Goal: Task Accomplishment & Management: Complete application form

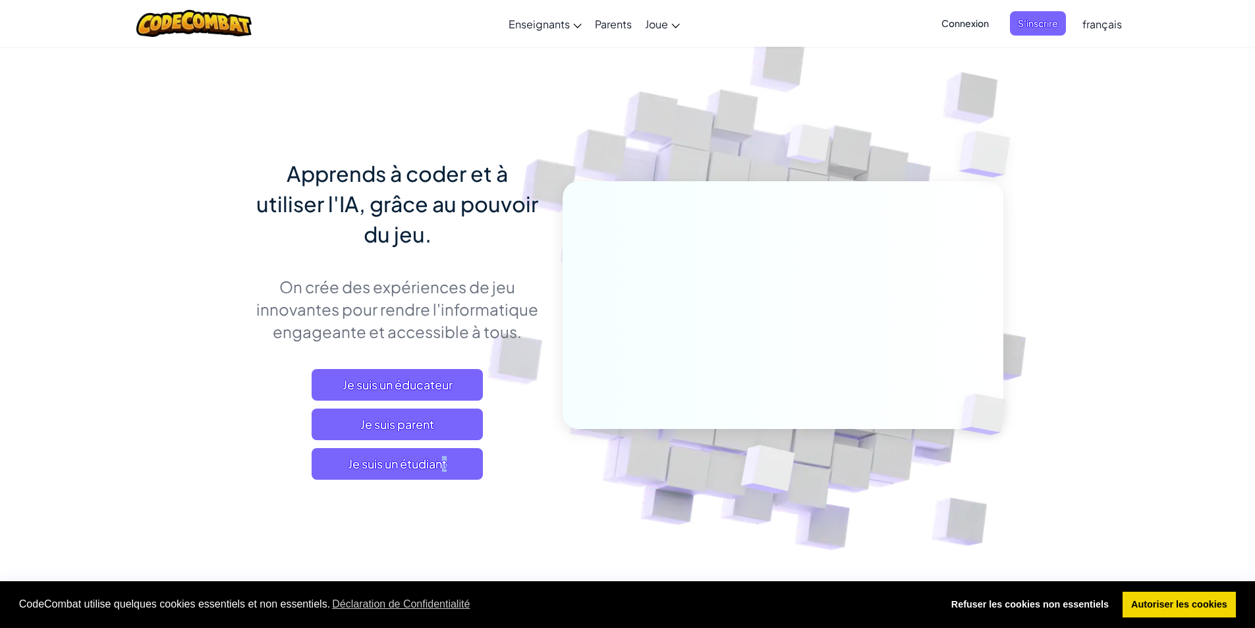
click at [404, 480] on div "Apprends à coder et à utiliser l'IA, grâce au pouvoir du jeu. On crée des expér…" at bounding box center [397, 332] width 290 height 348
click at [406, 474] on span "Je suis un étudiant" at bounding box center [397, 464] width 171 height 32
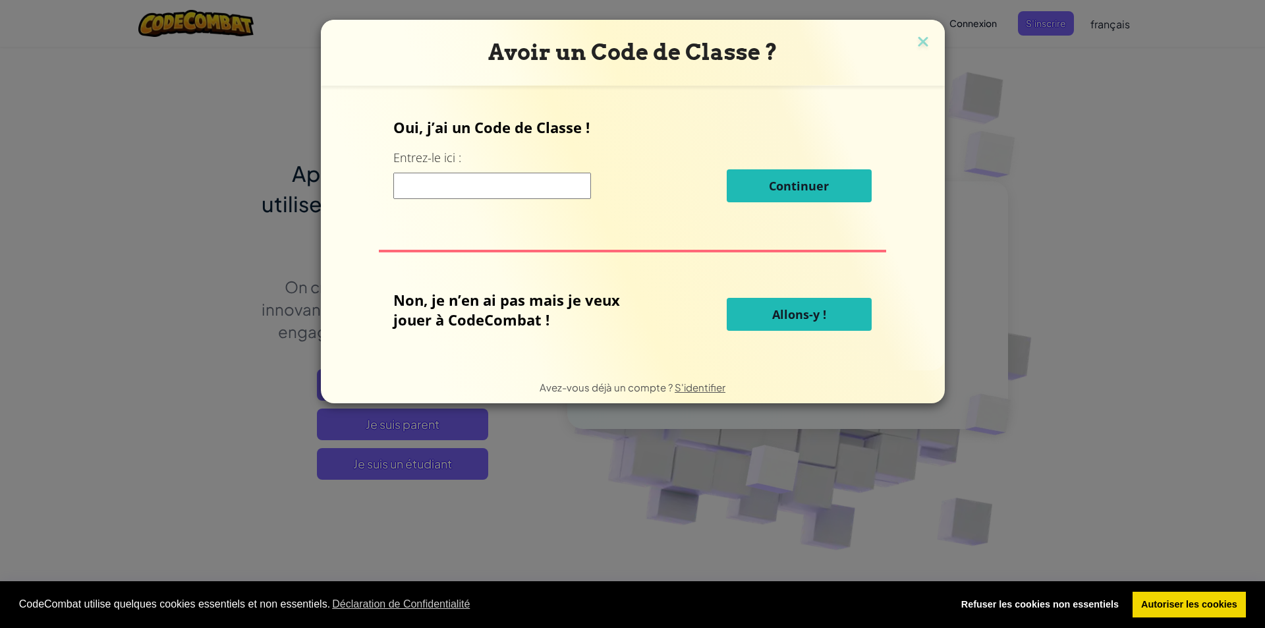
click at [510, 190] on input at bounding box center [492, 186] width 198 height 26
type input "road"
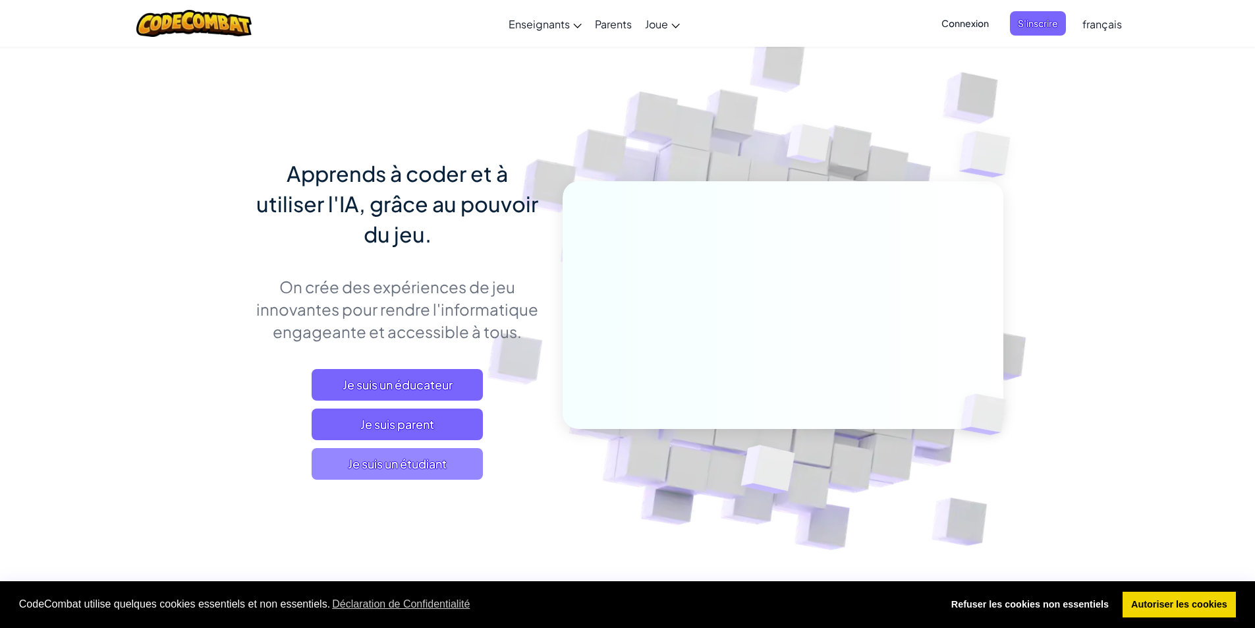
click at [374, 456] on span "Je suis un étudiant" at bounding box center [397, 464] width 171 height 32
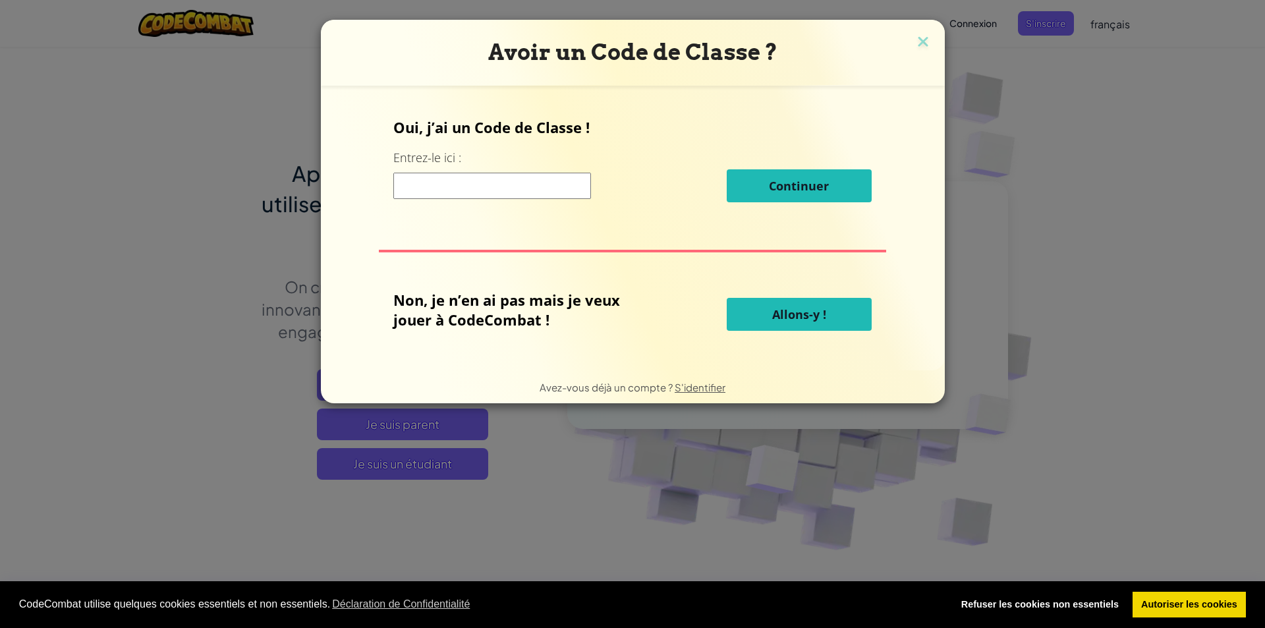
drag, startPoint x: 435, startPoint y: 188, endPoint x: 443, endPoint y: 179, distance: 11.2
click at [436, 188] on input at bounding box center [492, 186] width 198 height 26
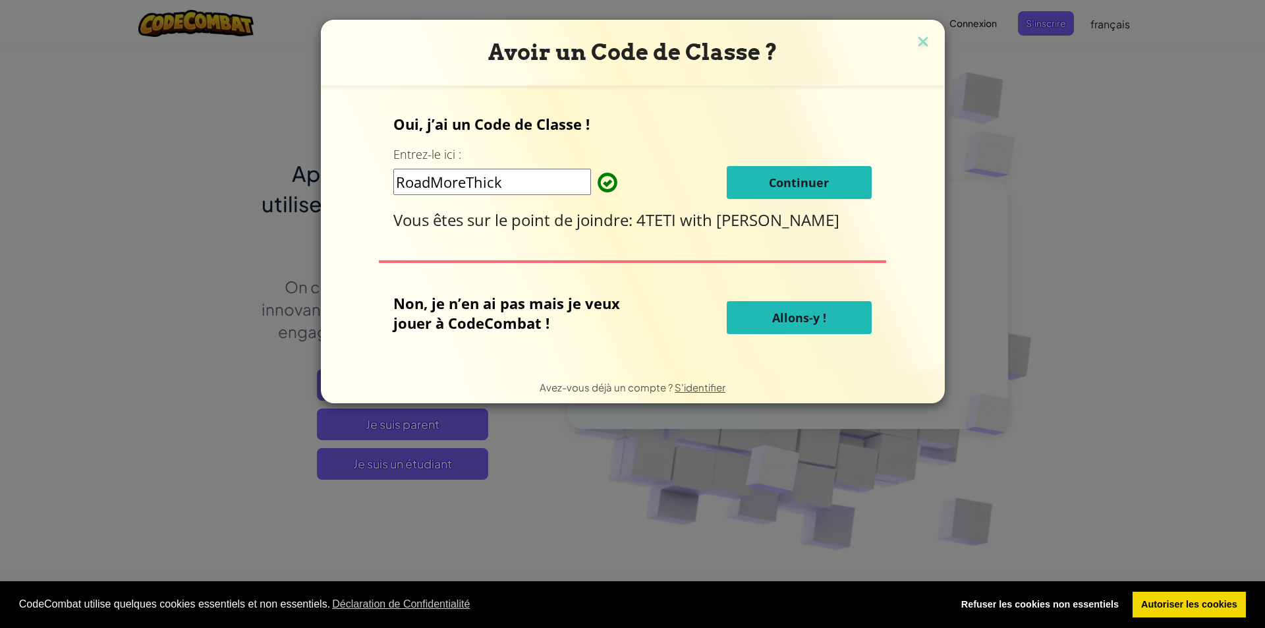
type input "RoadMoreThick"
click at [767, 173] on button "Continuer" at bounding box center [799, 182] width 145 height 33
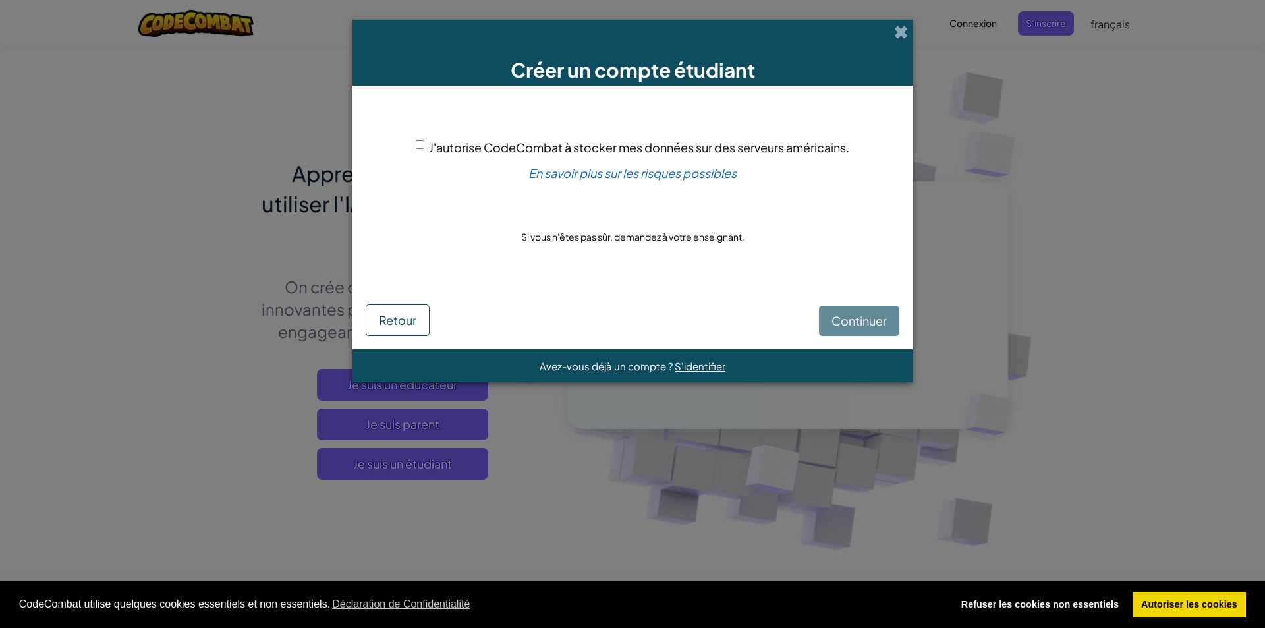
click at [730, 152] on span "J'autorise CodeCombat à stocker mes données sur des serveurs américains." at bounding box center [639, 147] width 420 height 15
click at [424, 149] on input "J'autorise CodeCombat à stocker mes données sur des serveurs américains." at bounding box center [420, 144] width 9 height 9
checkbox input "true"
click at [848, 323] on span "Continuer" at bounding box center [858, 320] width 55 height 15
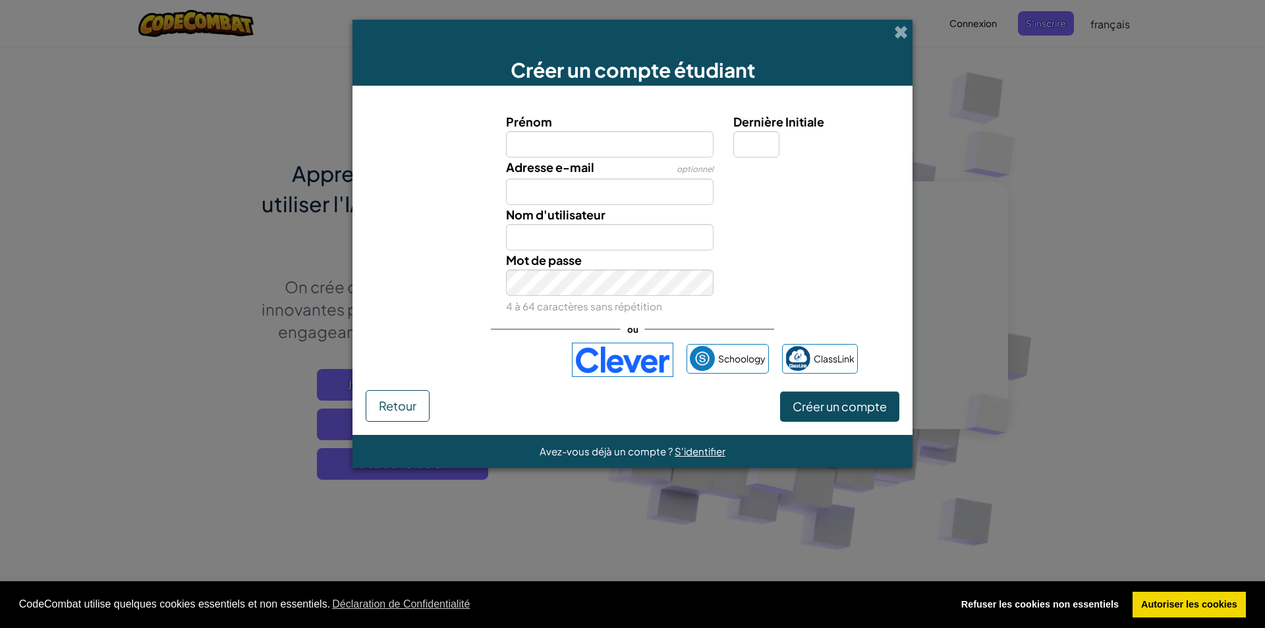
click at [896, 41] on div "Créer un compte étudiant" at bounding box center [632, 53] width 560 height 66
click at [895, 32] on span at bounding box center [901, 32] width 14 height 14
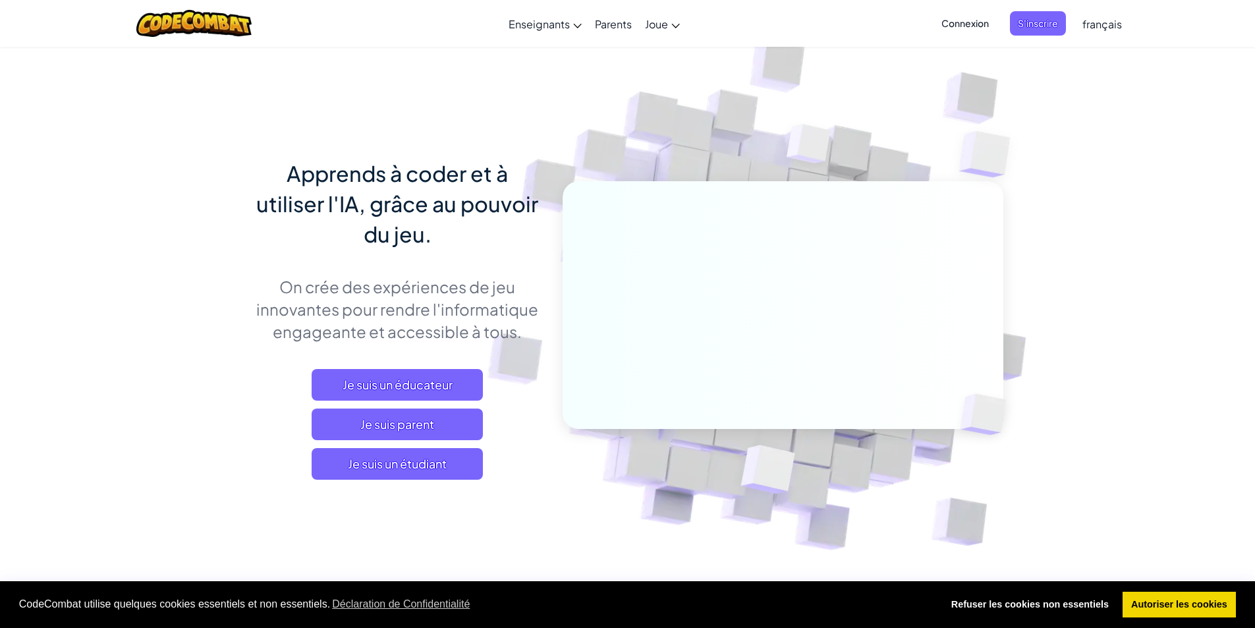
click at [966, 18] on span "Connexion" at bounding box center [964, 23] width 63 height 24
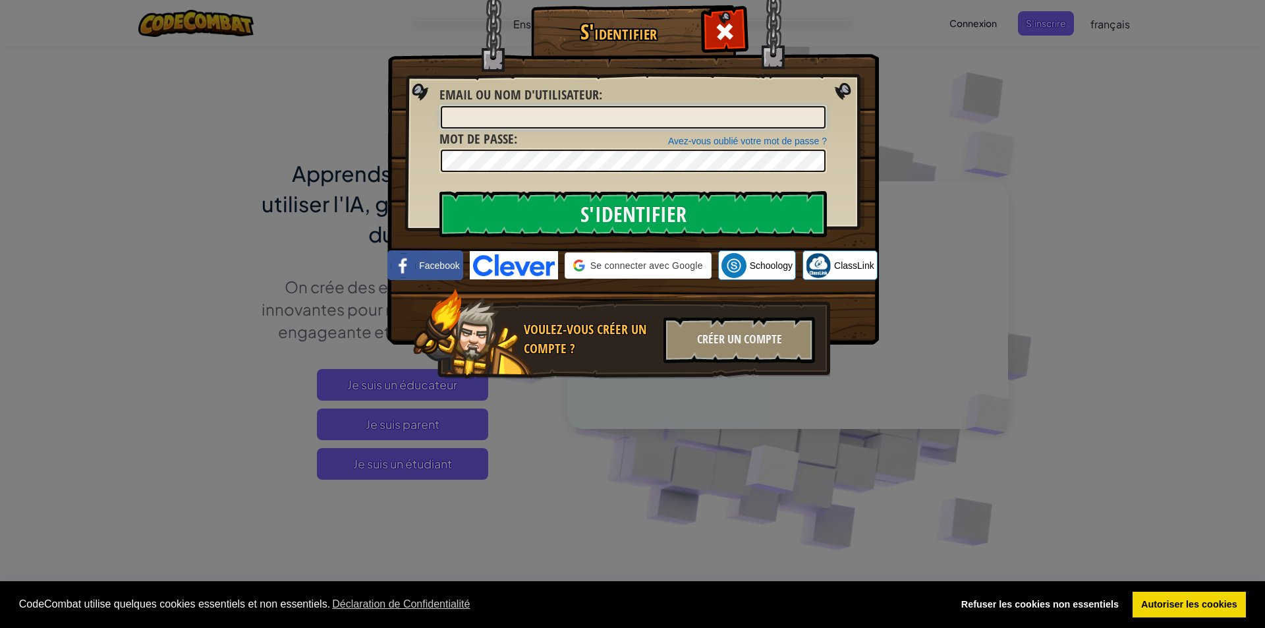
click at [508, 124] on input "Email ou nom d'utilisateur :" at bounding box center [633, 117] width 385 height 22
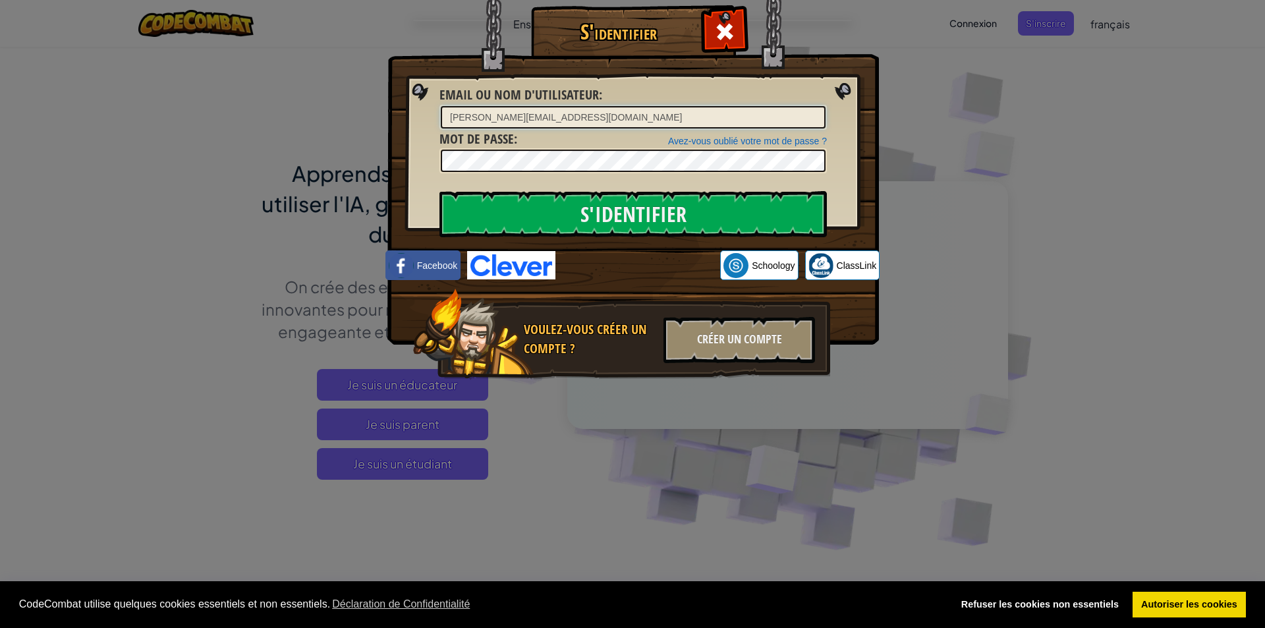
click at [555, 128] on input "karim.jellouli@student.sec.efpl.be" at bounding box center [633, 117] width 385 height 22
type input "karim.jellouli@student.sec.efpl.be"
click at [557, 116] on input "karim.jellouli@student.sec.efpl.be" at bounding box center [633, 117] width 385 height 22
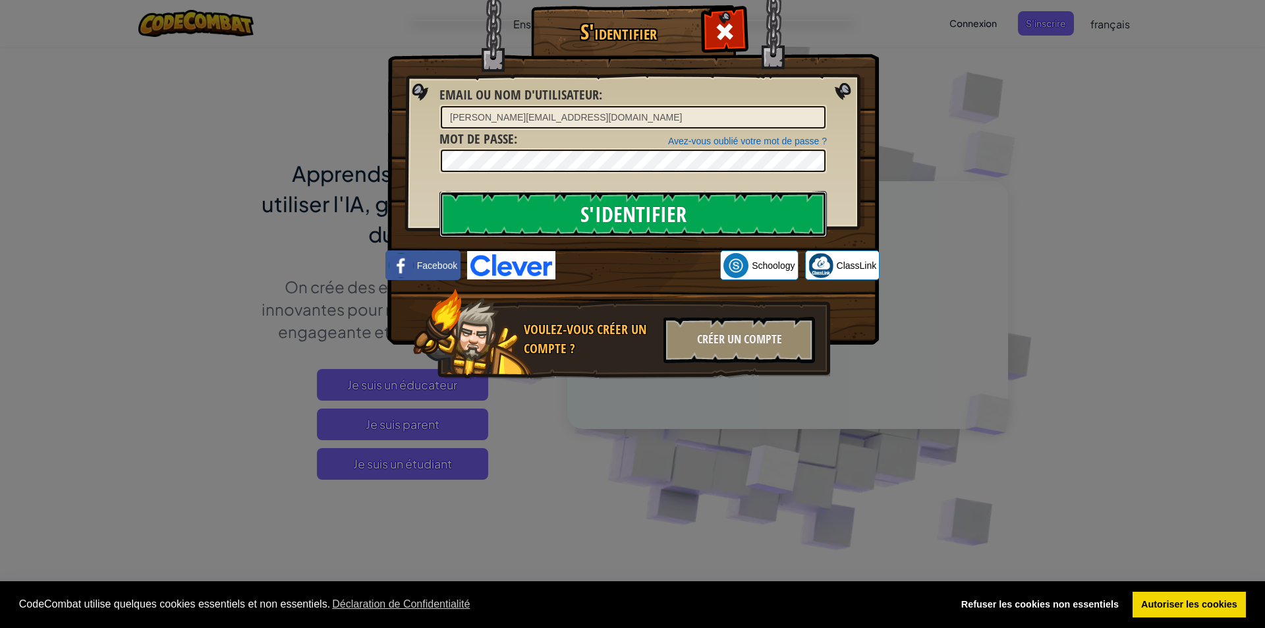
click at [616, 215] on input "S'identifier" at bounding box center [632, 214] width 387 height 46
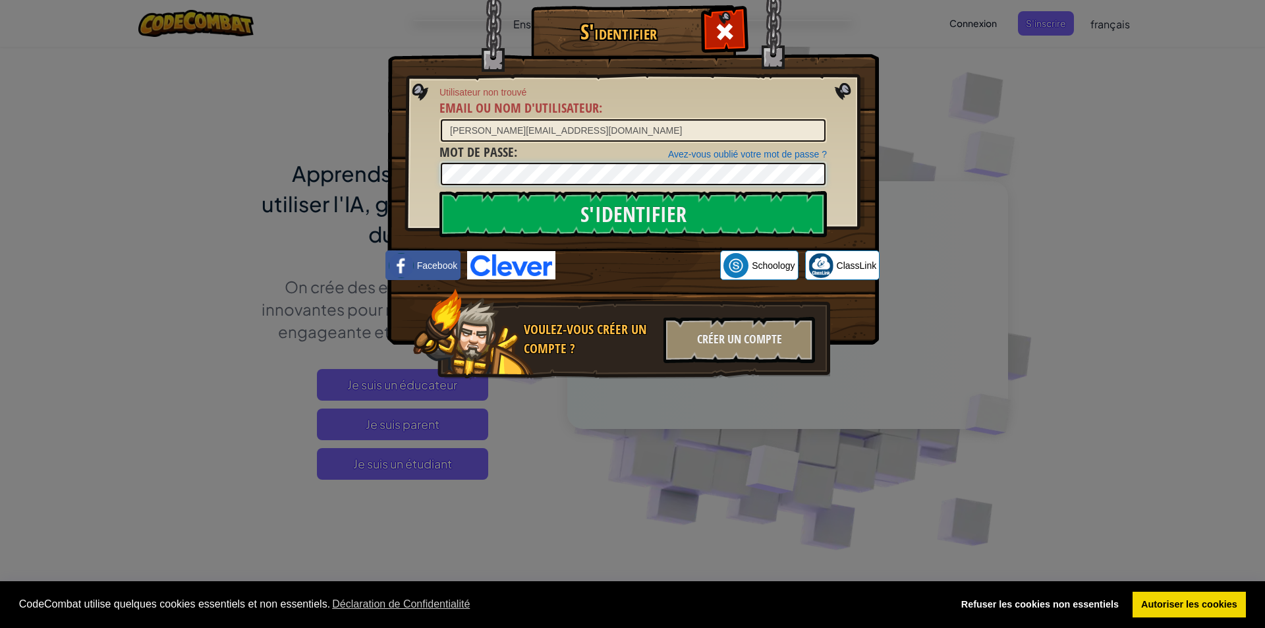
click at [439, 191] on input "S'identifier" at bounding box center [632, 214] width 387 height 46
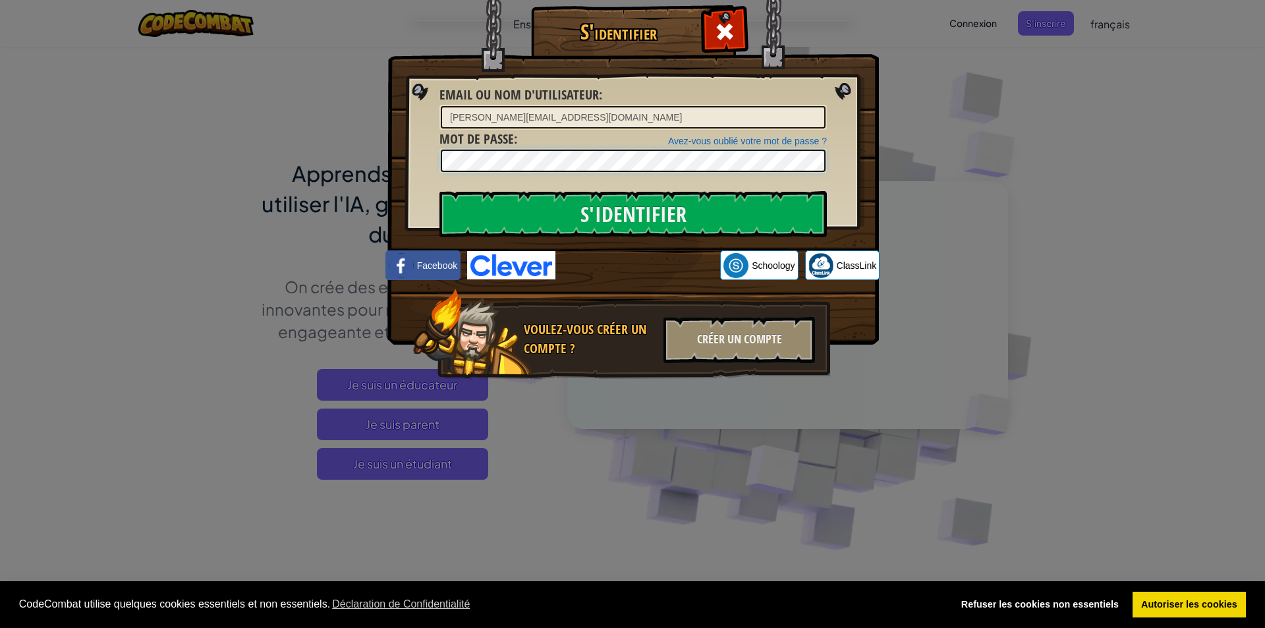
click at [439, 191] on input "S'identifier" at bounding box center [632, 214] width 387 height 46
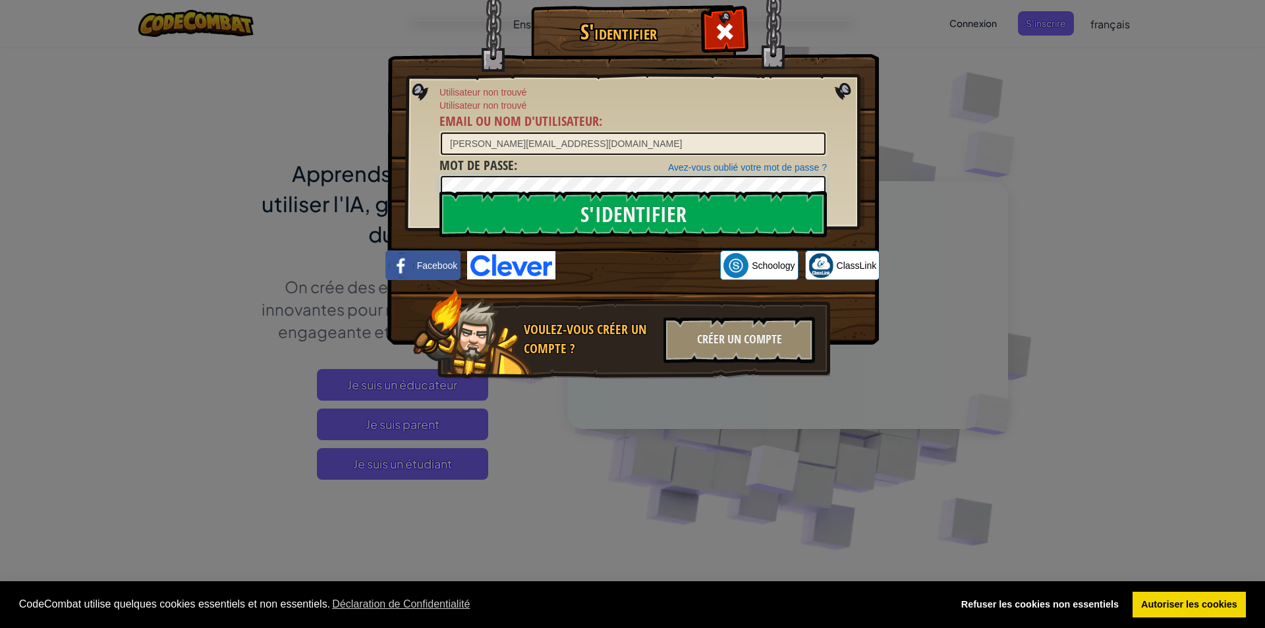
click at [439, 191] on input "S'identifier" at bounding box center [632, 214] width 387 height 46
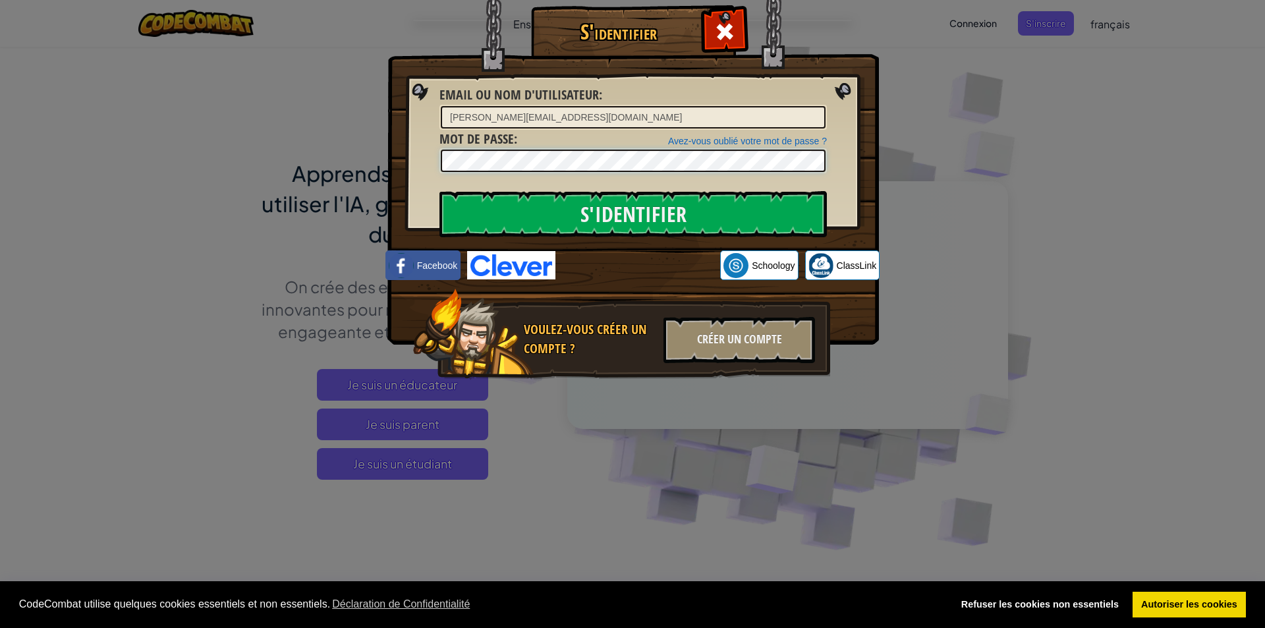
click at [439, 191] on input "S'identifier" at bounding box center [632, 214] width 387 height 46
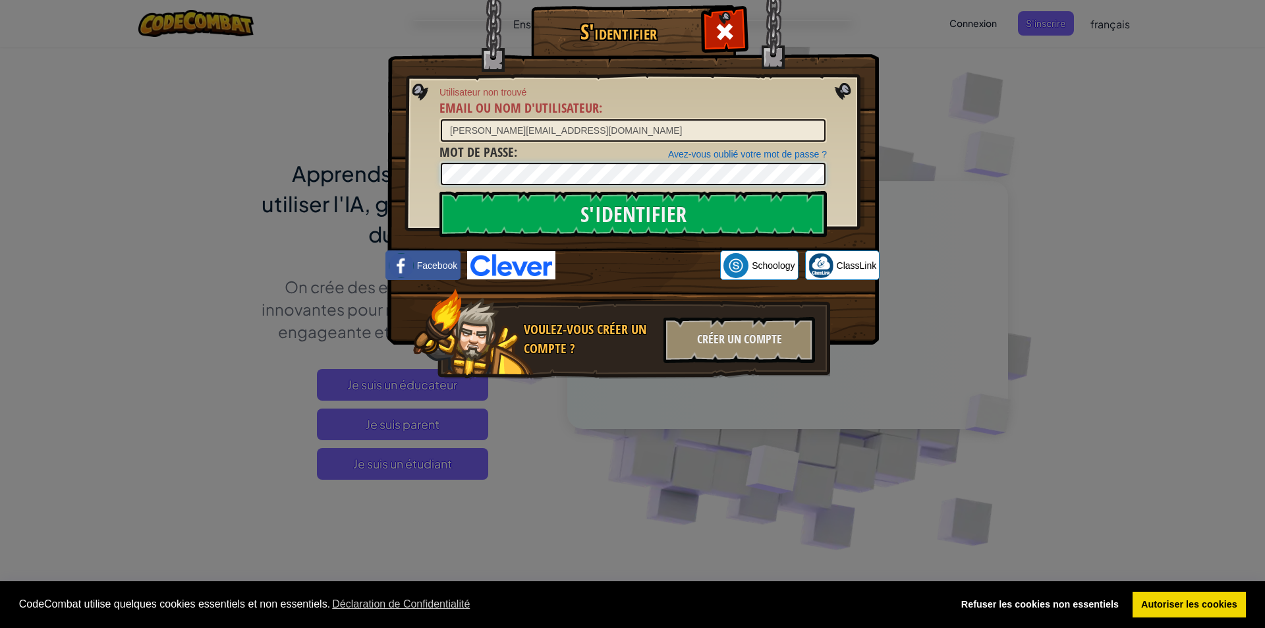
click at [439, 191] on input "S'identifier" at bounding box center [632, 214] width 387 height 46
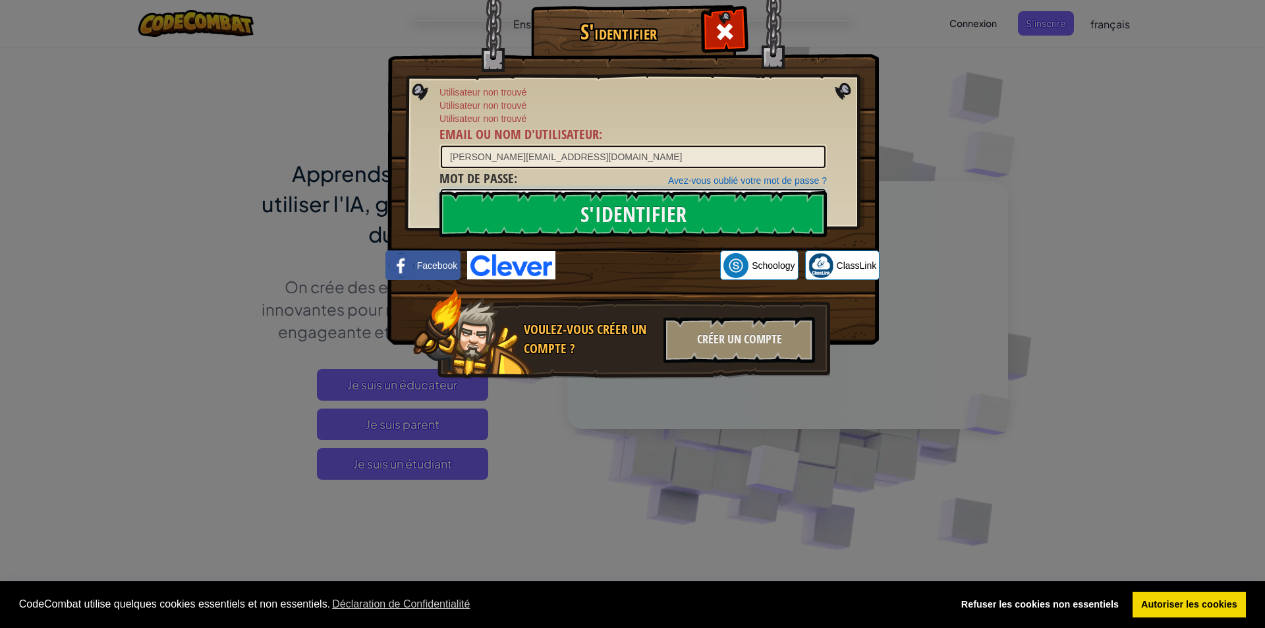
click at [439, 191] on input "S'identifier" at bounding box center [632, 214] width 387 height 46
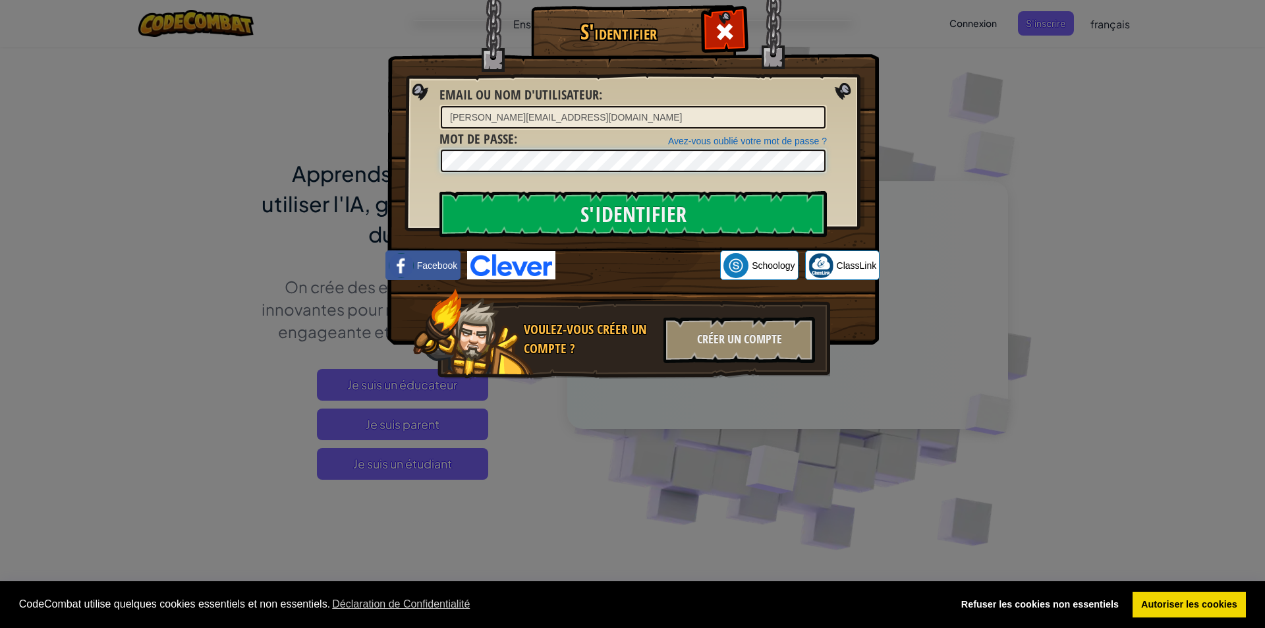
click at [439, 191] on input "S'identifier" at bounding box center [632, 214] width 387 height 46
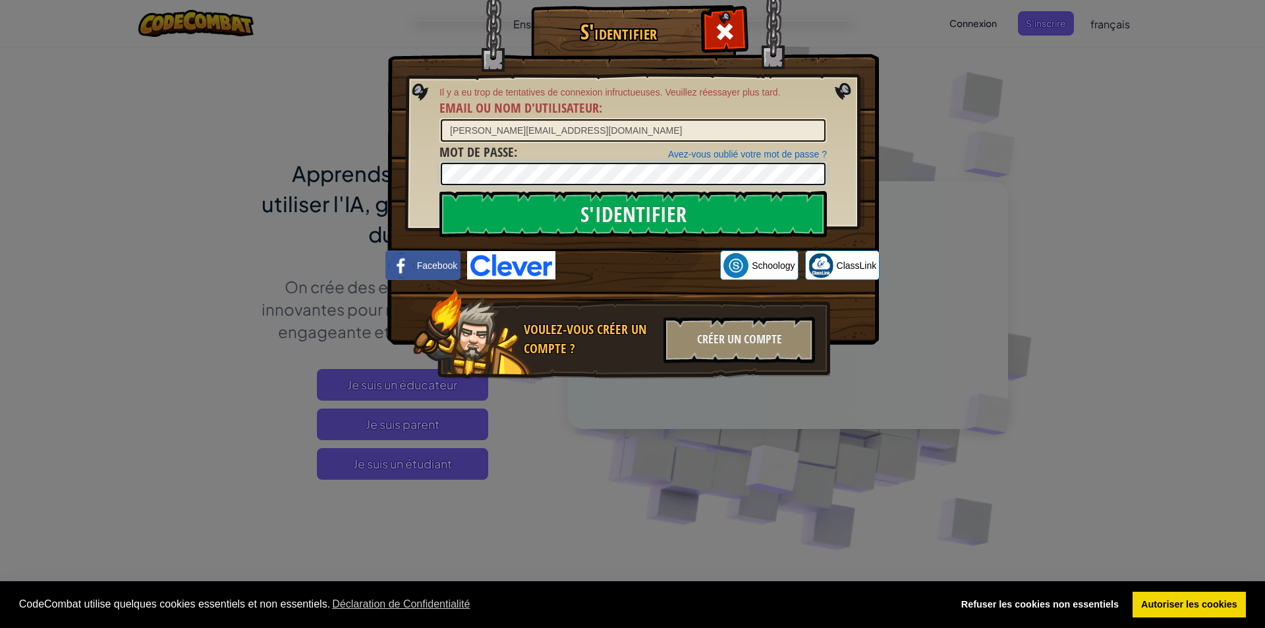
click at [439, 191] on input "S'identifier" at bounding box center [632, 214] width 387 height 46
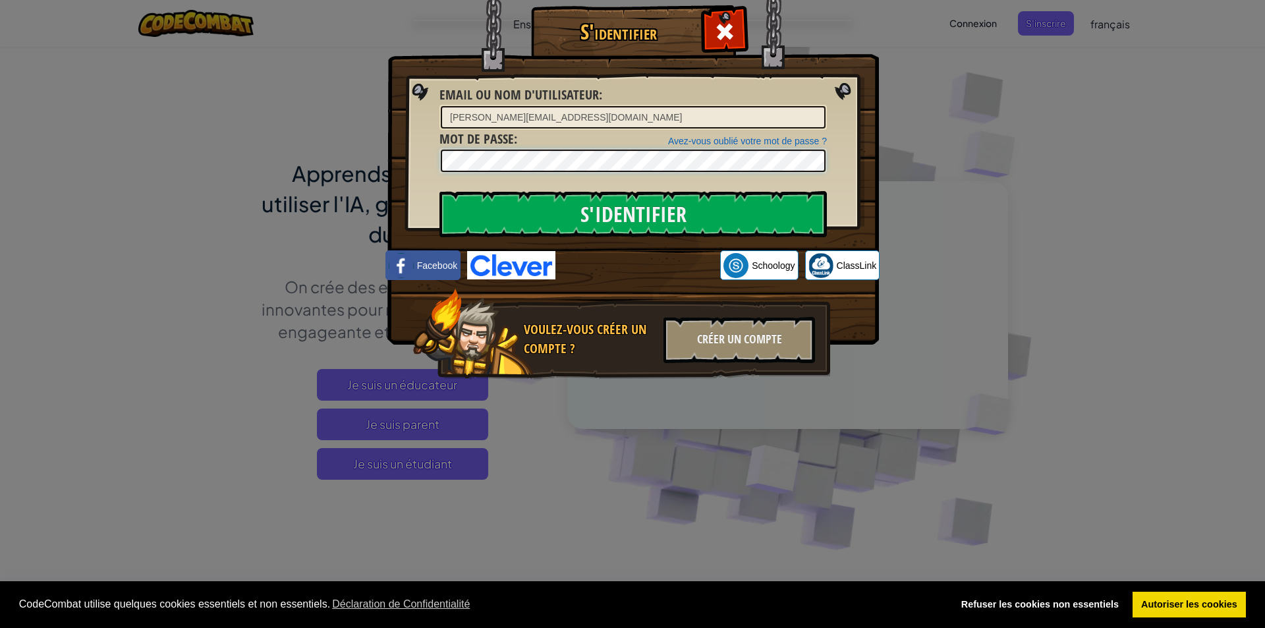
click at [439, 191] on input "S'identifier" at bounding box center [632, 214] width 387 height 46
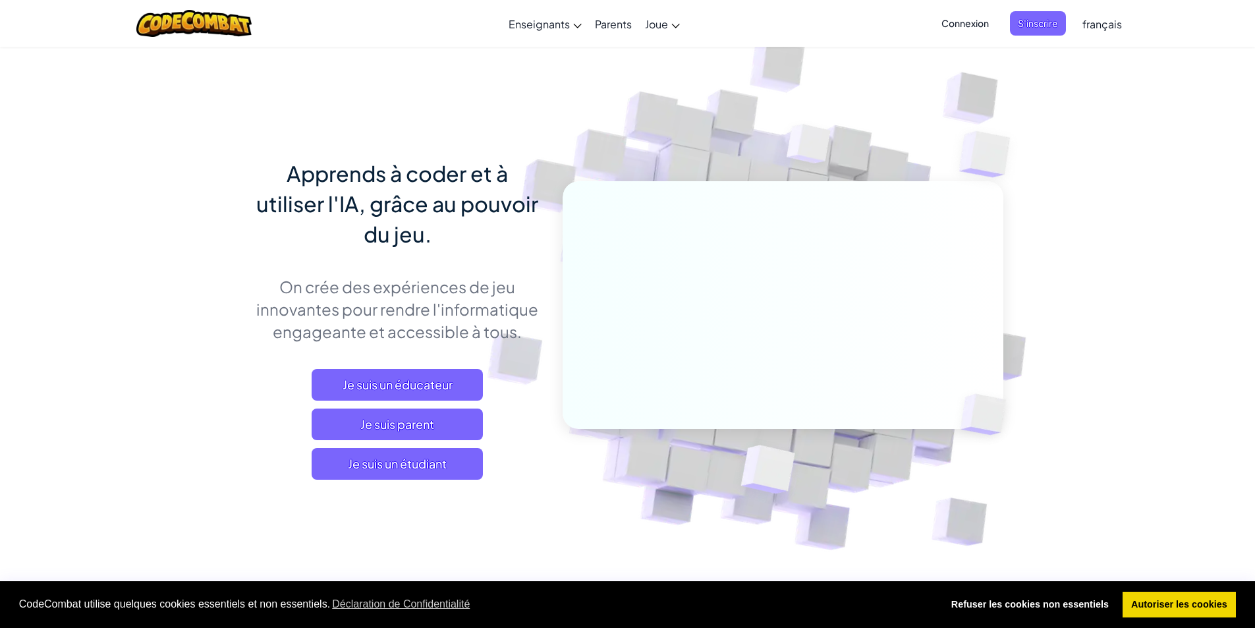
click at [945, 13] on span "Connexion" at bounding box center [964, 23] width 63 height 24
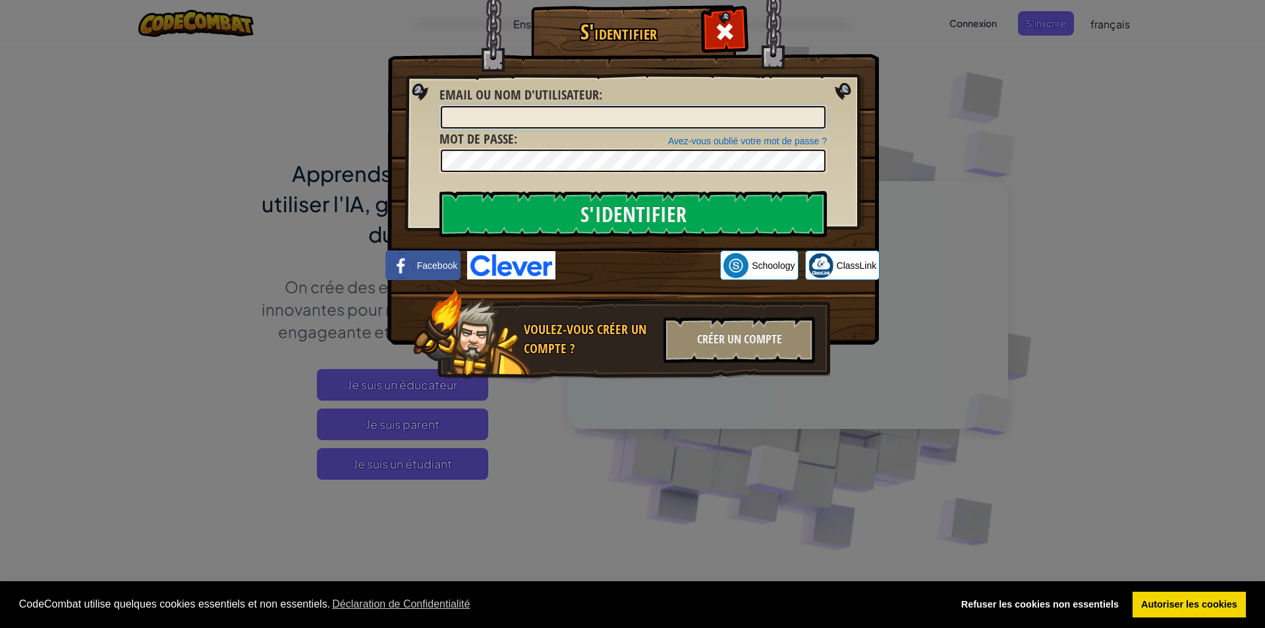
paste input "karim.jellouli@student.sec.efpl.be"
type input "karim.jellouli@student.sec.efpl.be"
click at [439, 191] on input "S'identifier" at bounding box center [632, 214] width 387 height 46
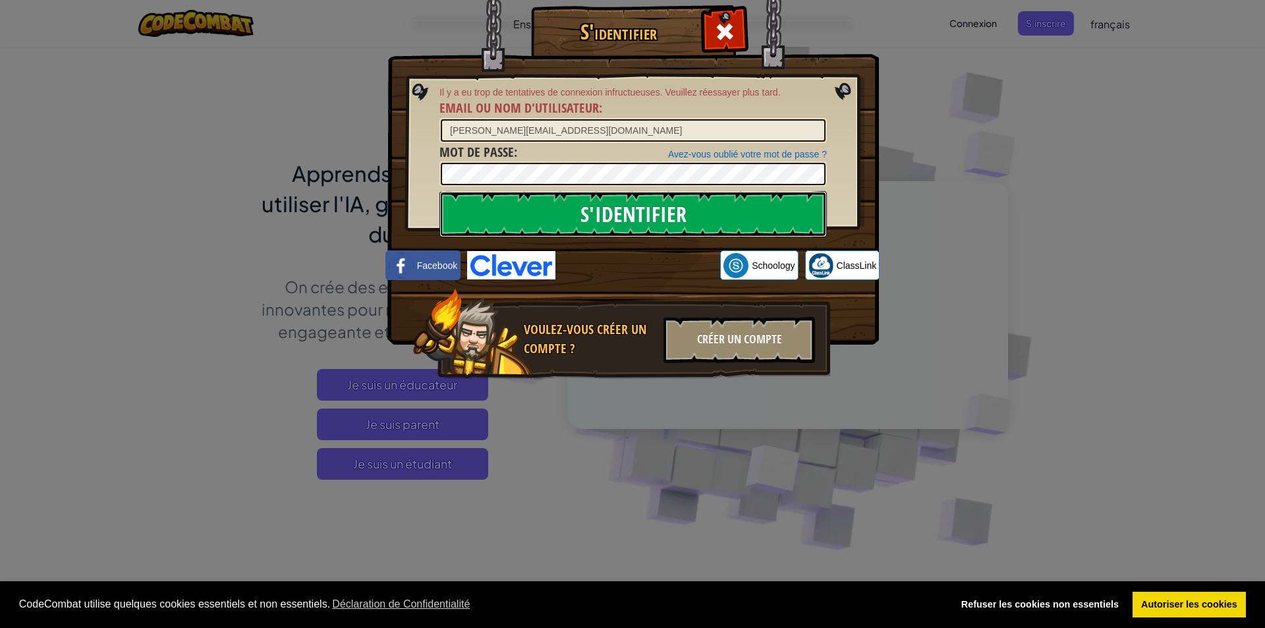
click at [559, 205] on input "S'identifier" at bounding box center [632, 214] width 387 height 46
click at [608, 124] on input "karim.jellouli@student.sec.efpl.be" at bounding box center [633, 130] width 385 height 22
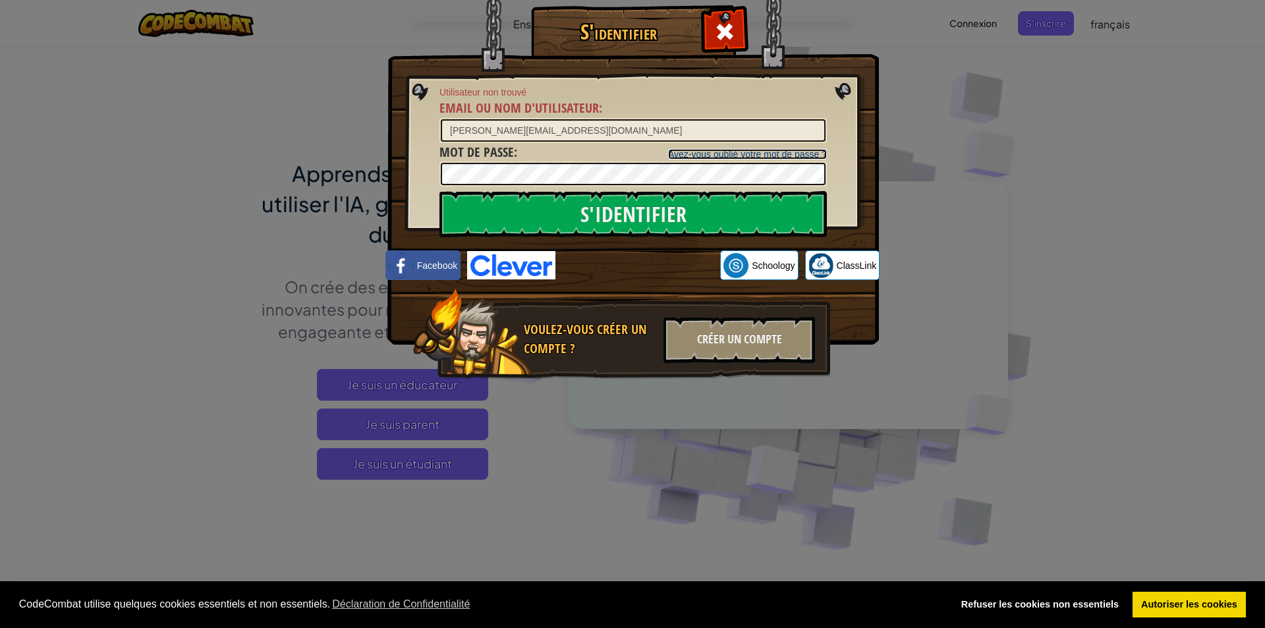
click at [728, 156] on link "Avez-vous oublié votre mot de passe ?" at bounding box center [747, 154] width 159 height 11
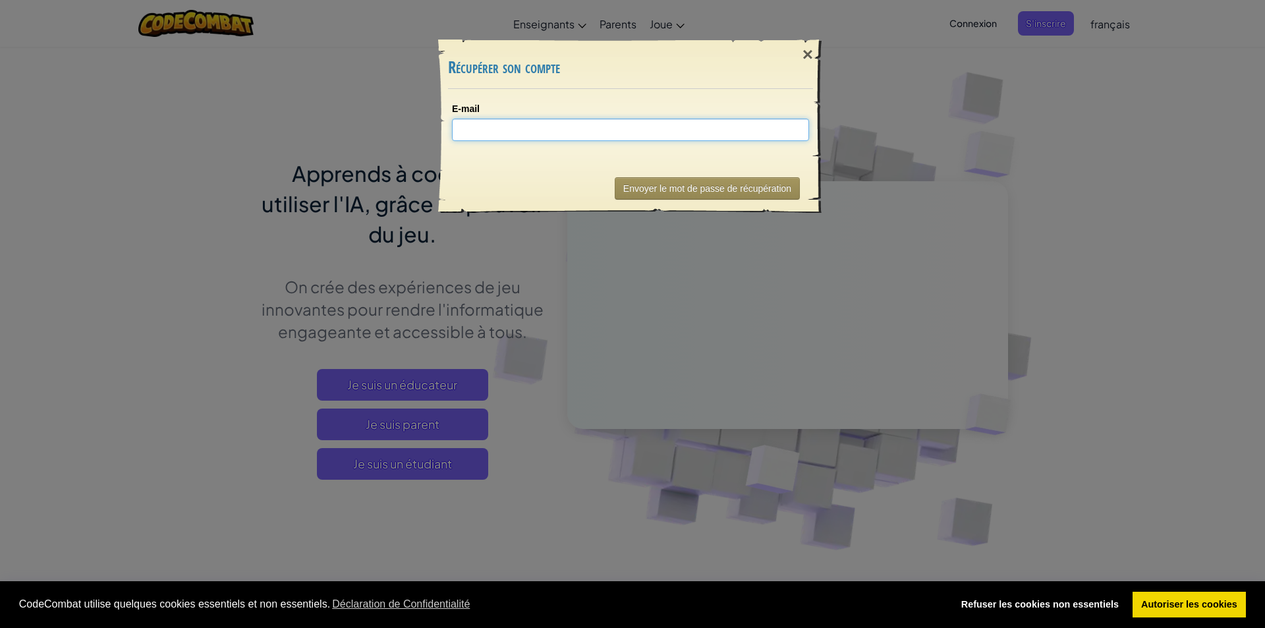
click at [605, 130] on input "E-mail" at bounding box center [630, 130] width 357 height 22
paste input "karim.jellouli@student.sec.efpl.be"
type input "karim.jellouli@student.sec.efpl.be"
click at [665, 190] on button "Envoyer le mot de passe de récupération" at bounding box center [707, 188] width 185 height 22
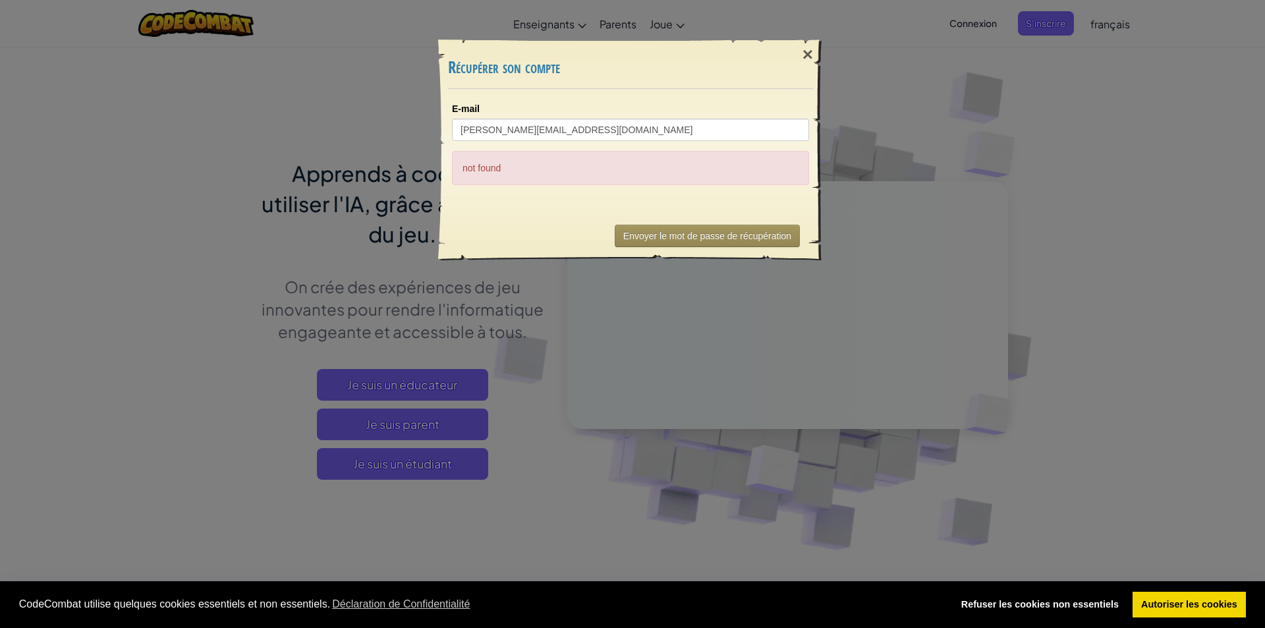
click at [165, 70] on div "× Récupérer son compte E-mail karim.jellouli@student.sec.efpl.be not found Envo…" at bounding box center [632, 314] width 1265 height 628
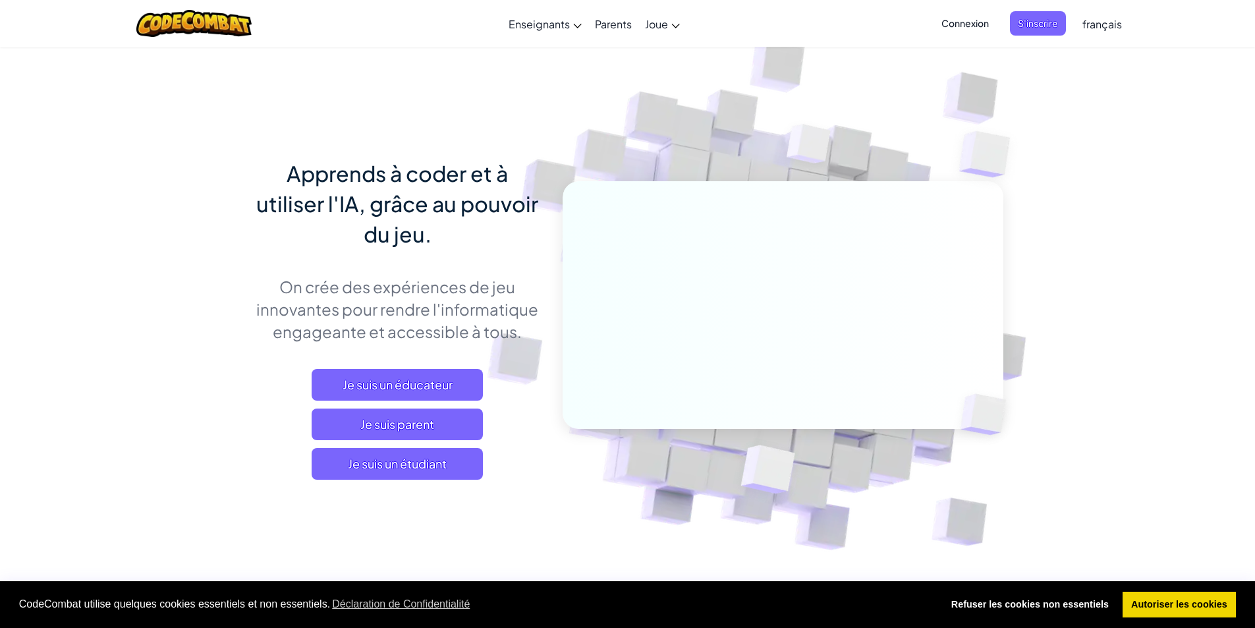
click at [944, 27] on span "Connexion" at bounding box center [964, 23] width 63 height 24
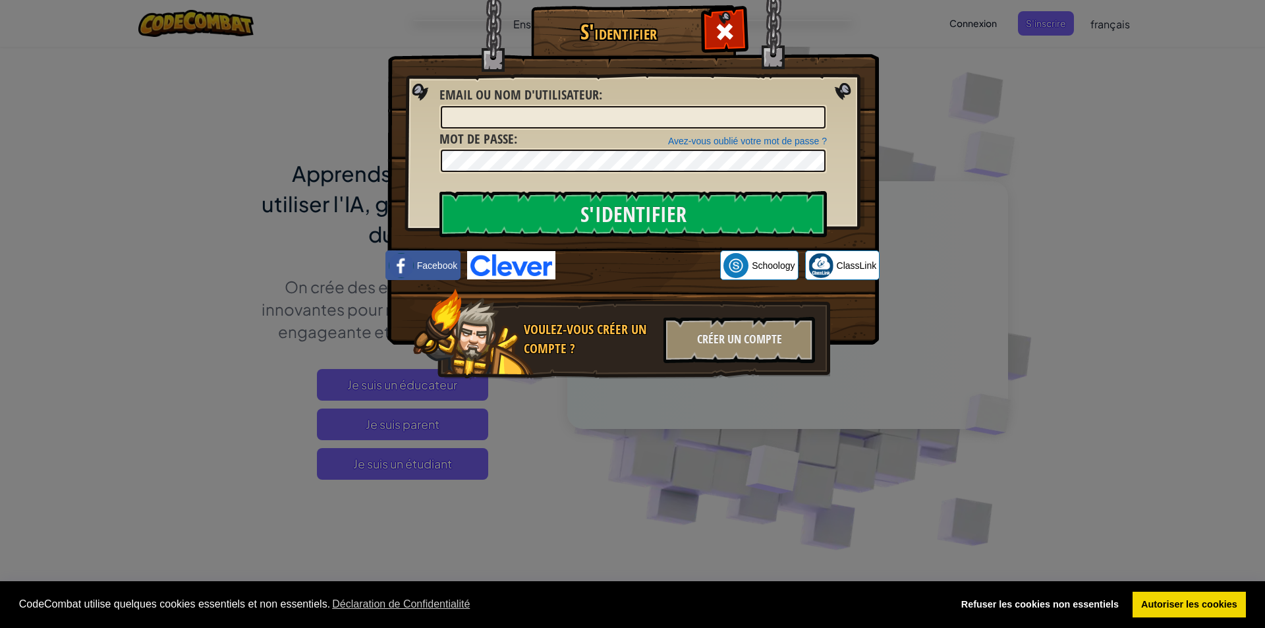
drag, startPoint x: 130, startPoint y: 74, endPoint x: 155, endPoint y: 77, distance: 24.6
click at [136, 74] on div "S'identifier Erreur inconnue Email ou nom d'utilisateur : Avez-vous oublié votr…" at bounding box center [632, 314] width 1265 height 628
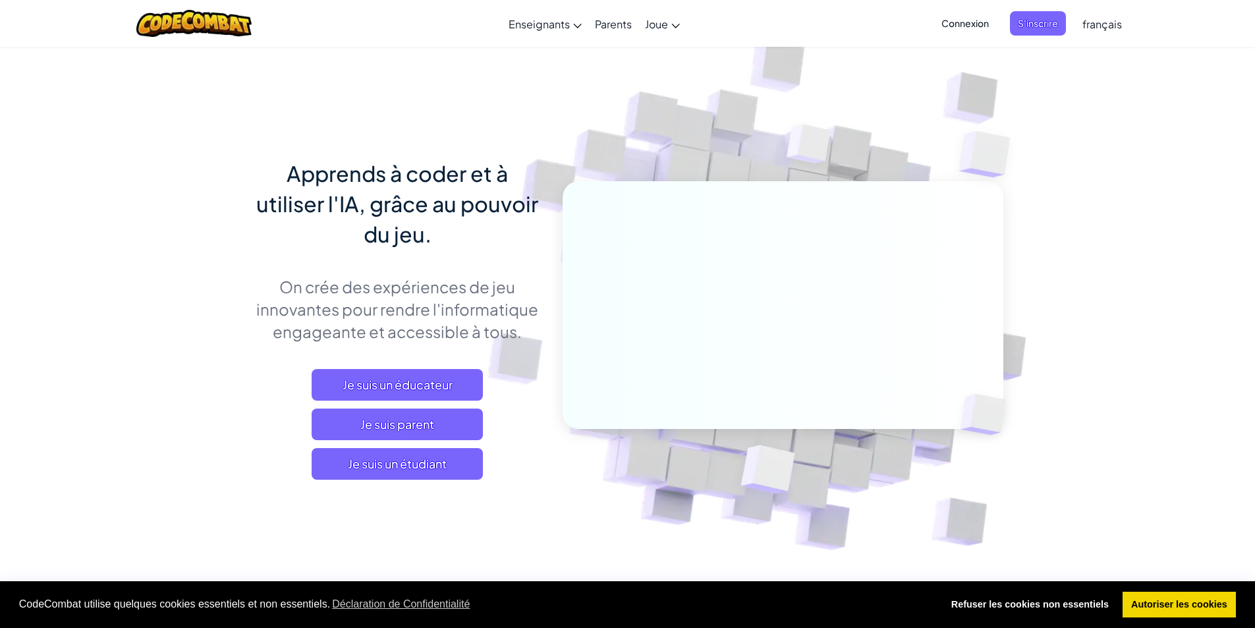
click at [980, 24] on span "Connexion" at bounding box center [964, 23] width 63 height 24
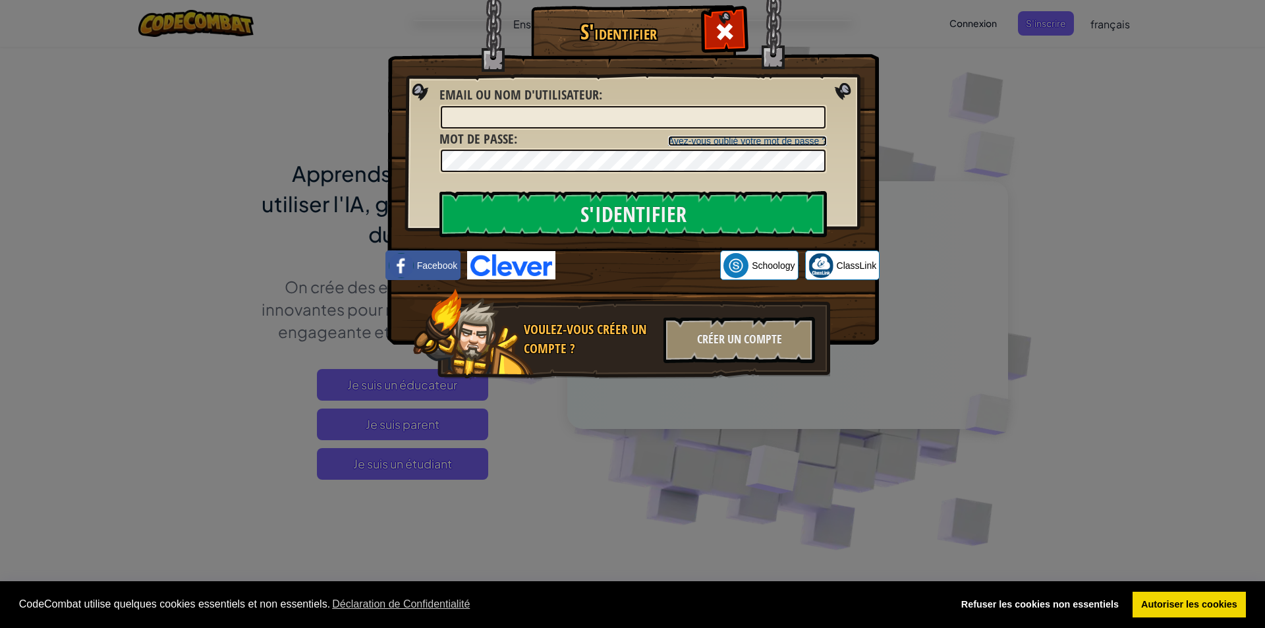
click at [714, 140] on link "Avez-vous oublié votre mot de passe ?" at bounding box center [747, 141] width 159 height 11
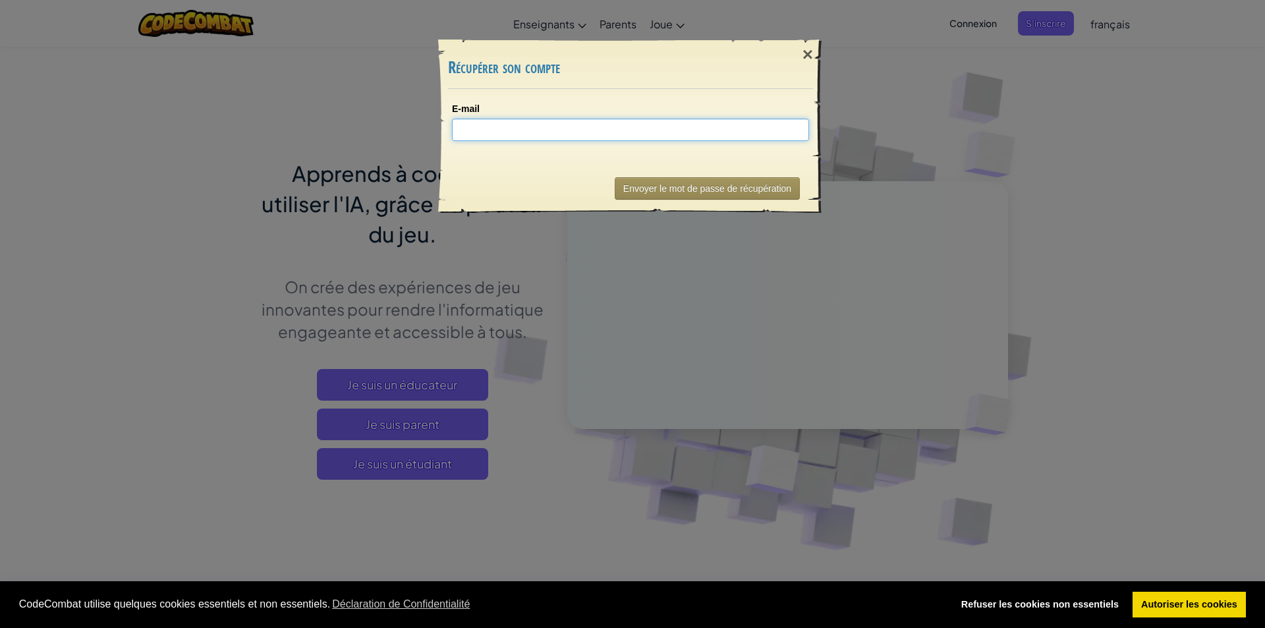
paste input "karim.jellouli@student.sec.efpl.be"
type input "karim.jellouli@student.sec.efpl.be"
click at [647, 181] on button "Envoyer le mot de passe de récupération" at bounding box center [707, 188] width 185 height 22
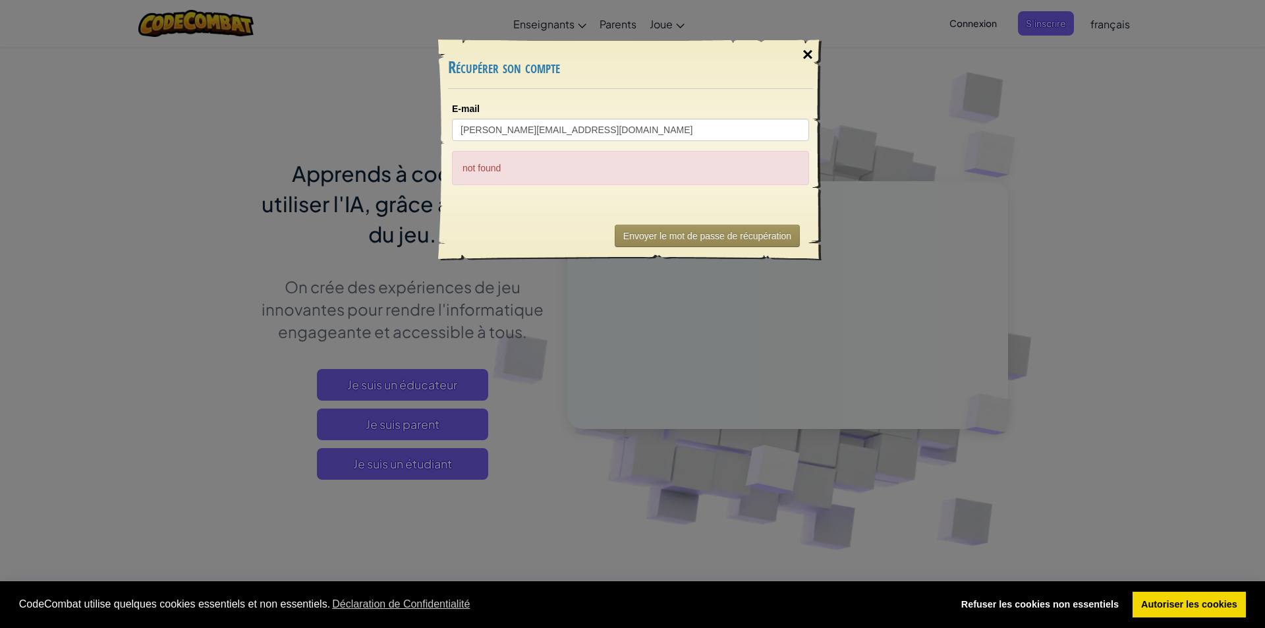
click at [802, 59] on div "×" at bounding box center [807, 55] width 30 height 38
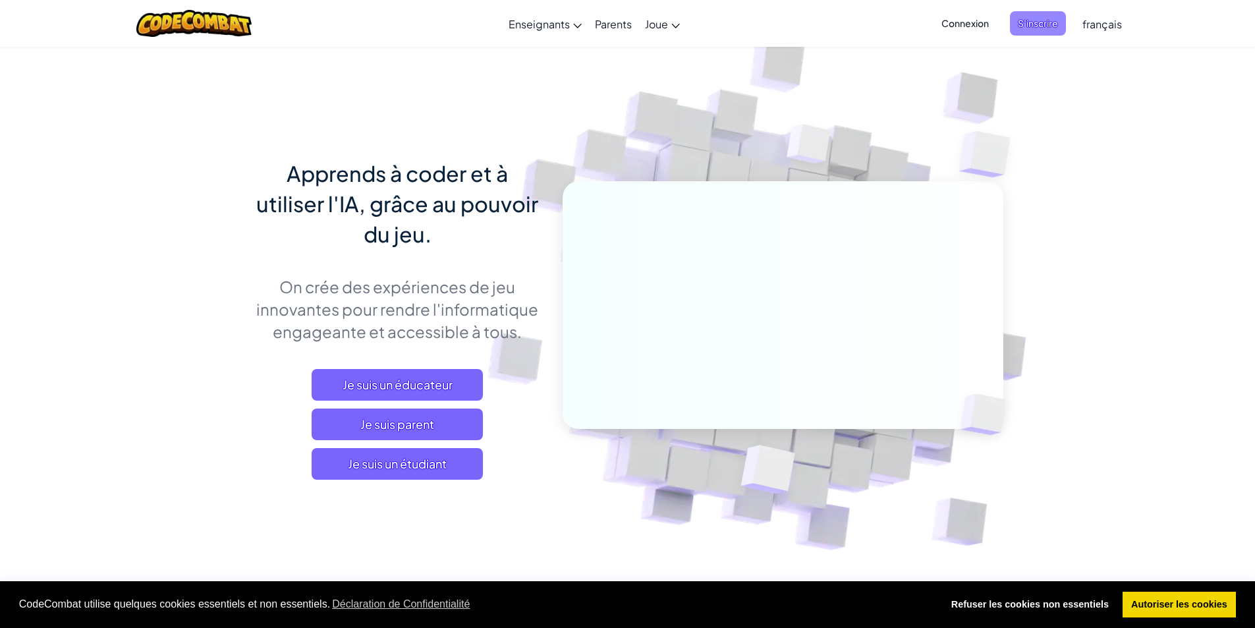
click at [1026, 23] on span "S'inscrire" at bounding box center [1038, 23] width 56 height 24
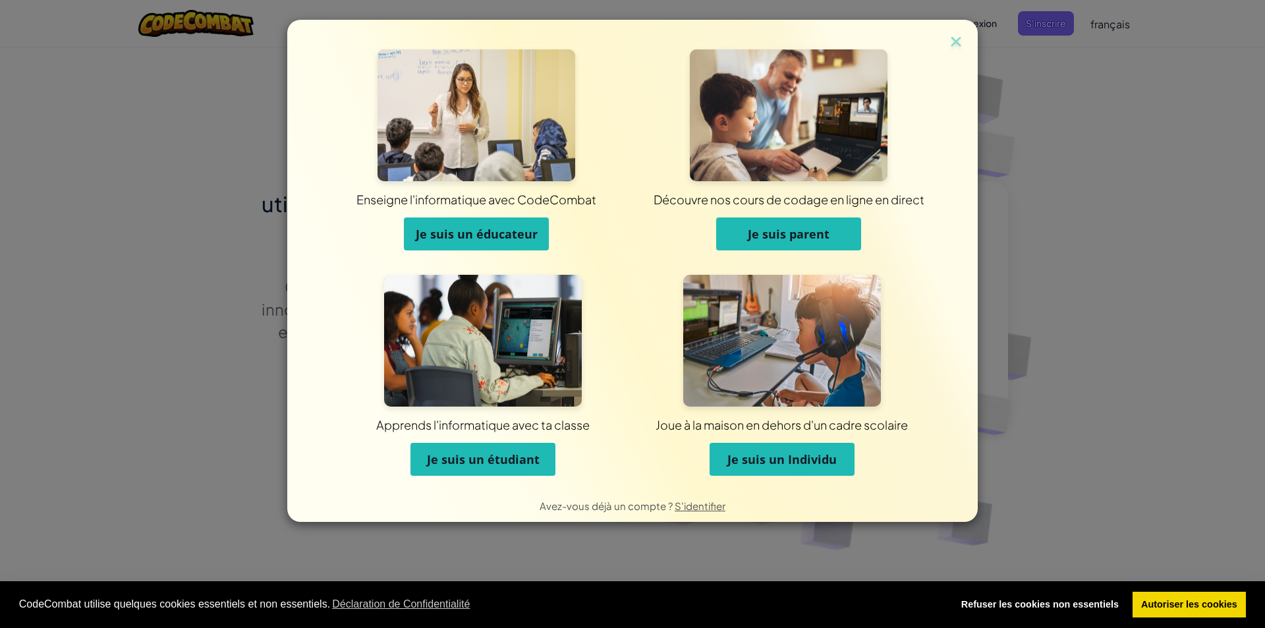
click at [1031, 427] on div "Enseigne l'informatique avec CodeCombat Je suis un éducateur Découvre nos cours…" at bounding box center [632, 314] width 1265 height 628
click at [482, 469] on button "Je suis un étudiant" at bounding box center [482, 459] width 145 height 33
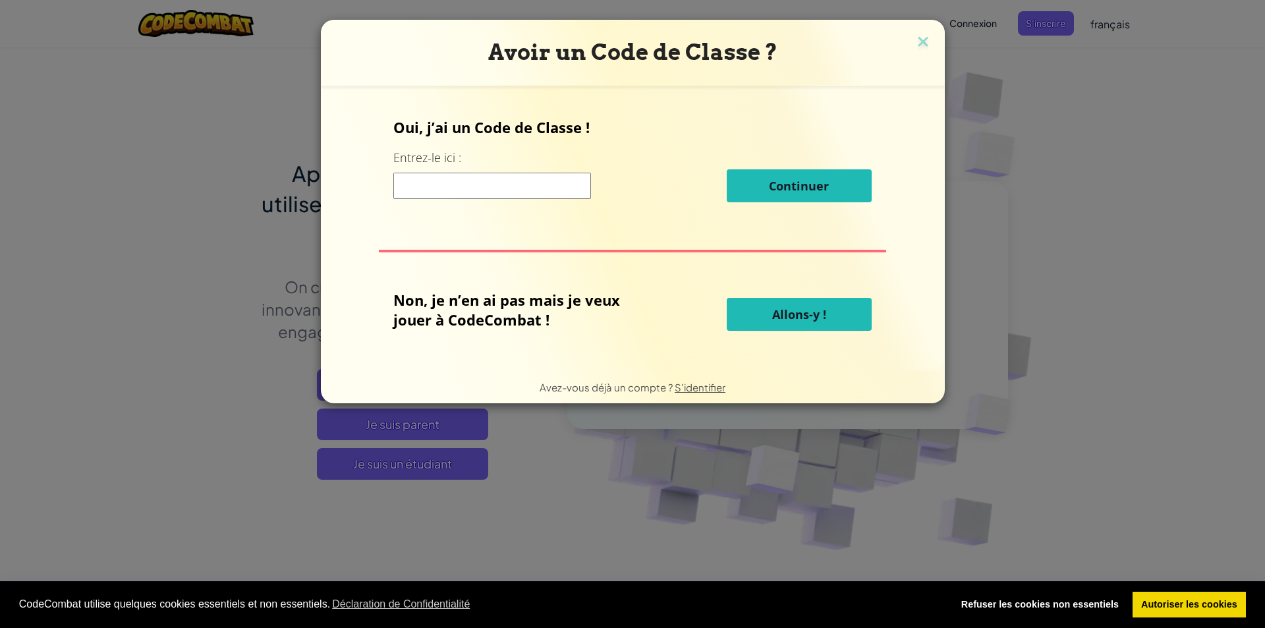
click at [460, 185] on input at bounding box center [492, 186] width 198 height 26
type input "RoadMoreThick"
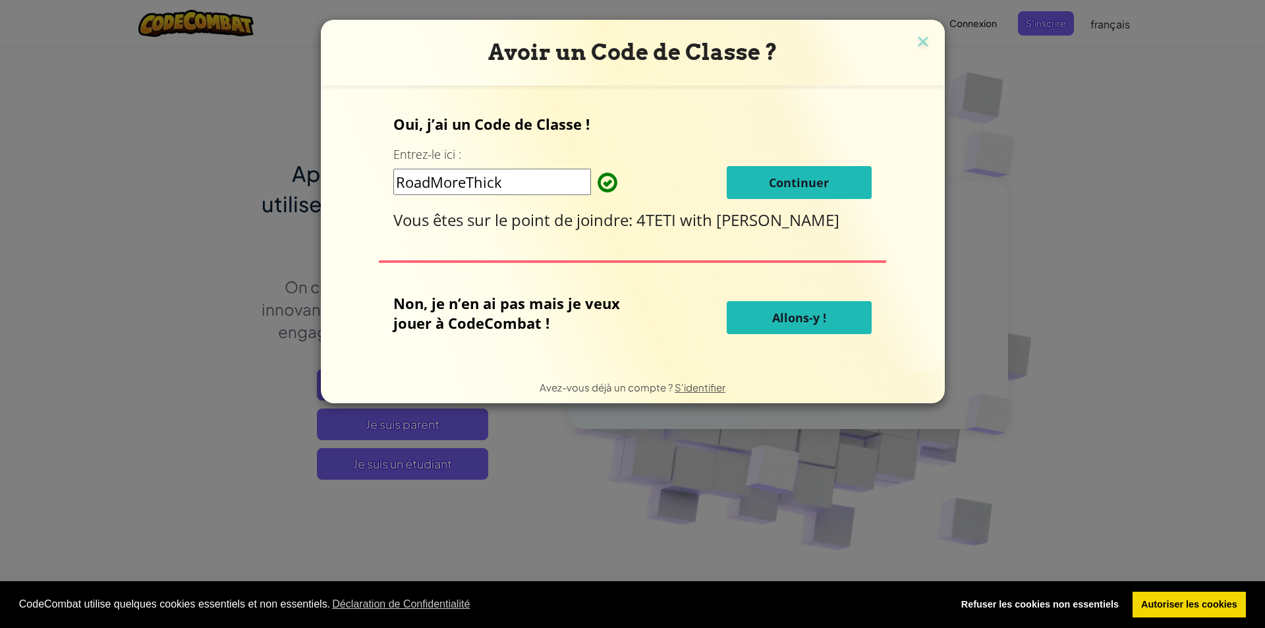
click at [787, 180] on span "Continuer" at bounding box center [799, 183] width 60 height 16
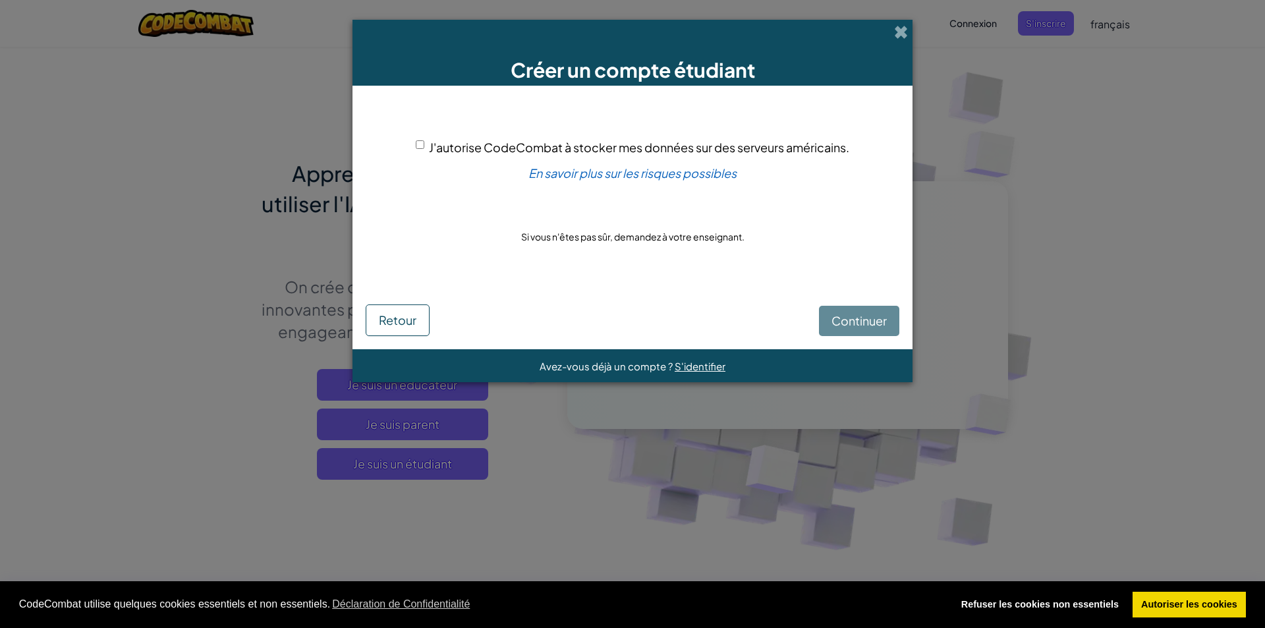
click at [558, 150] on span "J'autorise CodeCombat à stocker mes données sur des serveurs américains." at bounding box center [639, 147] width 420 height 15
click at [424, 149] on input "J'autorise CodeCombat à stocker mes données sur des serveurs américains." at bounding box center [420, 144] width 9 height 9
checkbox input "true"
click at [857, 313] on span "Continuer" at bounding box center [858, 320] width 55 height 15
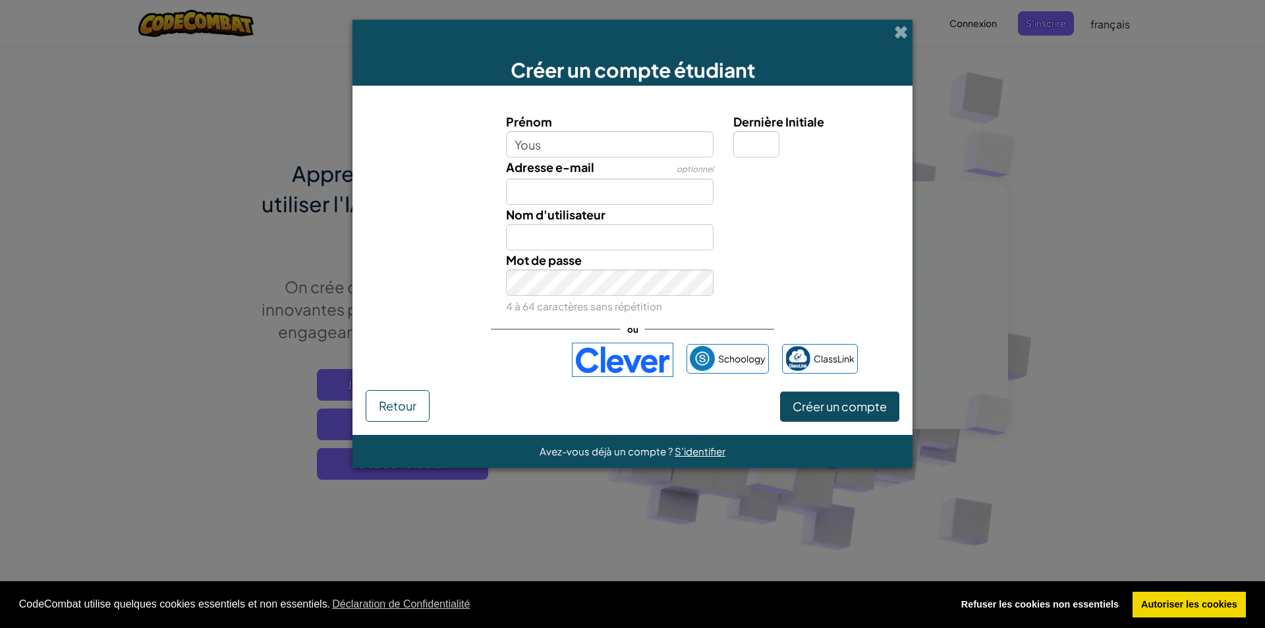
type input "Youss"
type input "BROKAHHHHH"
type input "broka"
type input "Youssef"
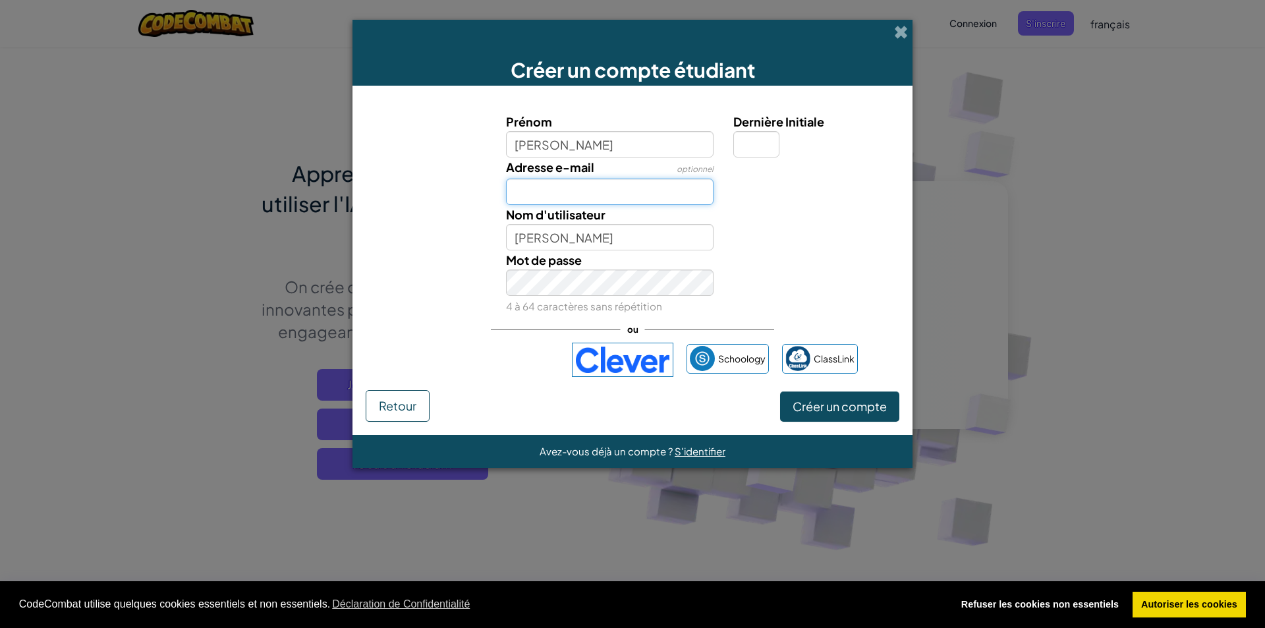
click at [617, 197] on input "Adresse e-mail" at bounding box center [610, 191] width 208 height 26
type input "karim.jellouli@student.sec.efpl.be"
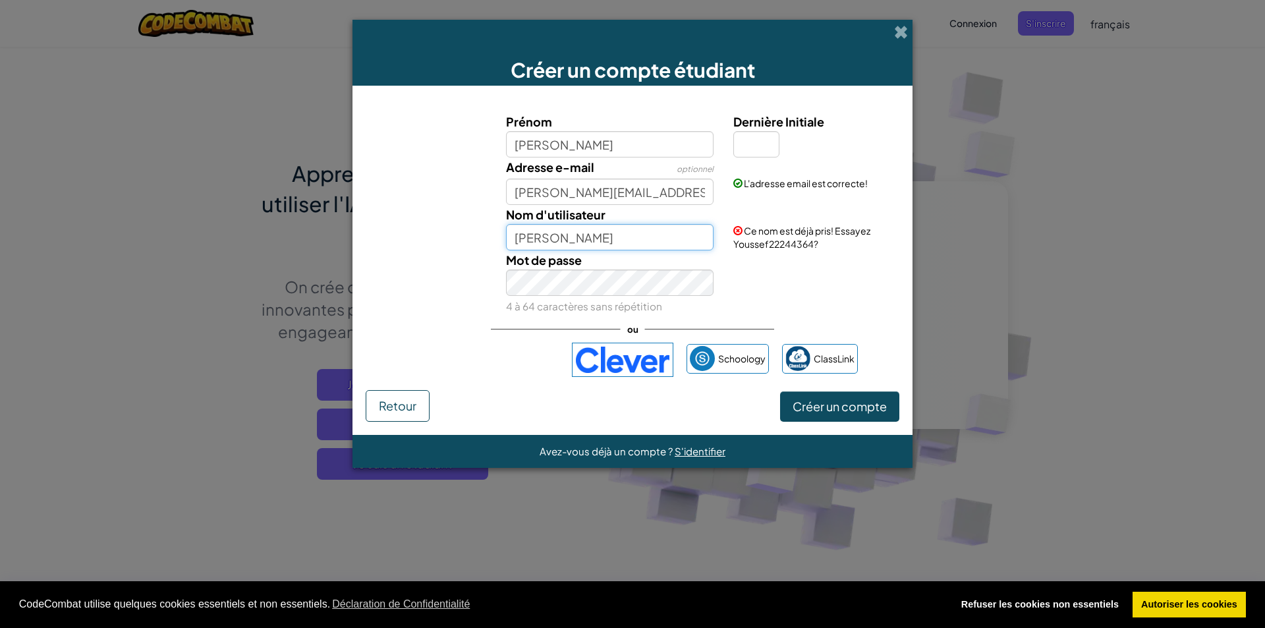
click at [540, 225] on input "Youssef" at bounding box center [610, 237] width 208 height 26
click at [602, 137] on input "Youssef" at bounding box center [610, 144] width 208 height 26
type input "V"
type input "Brokahh"
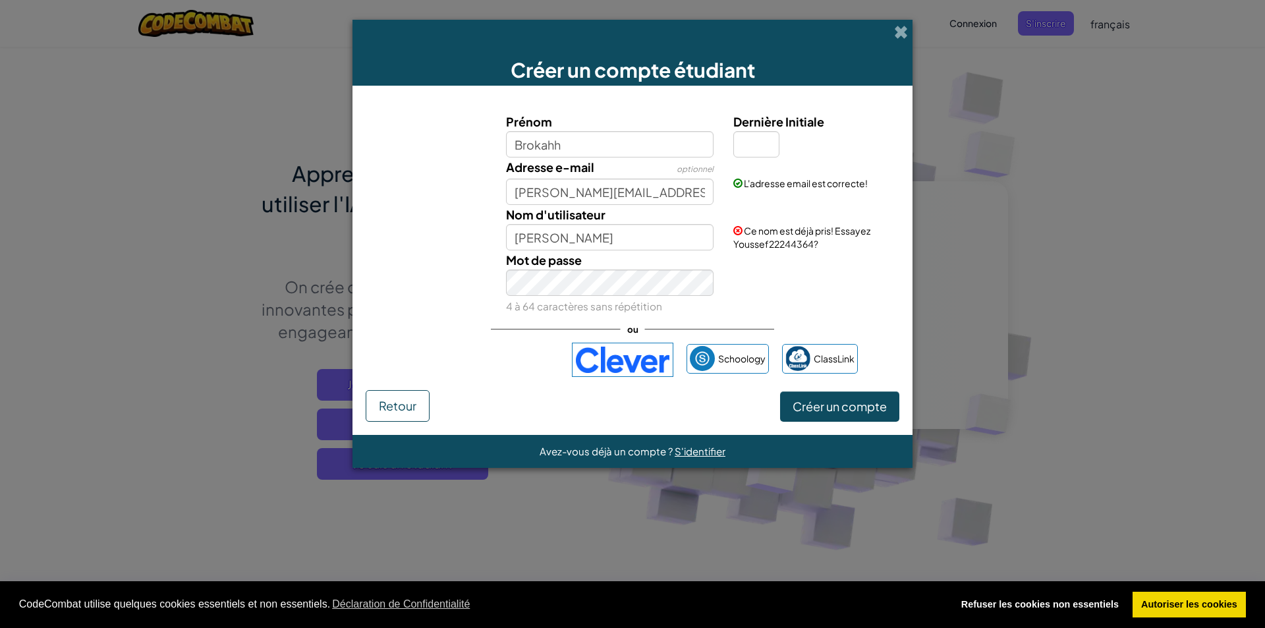
type input "Brokahh"
click at [593, 123] on label "Prénom" at bounding box center [610, 121] width 208 height 19
click at [593, 131] on input "Brokahh" at bounding box center [610, 144] width 208 height 26
click at [786, 132] on div "Dernière Initiale" at bounding box center [814, 134] width 163 height 45
click at [764, 153] on input "Dernière Initiale" at bounding box center [756, 144] width 46 height 26
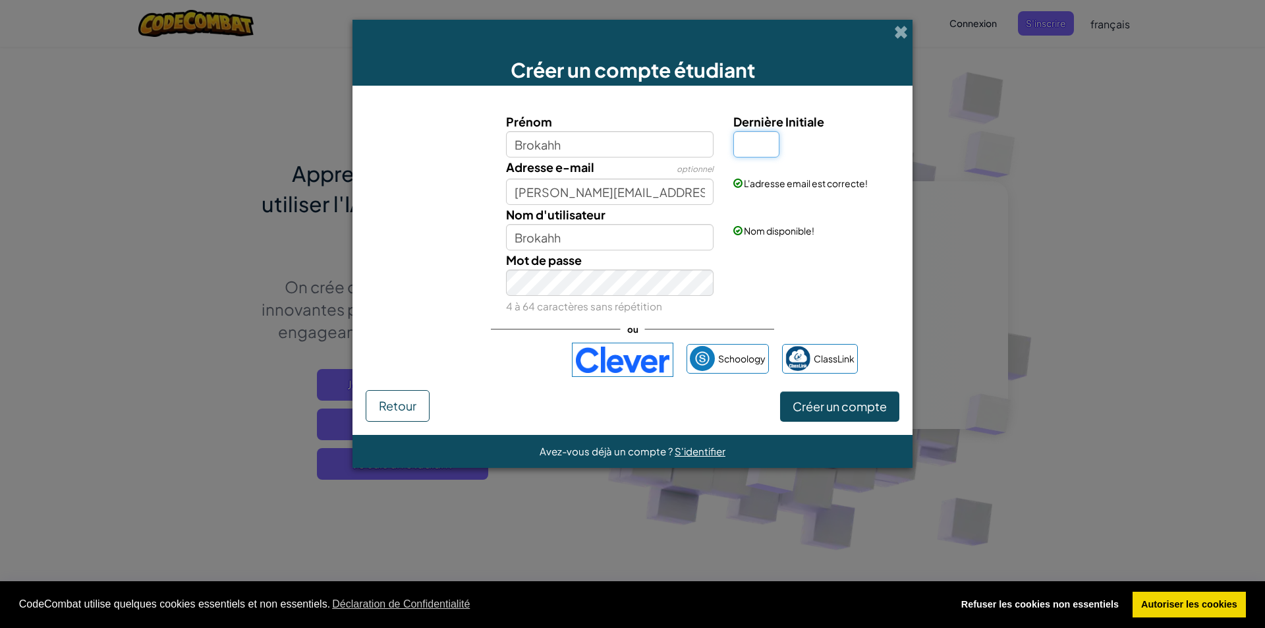
type input "B"
click at [841, 412] on span "Créer un compte" at bounding box center [839, 405] width 94 height 15
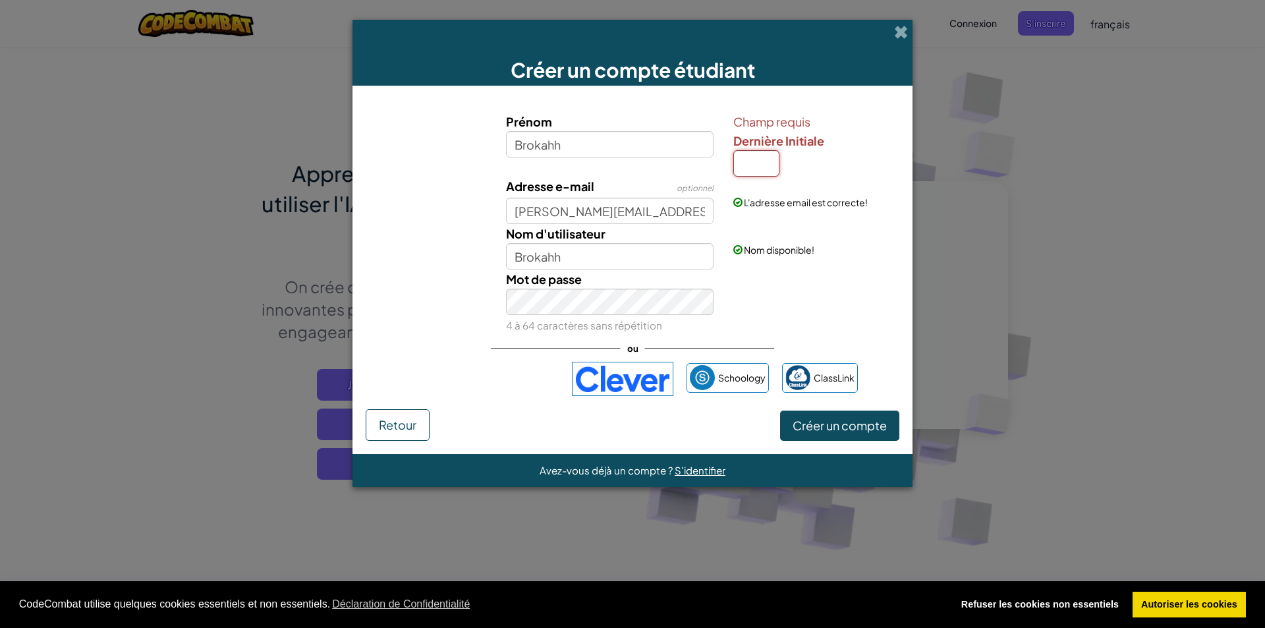
click at [744, 167] on input "Dernière Initiale" at bounding box center [756, 163] width 46 height 26
type input "B"
type input "BrokahhB"
drag, startPoint x: 809, startPoint y: 431, endPoint x: 830, endPoint y: 431, distance: 21.1
click at [830, 431] on span "Créer un compte" at bounding box center [839, 425] width 94 height 15
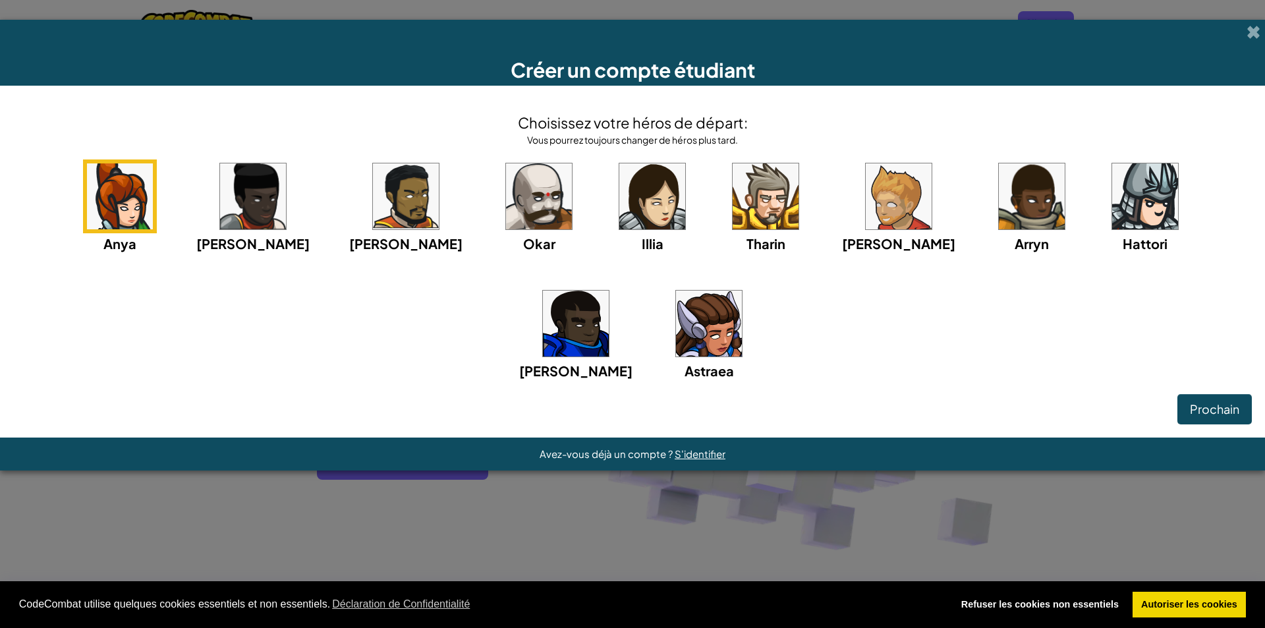
click at [506, 204] on img at bounding box center [539, 196] width 66 height 66
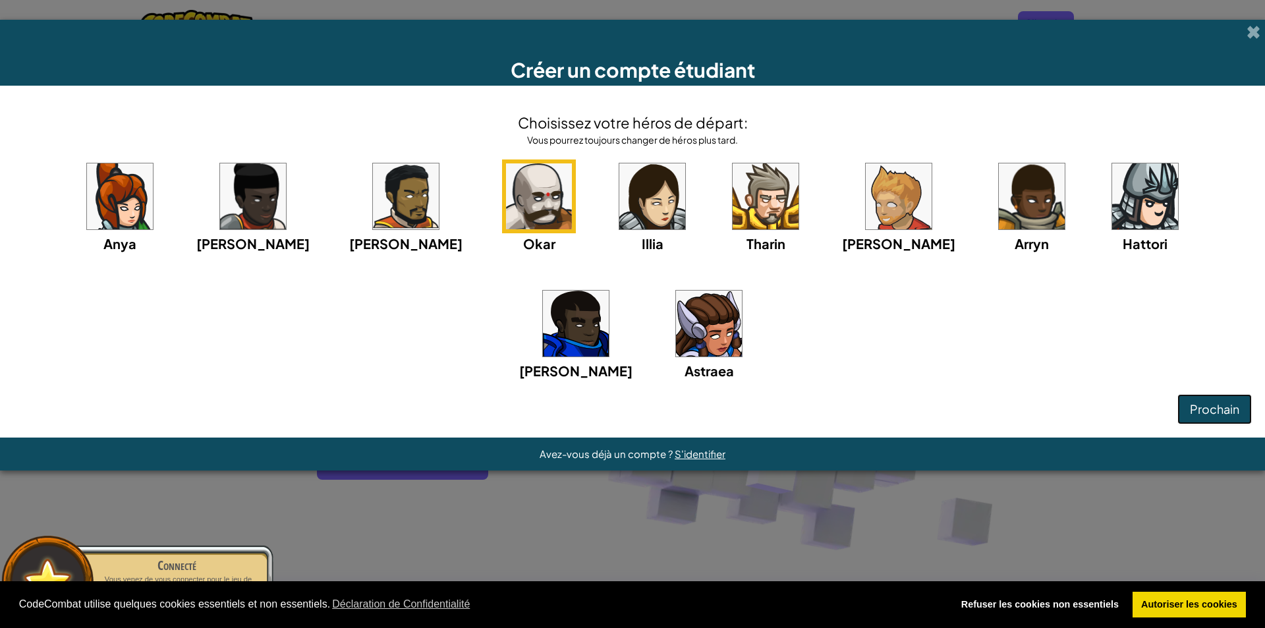
click at [1203, 410] on span "Prochain" at bounding box center [1214, 408] width 49 height 15
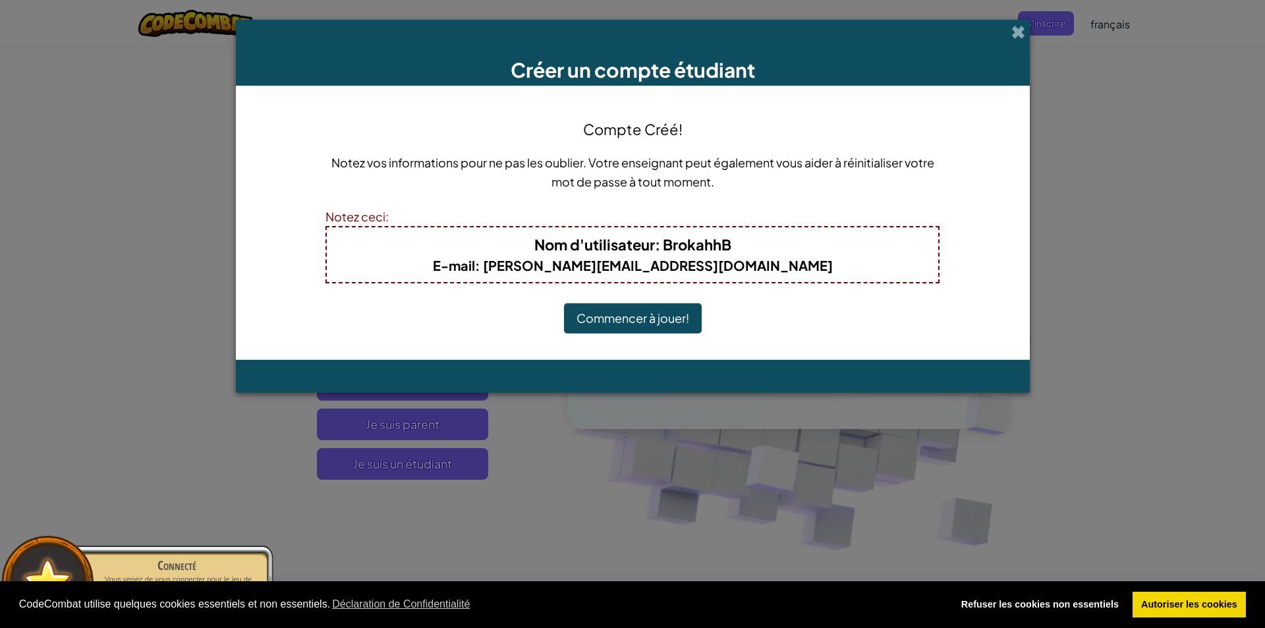
click at [638, 326] on button "Commencer à jouer!" at bounding box center [633, 318] width 138 height 30
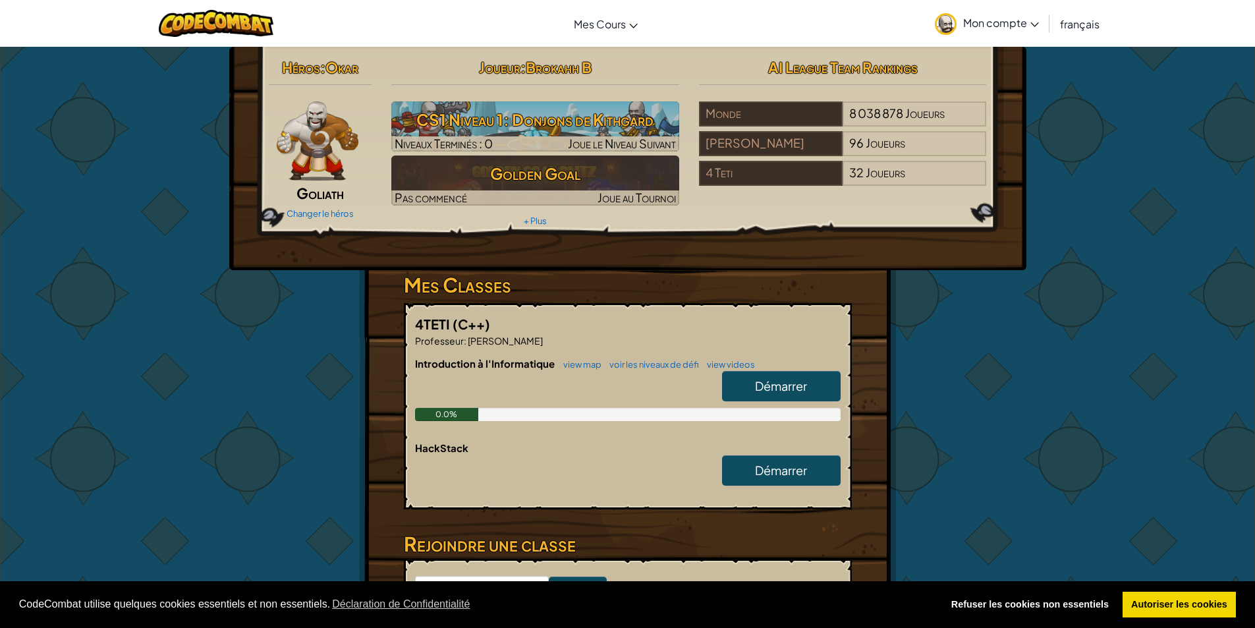
click at [786, 379] on span "Démarrer" at bounding box center [781, 385] width 52 height 15
select select "fr"
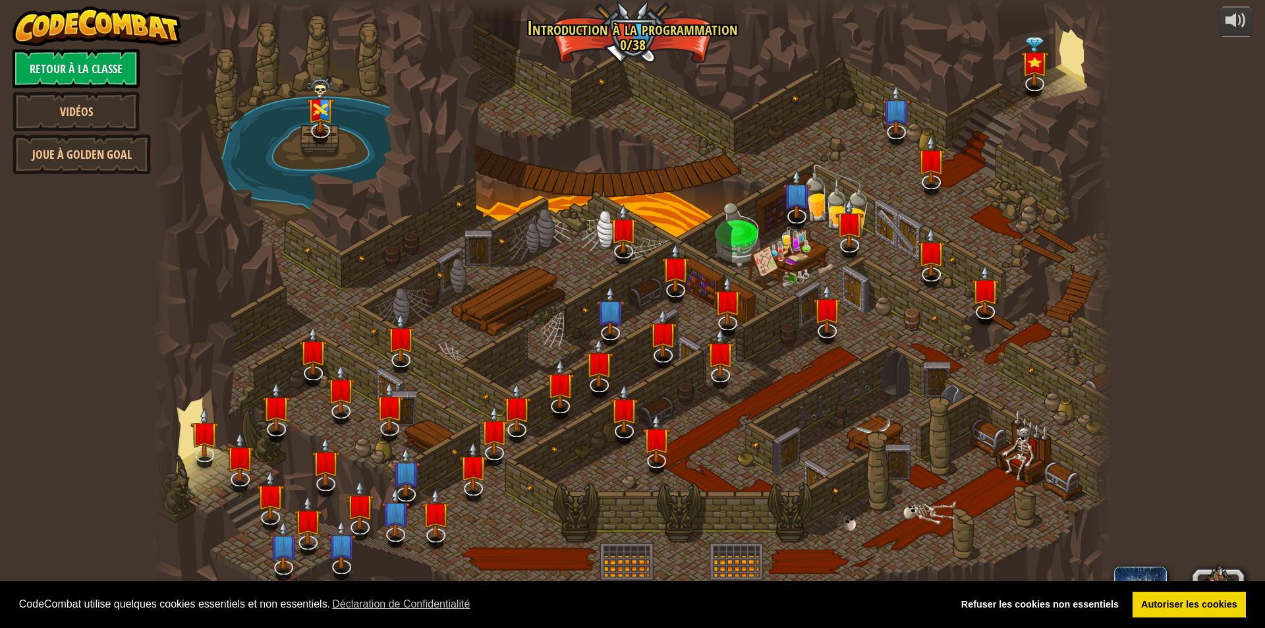
select select "fr"
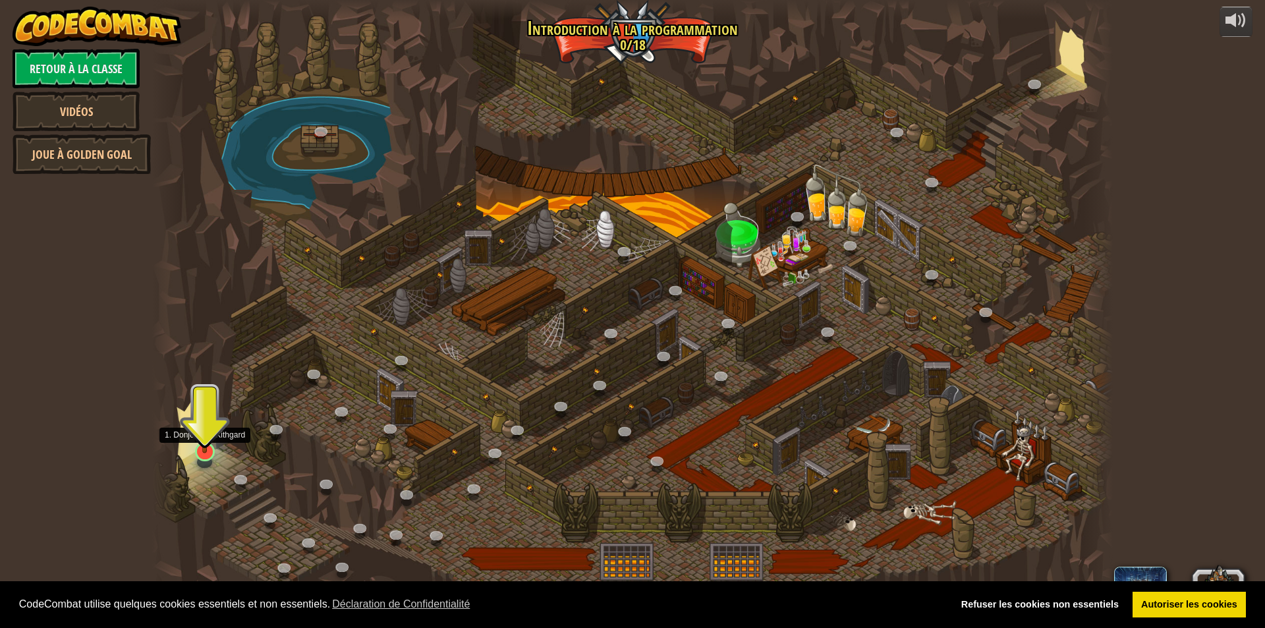
click at [209, 449] on img at bounding box center [205, 423] width 26 height 59
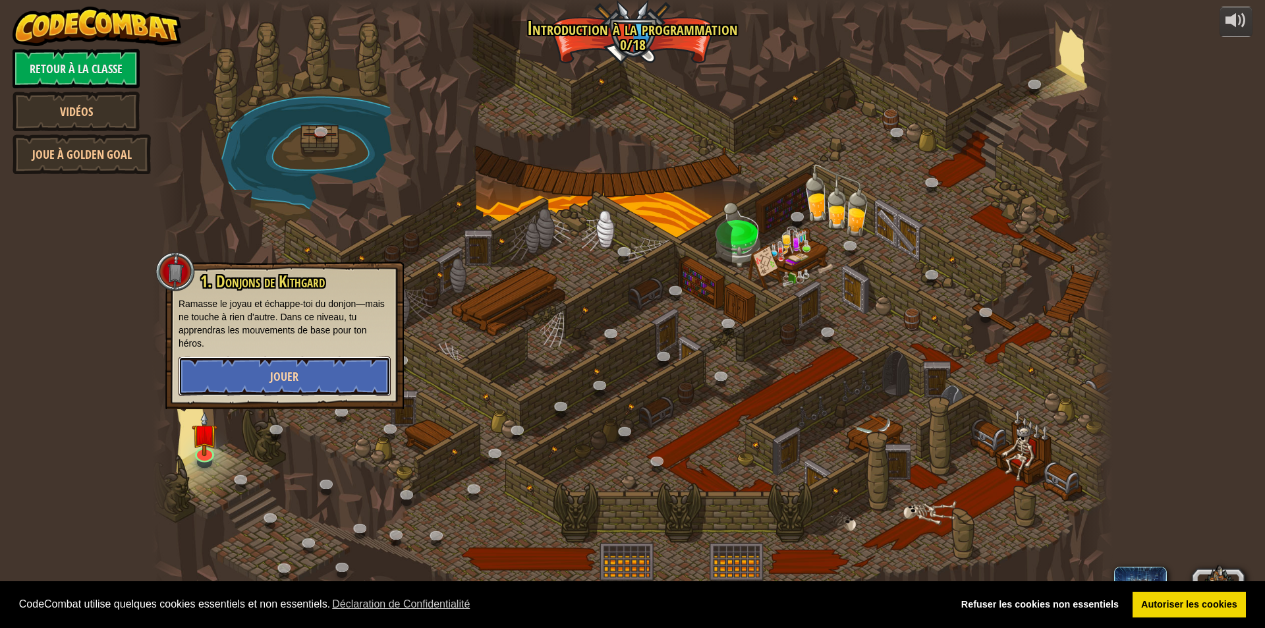
click at [279, 375] on span "Jouer" at bounding box center [284, 376] width 28 height 16
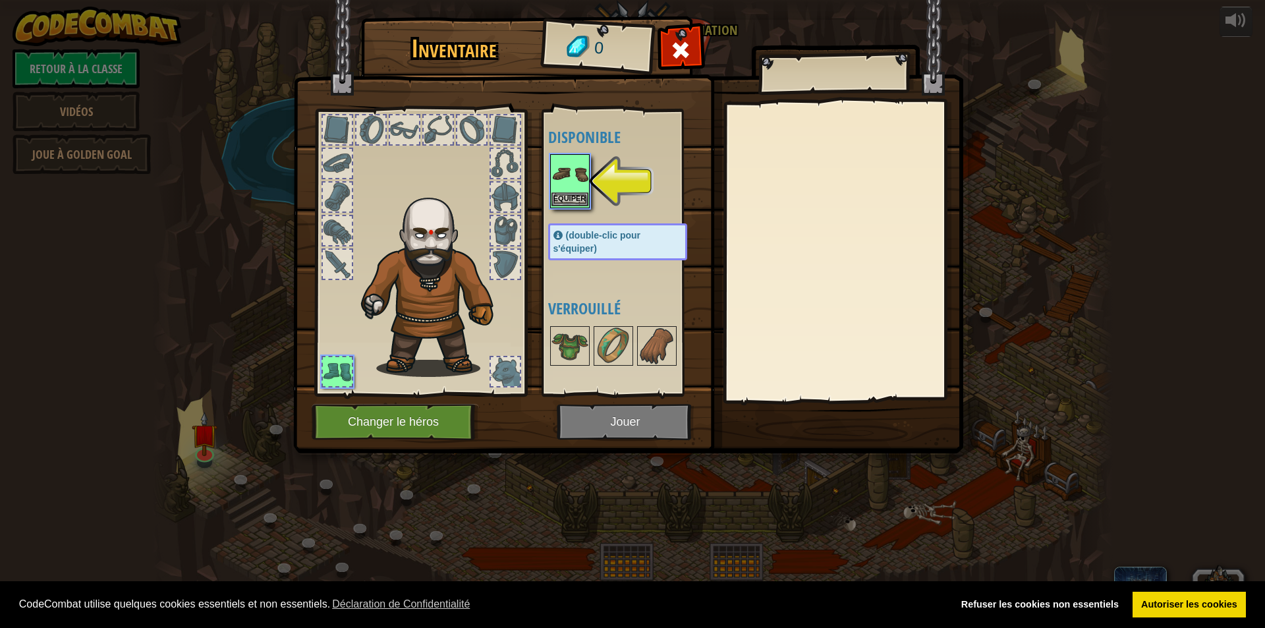
click at [576, 182] on img at bounding box center [569, 173] width 37 height 37
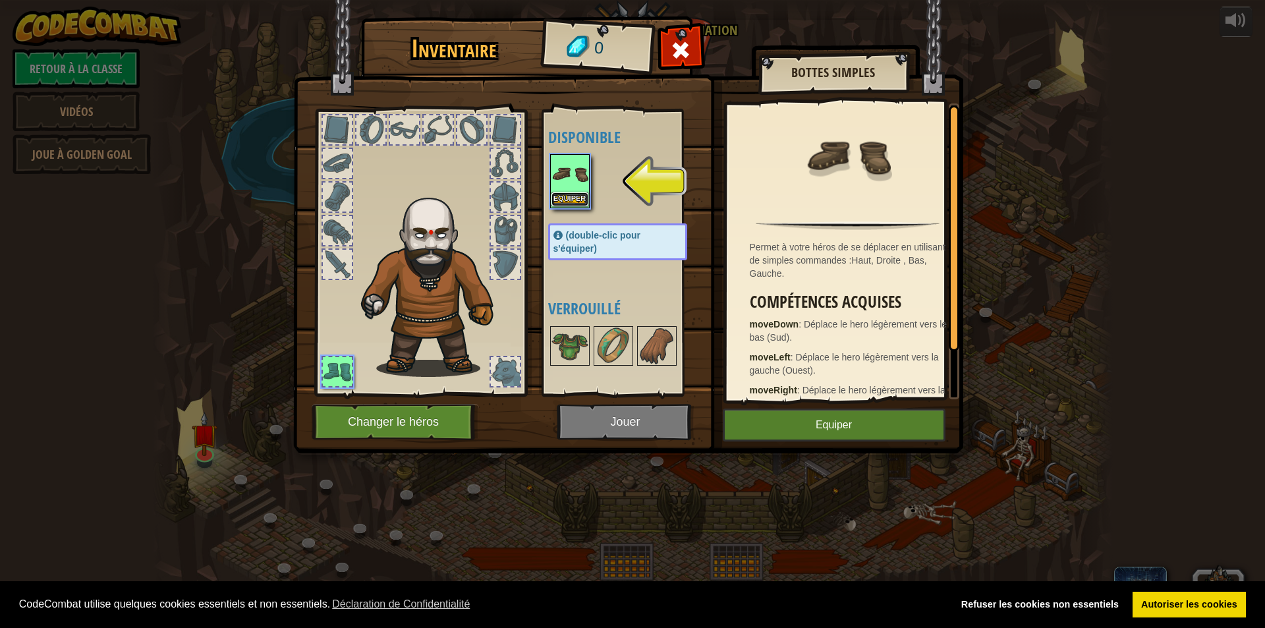
click at [572, 198] on button "Equiper" at bounding box center [569, 199] width 37 height 14
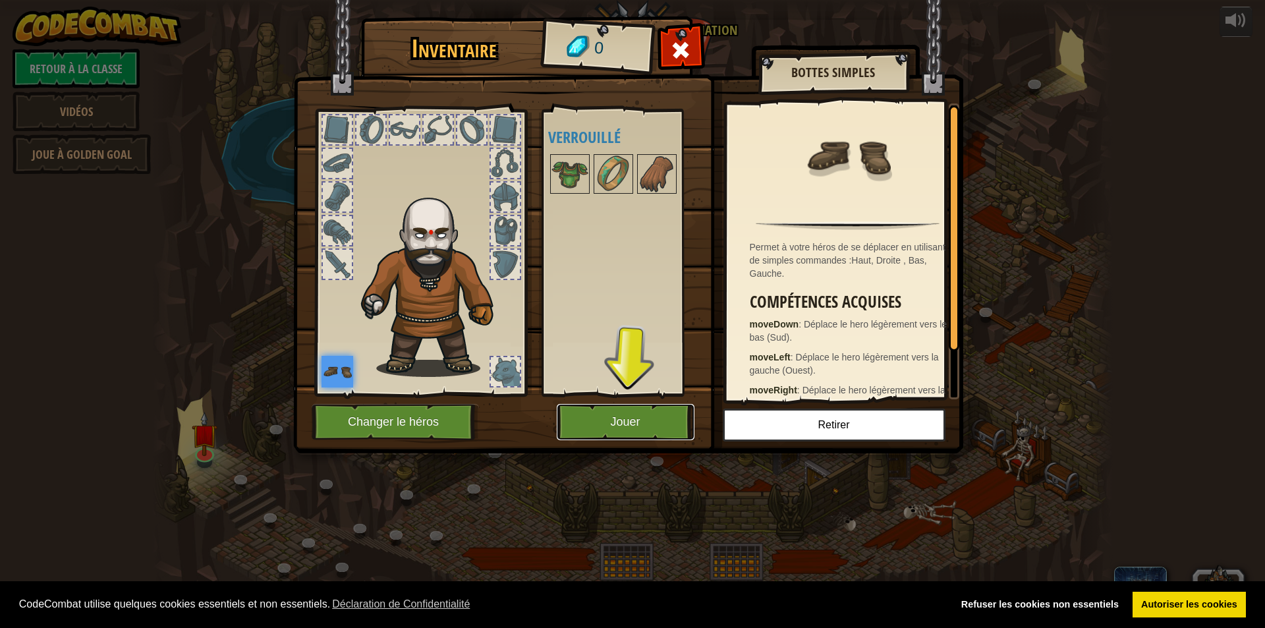
click at [641, 421] on button "Jouer" at bounding box center [626, 422] width 138 height 36
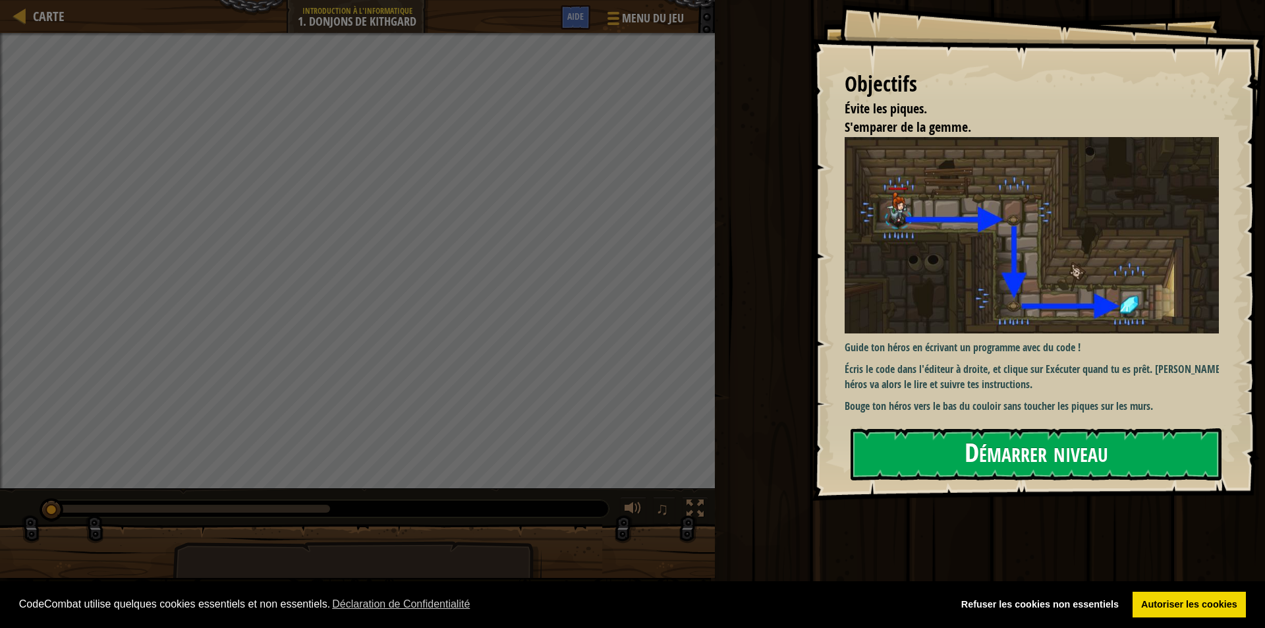
click at [1087, 453] on button "Démarrer niveau" at bounding box center [1035, 454] width 371 height 52
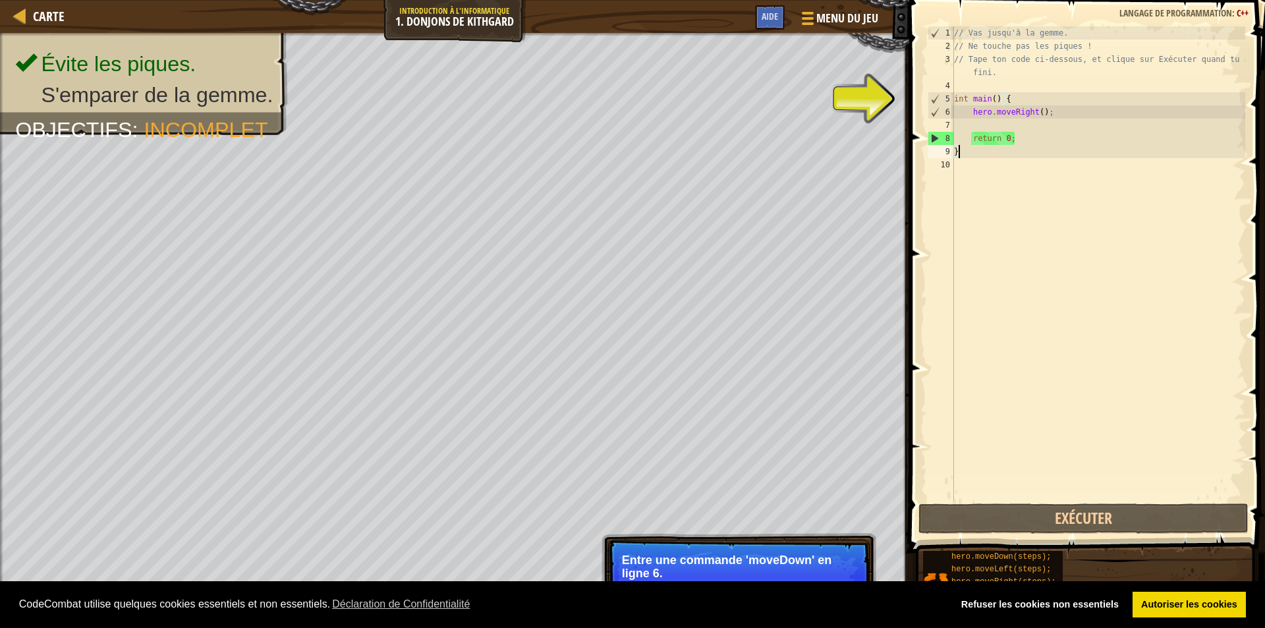
click at [1059, 115] on div "// Vas jusqu'à la gemme. // Ne touche pas les piques ! // Tape ton code ci-dess…" at bounding box center [1098, 276] width 294 height 501
type textarea "hero.moveRight();"
click at [1041, 123] on div "// Vas jusqu'à la gemme. // Ne touche pas les piques ! // Tape ton code ci-dess…" at bounding box center [1098, 276] width 294 height 501
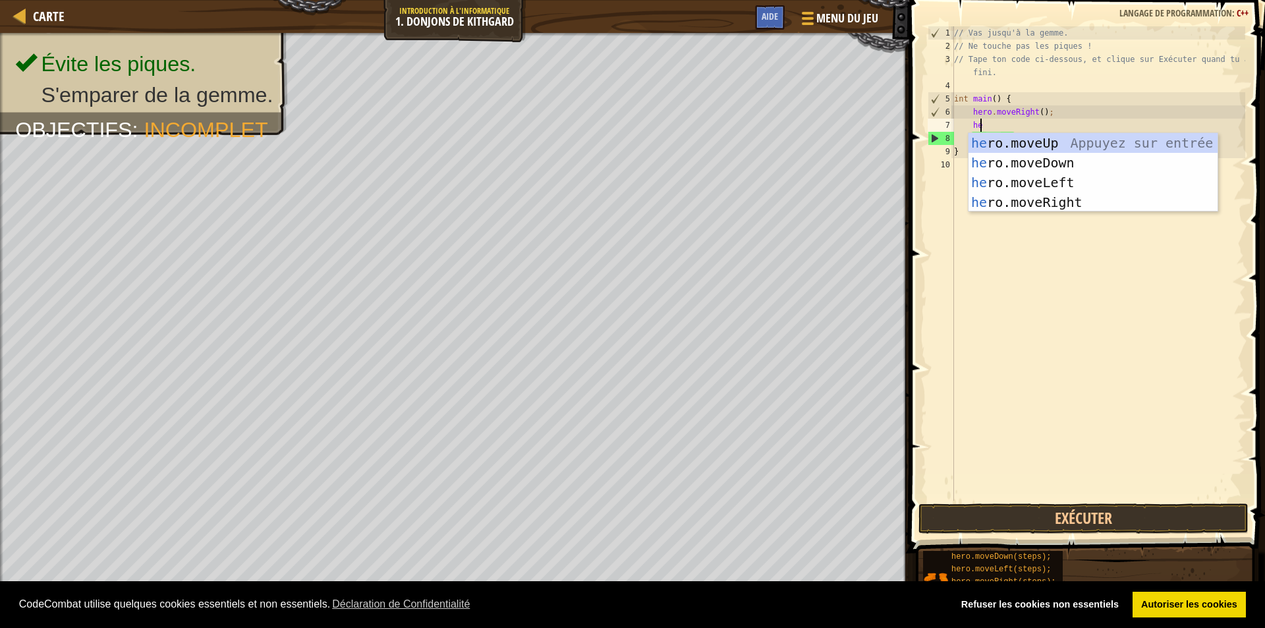
scroll to position [6, 1]
type textarea "her"
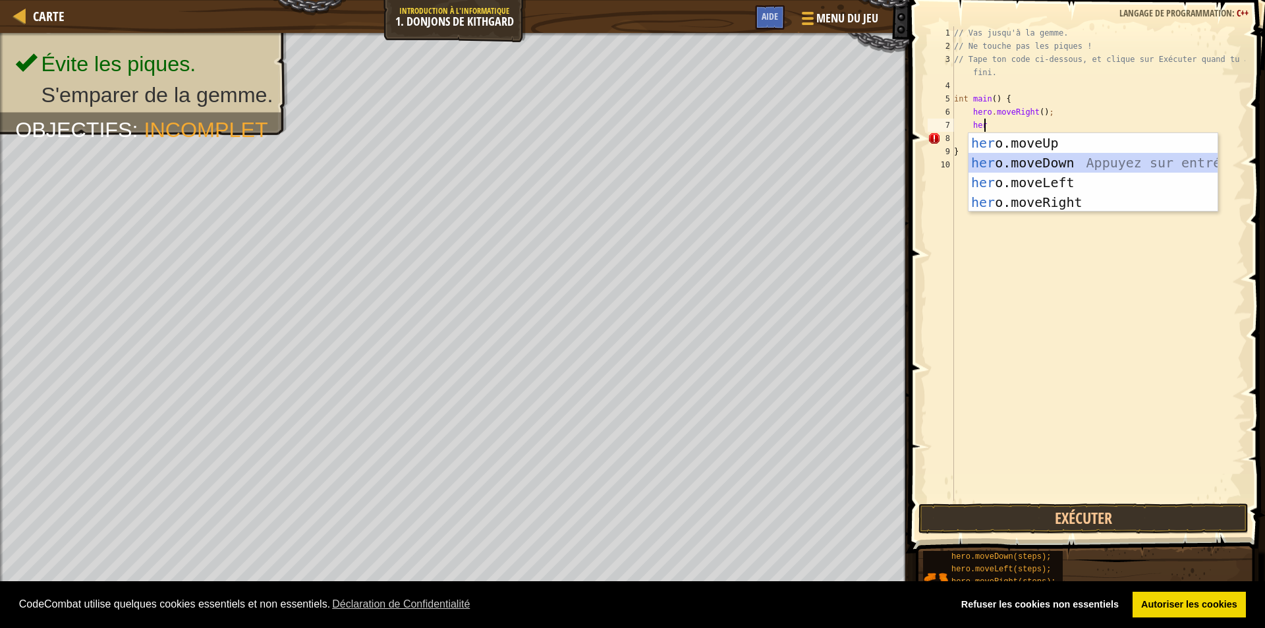
scroll to position [6, 1]
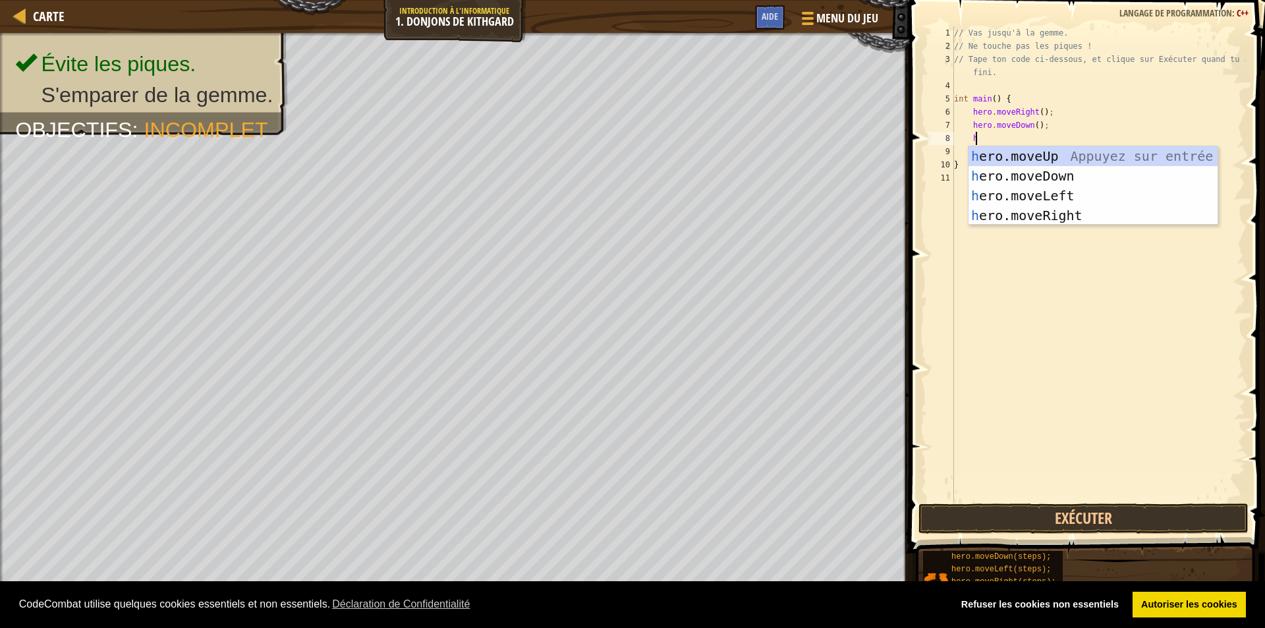
type textarea "her"
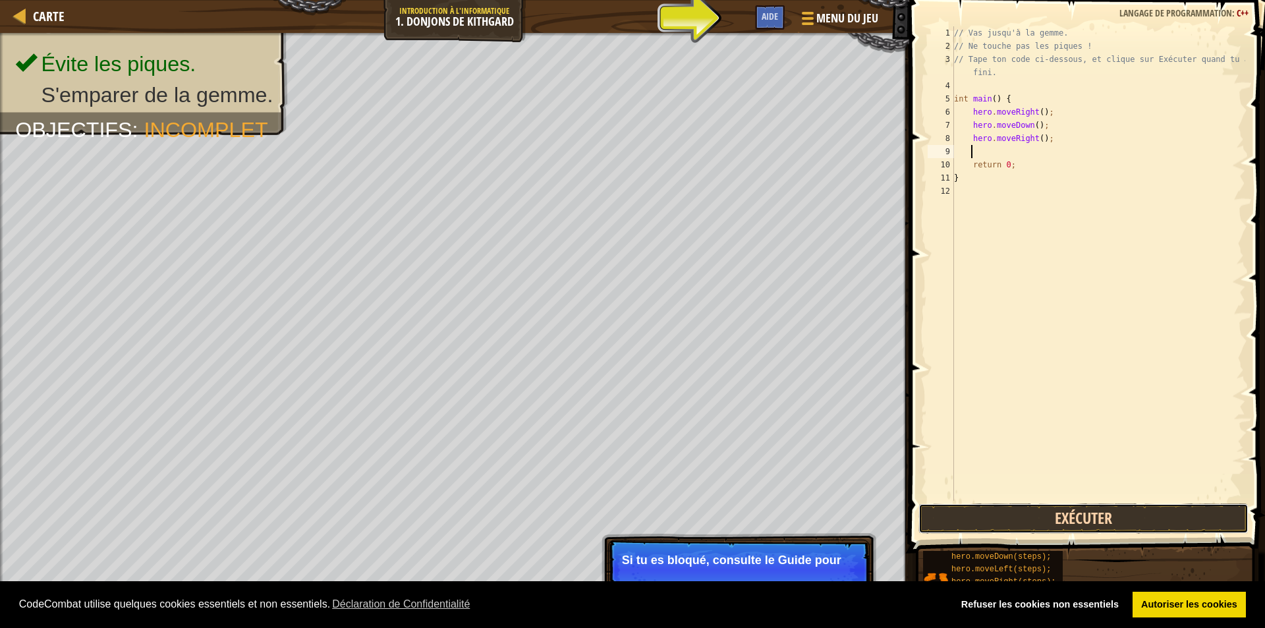
click at [980, 519] on button "Exécuter" at bounding box center [1083, 518] width 330 height 30
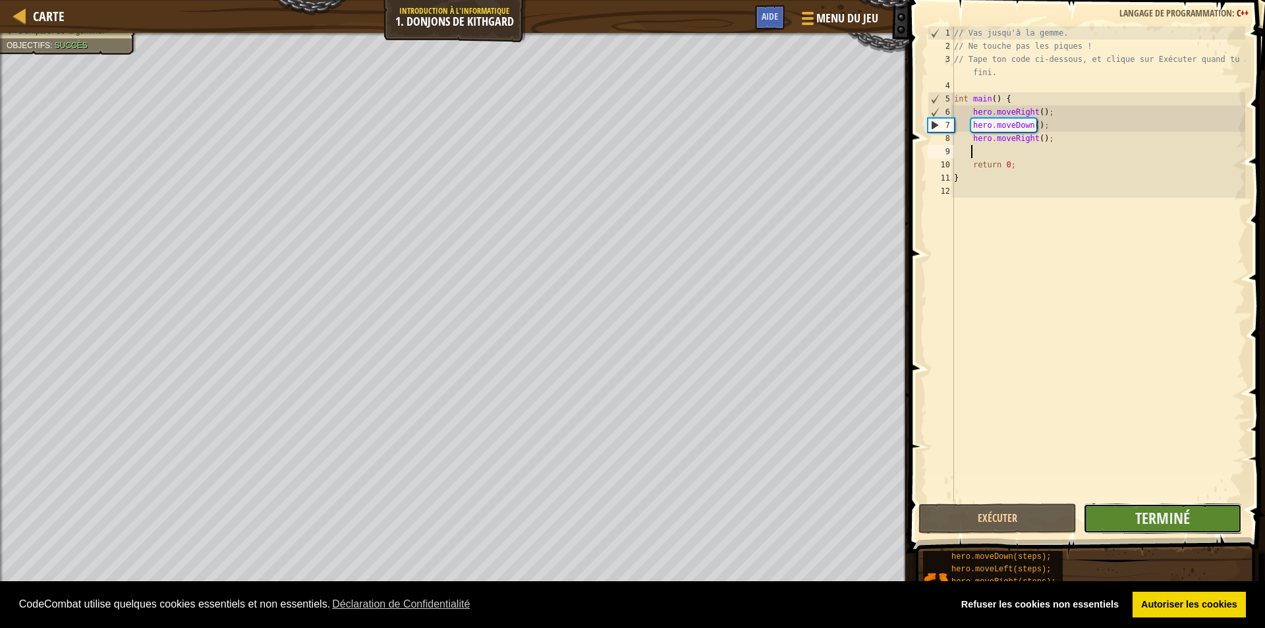
click at [1124, 512] on button "Terminé" at bounding box center [1162, 518] width 158 height 30
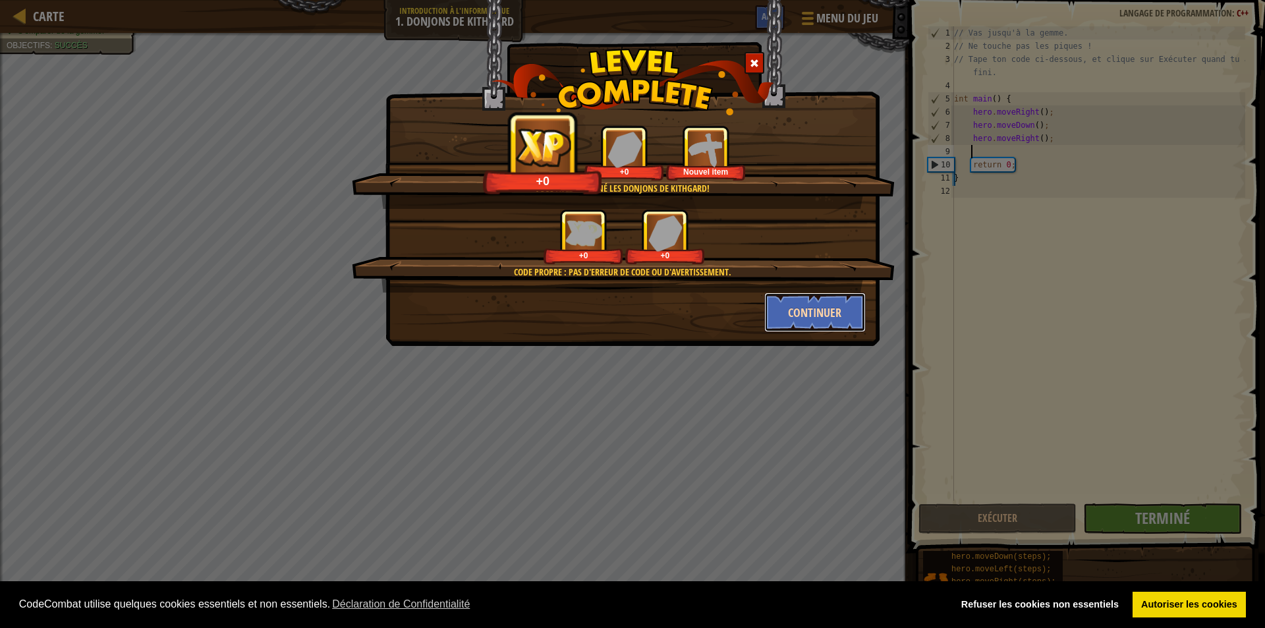
click at [797, 313] on button "Continuer" at bounding box center [815, 312] width 102 height 40
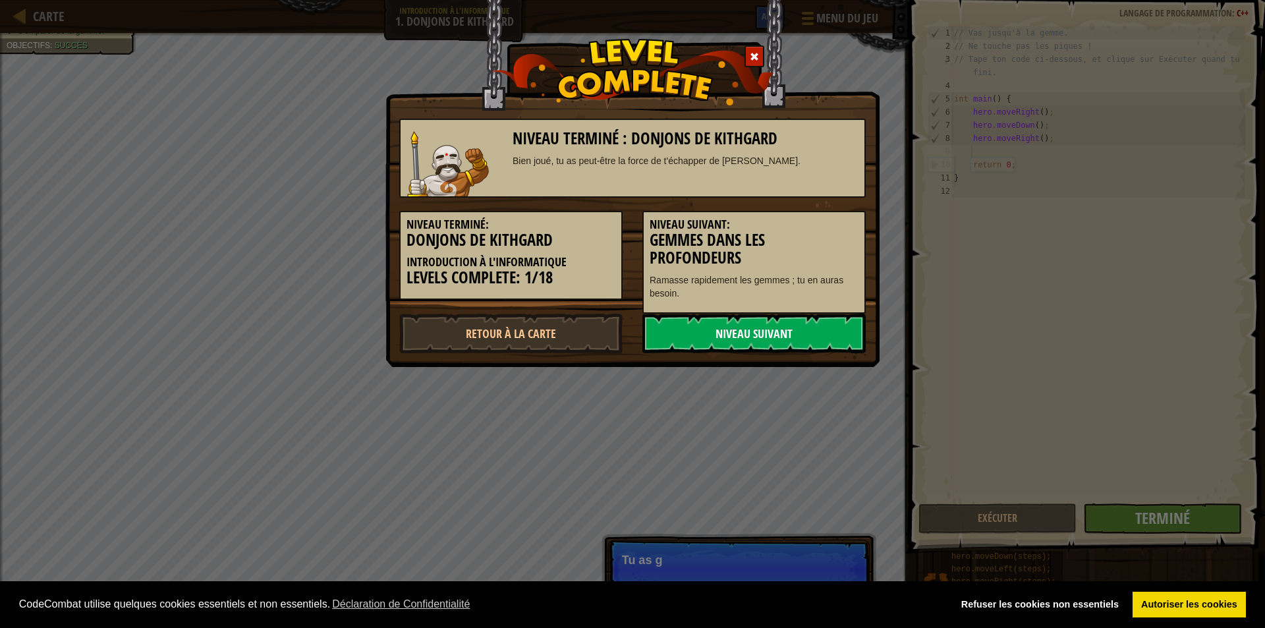
click at [754, 331] on link "Niveau Suivant" at bounding box center [753, 334] width 223 height 40
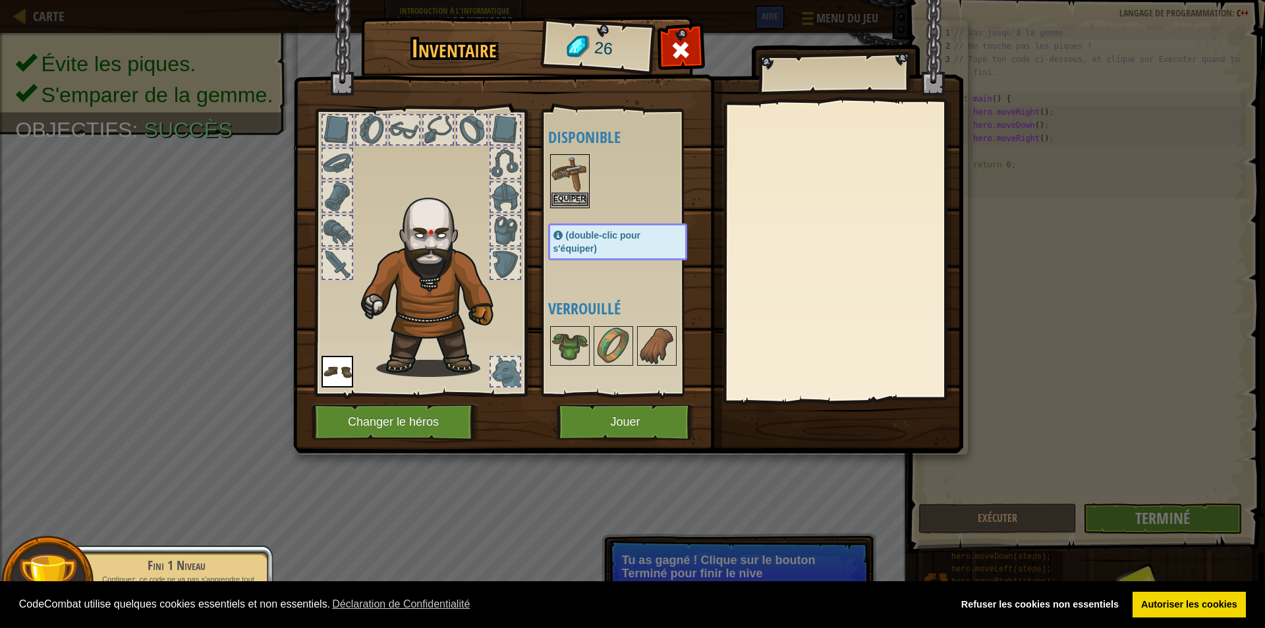
click at [558, 190] on img at bounding box center [569, 173] width 37 height 37
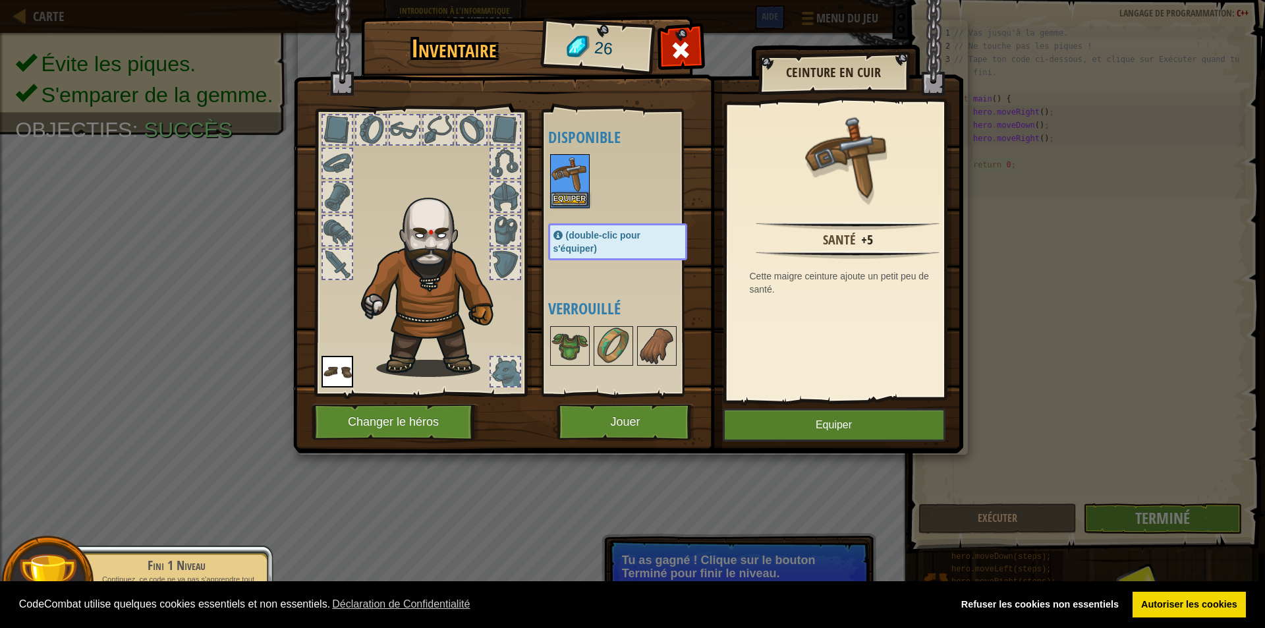
click at [558, 190] on img at bounding box center [569, 173] width 37 height 37
click at [572, 192] on div "Equiper" at bounding box center [570, 181] width 40 height 54
click at [569, 198] on button "Equiper" at bounding box center [569, 199] width 37 height 14
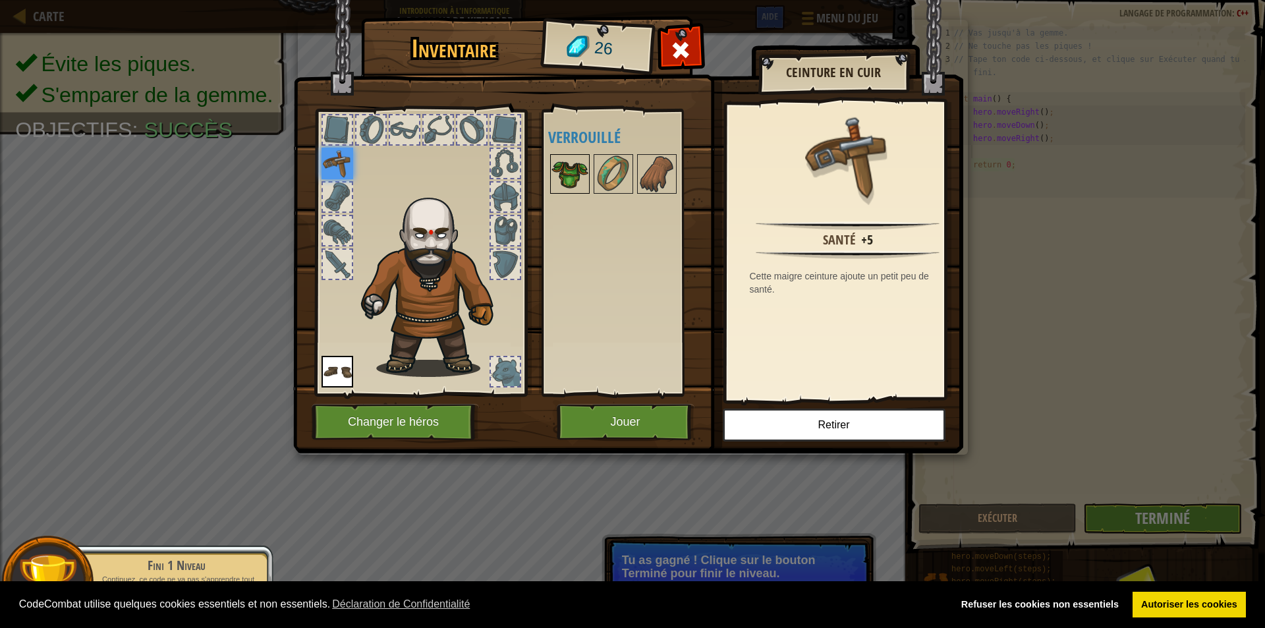
click at [562, 173] on img at bounding box center [569, 173] width 37 height 37
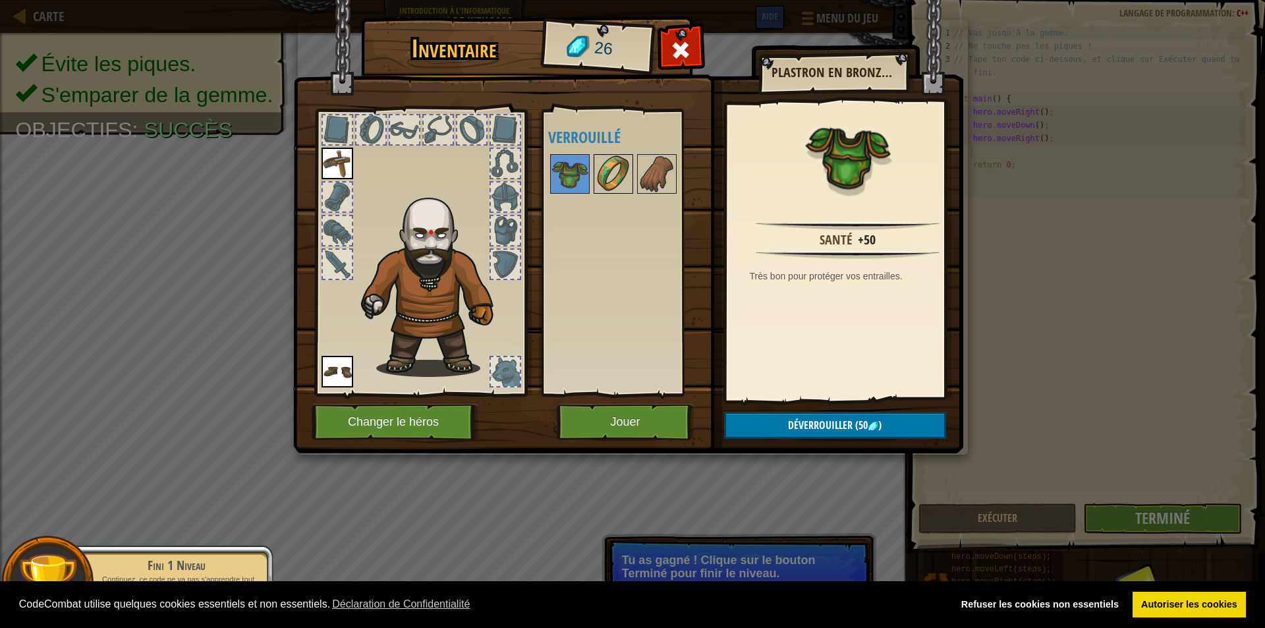
click at [602, 169] on img at bounding box center [613, 173] width 37 height 37
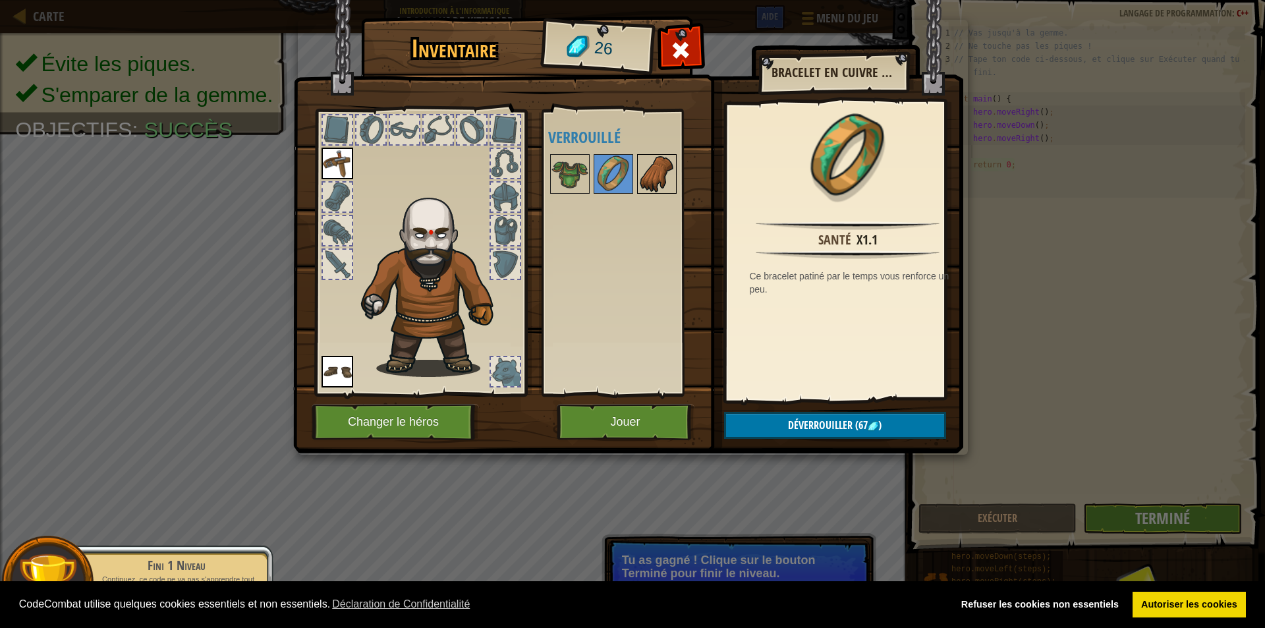
click at [644, 169] on img at bounding box center [656, 173] width 37 height 37
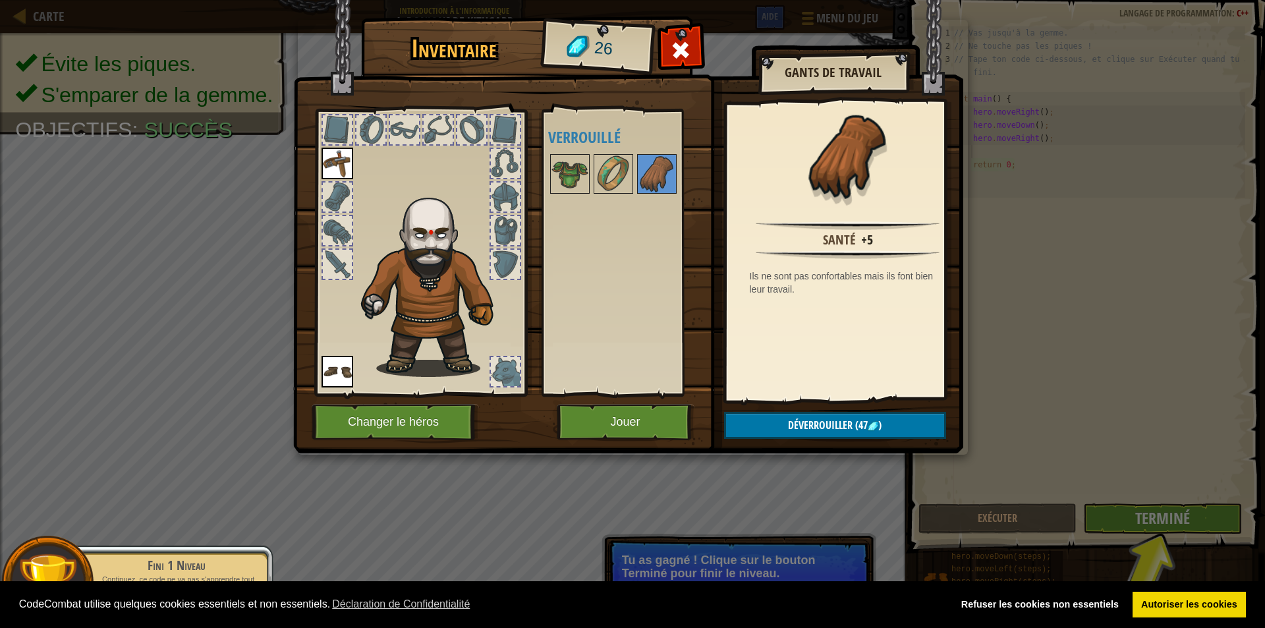
click at [590, 175] on div at bounding box center [630, 173] width 165 height 43
click at [564, 178] on img at bounding box center [569, 173] width 37 height 37
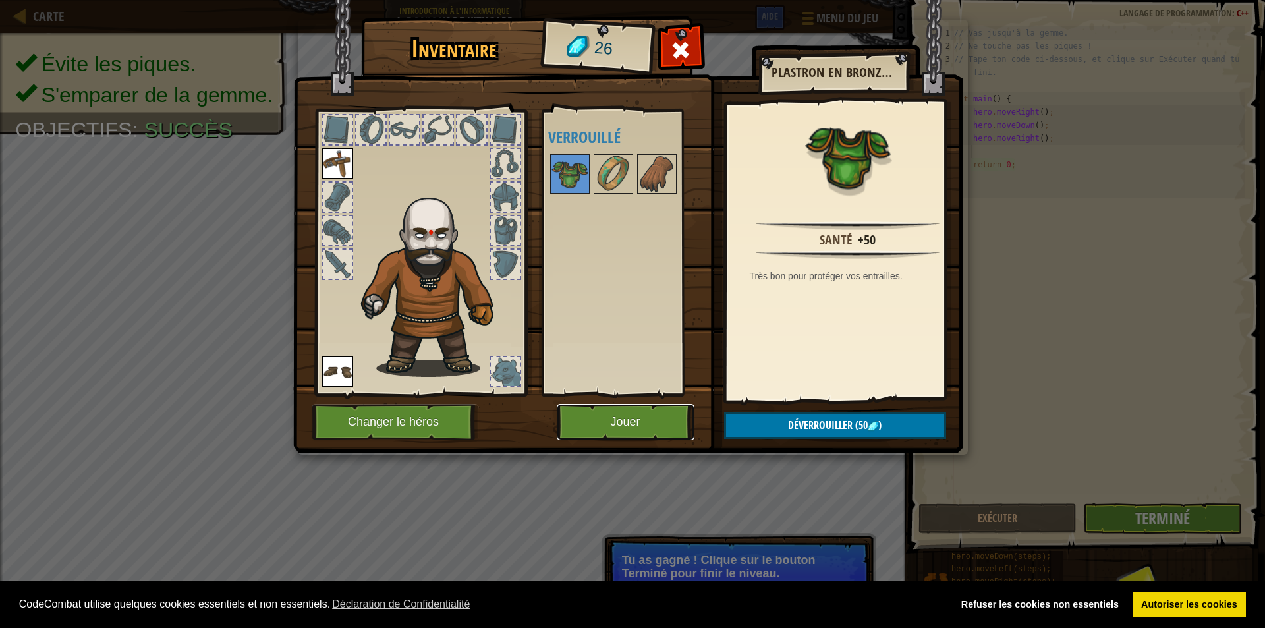
click at [633, 424] on button "Jouer" at bounding box center [626, 422] width 138 height 36
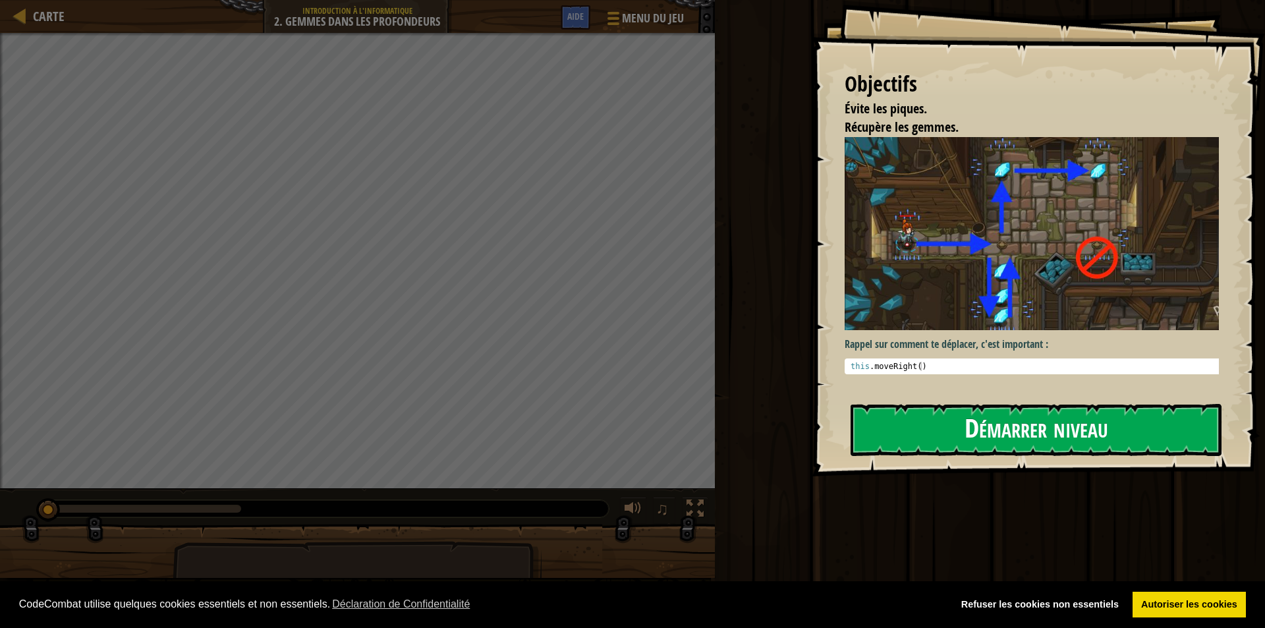
click at [928, 414] on button "Démarrer niveau" at bounding box center [1035, 430] width 371 height 52
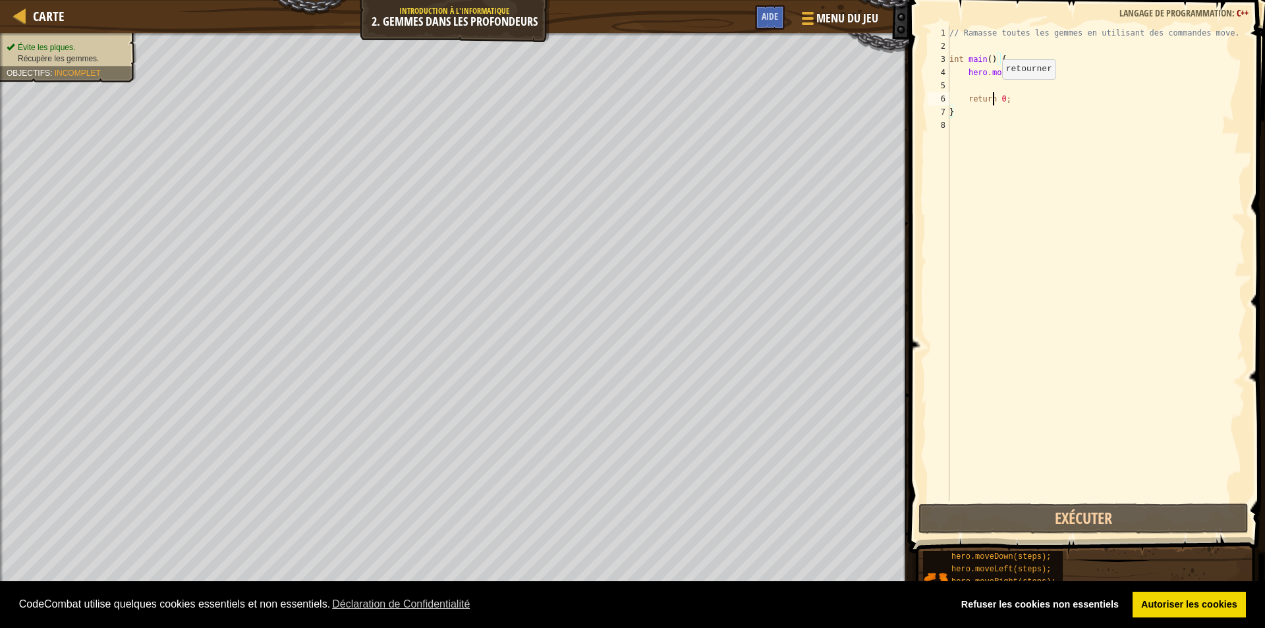
click at [991, 92] on div "// Ramasse toutes les gemmes en utilisant des commandes move. int main ( ) { he…" at bounding box center [1096, 276] width 298 height 501
click at [976, 76] on div "// Ramasse toutes les gemmes en utilisant des commandes move. int main ( ) { he…" at bounding box center [1096, 276] width 298 height 501
type textarea "hero.moveRight();"
click at [976, 85] on div "// Ramasse toutes les gemmes en utilisant des commandes move. int main ( ) { he…" at bounding box center [1096, 276] width 298 height 501
click at [1029, 74] on div "// Ramasse toutes les gemmes en utilisant des commandes move. int main ( ) { he…" at bounding box center [1096, 276] width 298 height 501
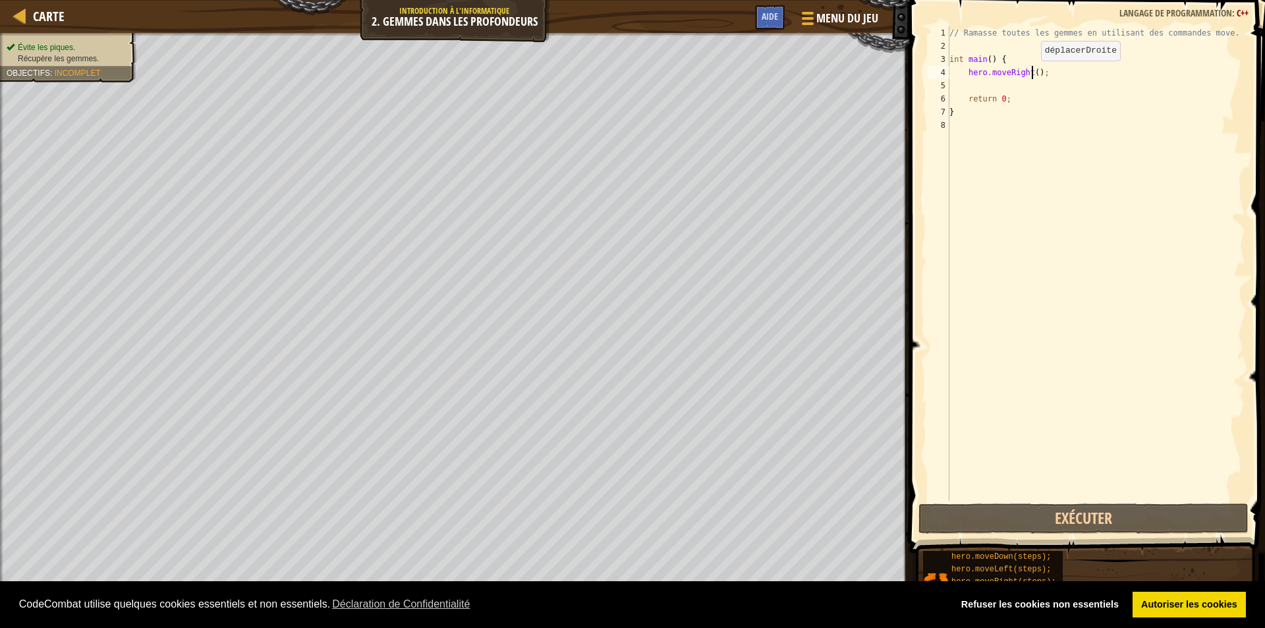
type textarea "hero.moveRight();"
click at [980, 90] on div "// Ramasse toutes les gemmes en utilisant des commandes move. int main ( ) { he…" at bounding box center [1096, 276] width 298 height 501
type textarea "j"
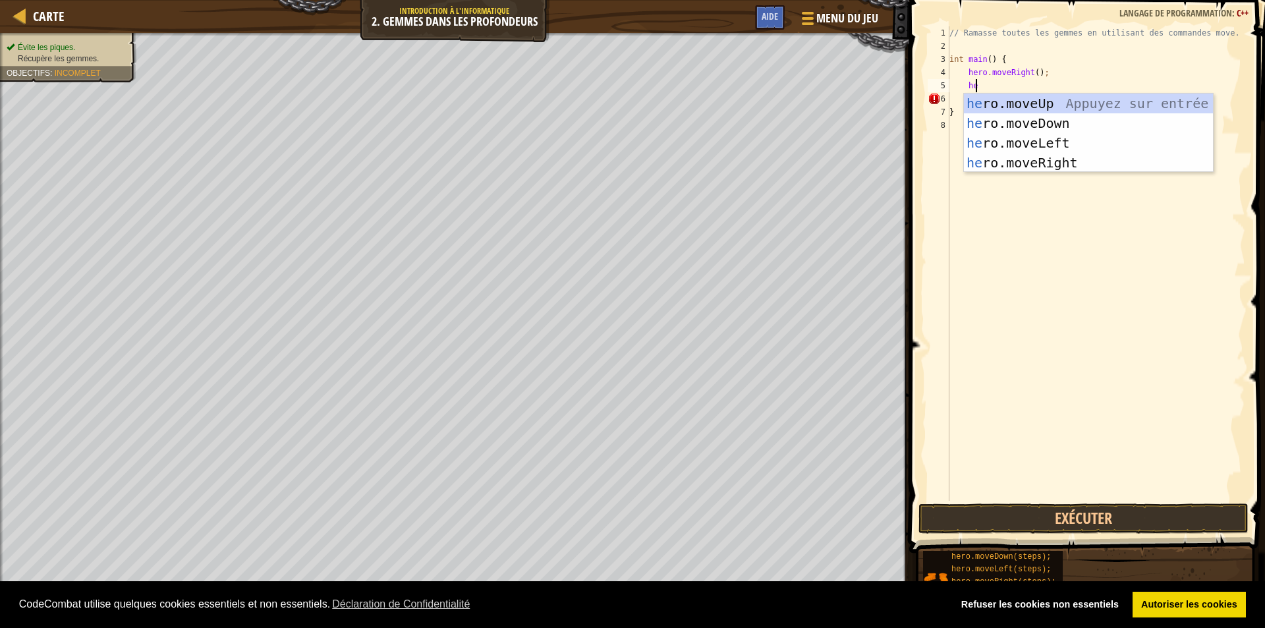
type textarea "her"
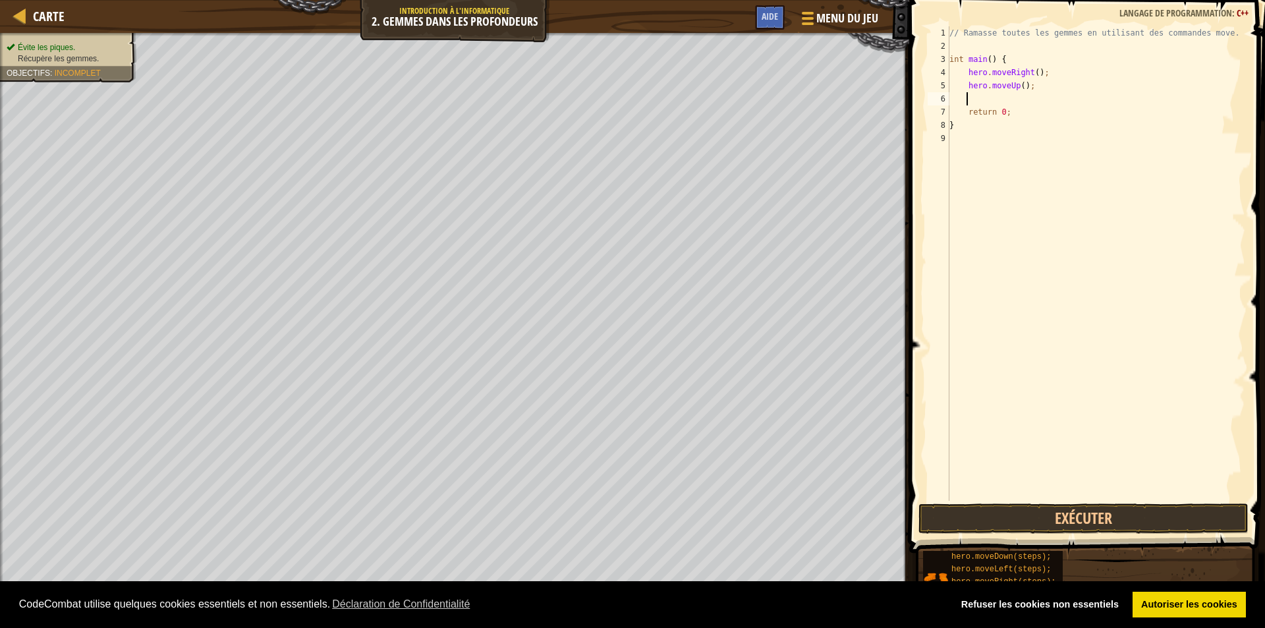
type textarea "her"
click at [1029, 103] on div "// Ramasse toutes les gemmes en utilisant des commandes move. int main ( ) { he…" at bounding box center [1097, 276] width 294 height 501
type textarea "hero.moveDown(2);"
click at [1007, 109] on div "// Ramasse toutes les gemmes en utilisant des commandes move. int main ( ) { he…" at bounding box center [1097, 276] width 294 height 501
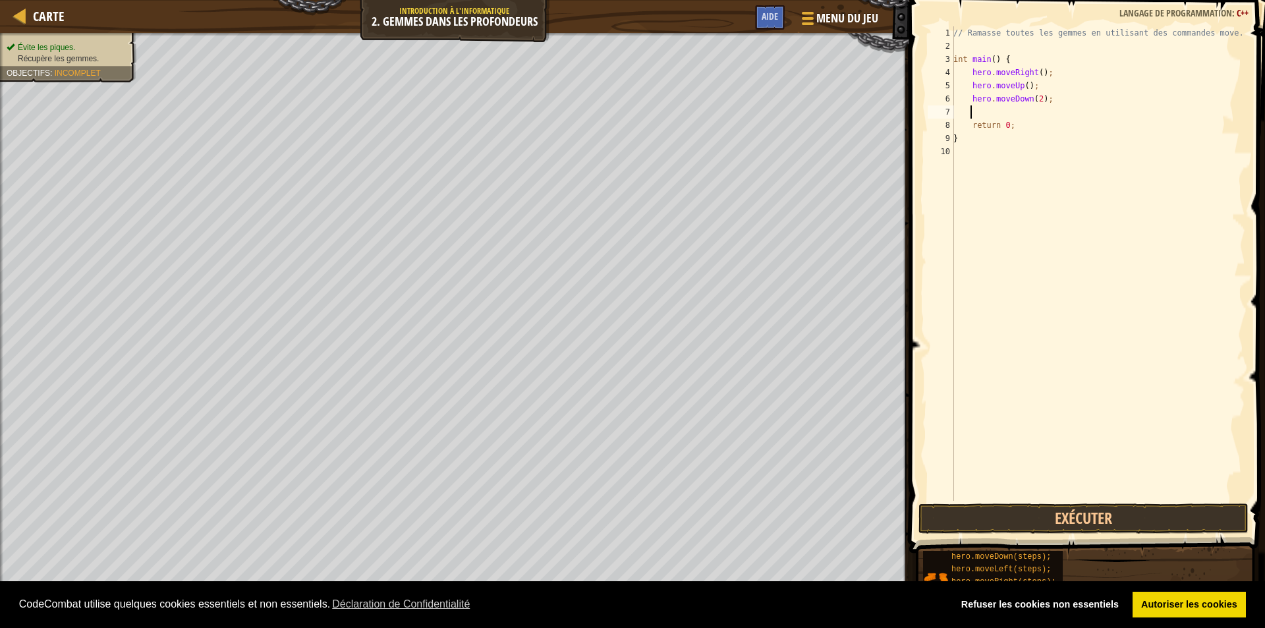
scroll to position [6, 1]
type textarea "her"
type textarea "hero.moveUp(2);"
type textarea "her"
click at [1033, 516] on button "Exécuter" at bounding box center [1083, 518] width 330 height 30
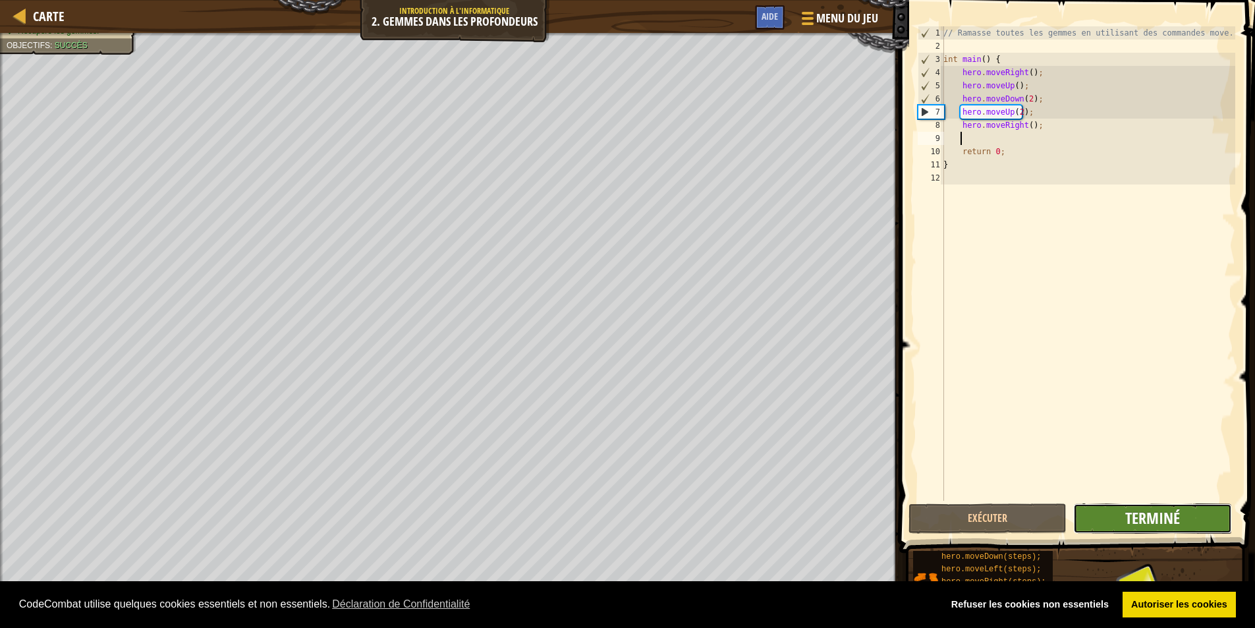
click at [1172, 511] on span "Terminé" at bounding box center [1152, 517] width 55 height 21
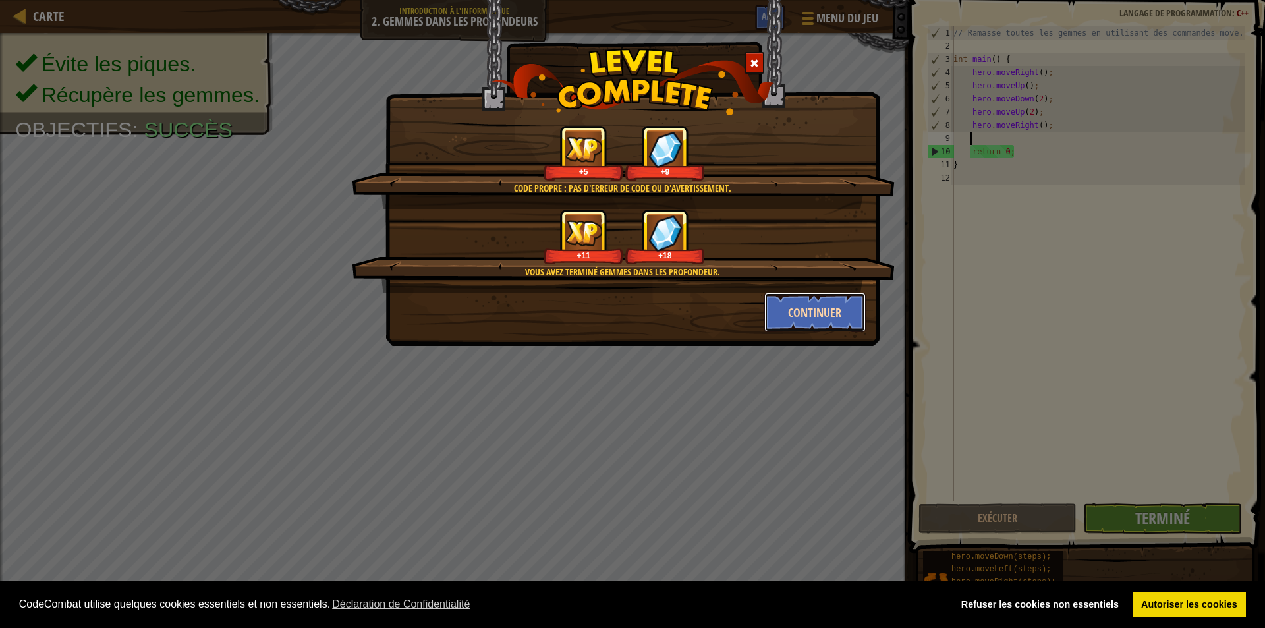
click at [810, 310] on button "Continuer" at bounding box center [815, 312] width 102 height 40
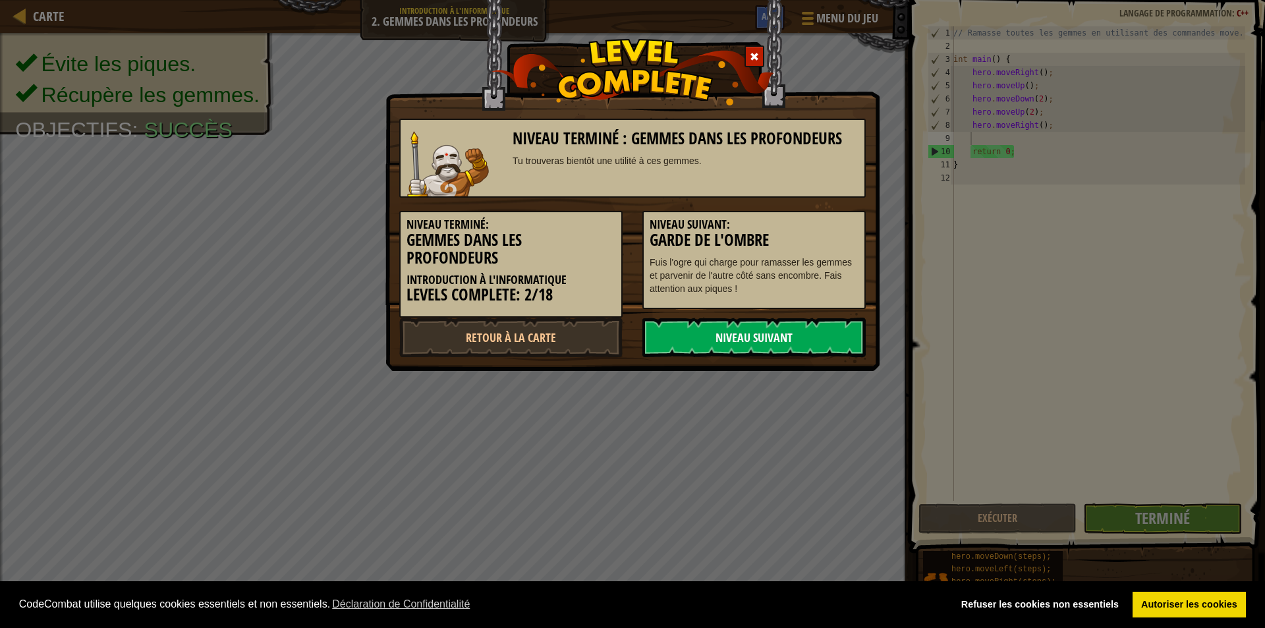
click at [751, 341] on link "Niveau Suivant" at bounding box center [753, 337] width 223 height 40
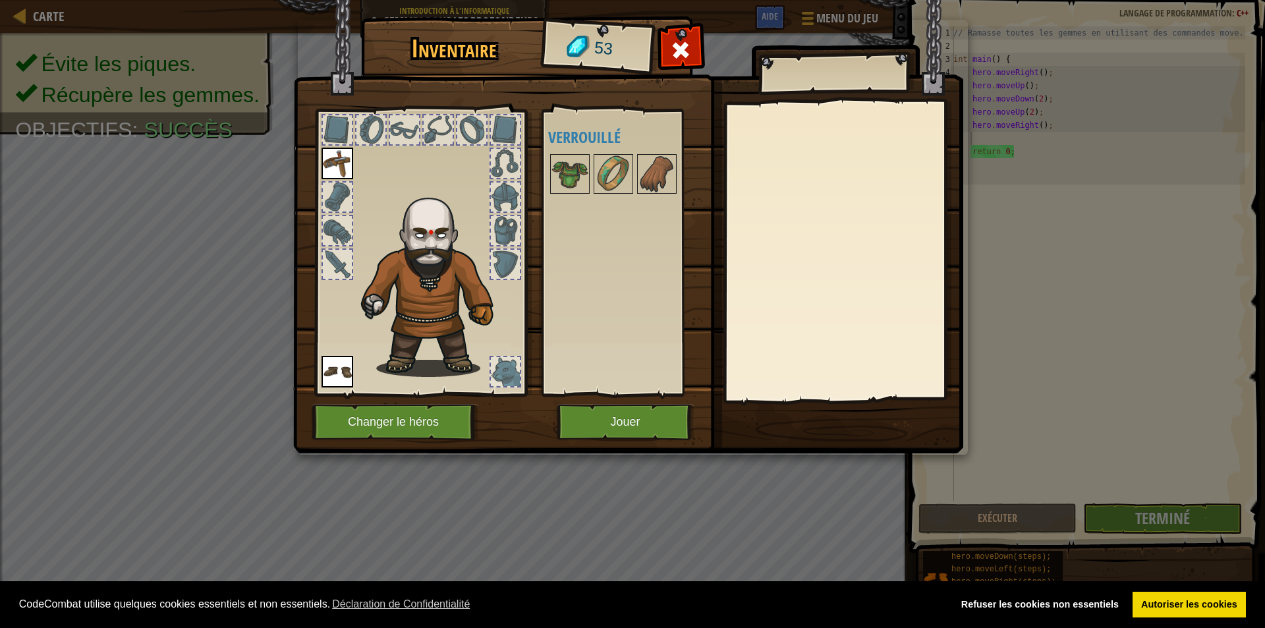
click at [568, 190] on img at bounding box center [569, 173] width 37 height 37
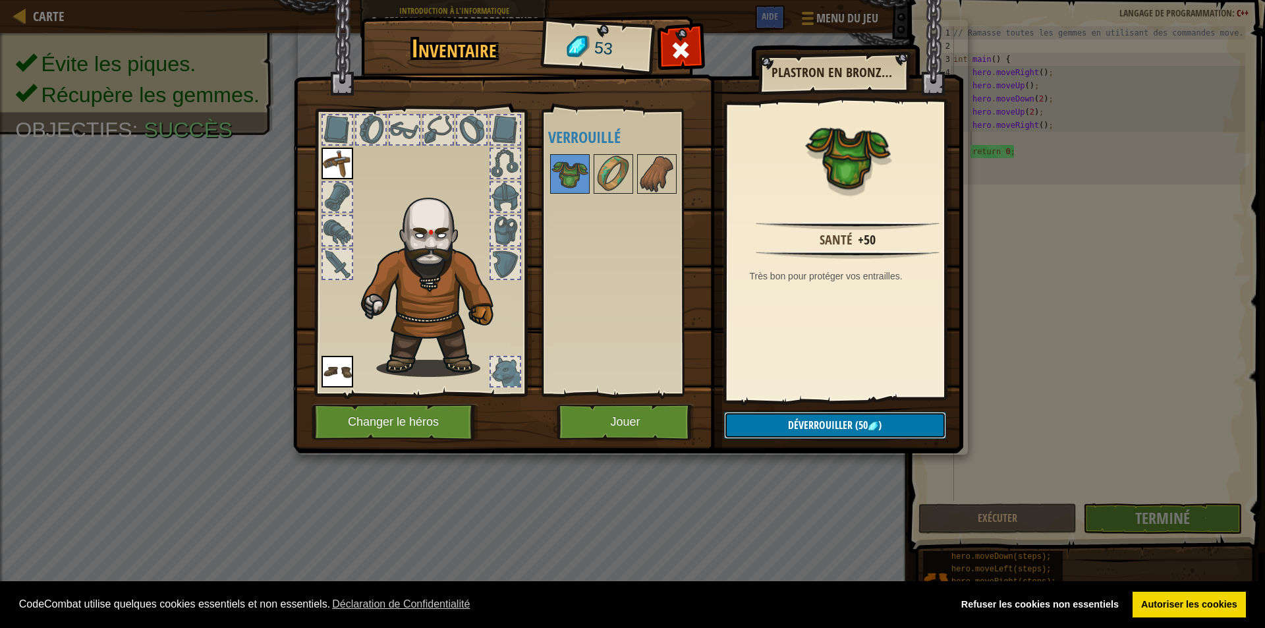
click at [803, 430] on span "Déverrouiller" at bounding box center [820, 425] width 65 height 14
drag, startPoint x: 804, startPoint y: 425, endPoint x: 789, endPoint y: 424, distance: 14.6
click at [798, 425] on button "Confirmer" at bounding box center [835, 425] width 222 height 27
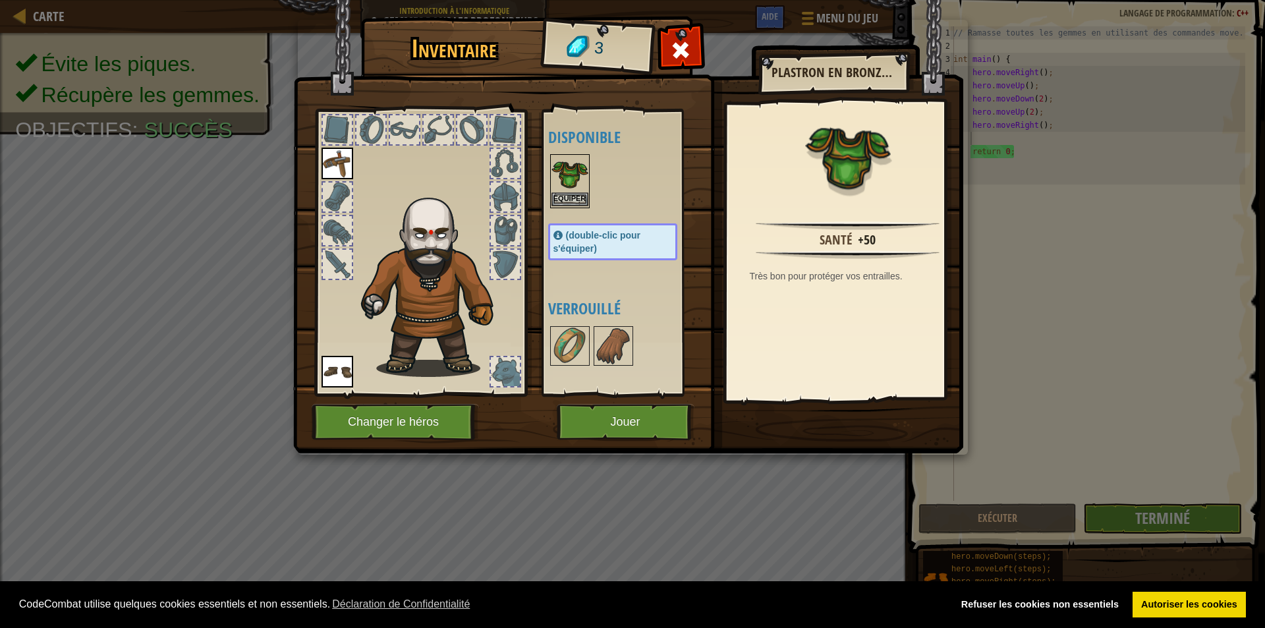
click at [566, 191] on img at bounding box center [569, 173] width 37 height 37
click at [563, 204] on button "Equiper" at bounding box center [569, 199] width 37 height 14
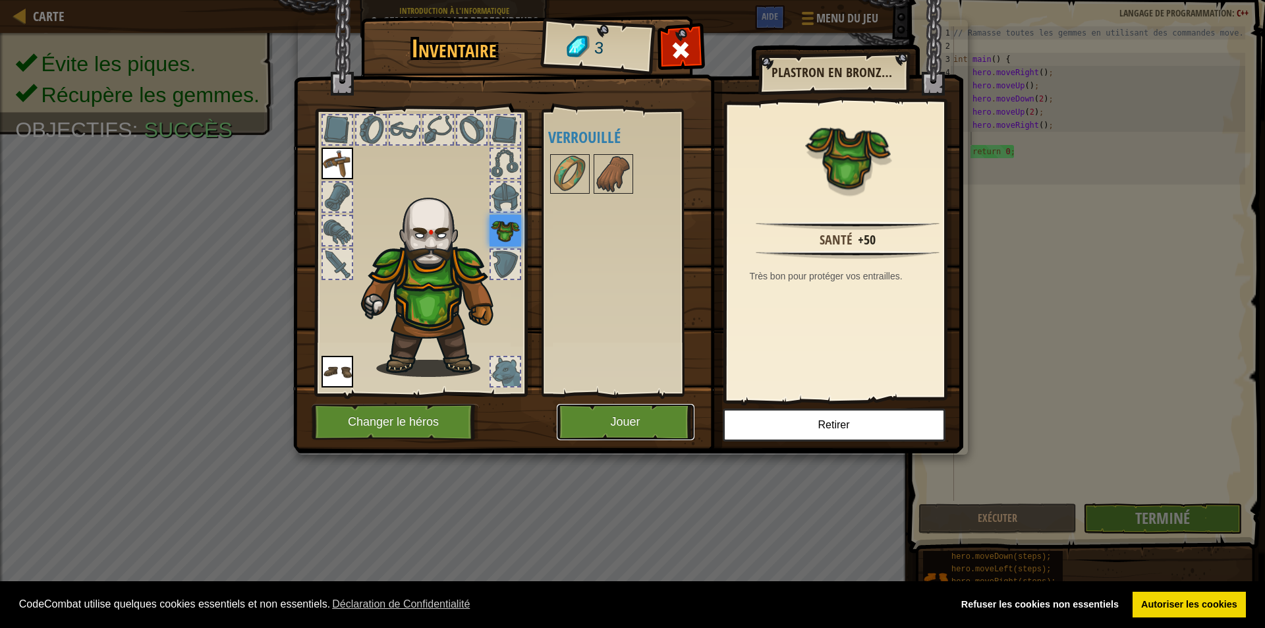
click at [626, 421] on button "Jouer" at bounding box center [626, 422] width 138 height 36
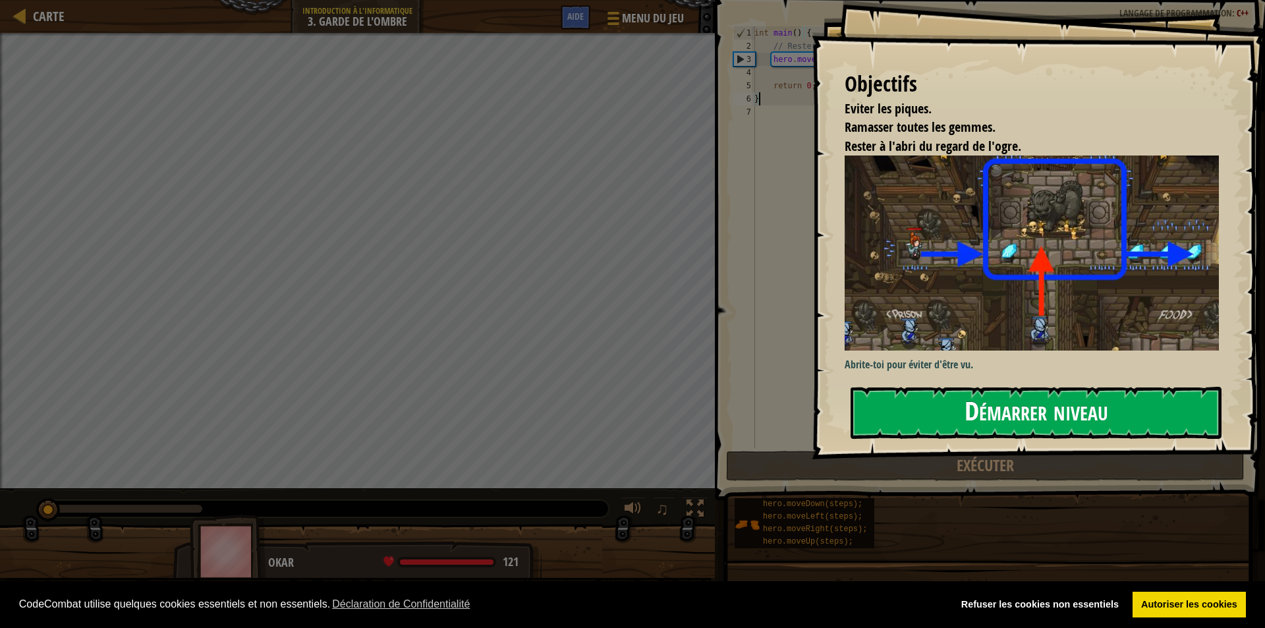
click at [960, 395] on button "Démarrer niveau" at bounding box center [1035, 413] width 371 height 52
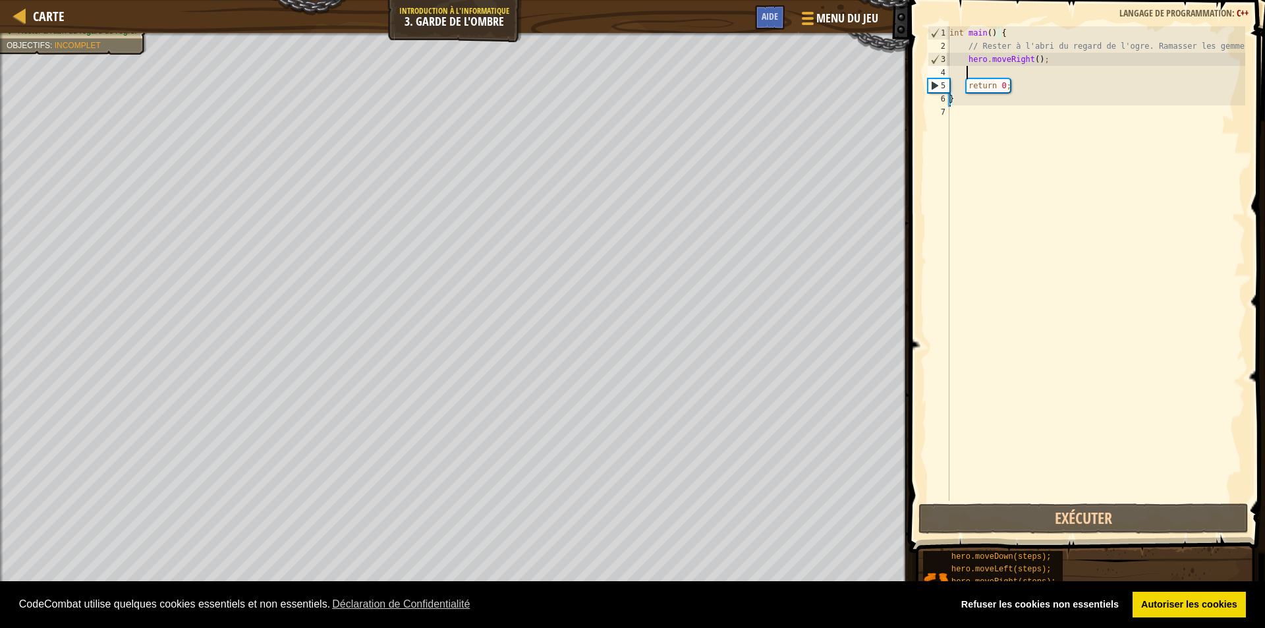
click at [1003, 70] on div "int main ( ) { // Rester à l'abri du regard de l'ogre. Ramasser les gemmes. her…" at bounding box center [1096, 276] width 298 height 501
type textarea "mo"
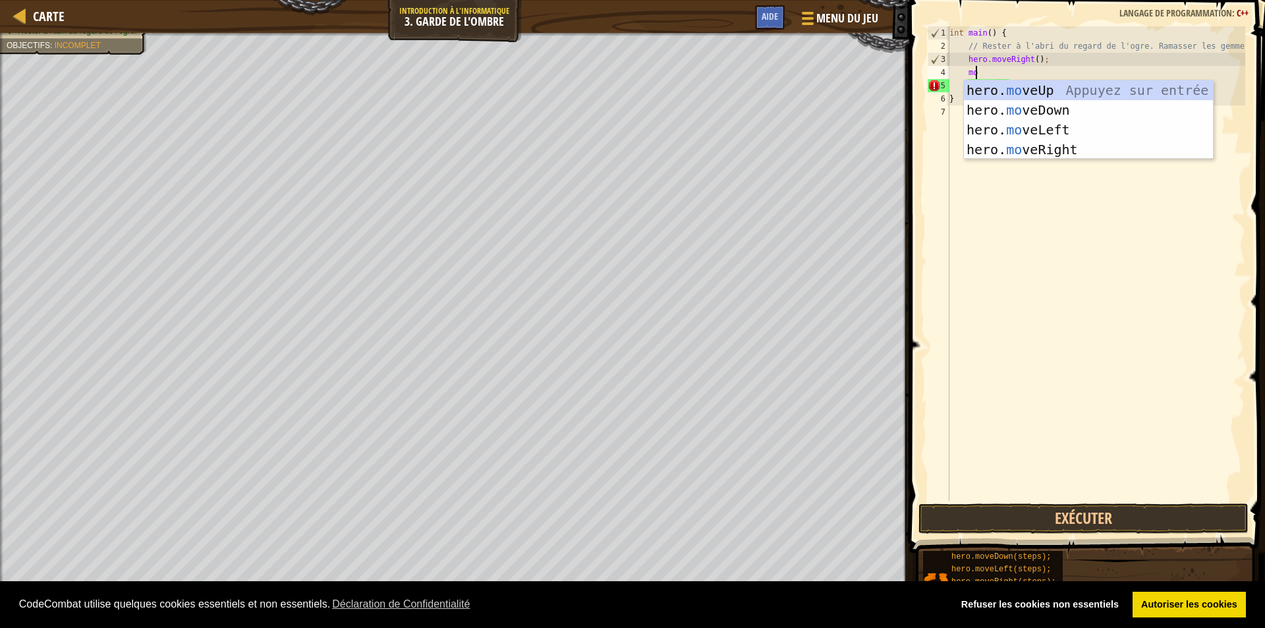
scroll to position [6, 1]
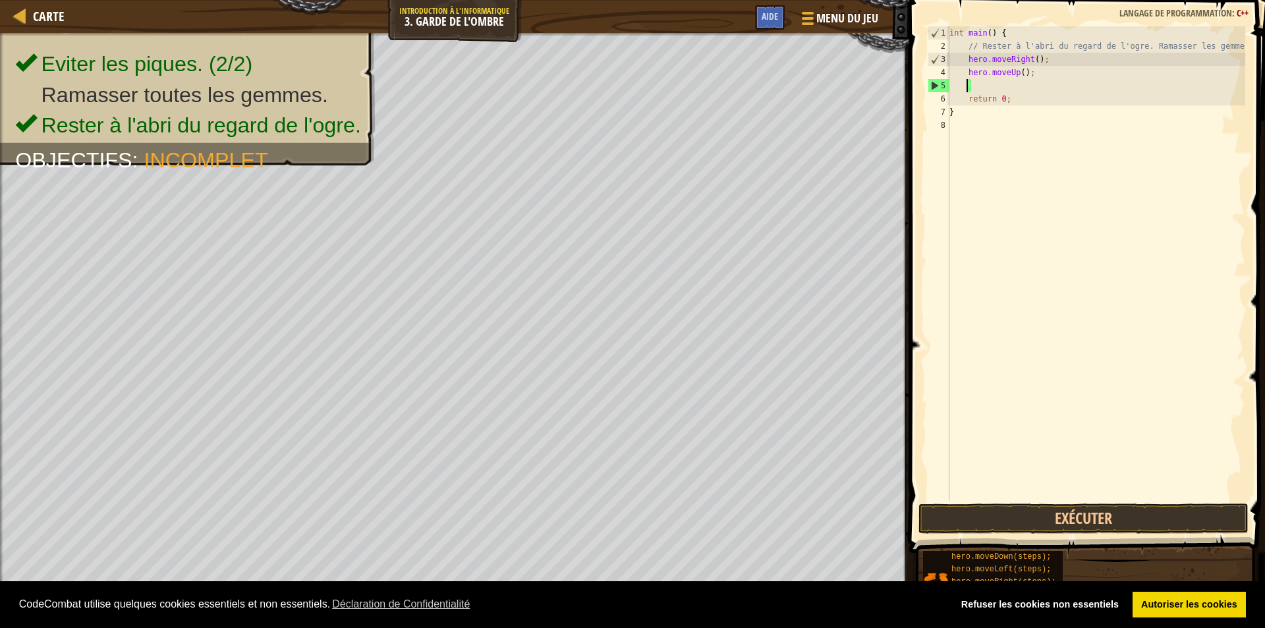
type textarea "mo"
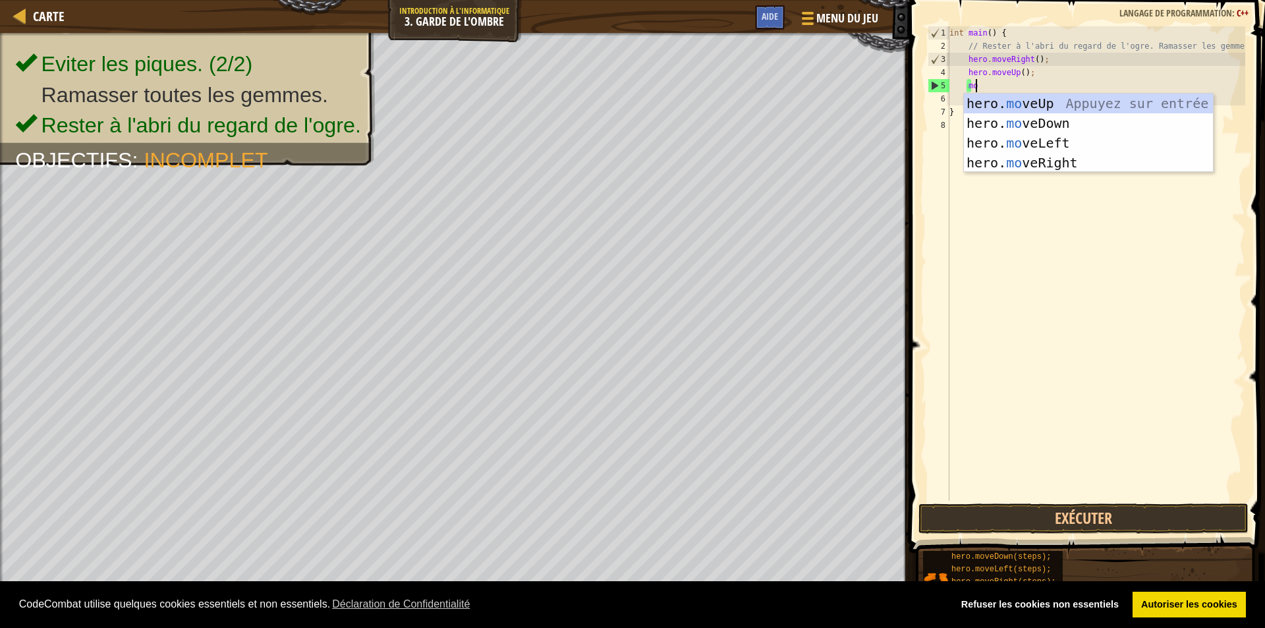
scroll to position [6, 1]
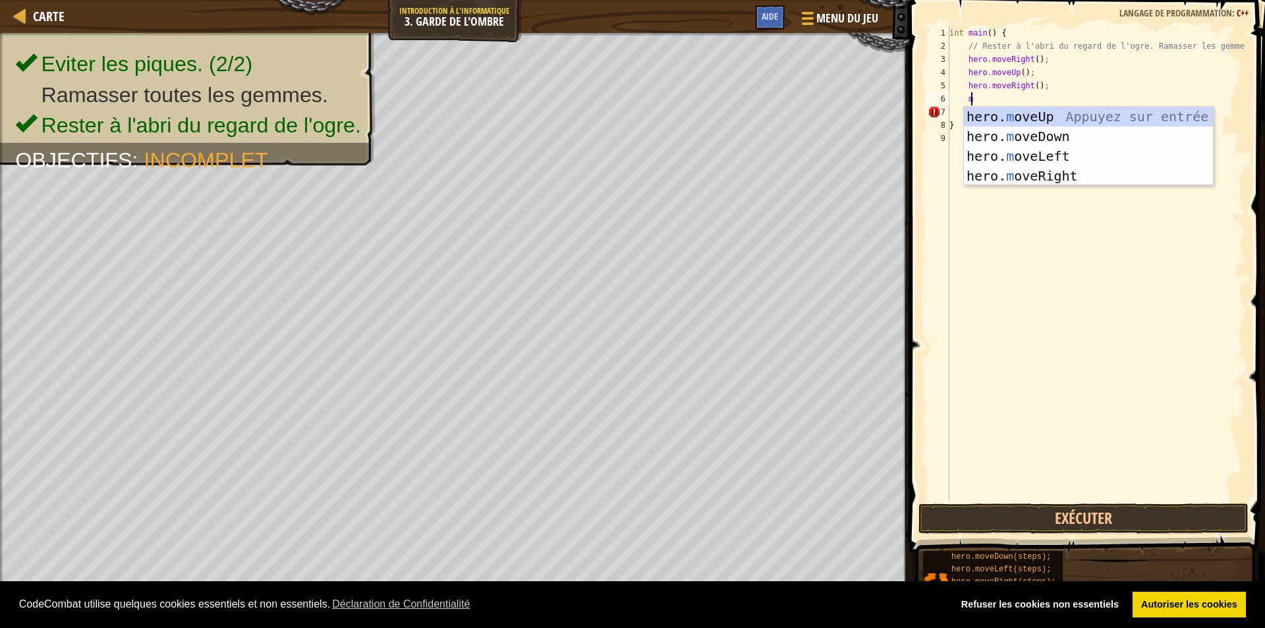
type textarea "mo"
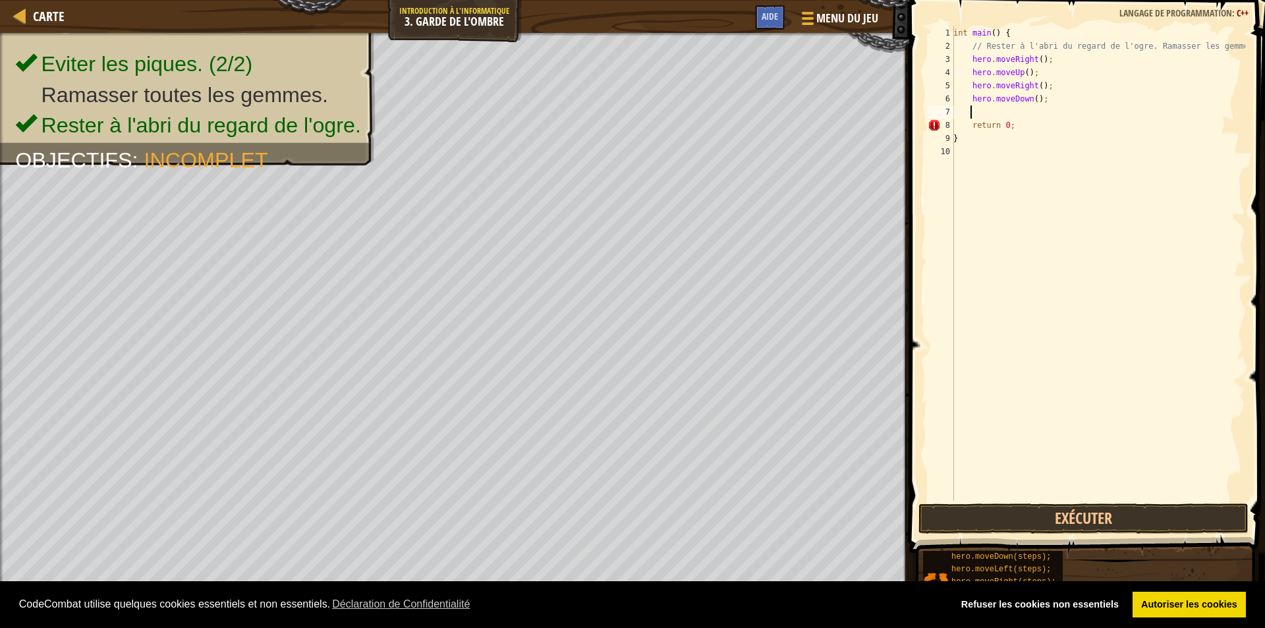
scroll to position [6, 1]
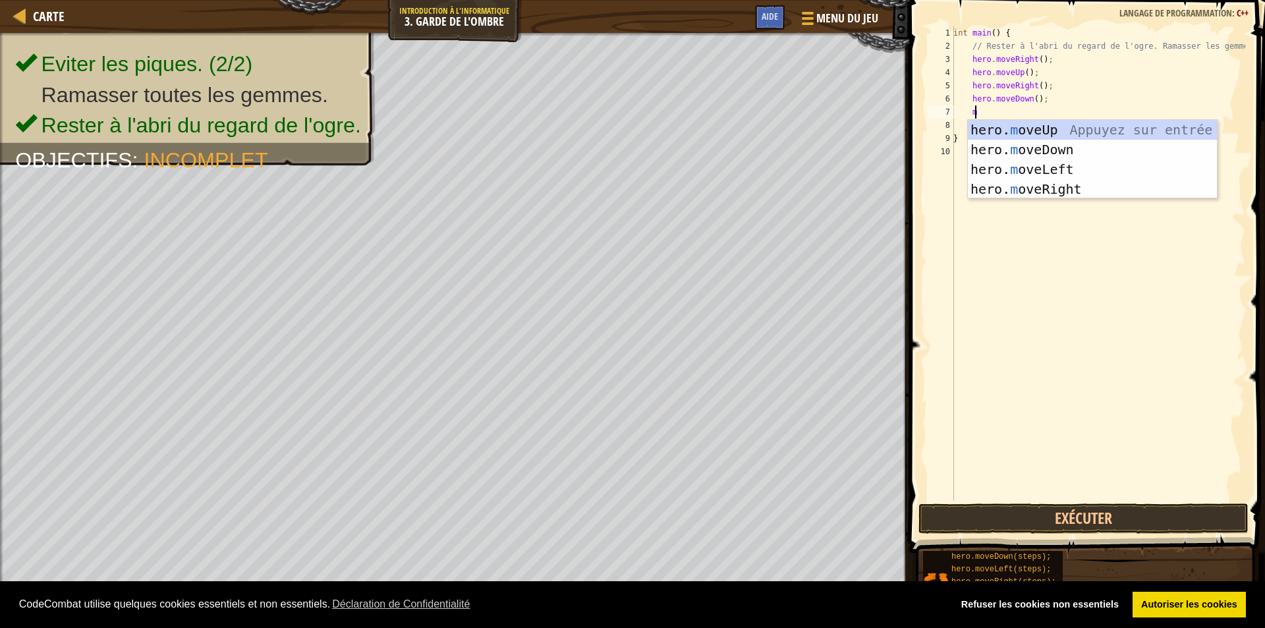
type textarea "mo"
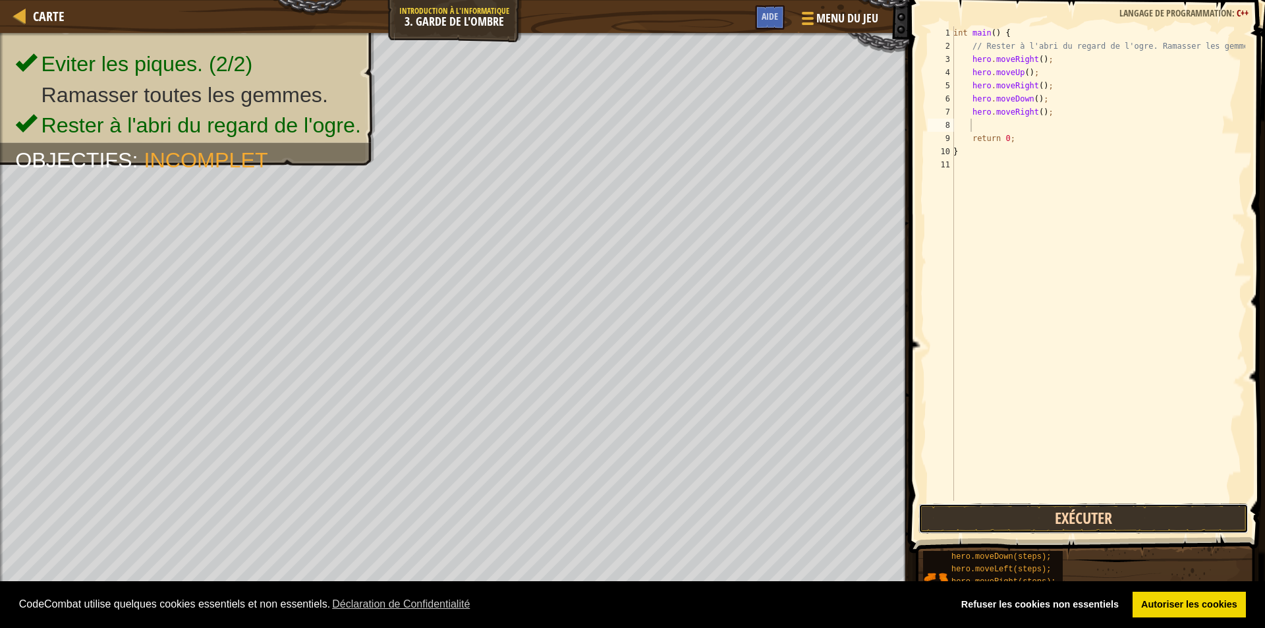
click at [992, 518] on button "Exécuter" at bounding box center [1083, 518] width 330 height 30
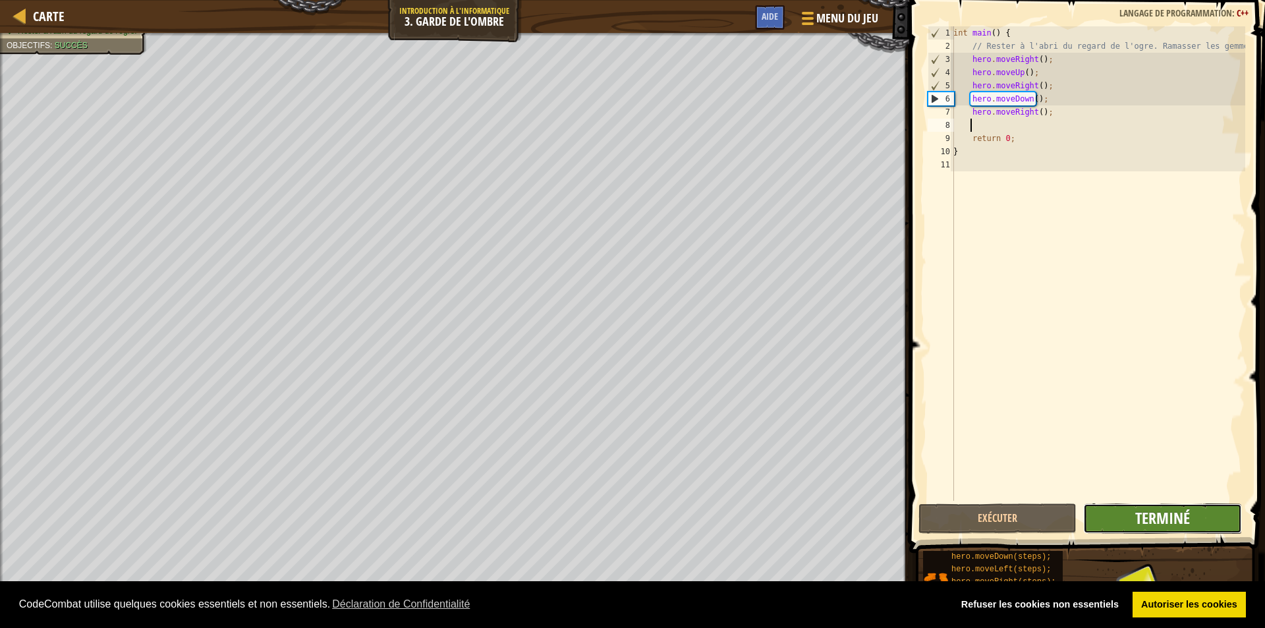
click at [1165, 523] on span "Terminé" at bounding box center [1162, 517] width 55 height 21
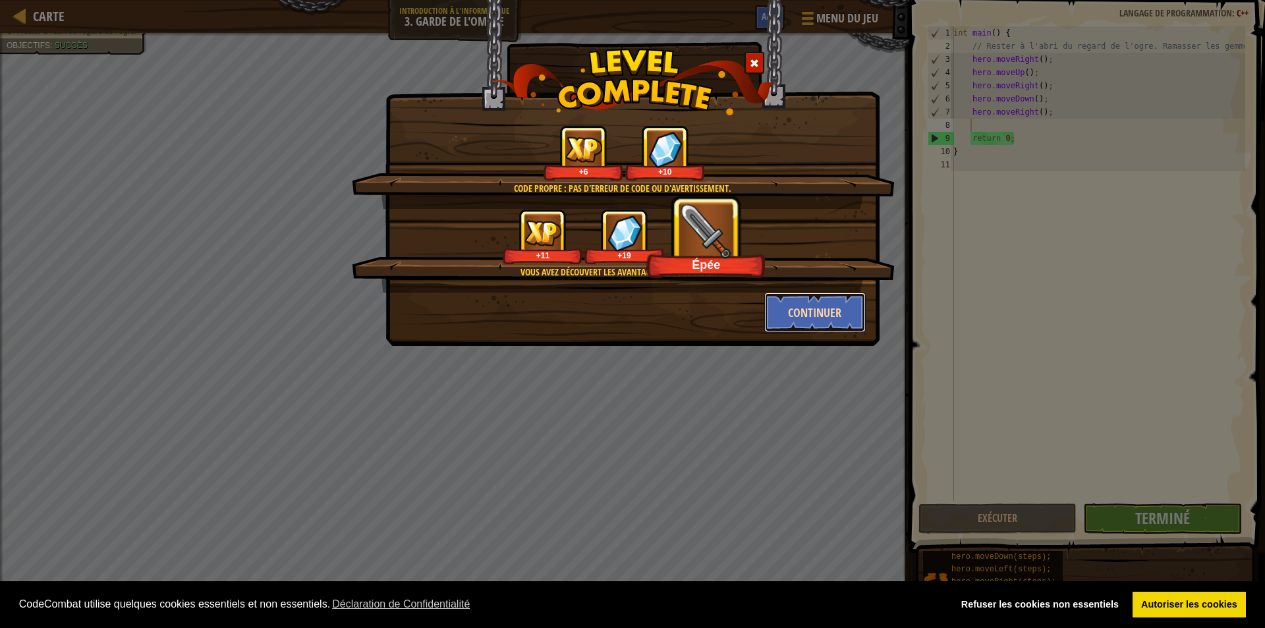
click at [784, 314] on button "Continuer" at bounding box center [815, 312] width 102 height 40
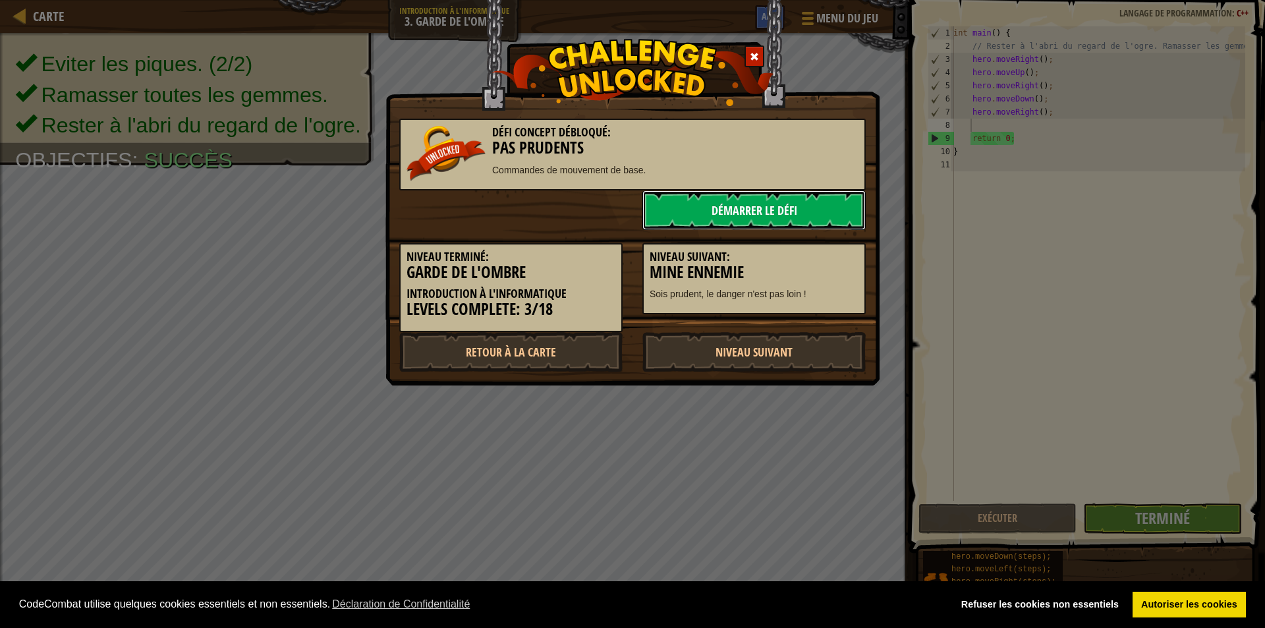
click at [681, 223] on link "Démarrer le Défi" at bounding box center [753, 210] width 223 height 40
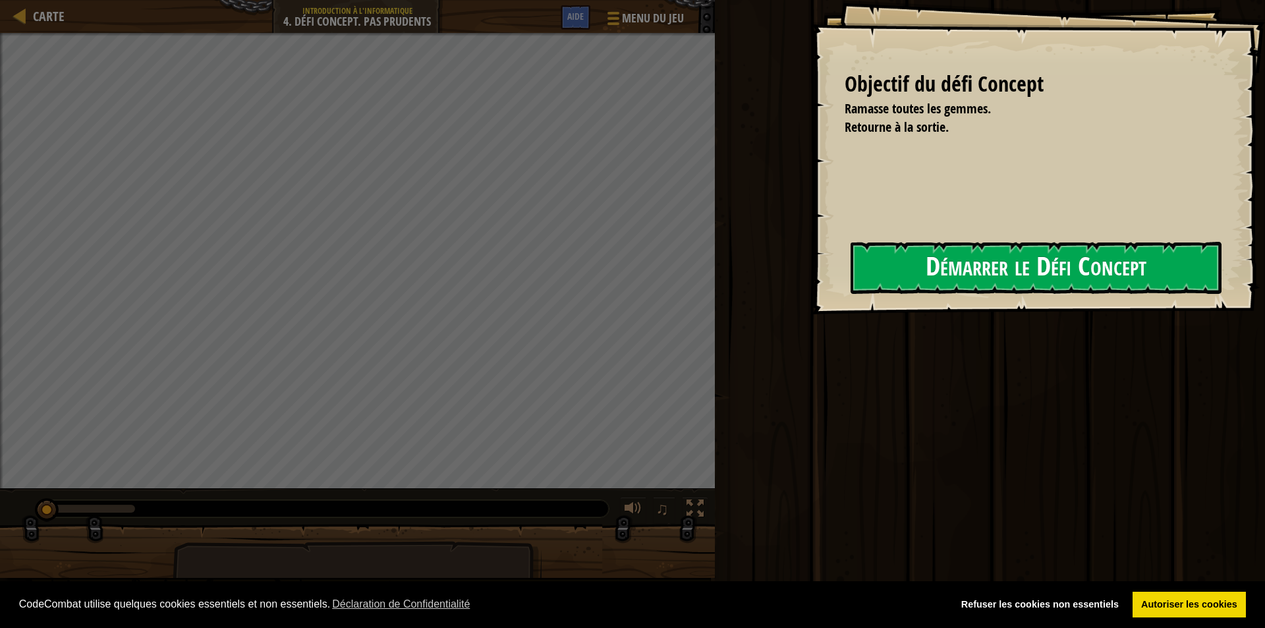
click at [908, 273] on button "Démarrer le Défi Concept" at bounding box center [1035, 268] width 371 height 52
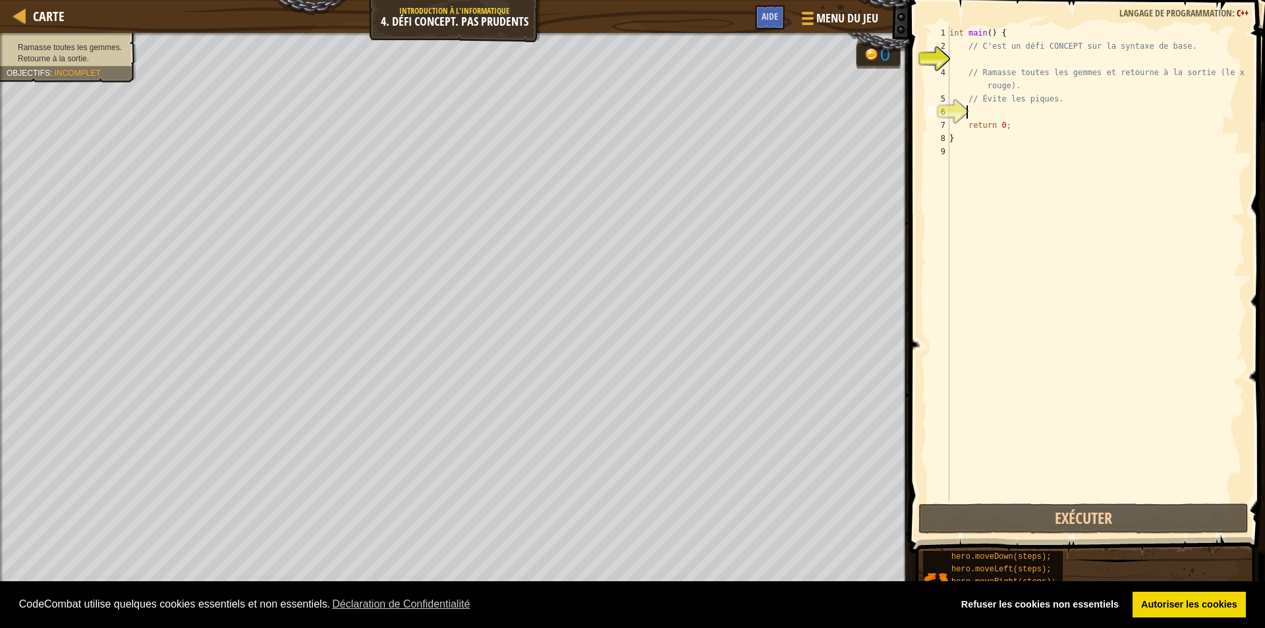
click at [1036, 116] on div "int main ( ) { // C'est un défi CONCEPT sur la syntaxe de base. // Ramasse tout…" at bounding box center [1096, 276] width 298 height 501
type textarea "mo"
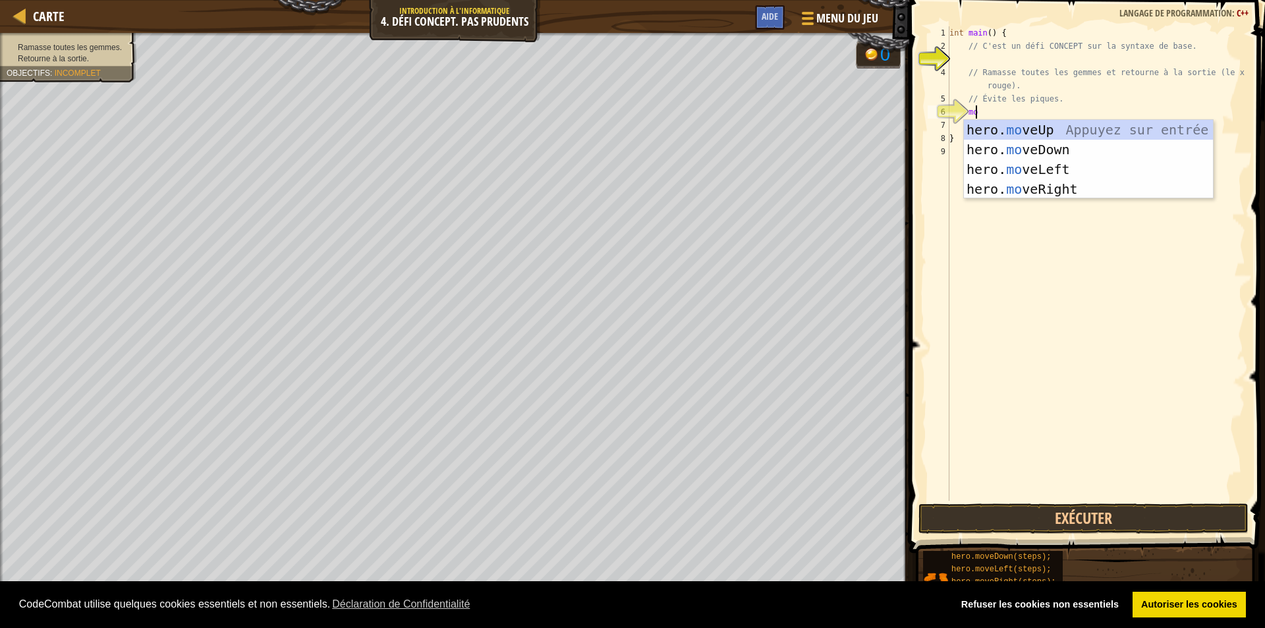
scroll to position [6, 1]
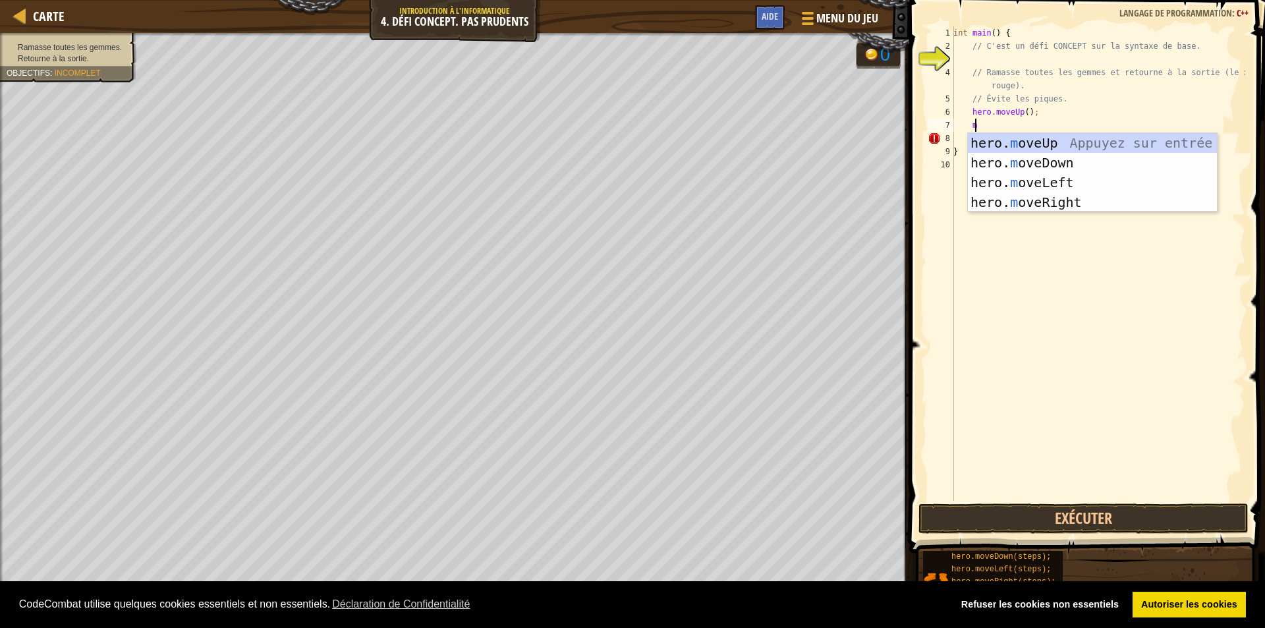
type textarea "mo"
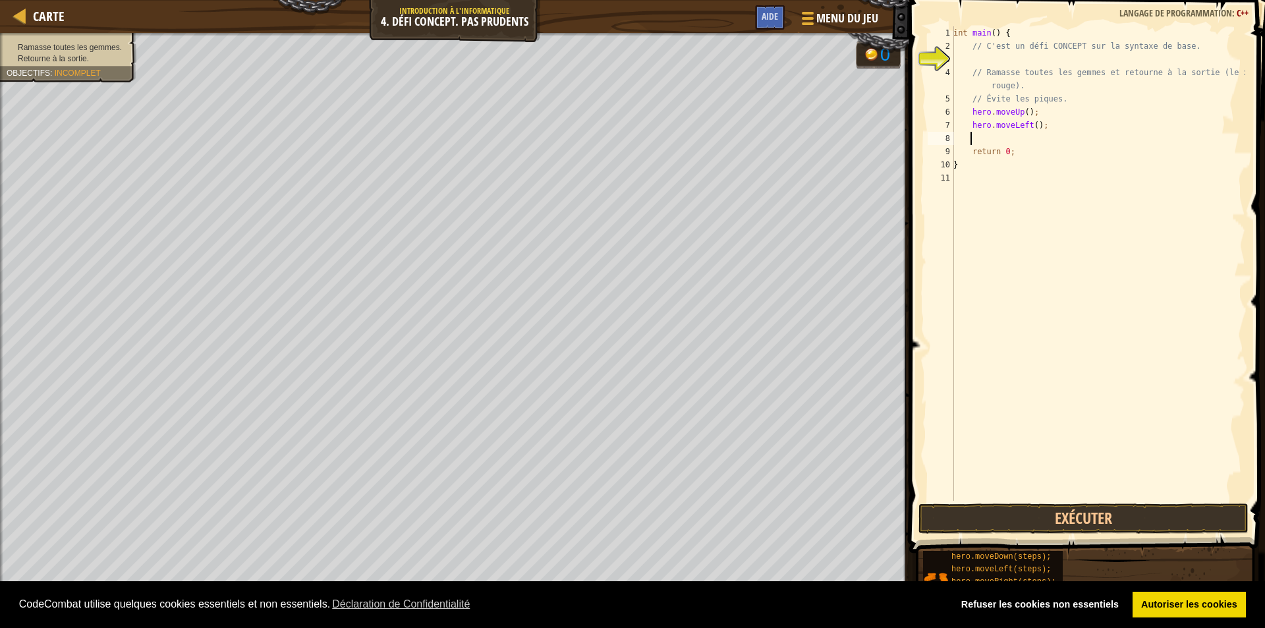
type textarea "mo"
type textarea "hero.moveDown();"
click at [1028, 145] on div "int main ( ) { // C'est un défi CONCEPT sur la syntaxe de base. // Ramasse tout…" at bounding box center [1097, 276] width 294 height 501
click at [1033, 138] on div "int main ( ) { // C'est un défi CONCEPT sur la syntaxe de base. // Ramasse tout…" at bounding box center [1097, 276] width 294 height 501
type textarea "hero.moveDown(2);"
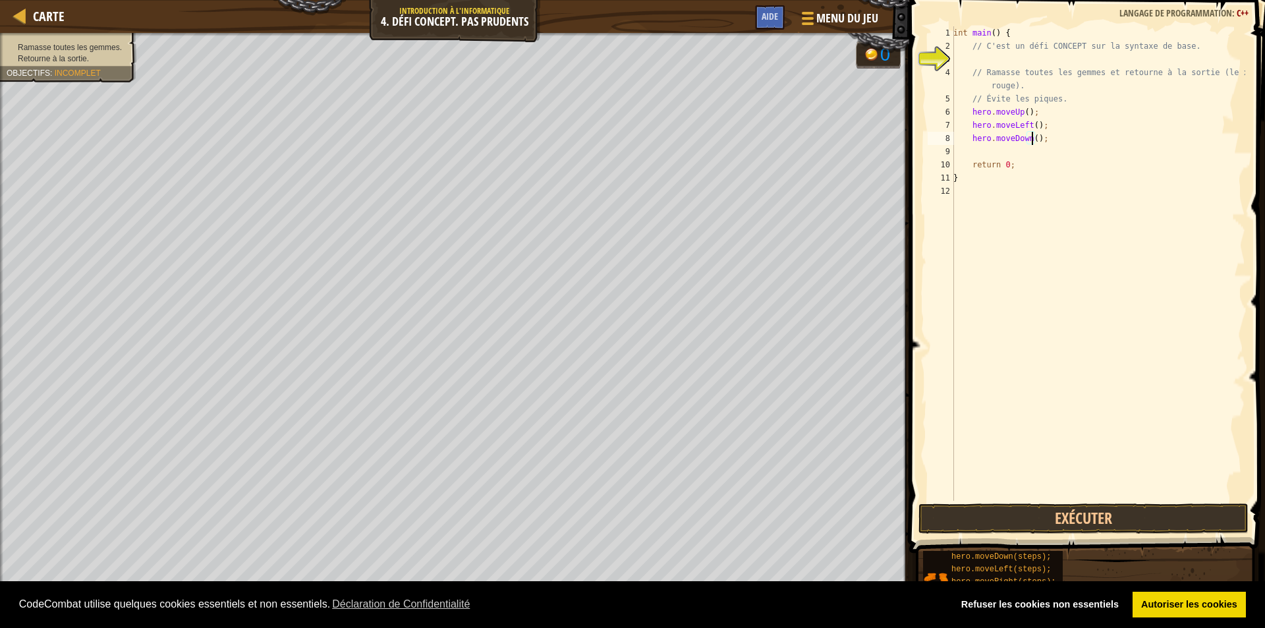
scroll to position [6, 7]
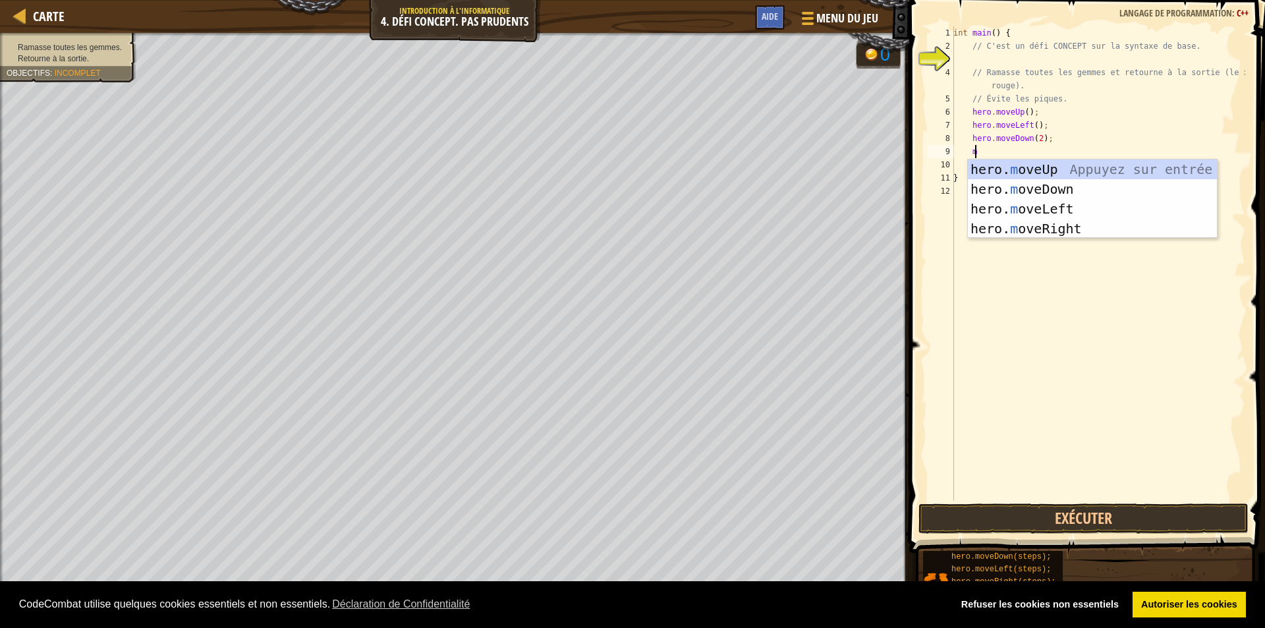
type textarea "mo"
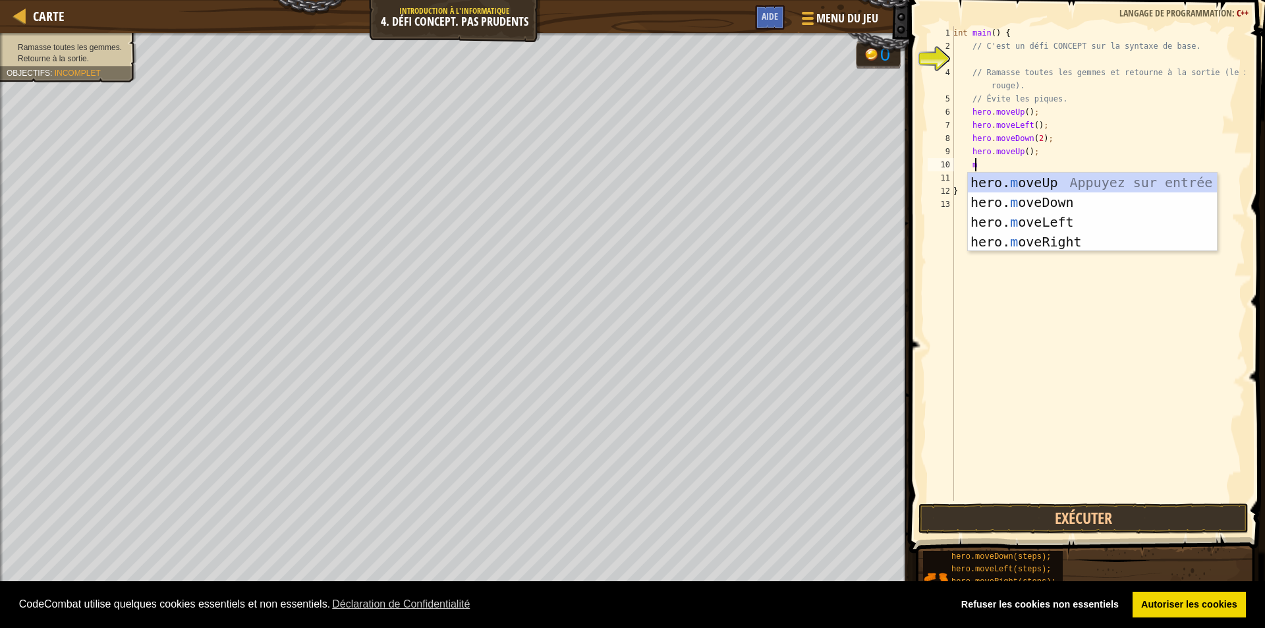
scroll to position [6, 1]
type textarea "mor"
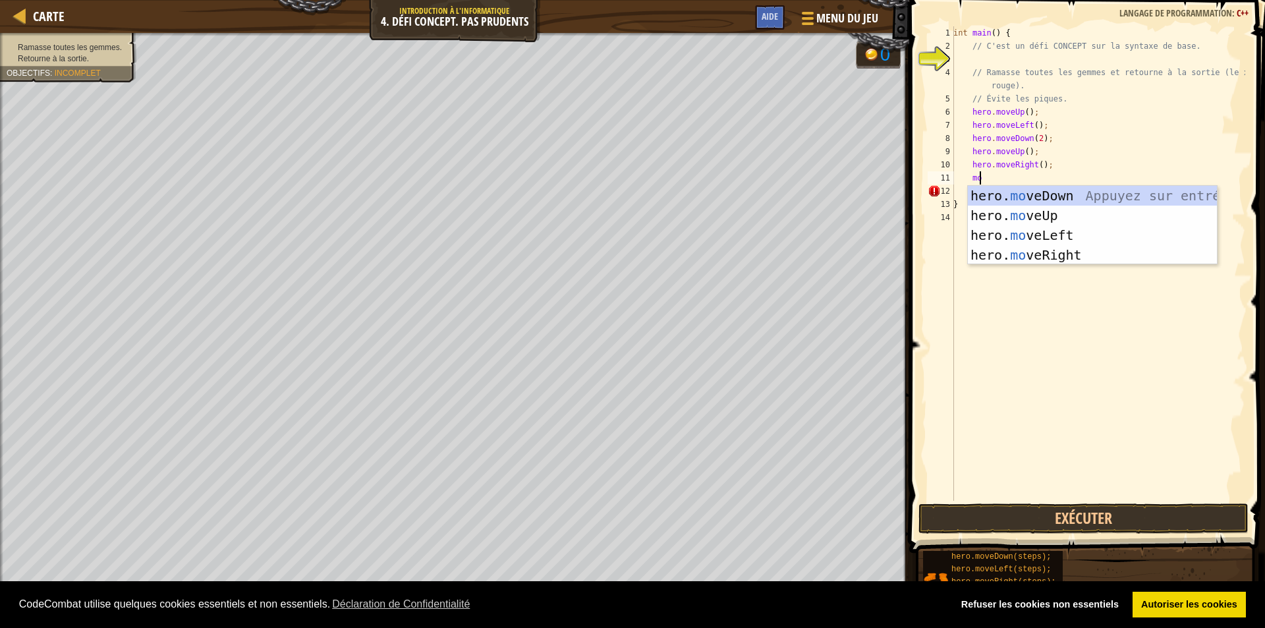
type textarea "mol"
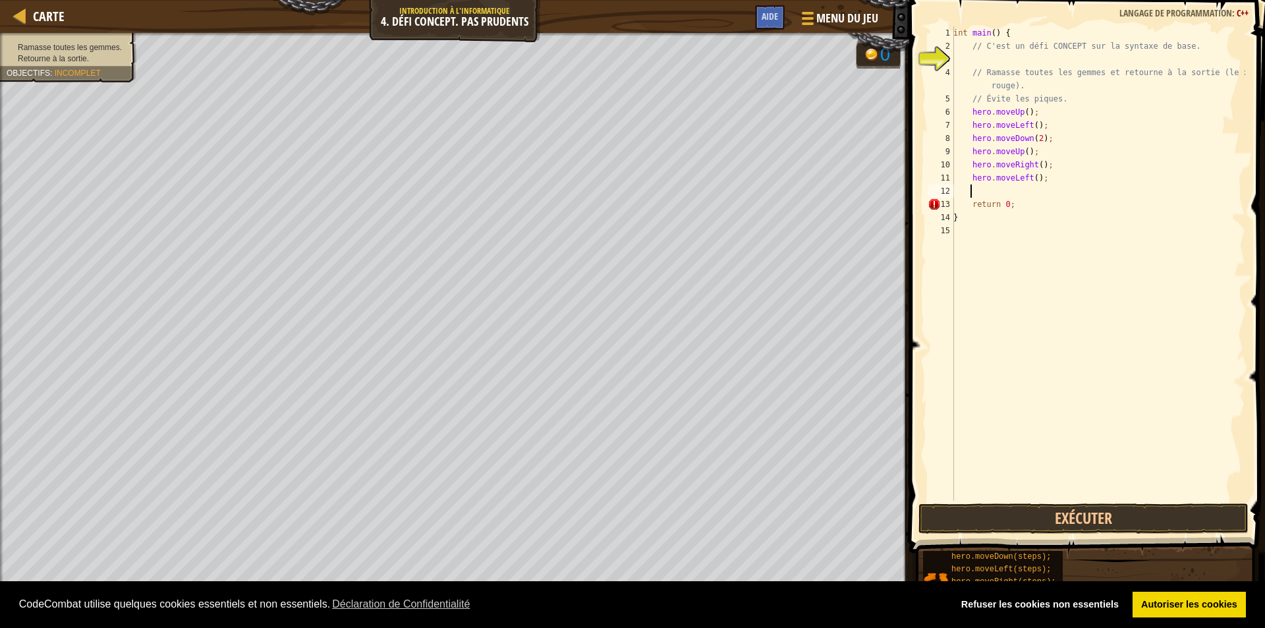
scroll to position [6, 1]
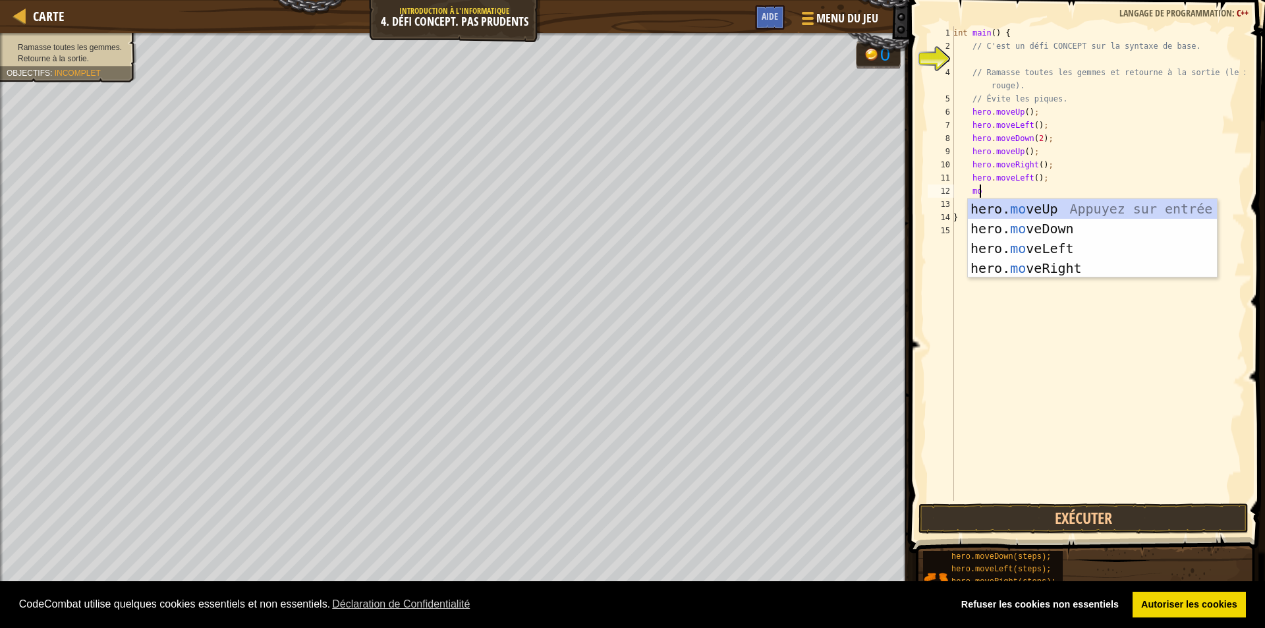
type textarea "mo"
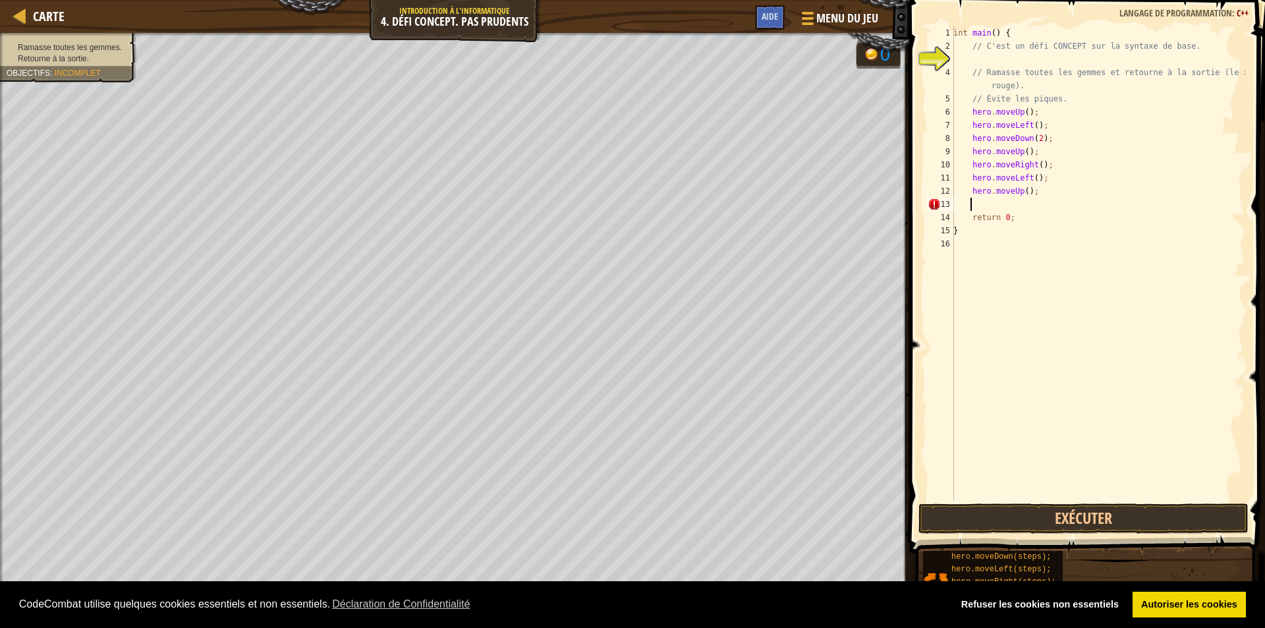
type textarea "ml"
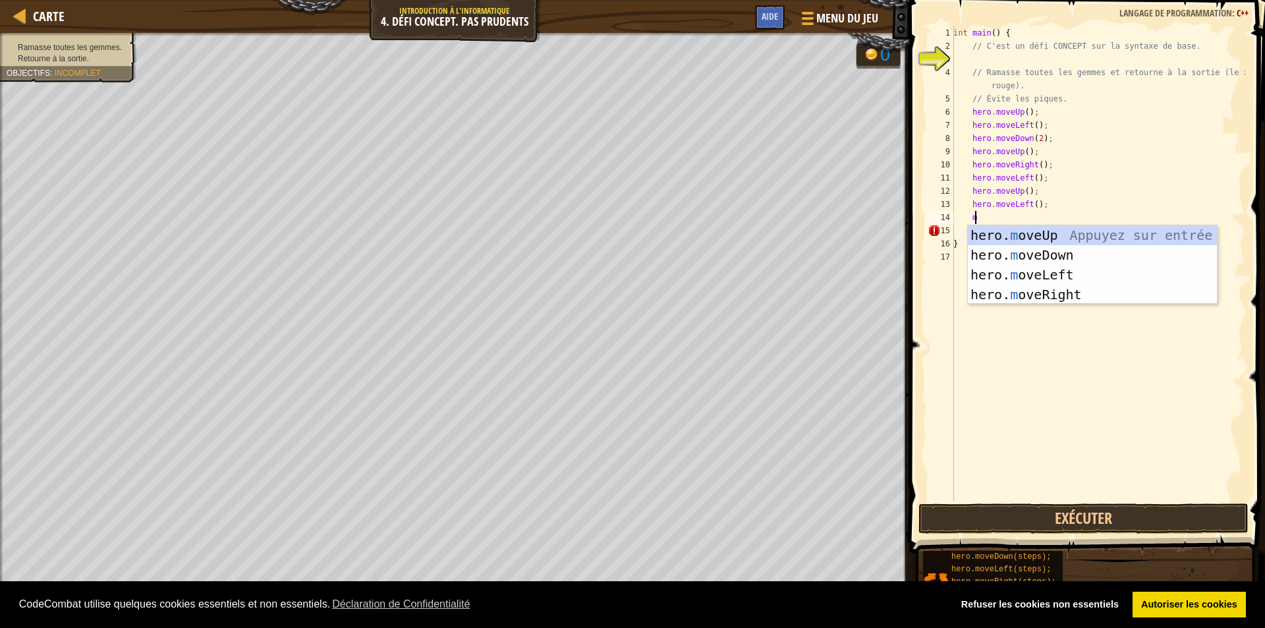
type textarea "md"
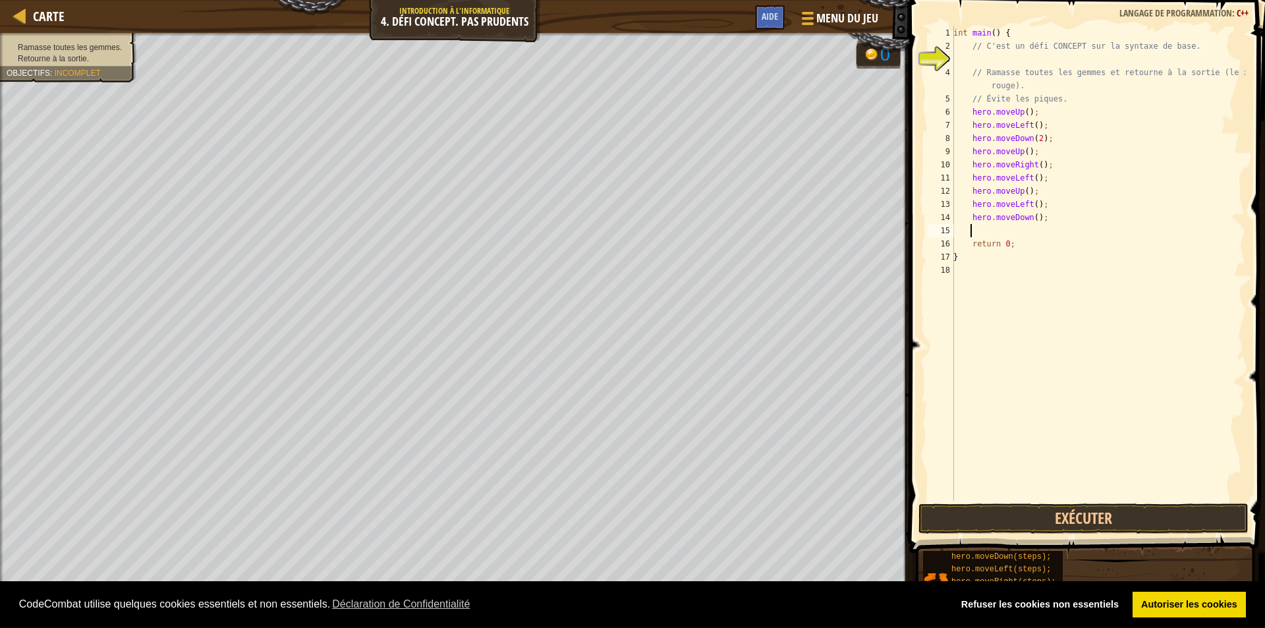
type textarea "m"
click at [1033, 514] on button "Exécuter" at bounding box center [1083, 518] width 330 height 30
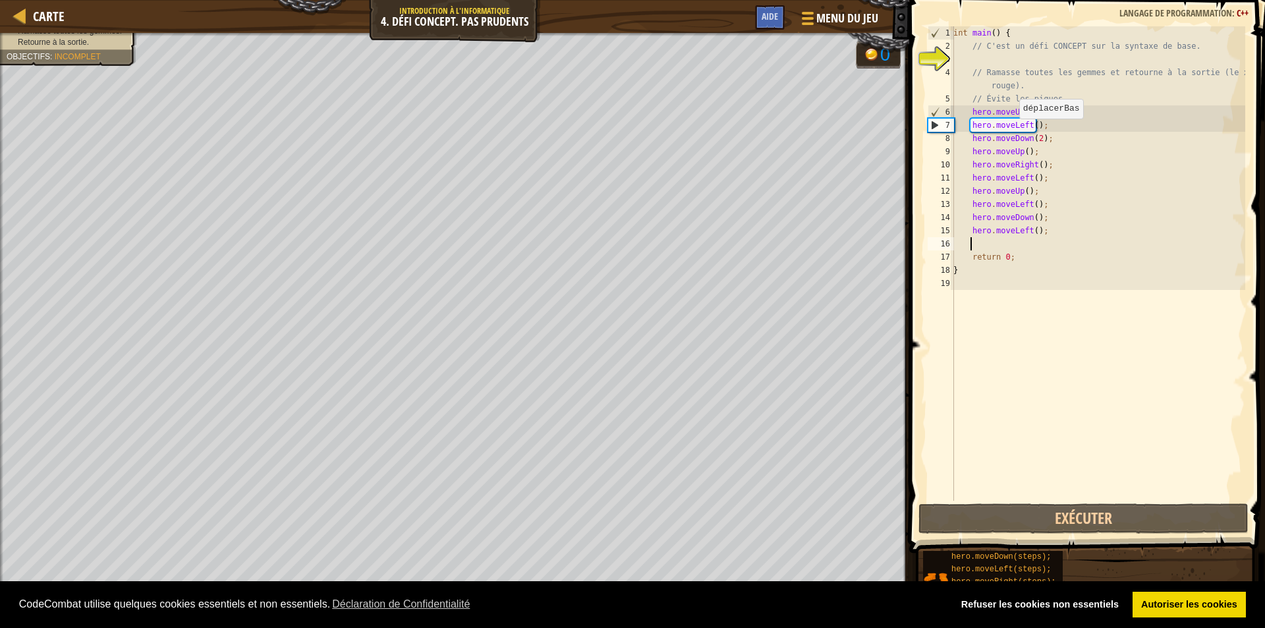
click at [1012, 132] on div "int main ( ) { // C'est un défi CONCEPT sur la syntaxe de base. // Ramasse tout…" at bounding box center [1097, 276] width 294 height 501
click at [1016, 130] on div "int main ( ) { // C'est un défi CONCEPT sur la syntaxe de base. // Ramasse tout…" at bounding box center [1097, 276] width 294 height 501
click at [1016, 128] on div "int main ( ) { // C'est un défi CONCEPT sur la syntaxe de base. // Ramasse tout…" at bounding box center [1097, 276] width 294 height 501
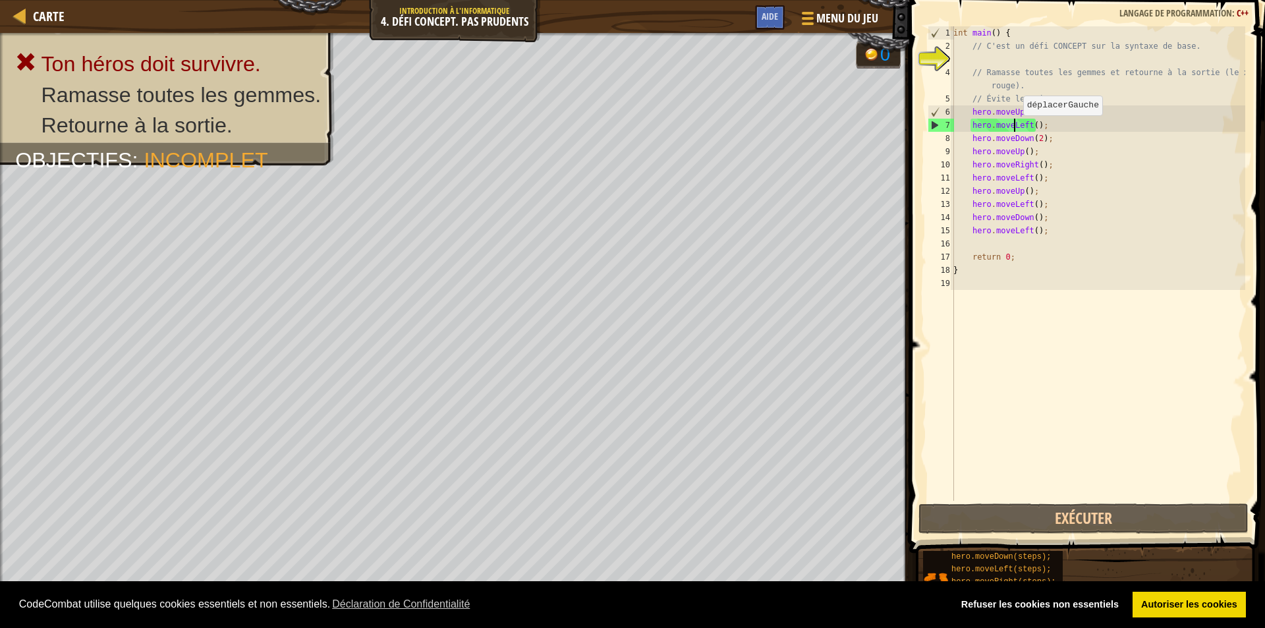
click at [1016, 128] on div "int main ( ) { // C'est un défi CONCEPT sur la syntaxe de base. // Ramasse tout…" at bounding box center [1097, 276] width 294 height 501
click at [1019, 127] on div "int main ( ) { // C'est un défi CONCEPT sur la syntaxe de base. // Ramasse tout…" at bounding box center [1097, 263] width 294 height 474
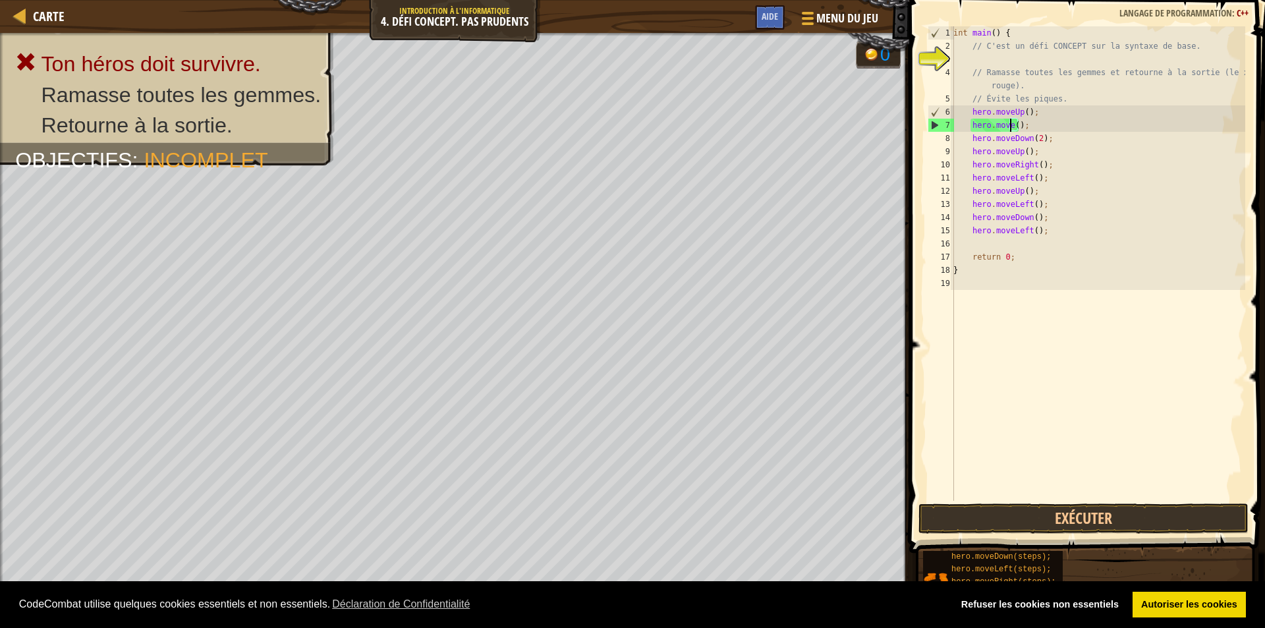
scroll to position [6, 5]
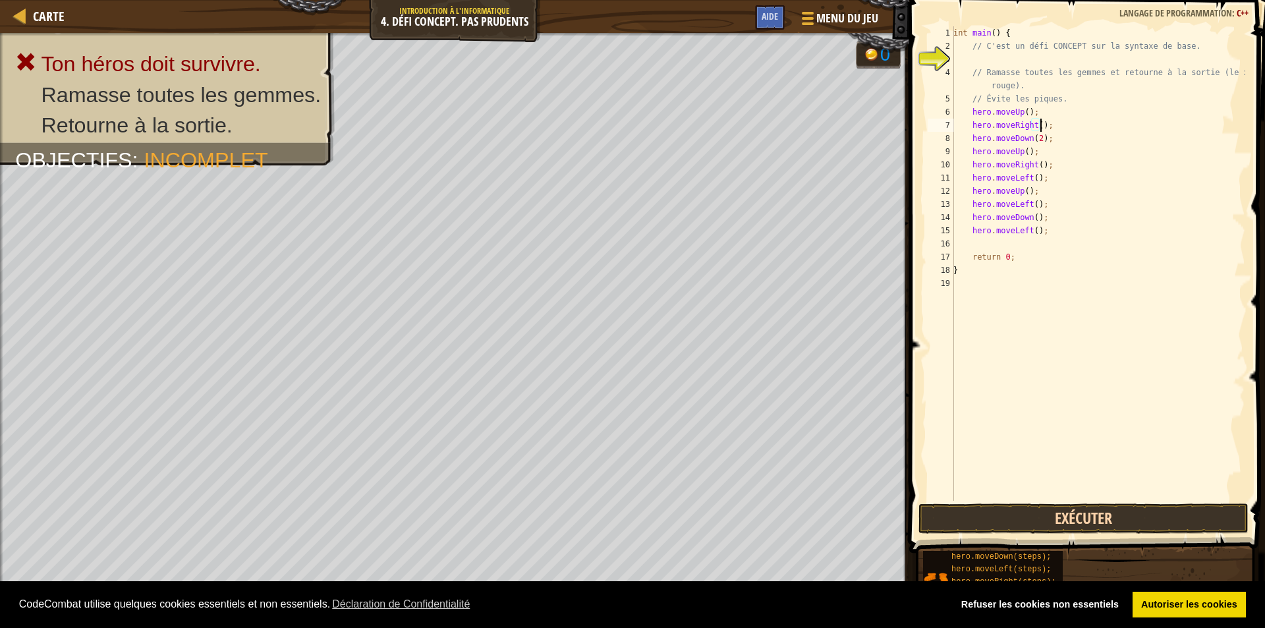
type textarea "hero.moveRight();"
click at [975, 508] on button "Exécuter" at bounding box center [1083, 518] width 330 height 30
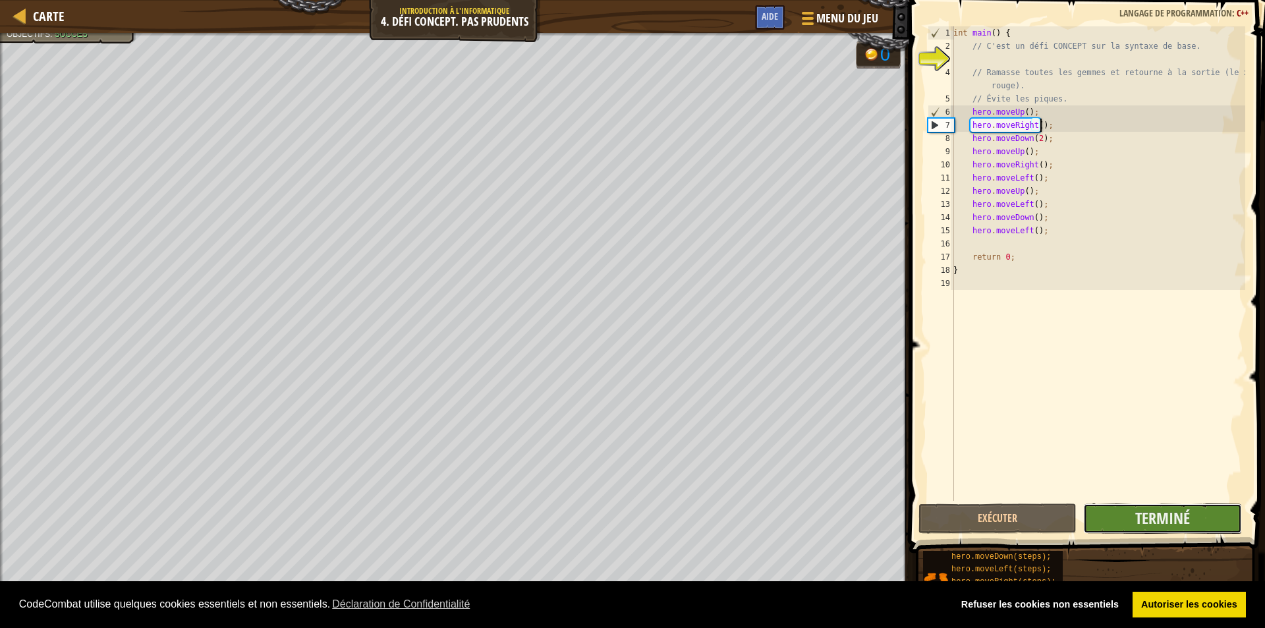
click at [1118, 528] on button "Terminé" at bounding box center [1162, 518] width 158 height 30
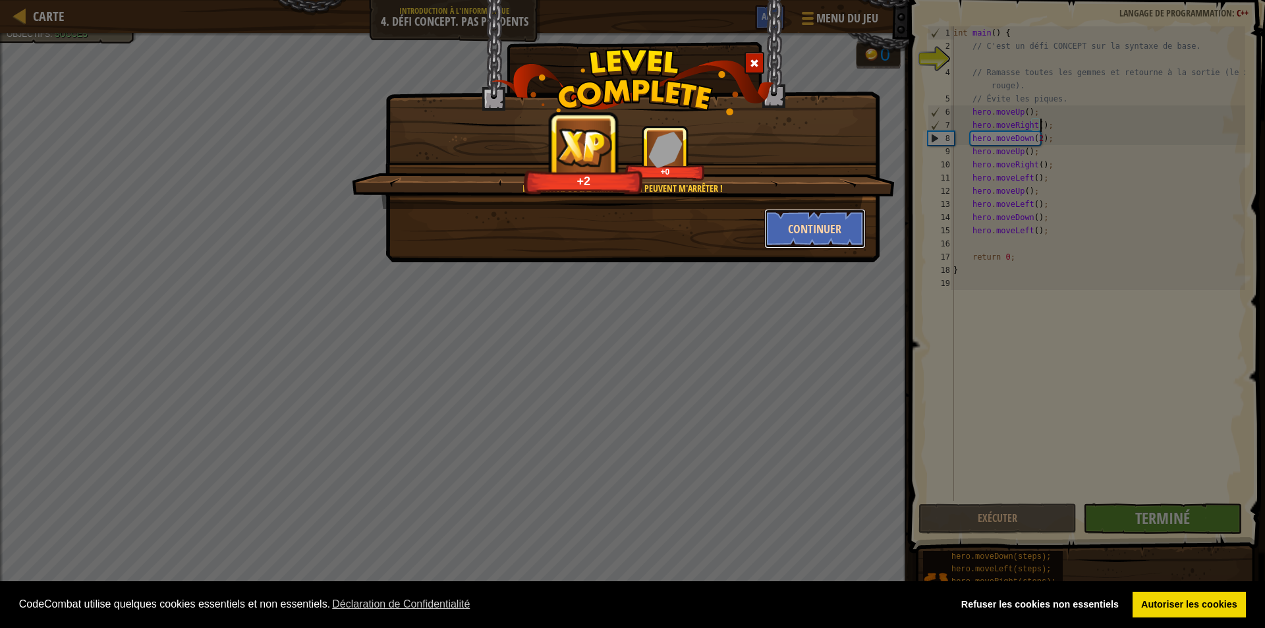
click at [819, 214] on button "Continuer" at bounding box center [815, 229] width 102 height 40
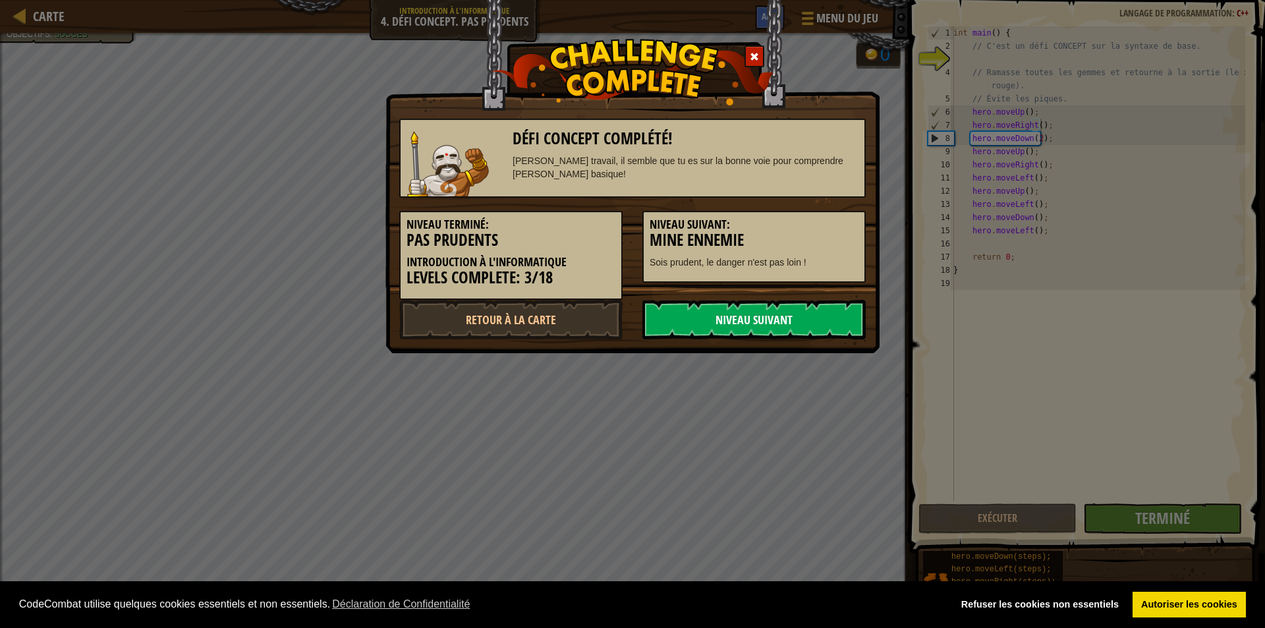
click at [750, 335] on link "Niveau Suivant" at bounding box center [753, 320] width 223 height 40
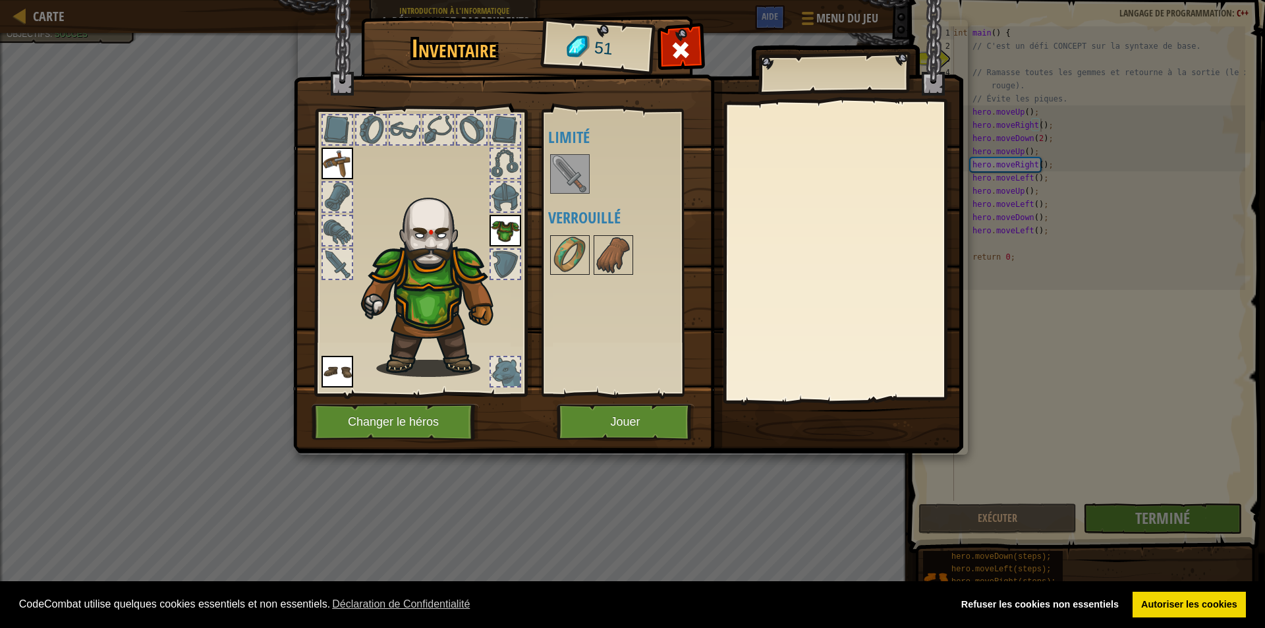
click at [570, 175] on img at bounding box center [569, 173] width 37 height 37
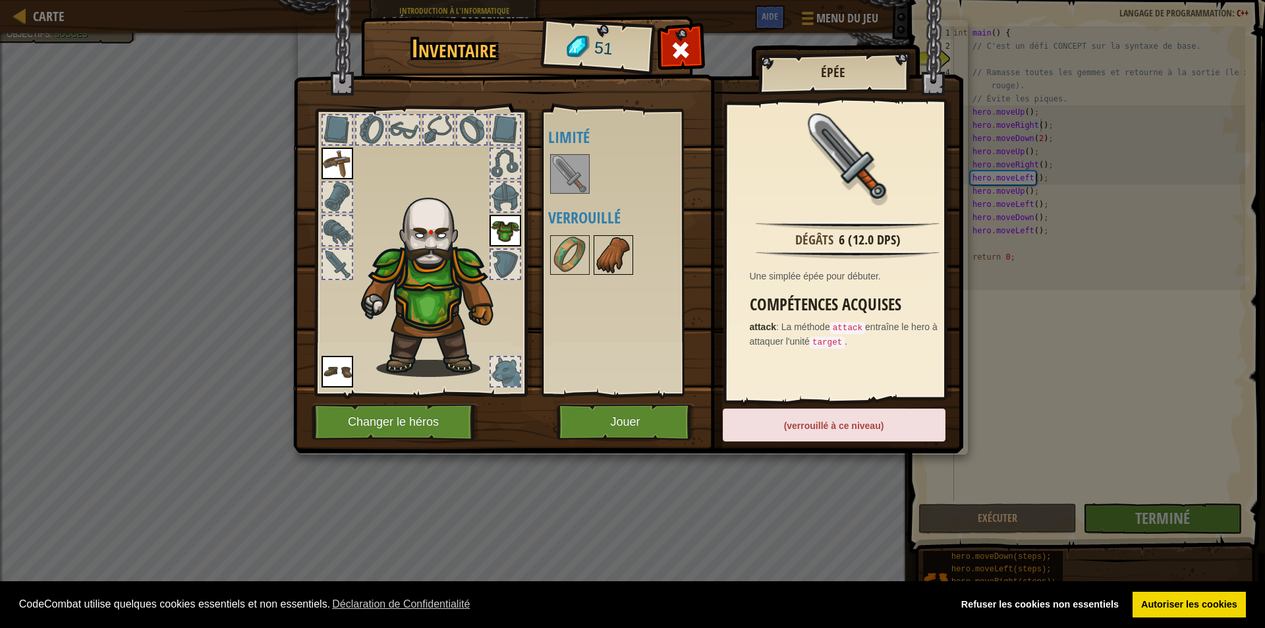
click at [616, 255] on img at bounding box center [613, 254] width 37 height 37
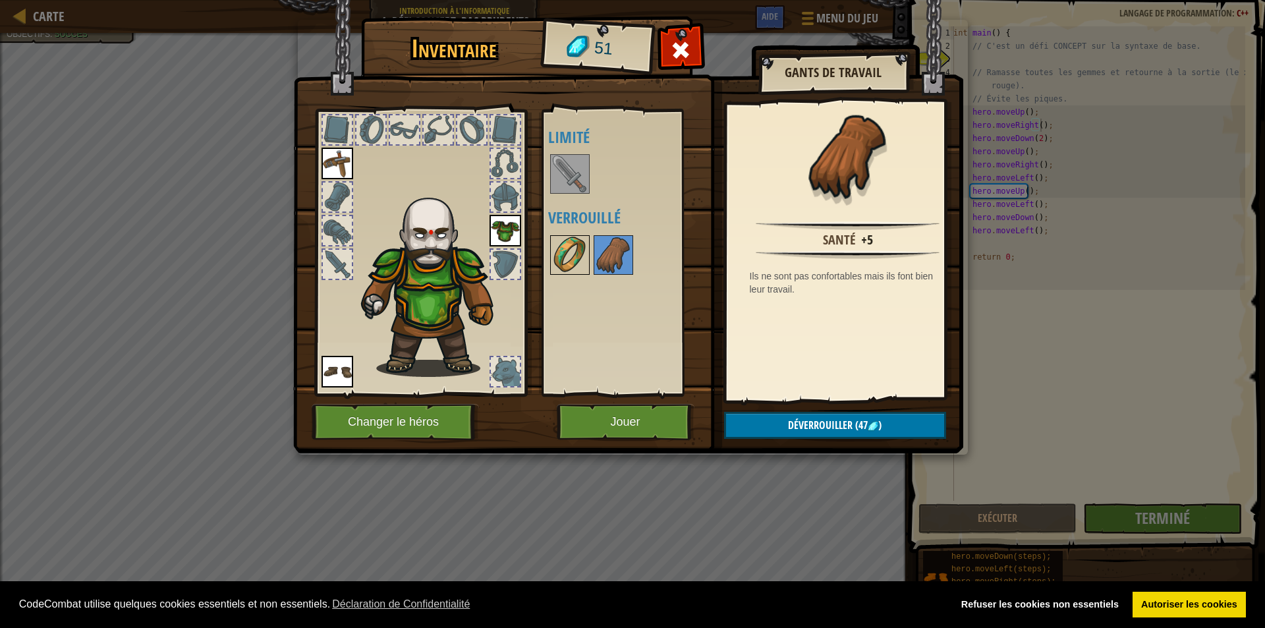
click at [553, 256] on img at bounding box center [569, 254] width 37 height 37
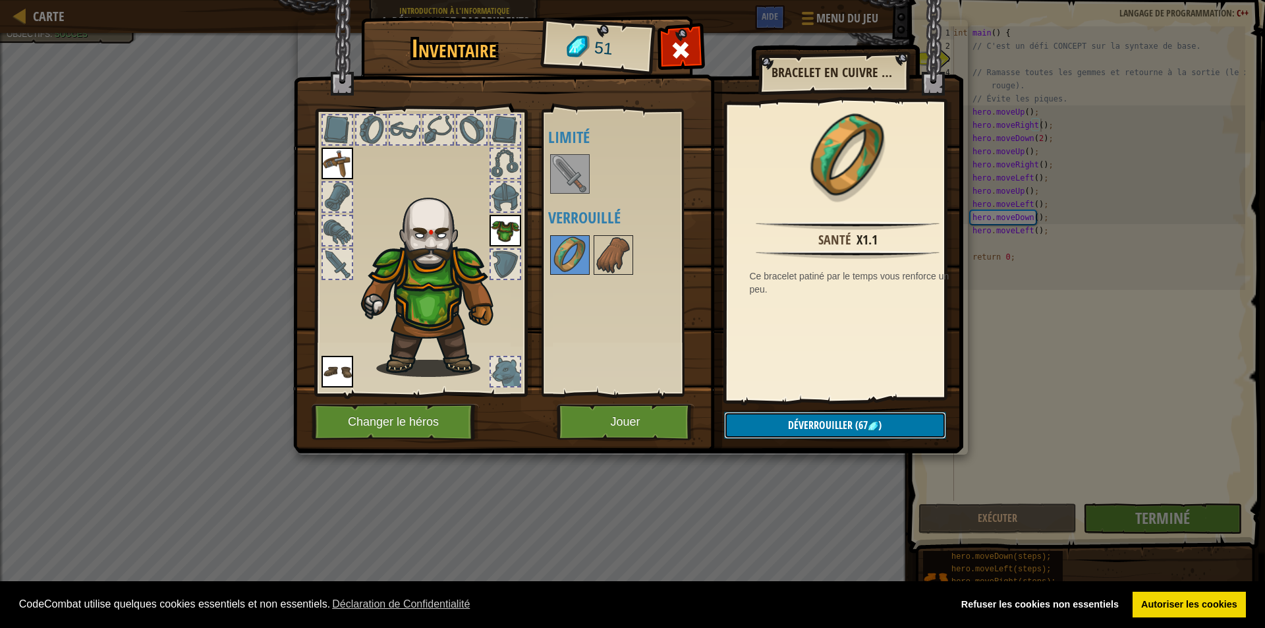
drag, startPoint x: 873, startPoint y: 426, endPoint x: 876, endPoint y: 358, distance: 67.9
click at [876, 20] on div "Bracelet en cuivre terni Santé x1.1 Ce bracelet patiné par le temps vous renfor…" at bounding box center [632, 20] width 669 height 0
click at [608, 413] on button "Jouer" at bounding box center [626, 422] width 138 height 36
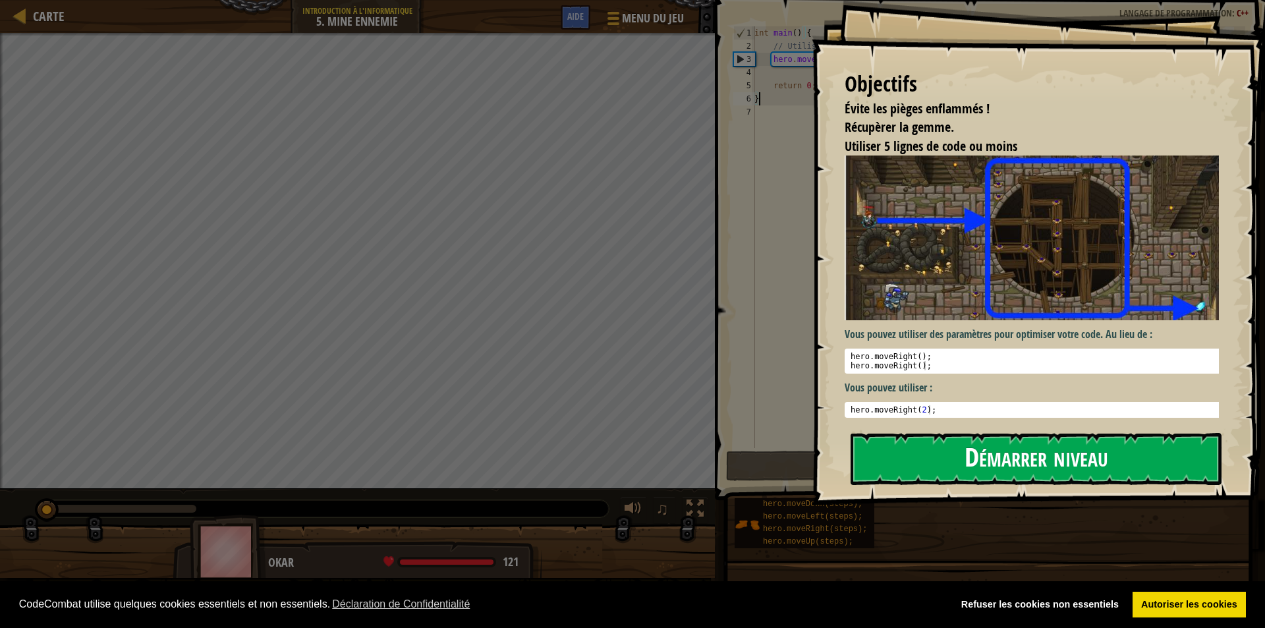
click at [962, 468] on button "Démarrer niveau" at bounding box center [1035, 459] width 371 height 52
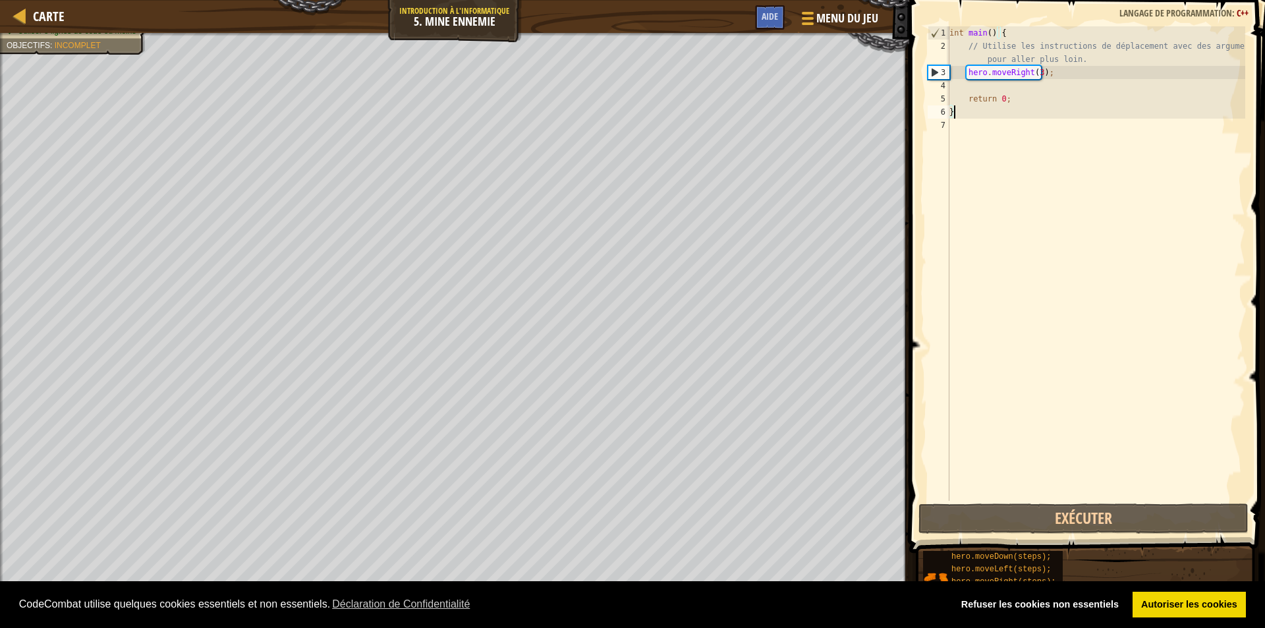
click at [0, 288] on div "Évite les pièges enflammés ! Récupèrer la gemme. Utiliser 5 lignes de code ou m…" at bounding box center [454, 323] width 909 height 580
click at [1034, 92] on div "int main ( ) { // Utilise les instructions de déplacement avec des arguments po…" at bounding box center [1096, 276] width 298 height 501
type textarea "return 0;"
click at [985, 81] on div "int main ( ) { // Utilise les instructions de déplacement avec des arguments po…" at bounding box center [1096, 276] width 298 height 501
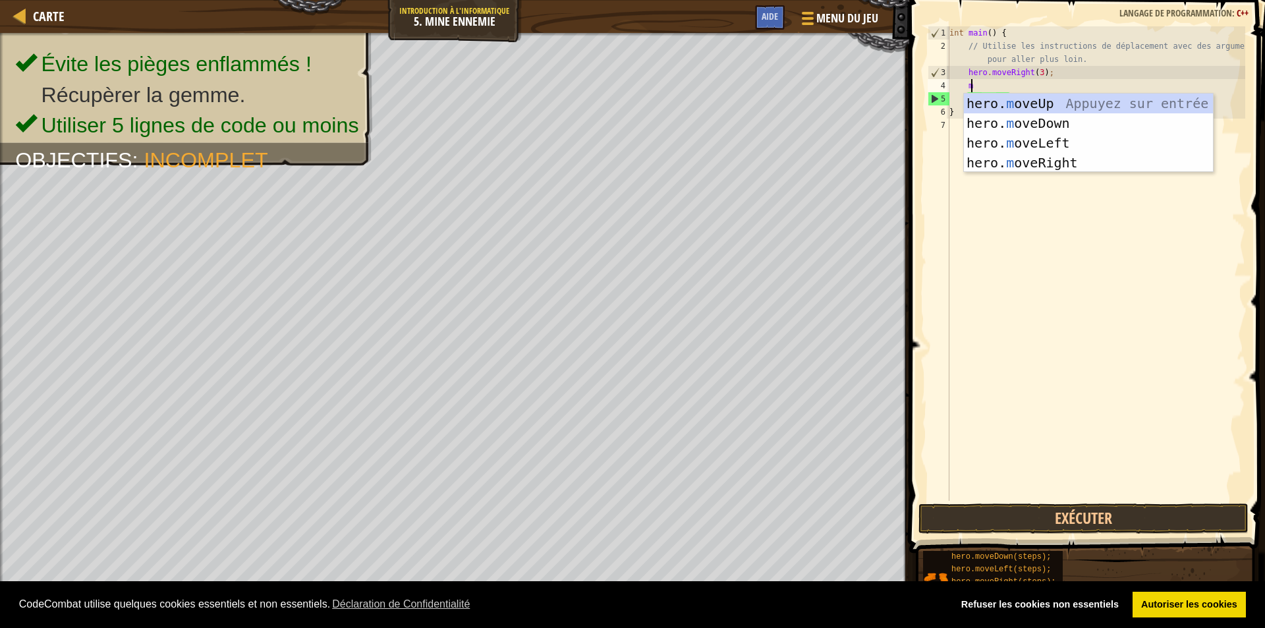
type textarea "mo"
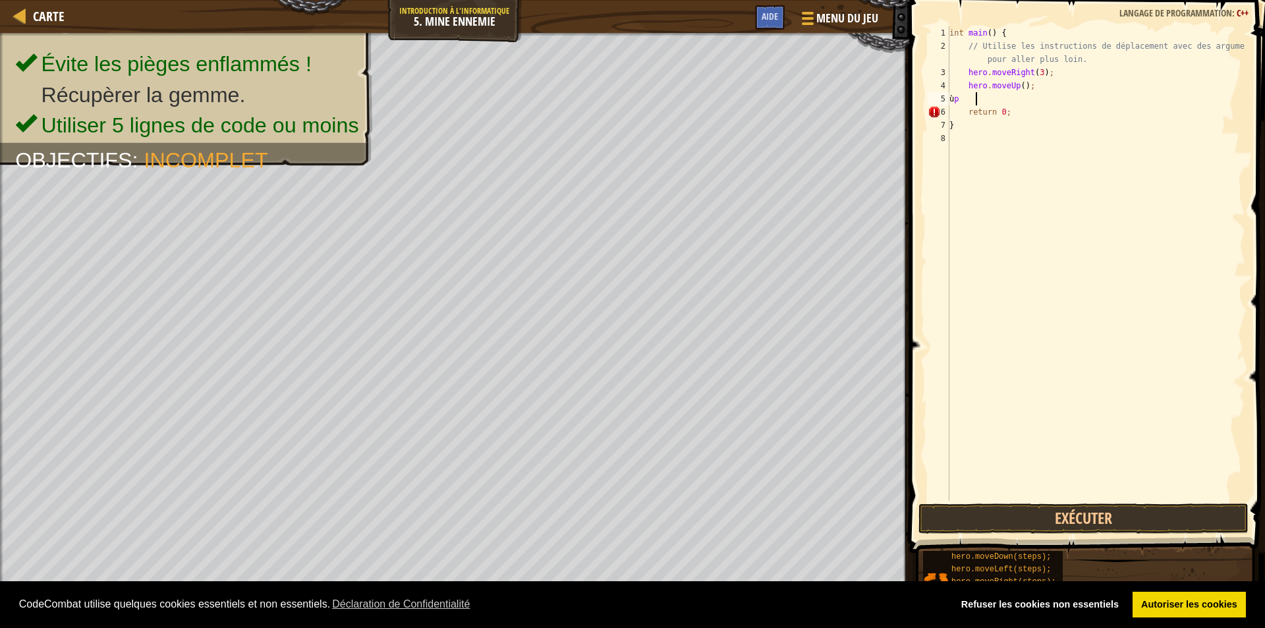
type textarea "ù"
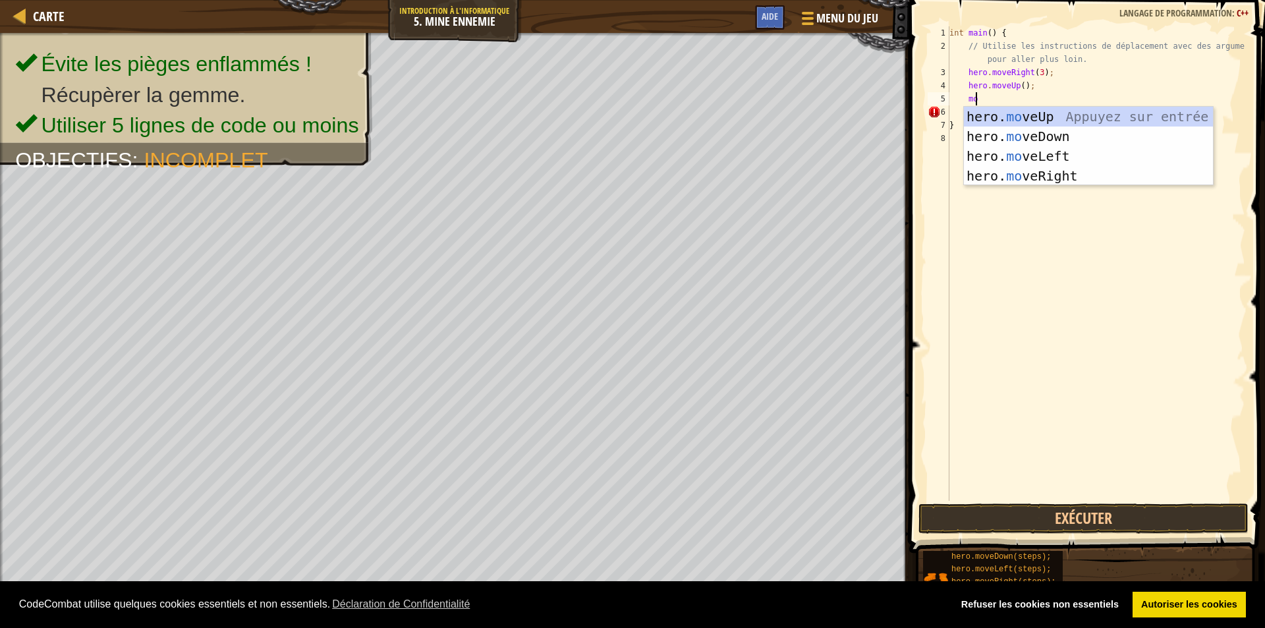
scroll to position [6, 1]
type textarea "mori"
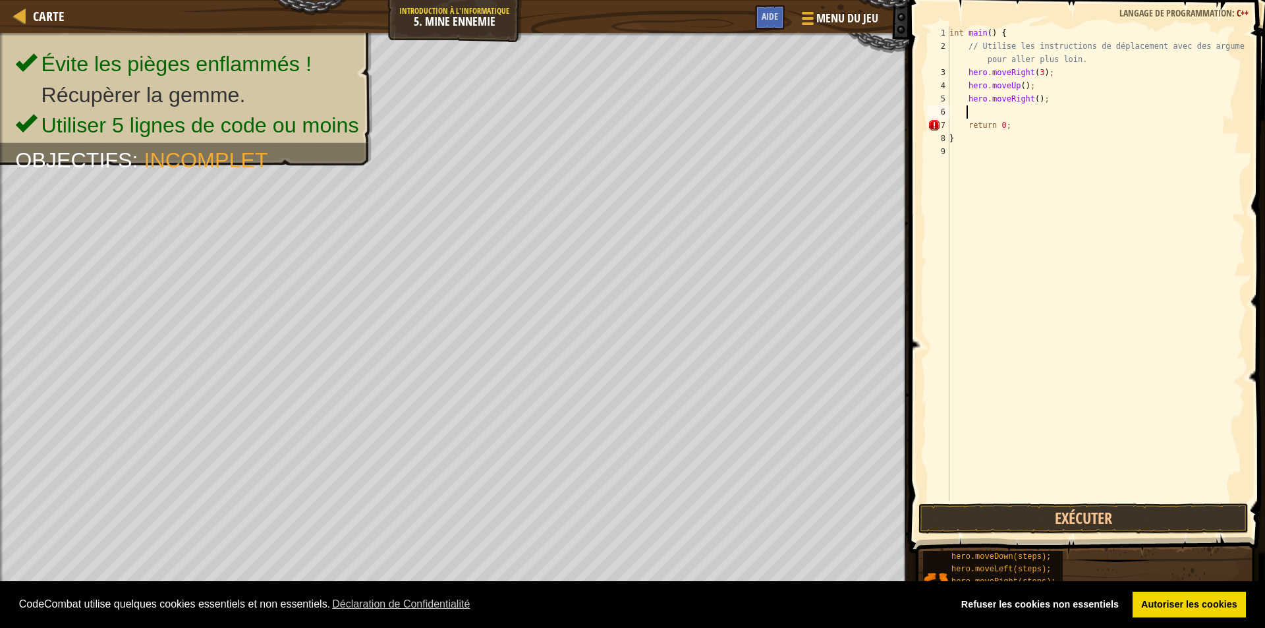
scroll to position [6, 1]
type textarea "mo"
click at [1032, 117] on div "int main ( ) { // Utilise les instructions de déplacement avec des arguments po…" at bounding box center [1097, 276] width 294 height 501
type textarea "hero.moveDown(4);"
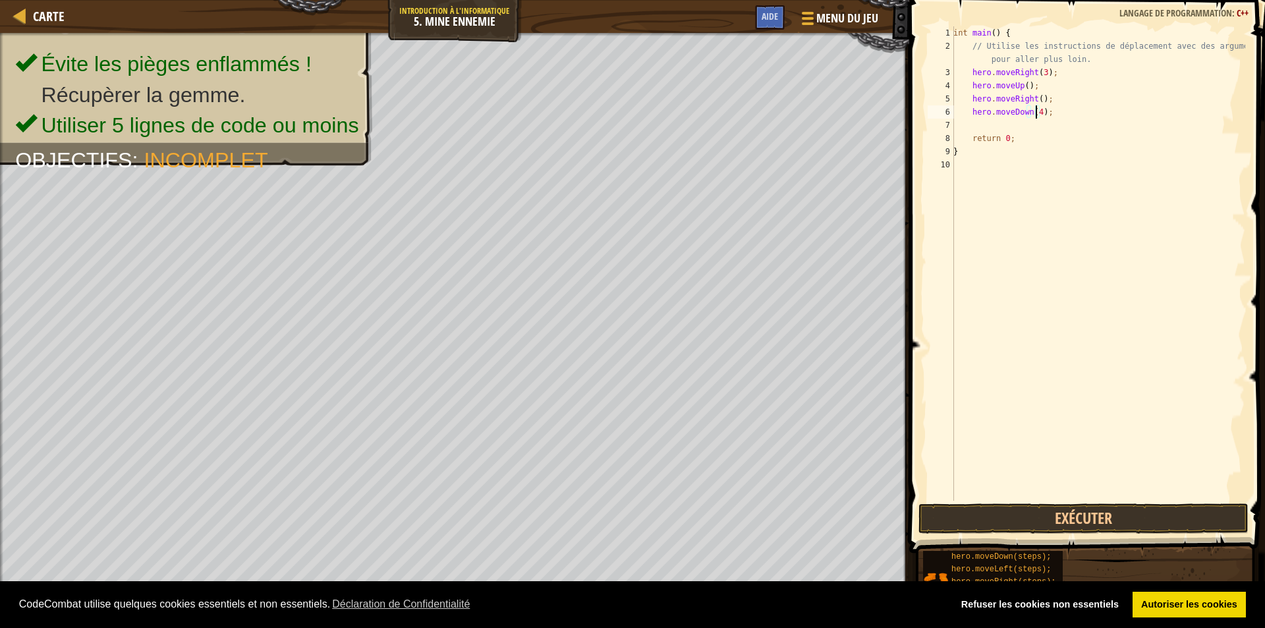
click at [1036, 128] on div "int main ( ) { // Utilise les instructions de déplacement avec des arguments po…" at bounding box center [1097, 276] width 294 height 501
type textarea "="
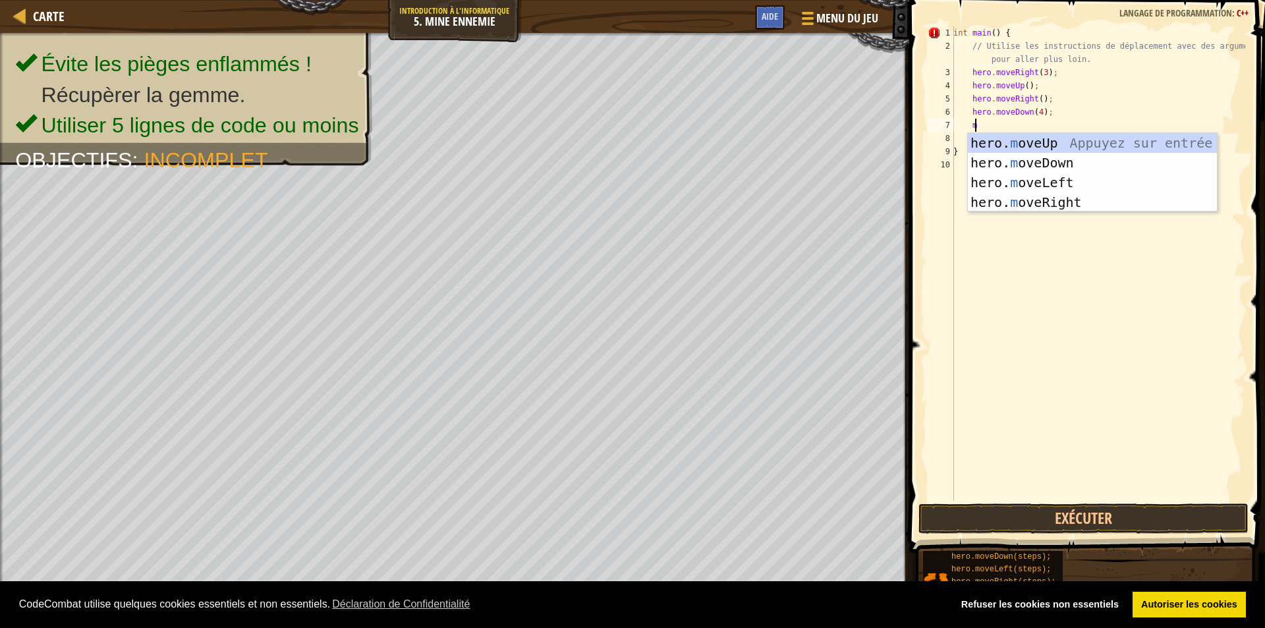
type textarea "mo"
click at [1006, 198] on div "hero. mo veUp Appuyez sur entrée hero. mo veDown Appuyez sur entrée hero. mo ve…" at bounding box center [1092, 192] width 249 height 119
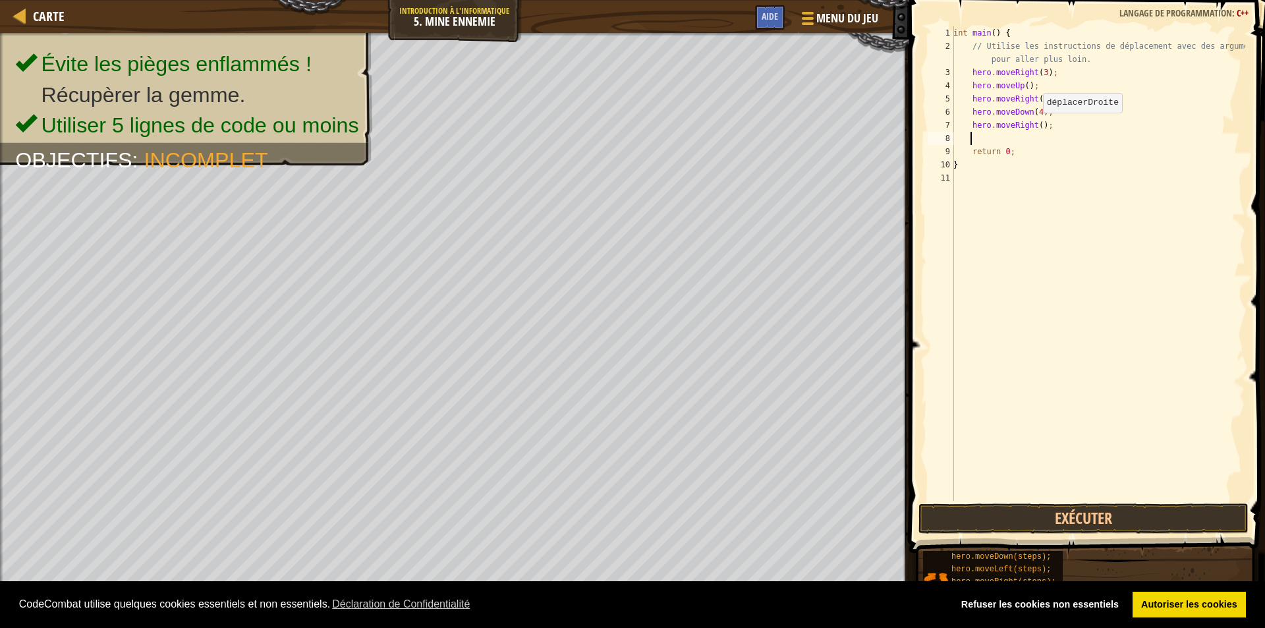
click at [1035, 126] on div "int main ( ) { // Utilise les instructions de déplacement avec des arguments po…" at bounding box center [1097, 276] width 294 height 501
click at [1024, 521] on button "Exécuter" at bounding box center [1083, 518] width 330 height 30
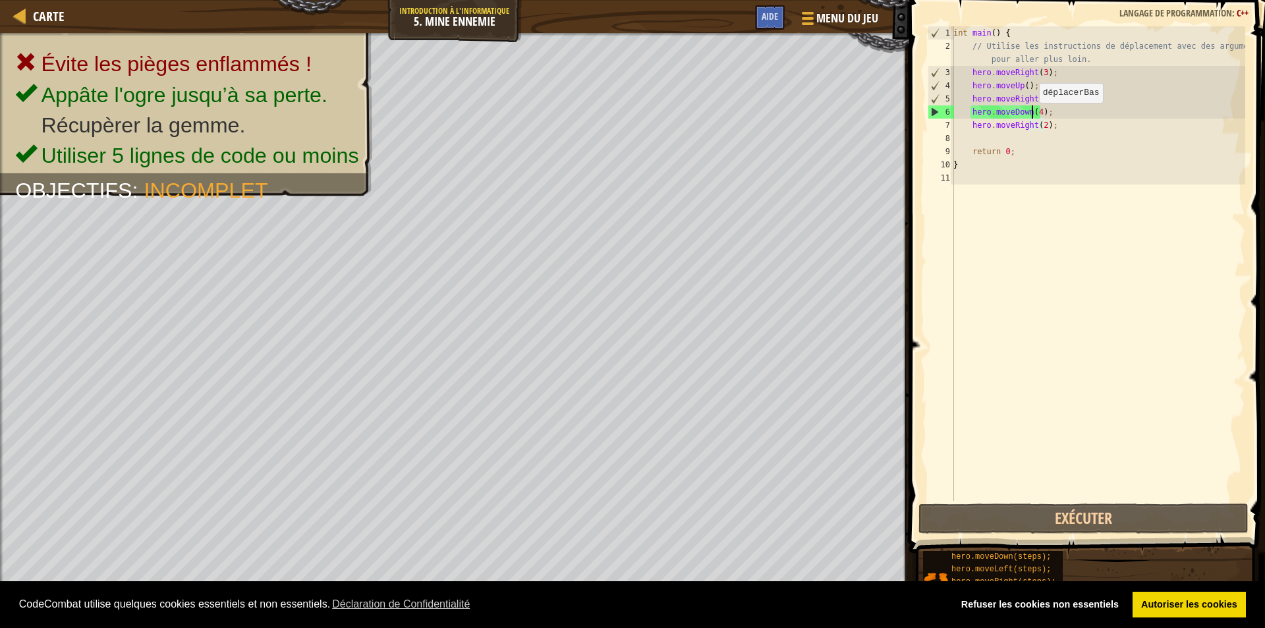
click at [1031, 116] on div "int main ( ) { // Utilise les instructions de déplacement avec des arguments po…" at bounding box center [1097, 276] width 294 height 501
click at [1033, 115] on div "int main ( ) { // Utilise les instructions de déplacement avec des arguments po…" at bounding box center [1097, 276] width 294 height 501
click at [1034, 110] on div "int main ( ) { // Utilise les instructions de déplacement avec des arguments po…" at bounding box center [1097, 263] width 294 height 474
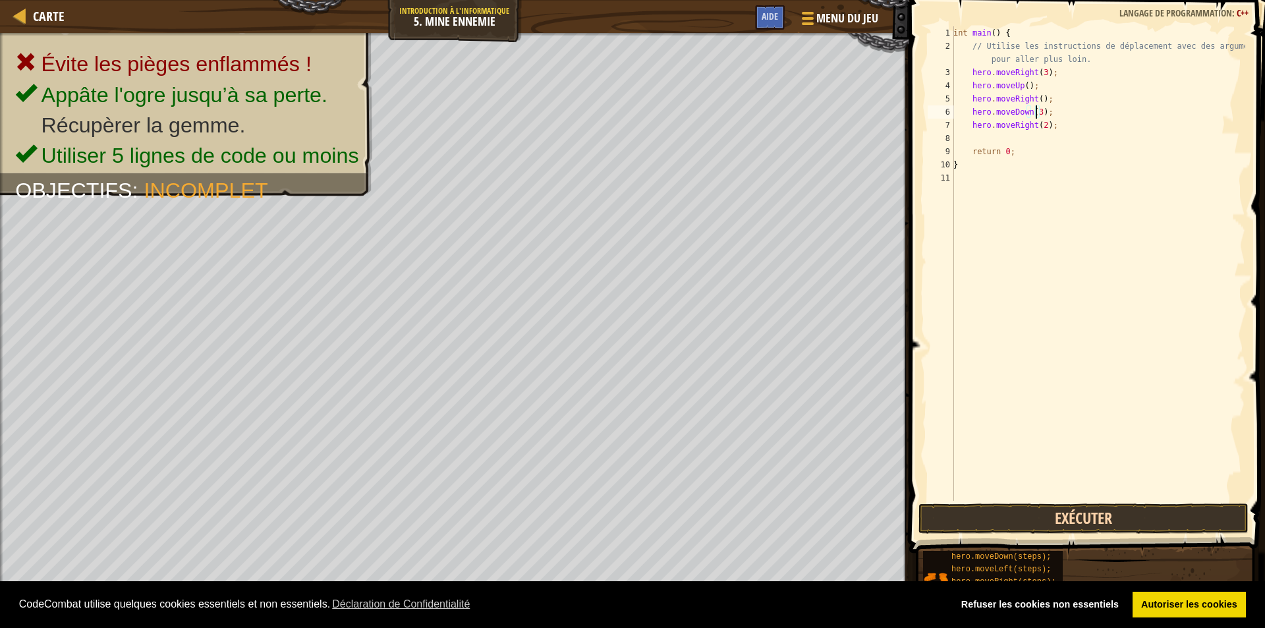
type textarea "hero.moveDown(3);"
click at [1049, 518] on button "Exécuter" at bounding box center [1083, 518] width 330 height 30
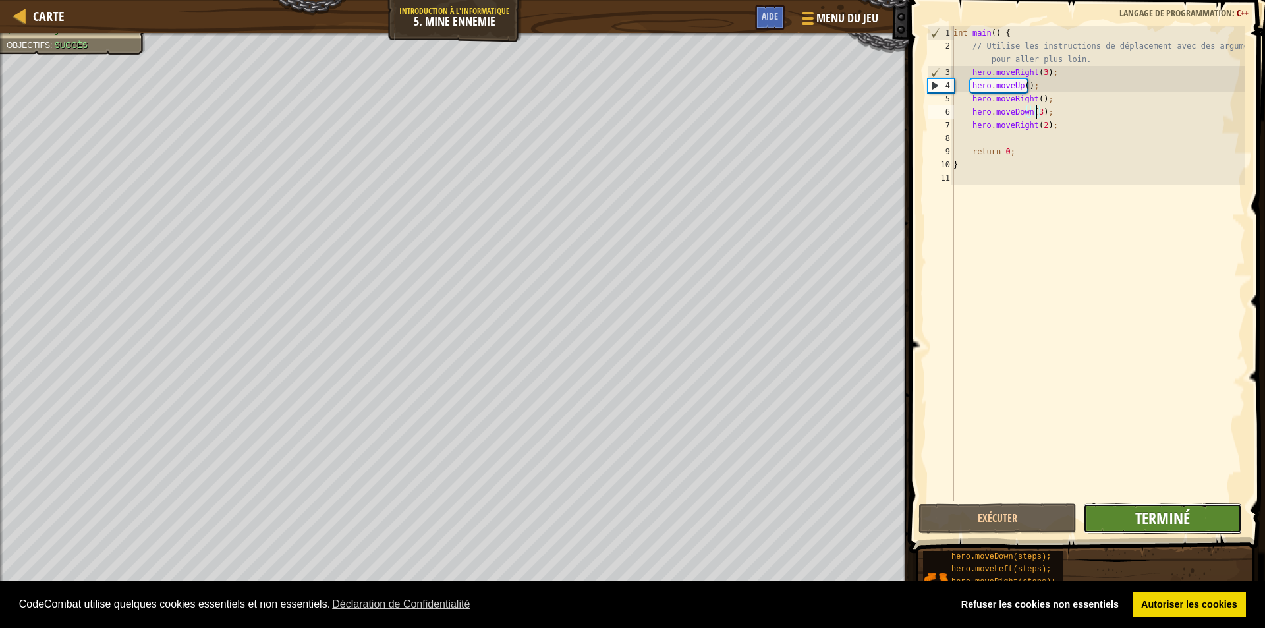
click at [1176, 517] on span "Terminé" at bounding box center [1162, 517] width 55 height 21
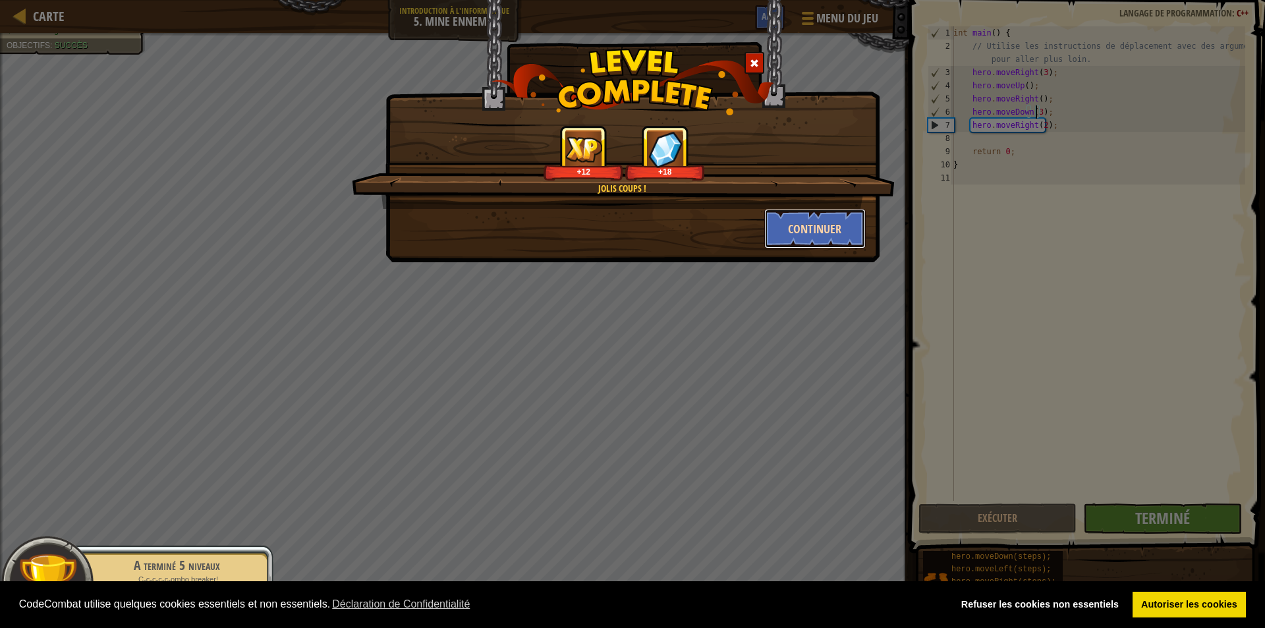
click at [795, 246] on button "Continuer" at bounding box center [815, 229] width 102 height 40
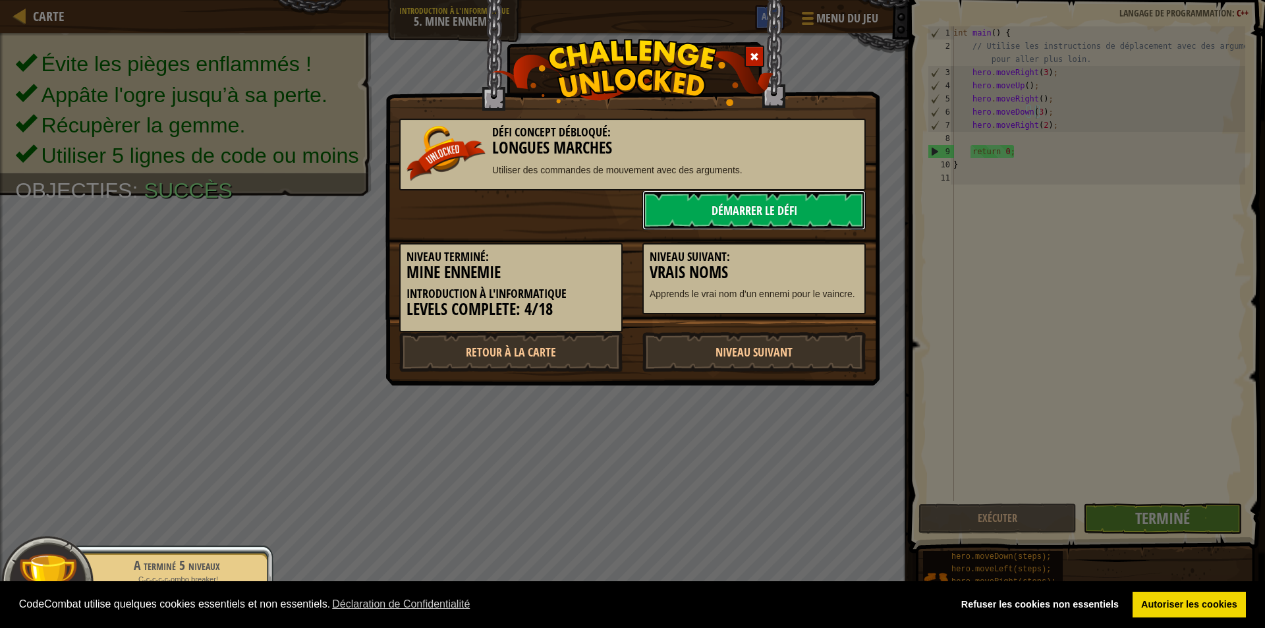
click at [737, 210] on link "Démarrer le Défi" at bounding box center [753, 210] width 223 height 40
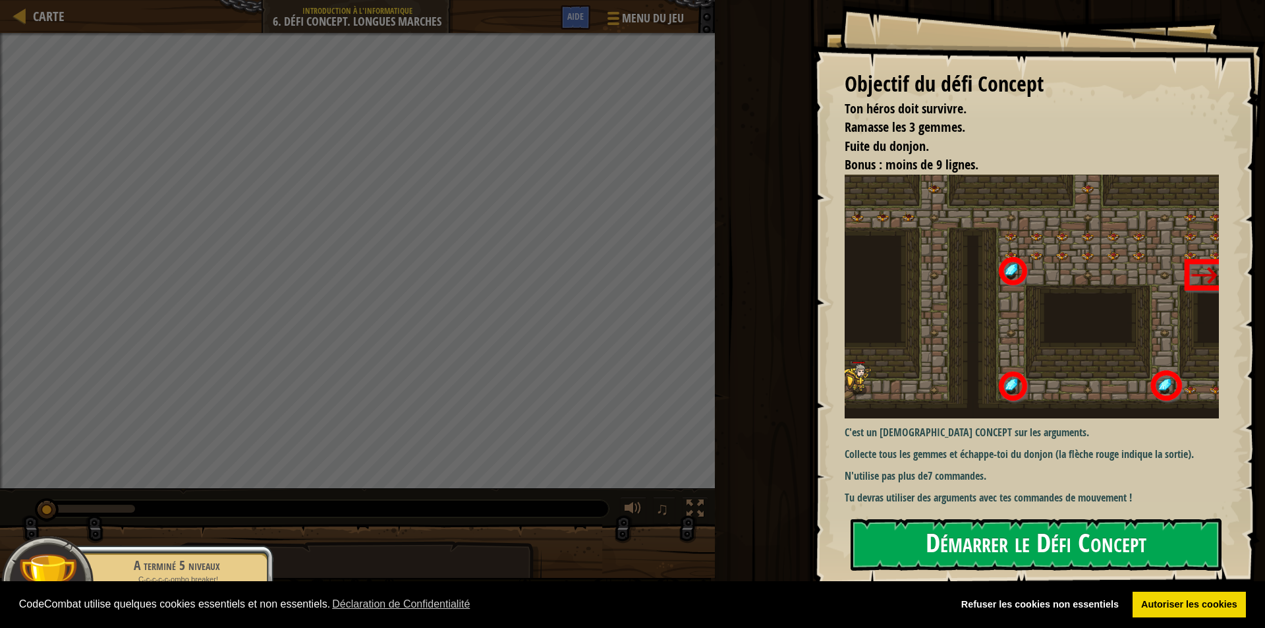
click at [942, 551] on button "Démarrer le Défi Concept" at bounding box center [1035, 544] width 371 height 52
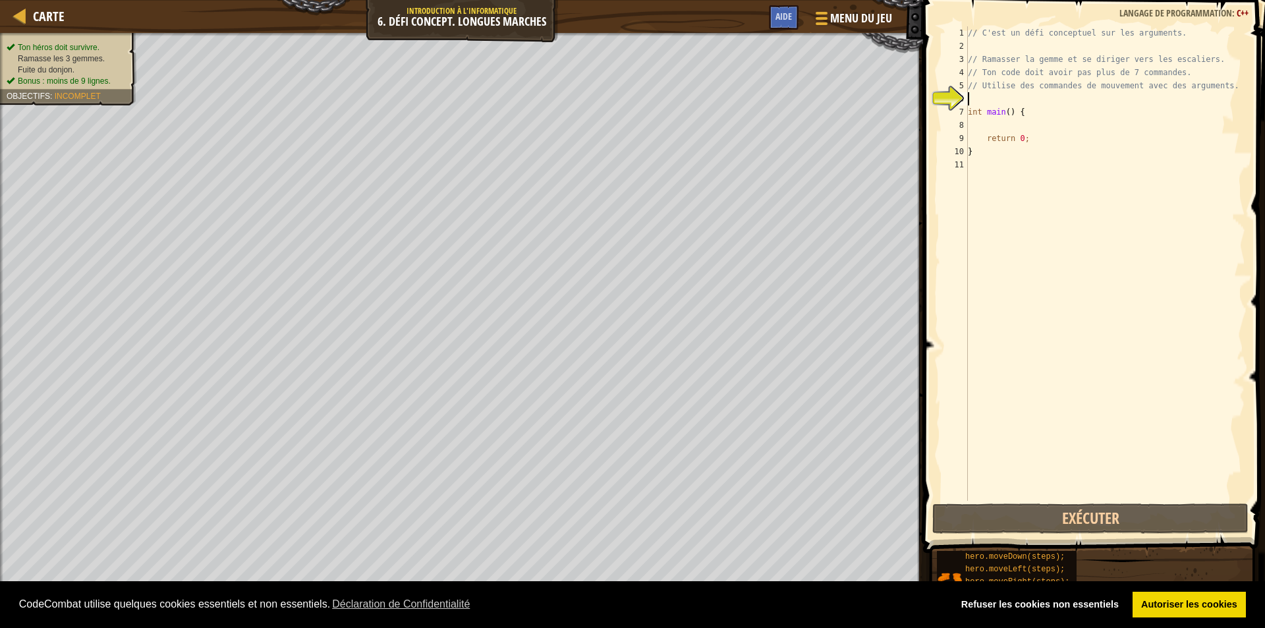
click at [1010, 93] on div "// C'est un défi conceptuel sur les arguments. // Ramasser la gemme et se dirig…" at bounding box center [1105, 276] width 280 height 501
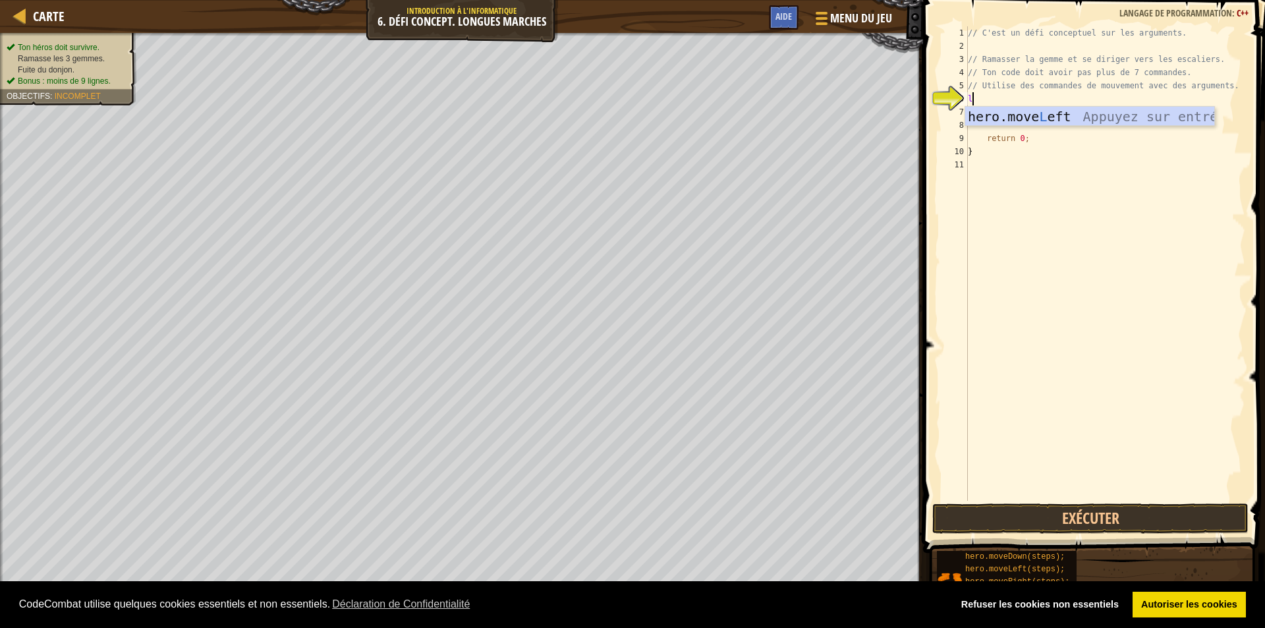
scroll to position [6, 0]
type textarea "l"
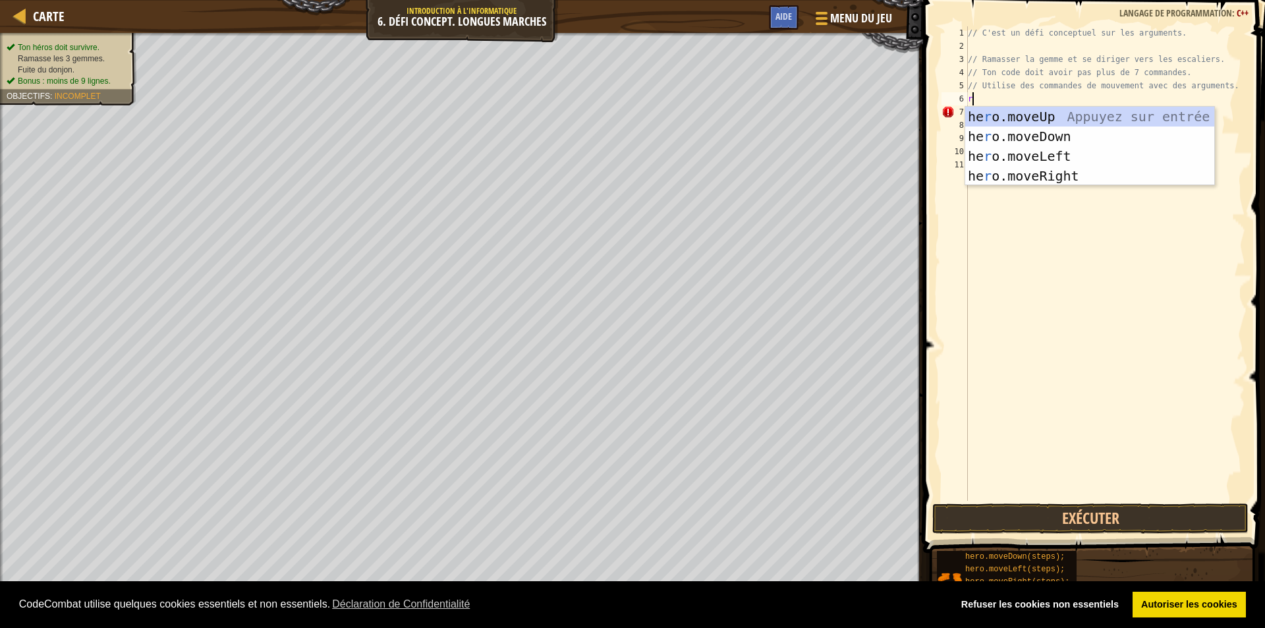
type textarea "ri"
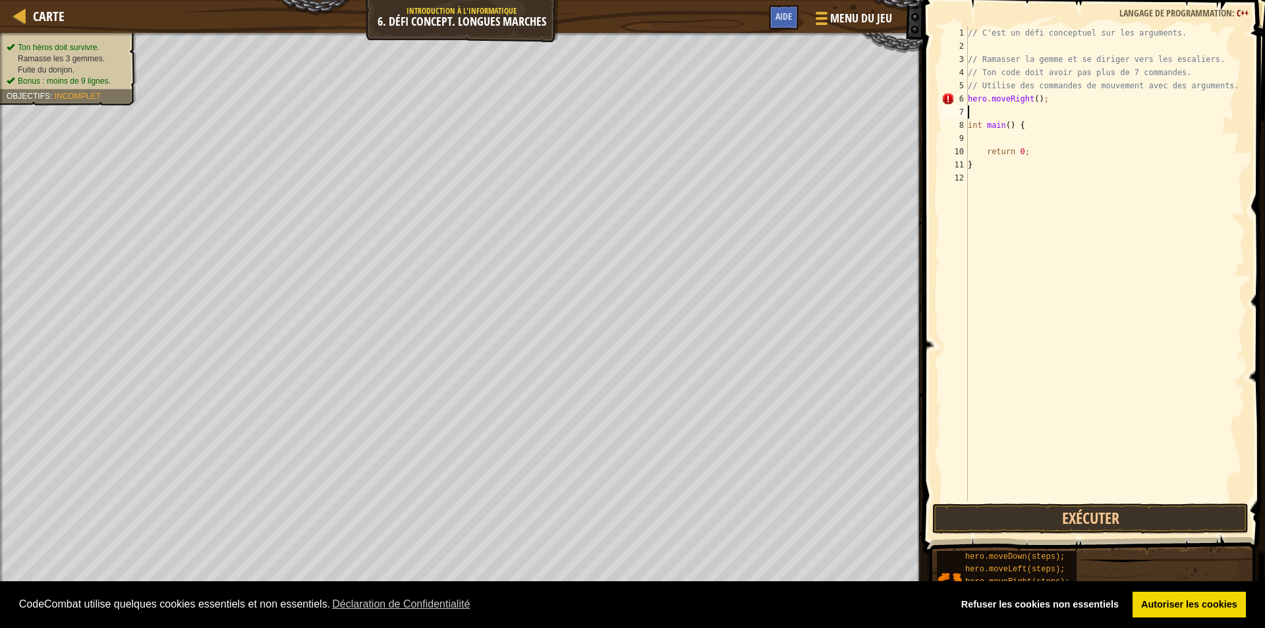
type textarea "up"
click at [1016, 115] on div "// C'est un défi conceptuel sur les arguments. // Ramasser la gemme et se dirig…" at bounding box center [1105, 276] width 280 height 501
click at [1020, 110] on div "// C'est un défi conceptuel sur les arguments. // Ramasser la gemme et se dirig…" at bounding box center [1105, 276] width 280 height 501
type textarea "hero.moveUp(3);"
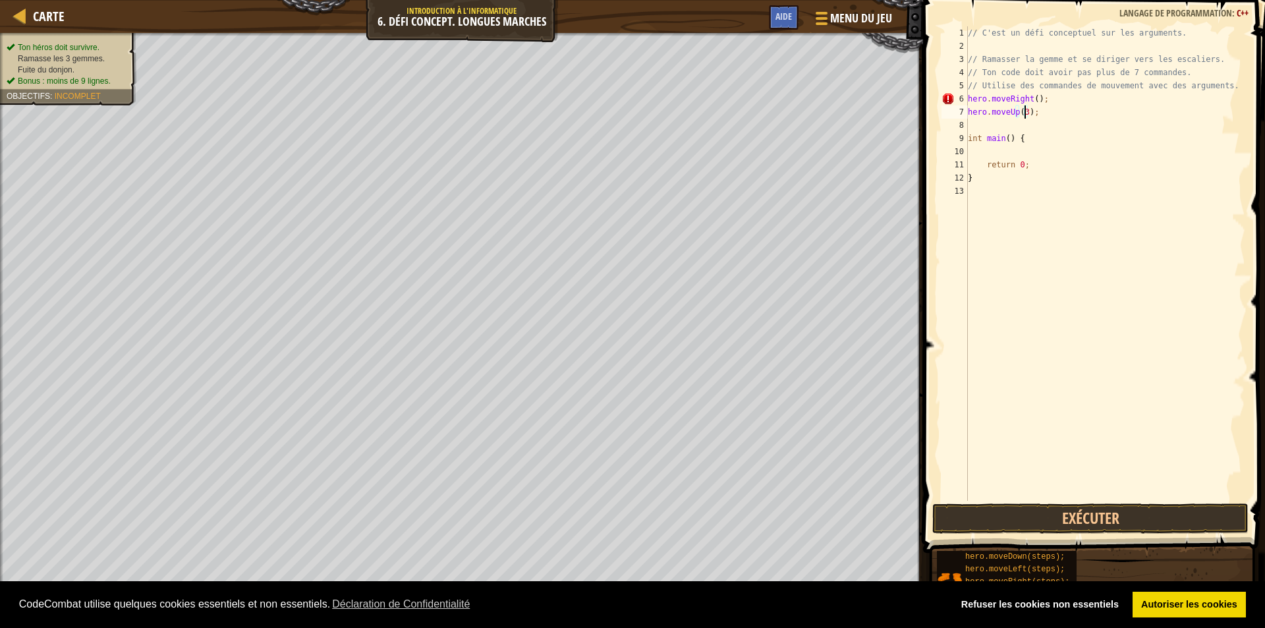
click at [993, 128] on div "// C'est un défi conceptuel sur les arguments. // Ramasser la gemme et se dirig…" at bounding box center [1105, 276] width 280 height 501
type textarea "ri"
click at [1034, 127] on div "// C'est un défi conceptuel sur les arguments. // Ramasser la gemme et se dirig…" at bounding box center [1105, 276] width 280 height 501
type textarea "hero.moveRight(2);"
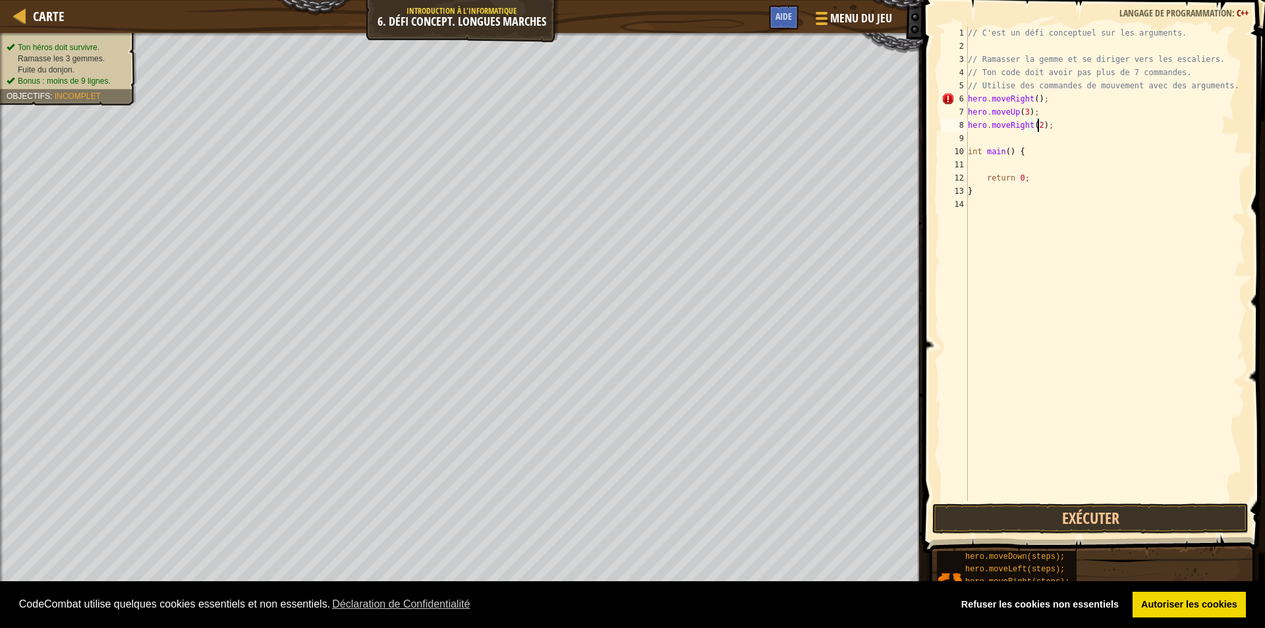
scroll to position [6, 6]
click at [1029, 136] on div "// C'est un défi conceptuel sur les arguments. // Ramasser la gemme et se dirig…" at bounding box center [1105, 276] width 280 height 501
type textarea "do"
type textarea "le"
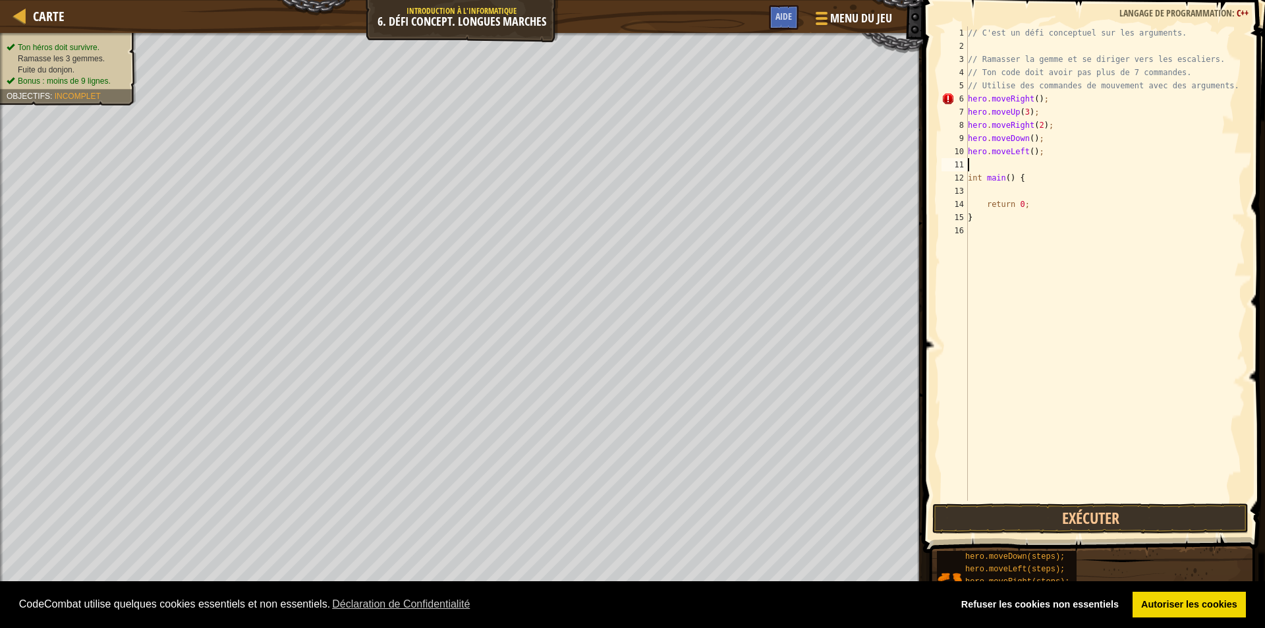
type textarea "do"
click at [1029, 167] on div "// C'est un défi conceptuel sur les arguments. // Ramasser la gemme et se dirig…" at bounding box center [1105, 276] width 280 height 501
type textarea "hero.moveDown(2);"
click at [977, 174] on div "// C'est un défi conceptuel sur les arguments. // Ramasser la gemme et se dirig…" at bounding box center [1105, 276] width 280 height 501
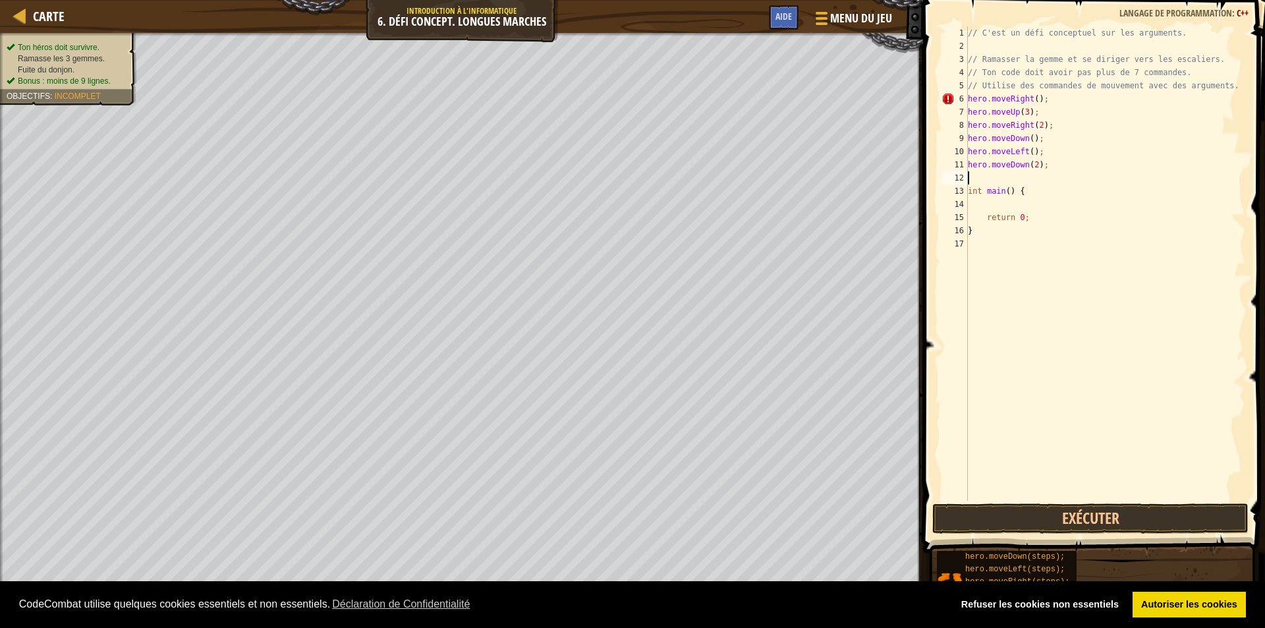
scroll to position [6, 0]
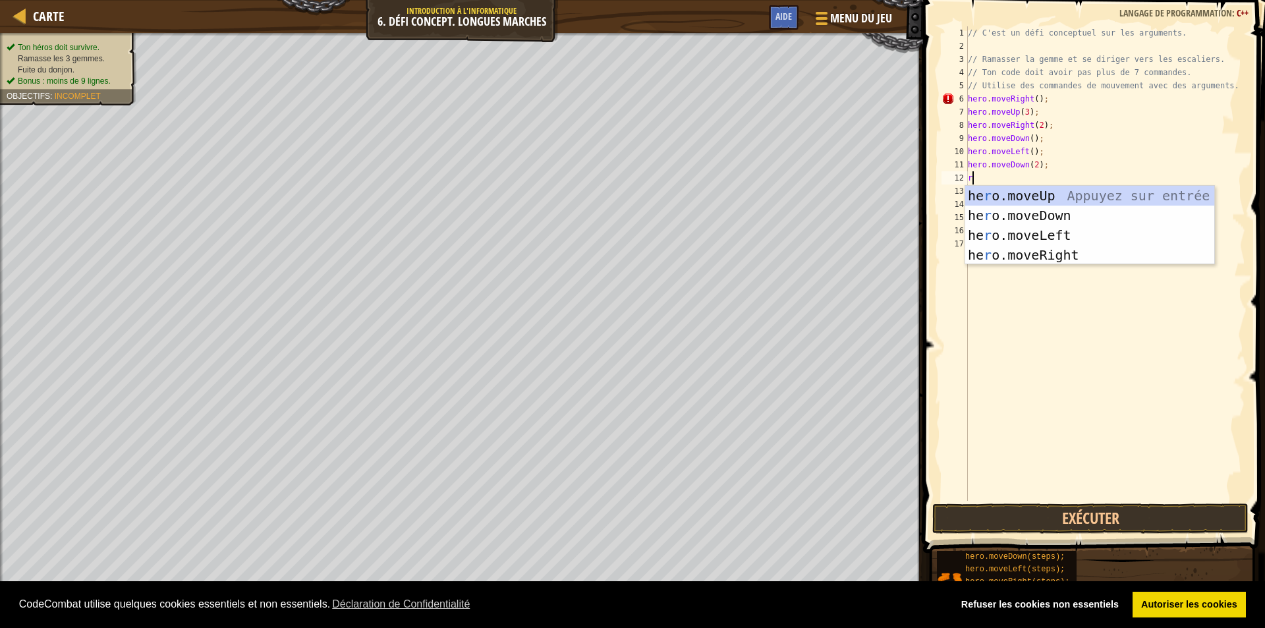
type textarea "ri"
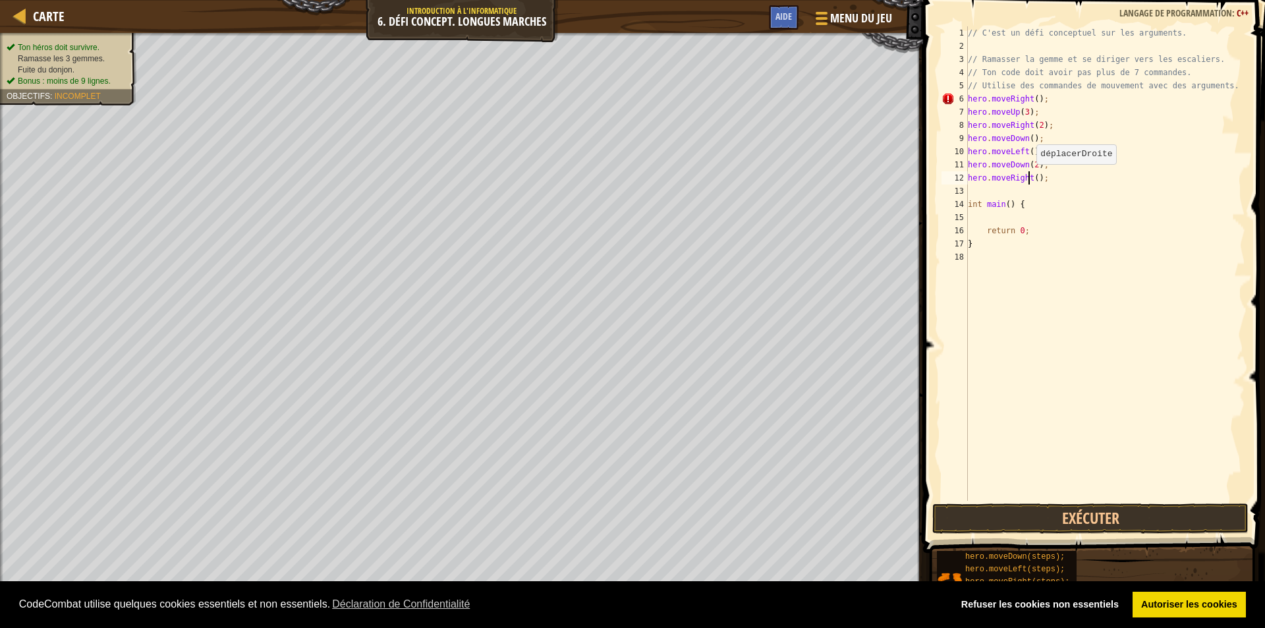
click at [1029, 177] on div "// C'est un défi conceptuel sur les arguments. // Ramasser la gemme et se dirig…" at bounding box center [1105, 276] width 280 height 501
type textarea "hero.moveRight(2);"
click at [987, 192] on div "// C'est un défi conceptuel sur les arguments. // Ramasser la gemme et se dirig…" at bounding box center [1105, 276] width 280 height 501
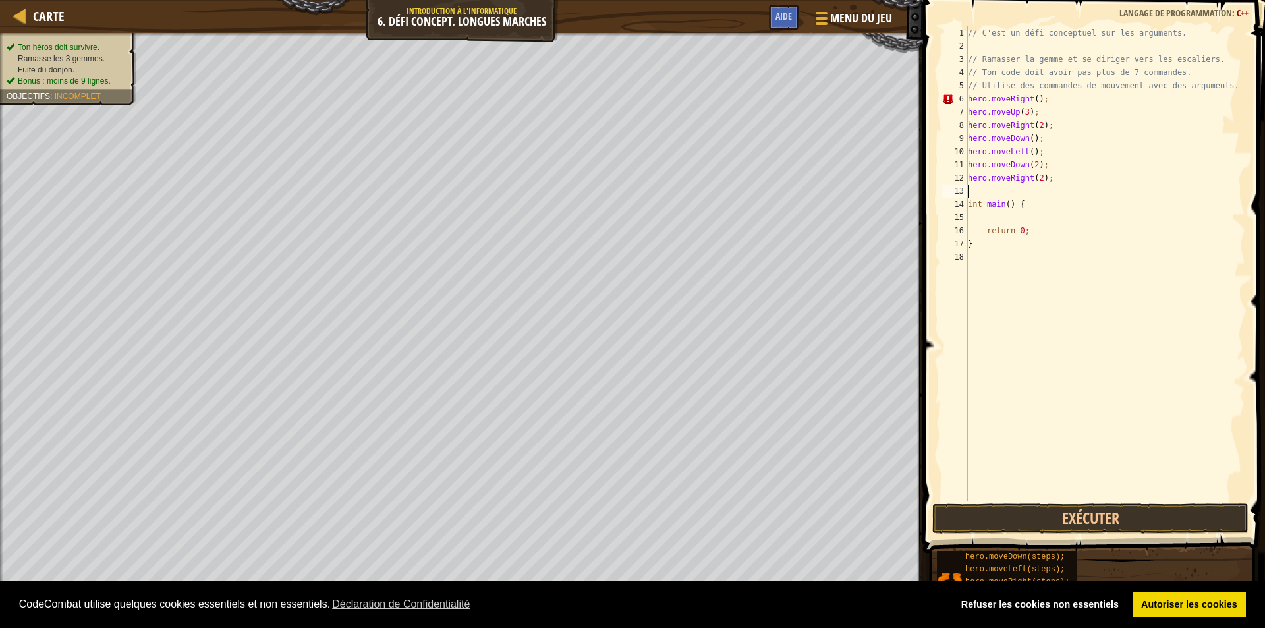
type textarea "up"
click at [1019, 192] on div "// C'est un défi conceptuel sur les arguments. // Ramasser la gemme et se dirig…" at bounding box center [1105, 276] width 280 height 501
type textarea "hero.moveUp(2);"
click at [1002, 208] on div "// C'est un défi conceptuel sur les arguments. // Ramasser la gemme et se dirig…" at bounding box center [1105, 276] width 280 height 501
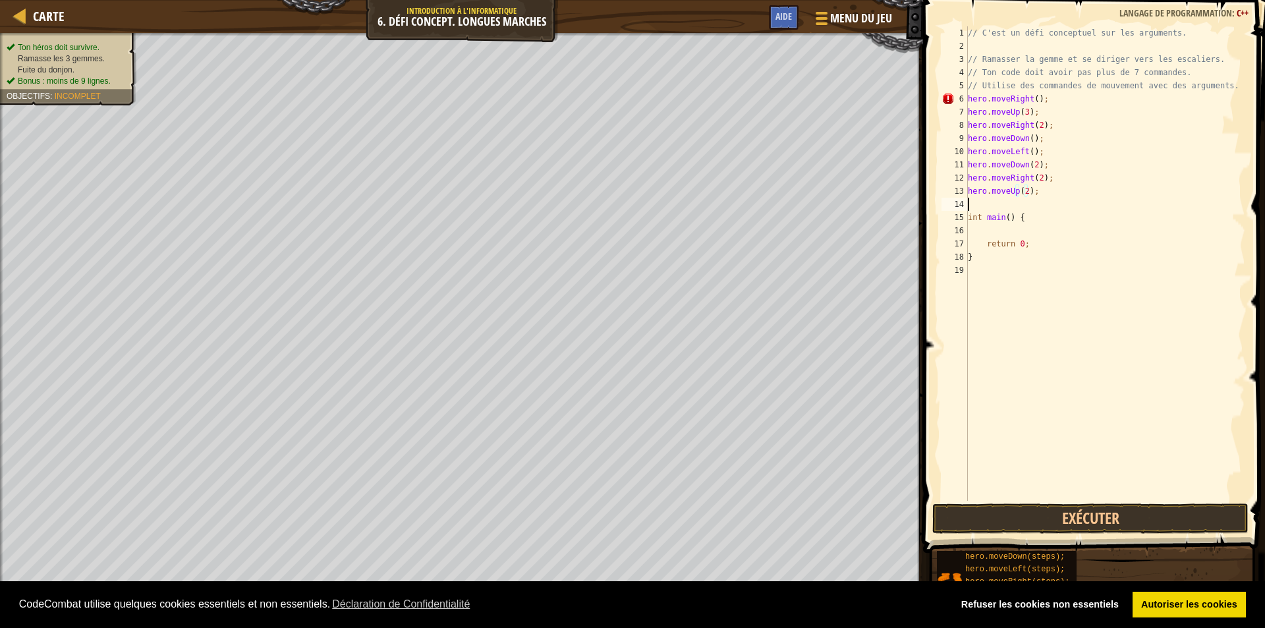
scroll to position [6, 0]
type textarea "ri"
click at [1016, 506] on button "Exécuter" at bounding box center [1090, 518] width 316 height 30
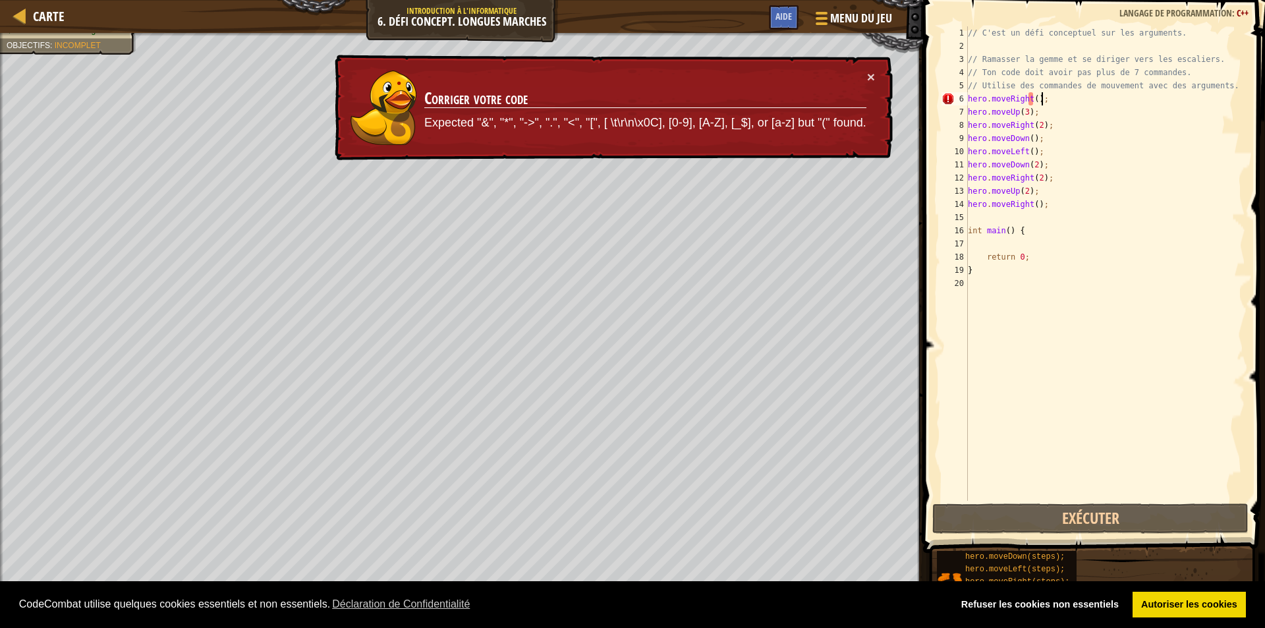
click at [1042, 101] on div "// C'est un défi conceptuel sur les arguments. // Ramasser la gemme et se dirig…" at bounding box center [1105, 276] width 280 height 501
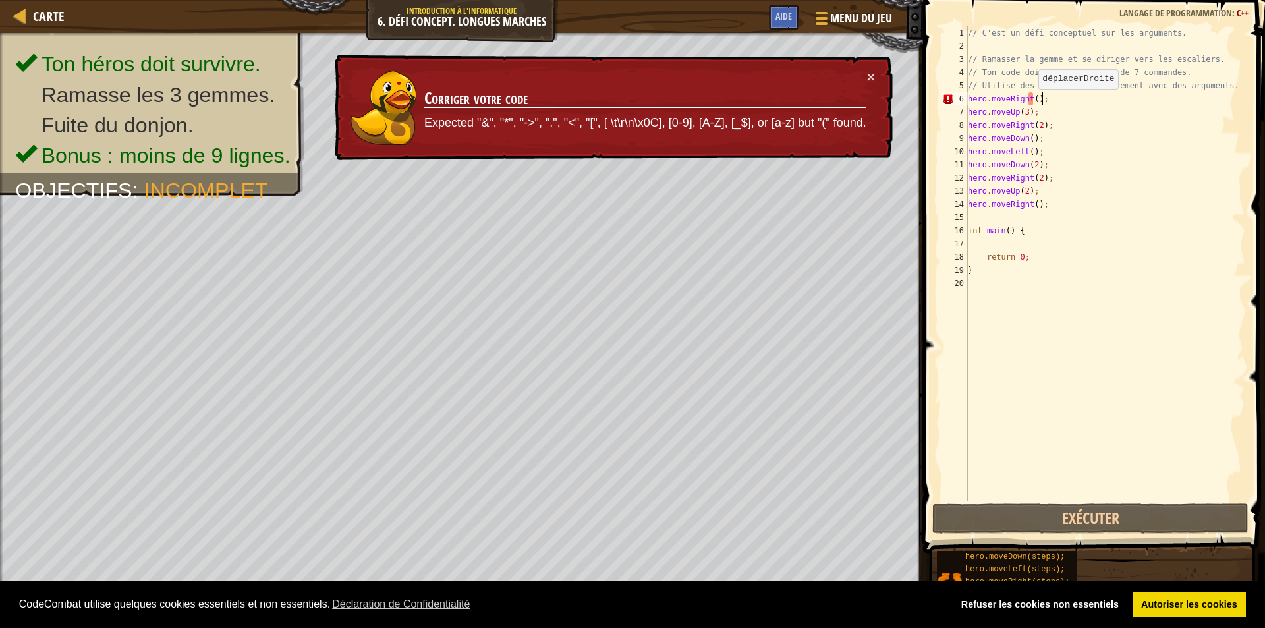
click at [1031, 102] on div "// C'est un défi conceptuel sur les arguments. // Ramasser la gemme et se dirig…" at bounding box center [1105, 276] width 280 height 501
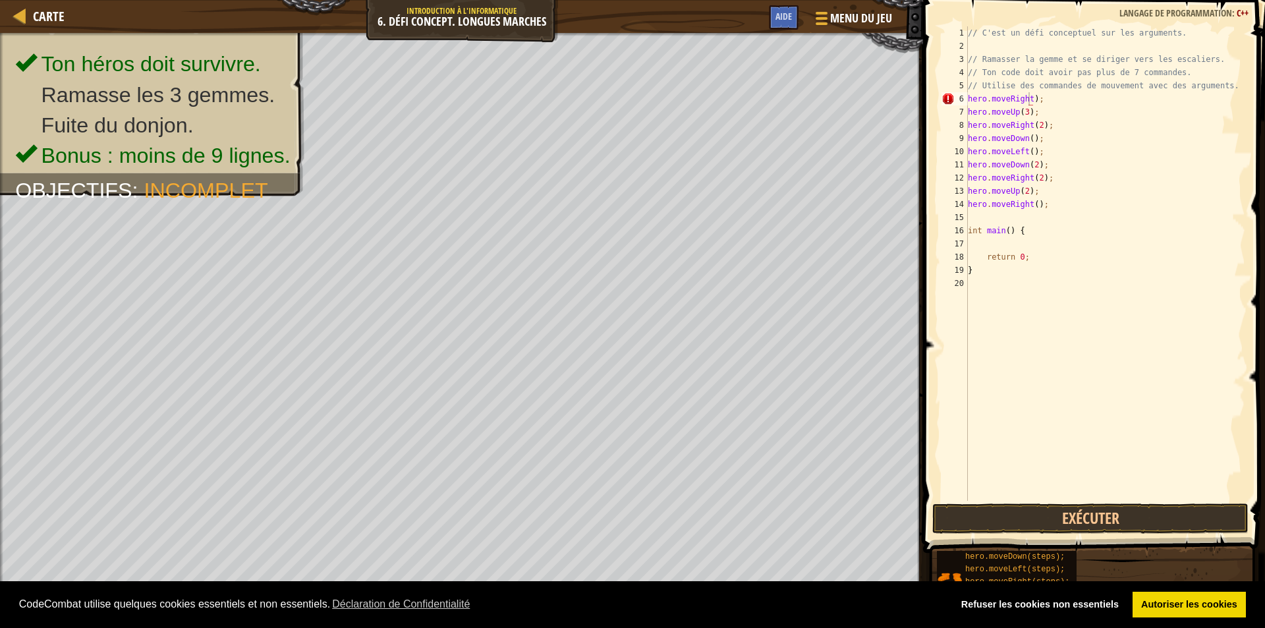
click at [1008, 501] on span at bounding box center [1095, 257] width 352 height 591
click at [1007, 507] on button "Exécuter" at bounding box center [1090, 518] width 316 height 30
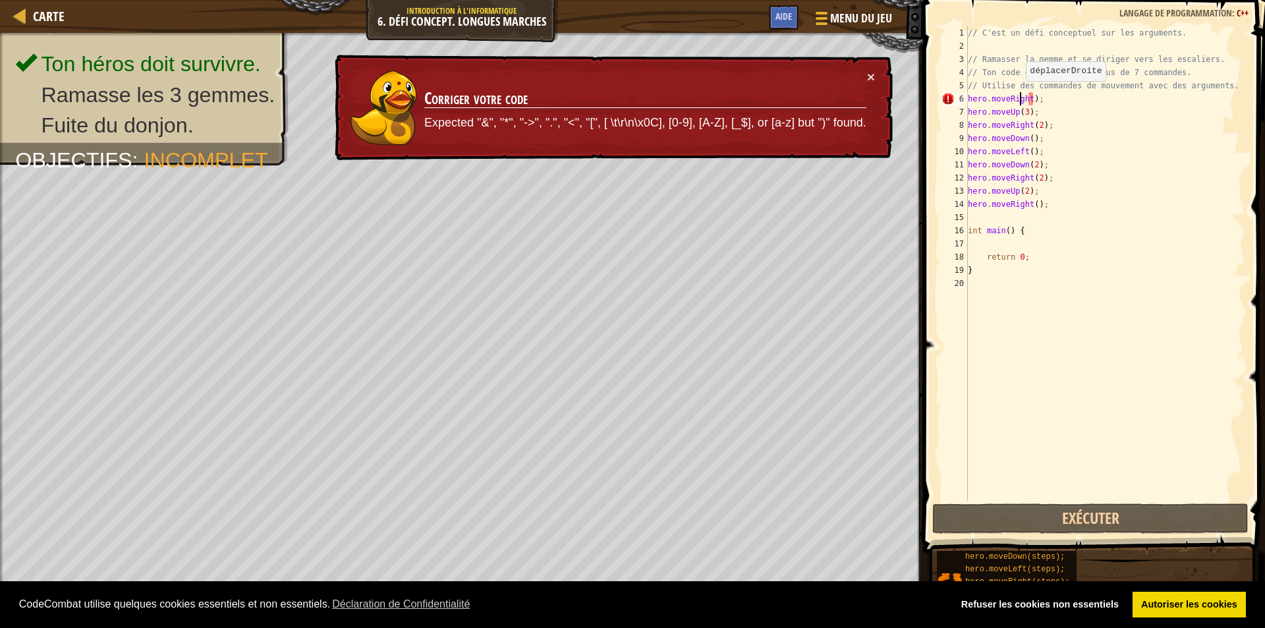
click at [1019, 94] on div "// C'est un défi conceptuel sur les arguments. // Ramasser la gemme et se dirig…" at bounding box center [1105, 276] width 280 height 501
click at [1031, 99] on div "// C'est un défi conceptuel sur les arguments. // Ramasser la gemme et se dirig…" at bounding box center [1105, 276] width 280 height 501
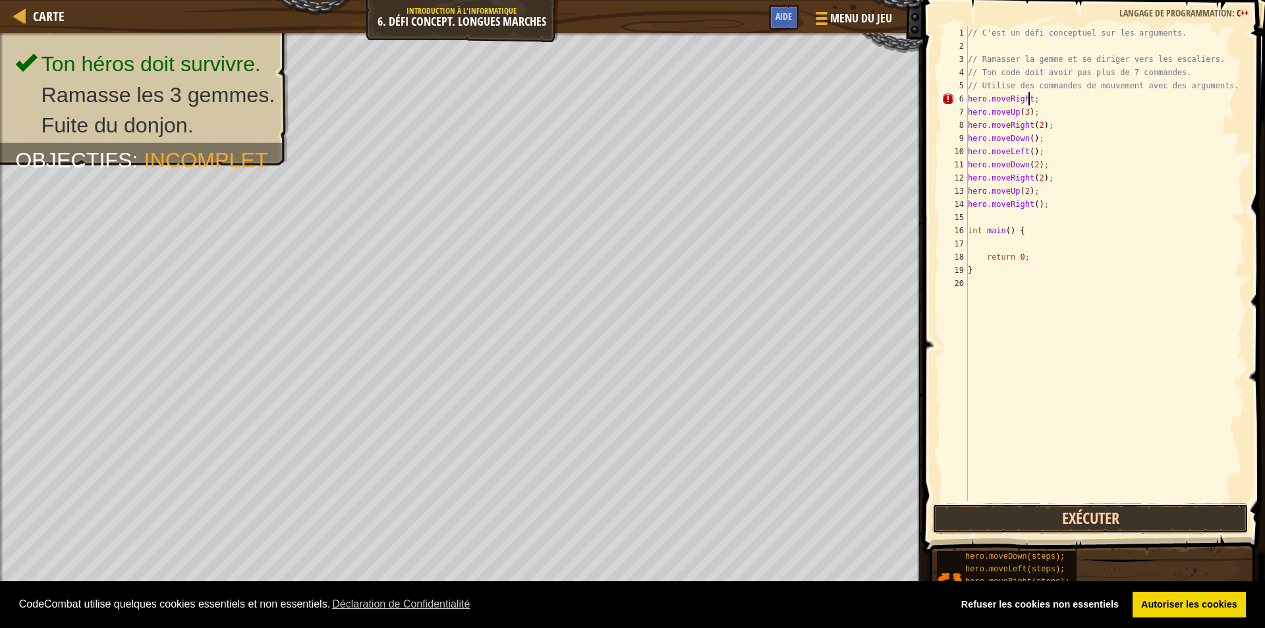
click at [1060, 513] on button "Exécuter" at bounding box center [1090, 518] width 316 height 30
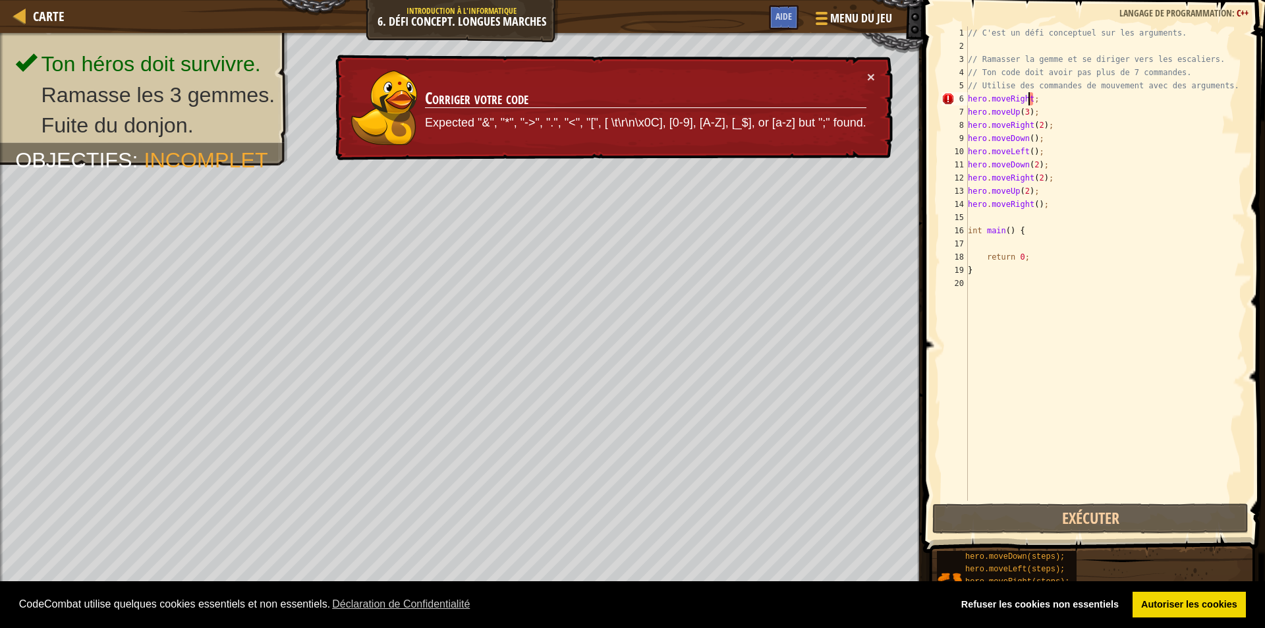
click at [1037, 104] on div "// C'est un défi conceptuel sur les arguments. // Ramasser la gemme et se dirig…" at bounding box center [1105, 276] width 280 height 501
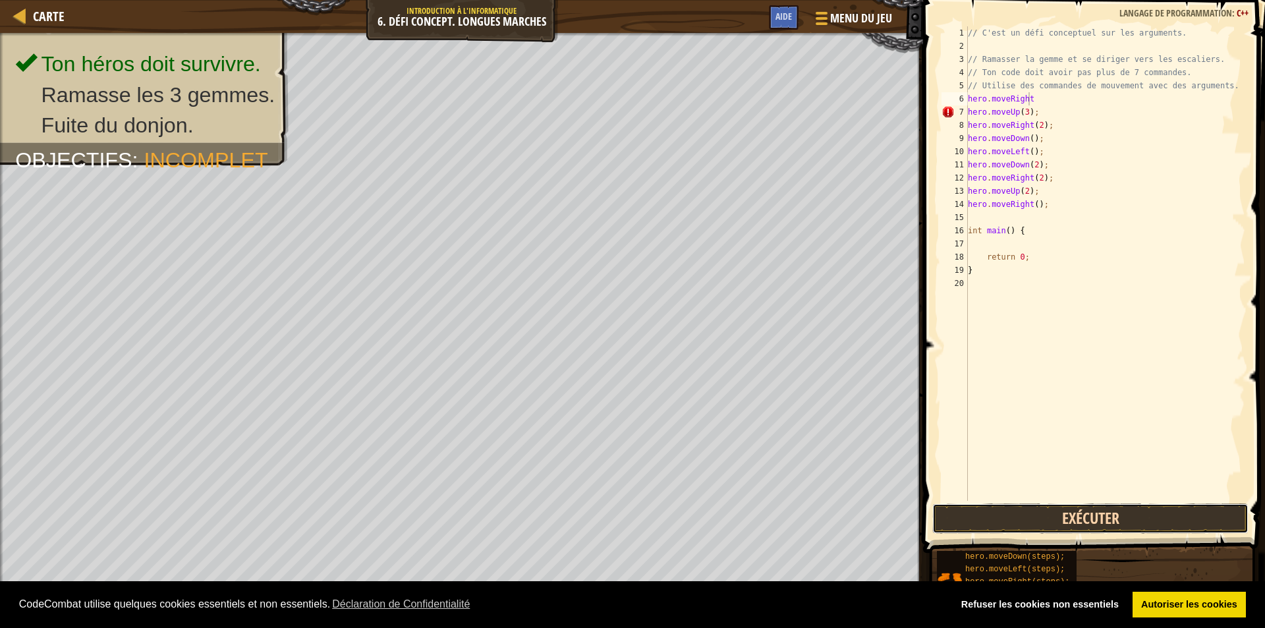
click at [1068, 529] on button "Exécuter" at bounding box center [1090, 518] width 316 height 30
click at [1070, 520] on button "Exécuter" at bounding box center [1090, 518] width 316 height 30
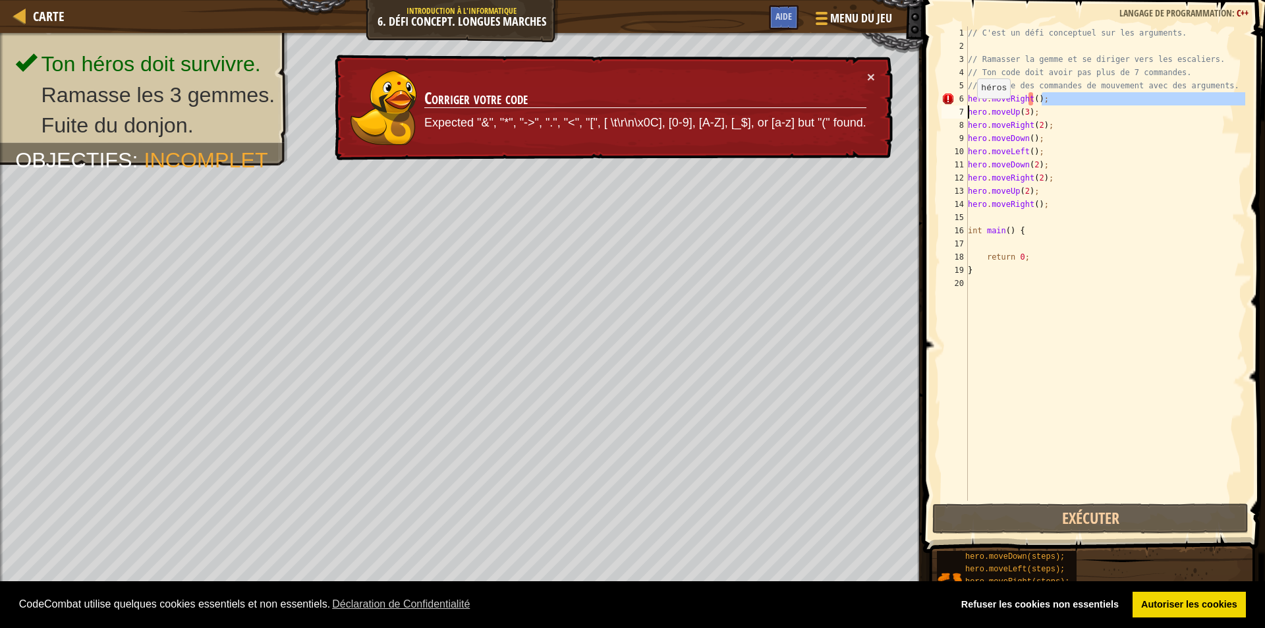
drag, startPoint x: 1043, startPoint y: 101, endPoint x: 961, endPoint y: 106, distance: 82.5
click at [961, 112] on div "hero.moveRight(); 1 2 3 4 5 6 7 8 9 10 11 12 13 14 15 16 17 18 19 20 // C'est u…" at bounding box center [1092, 263] width 306 height 474
click at [1040, 99] on div "// C'est un défi conceptuel sur les arguments. // Ramasser la gemme et se dirig…" at bounding box center [1105, 263] width 280 height 474
click at [1041, 98] on div "// C'est un défi conceptuel sur les arguments. // Ramasser la gemme et se dirig…" at bounding box center [1105, 276] width 280 height 501
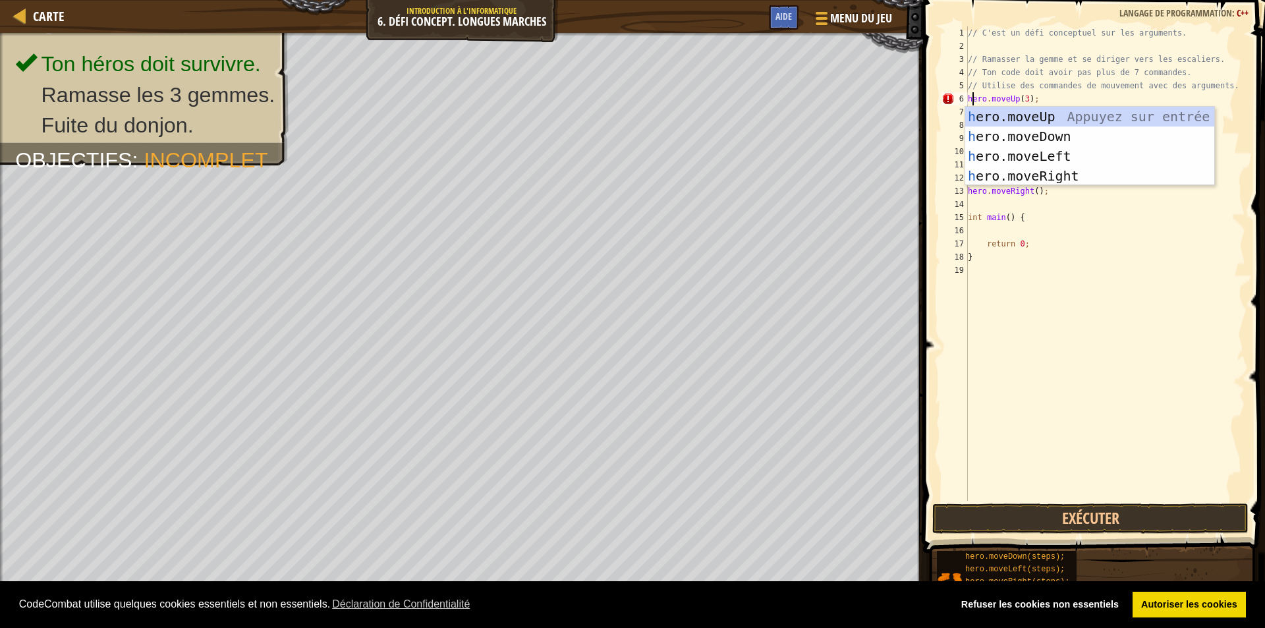
scroll to position [6, 1]
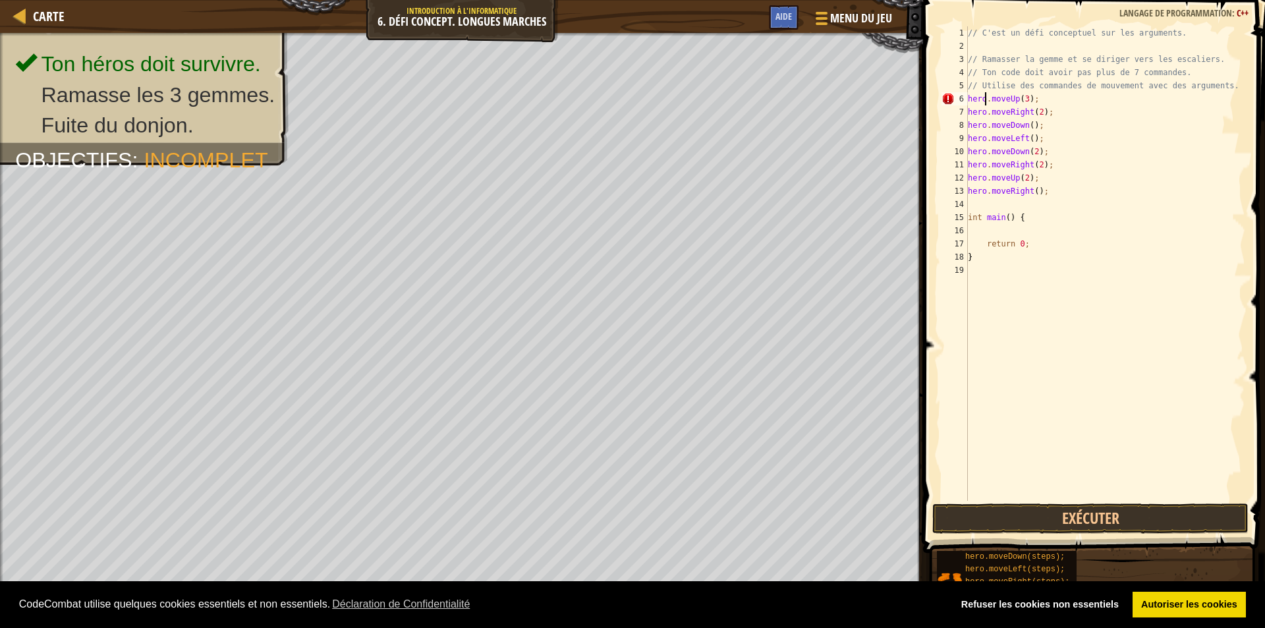
type textarea "// Utilise des commandes de mouvement avec des arguments."
click at [1228, 85] on div "// C'est un défi conceptuel sur les arguments. // Ramasser la gemme et se dirig…" at bounding box center [1105, 276] width 280 height 501
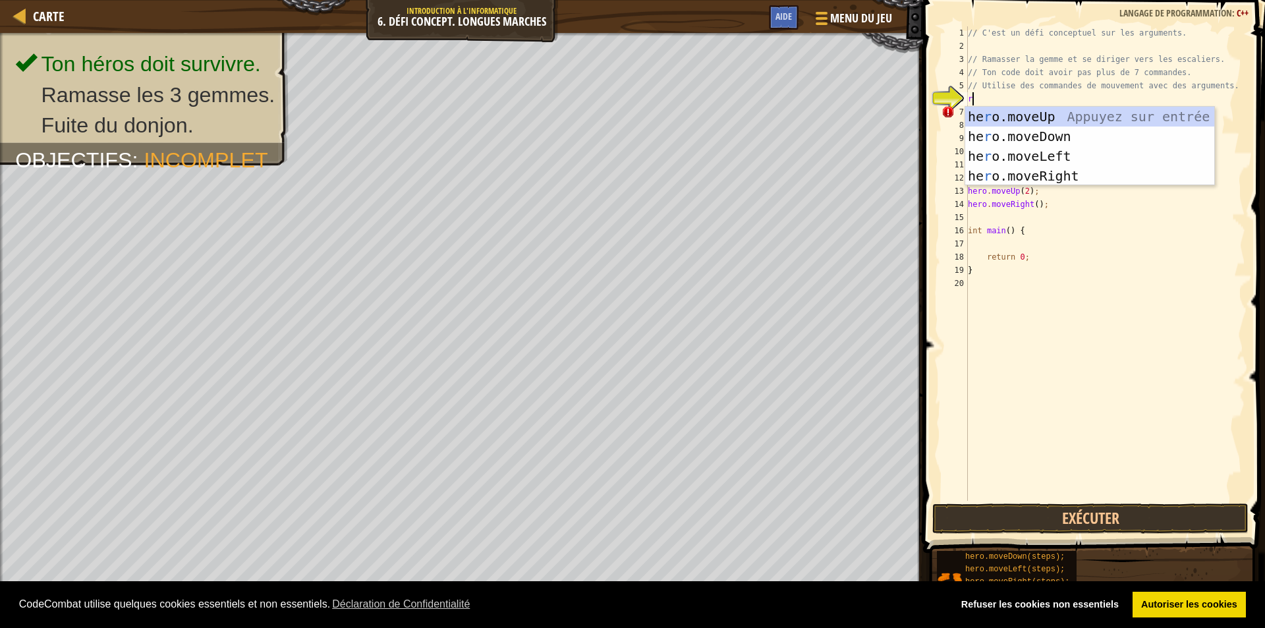
type textarea "ri"
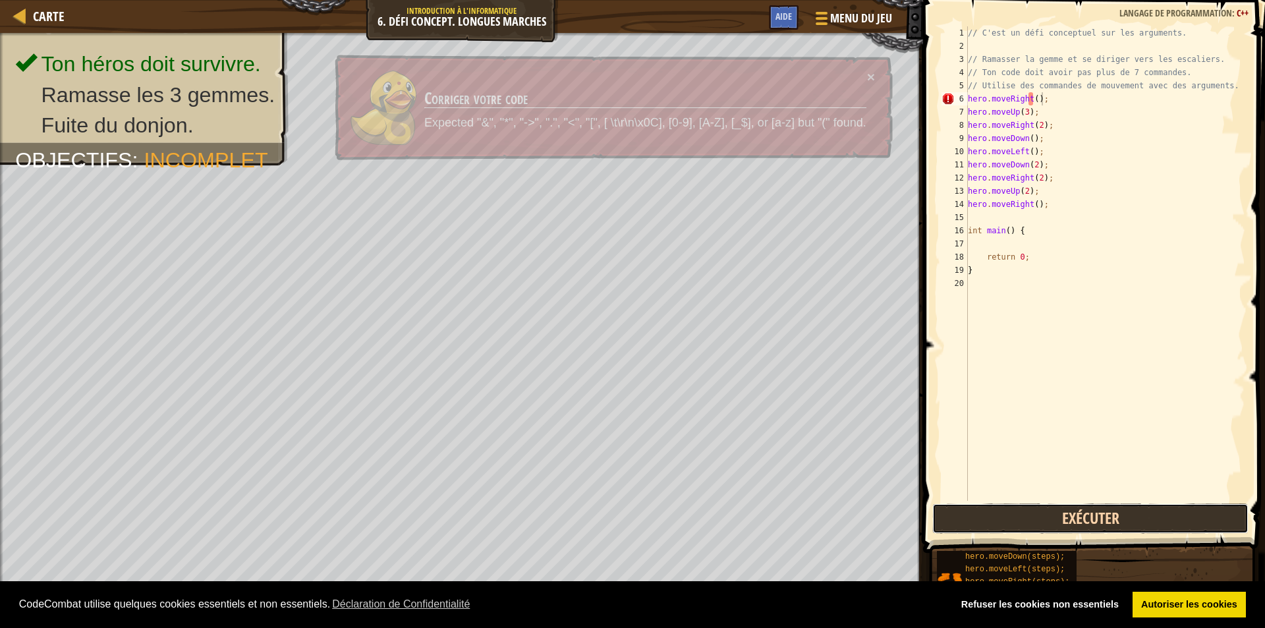
click at [1039, 519] on button "Exécuter" at bounding box center [1090, 518] width 316 height 30
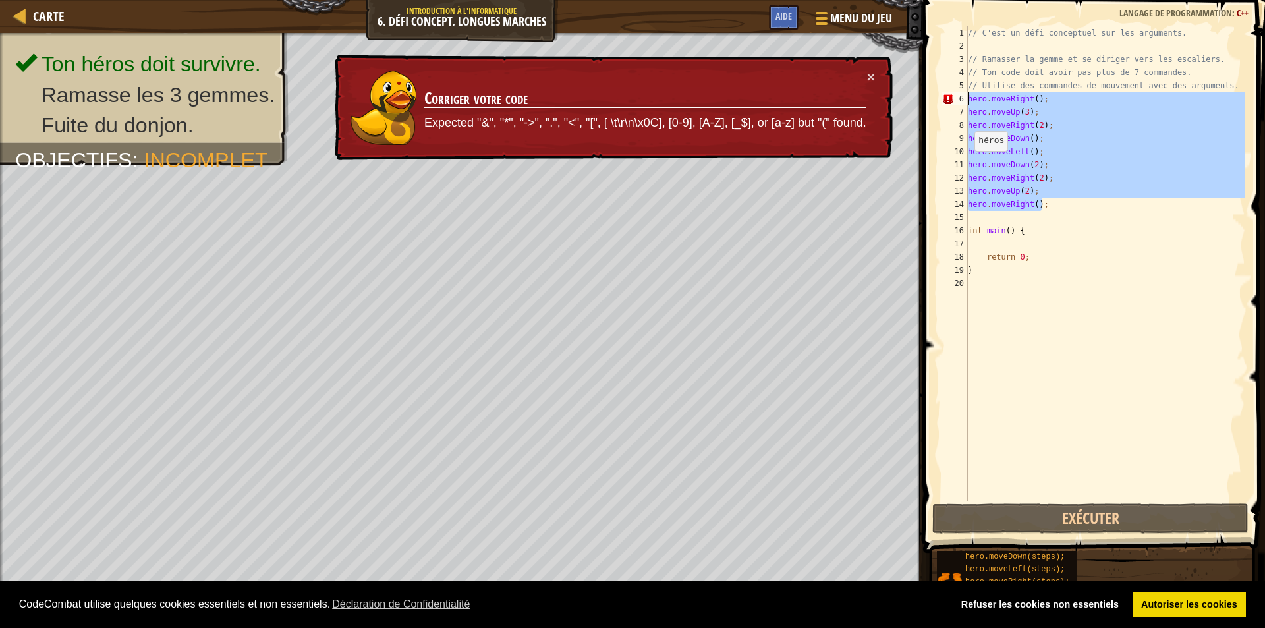
drag, startPoint x: 1051, startPoint y: 208, endPoint x: 950, endPoint y: 103, distance: 145.4
click at [950, 103] on div "hero.moveUp(3); 1 2 3 4 5 6 7 8 9 10 11 12 13 14 15 16 17 18 19 20 // C'est un …" at bounding box center [1092, 263] width 306 height 474
type textarea "hero.moveRight(); hero.moveUp(3);"
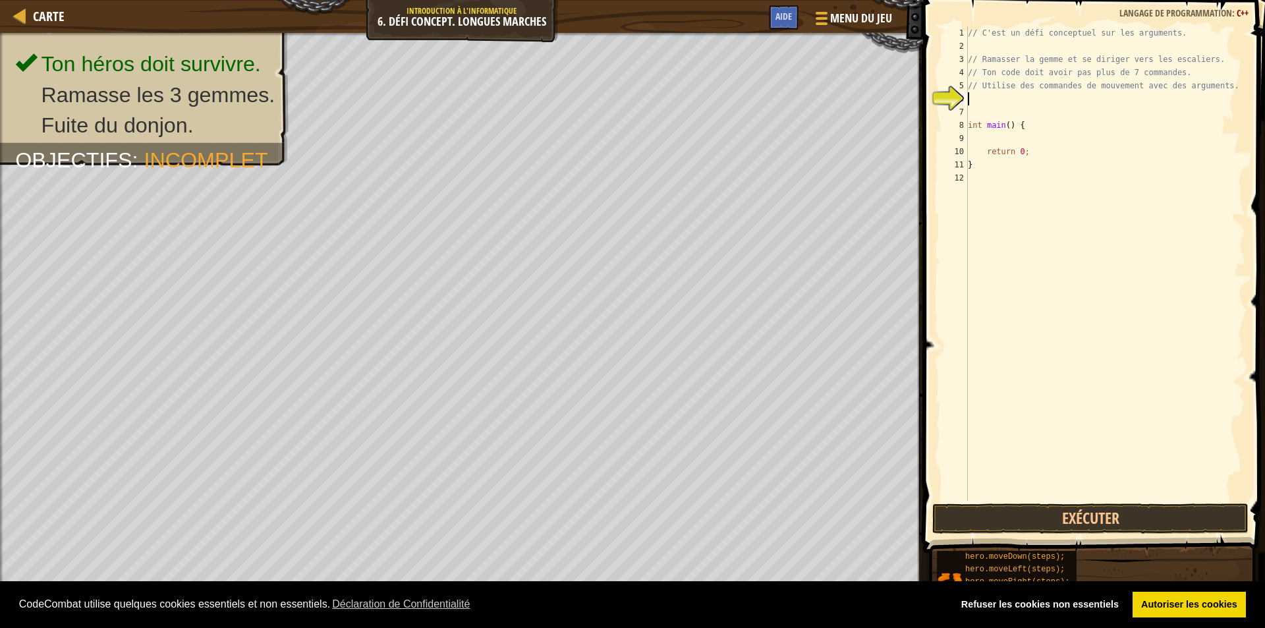
click at [985, 141] on div "// C'est un défi conceptuel sur les arguments. // Ramasser la gemme et se dirig…" at bounding box center [1105, 276] width 280 height 501
paste textarea "hero.moveRight();"
type textarea "hero.moveRight();"
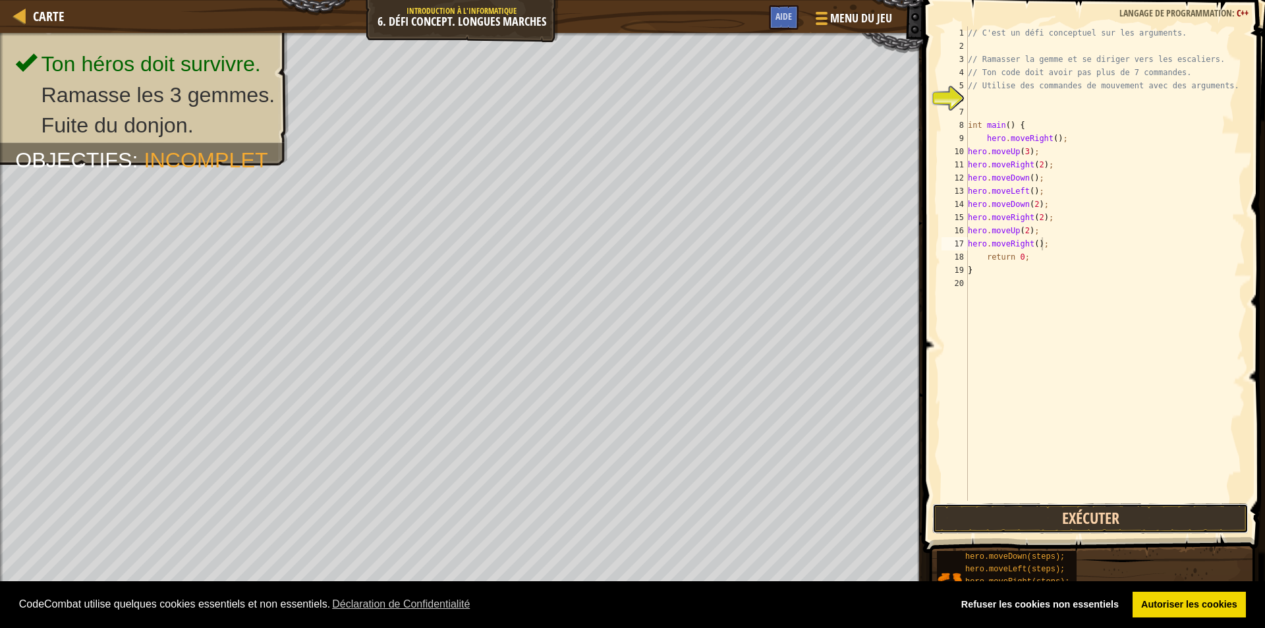
click at [1083, 517] on button "Exécuter" at bounding box center [1090, 518] width 316 height 30
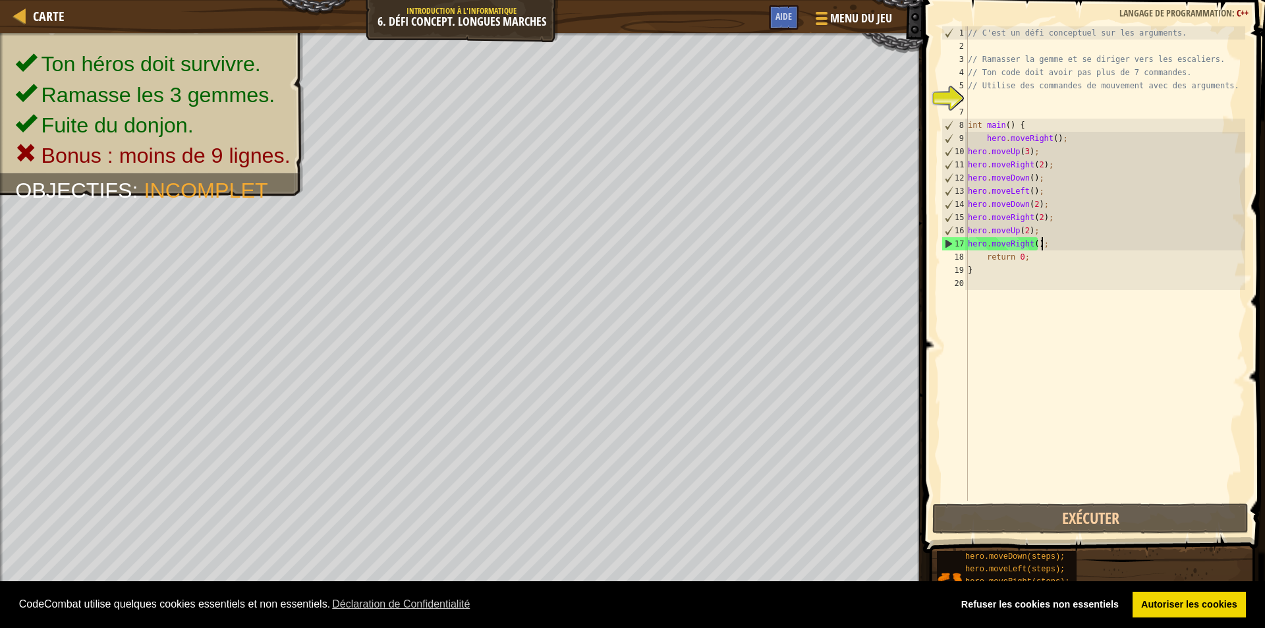
click at [1078, 480] on div "// C'est un défi conceptuel sur les arguments. // Ramasser la gemme et se dirig…" at bounding box center [1105, 276] width 280 height 501
click at [1051, 242] on div "// C'est un défi conceptuel sur les arguments. // Ramasser la gemme et se dirig…" at bounding box center [1105, 276] width 280 height 501
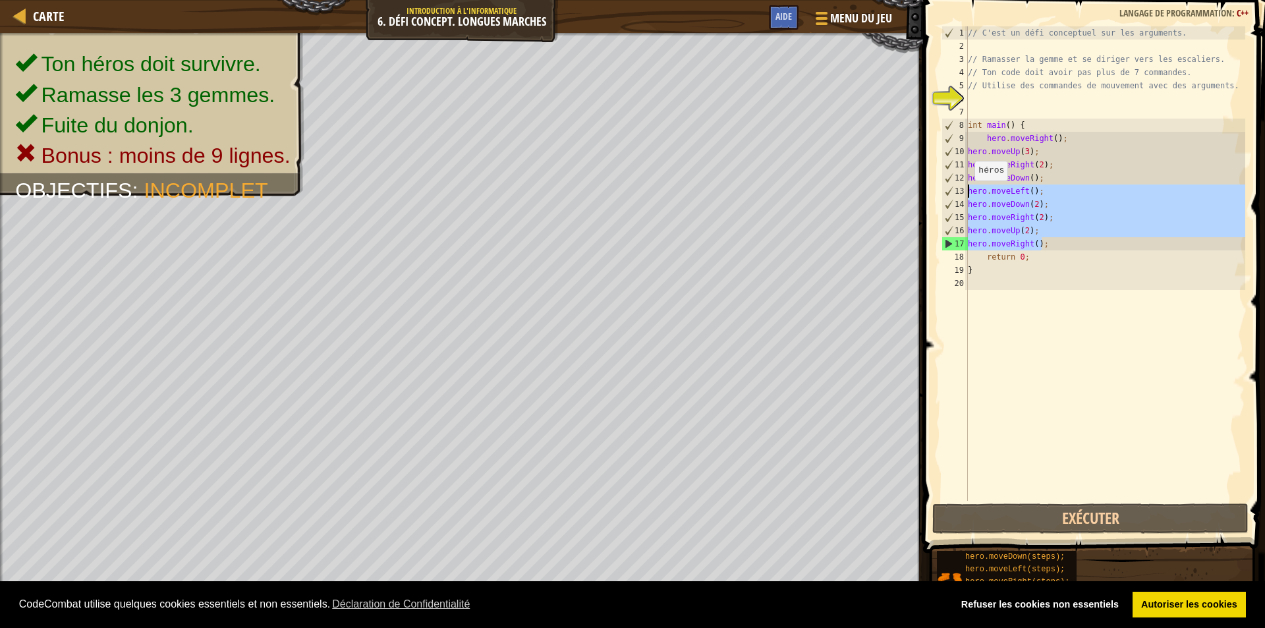
drag, startPoint x: 1068, startPoint y: 248, endPoint x: 964, endPoint y: 191, distance: 118.5
click at [964, 191] on div "hero.moveRight(); 1 2 3 4 5 6 7 8 9 10 11 12 13 14 15 16 17 18 19 20 // C'est u…" at bounding box center [1092, 263] width 306 height 474
type textarea "hero.moveLeft(); hero.moveDown(2);"
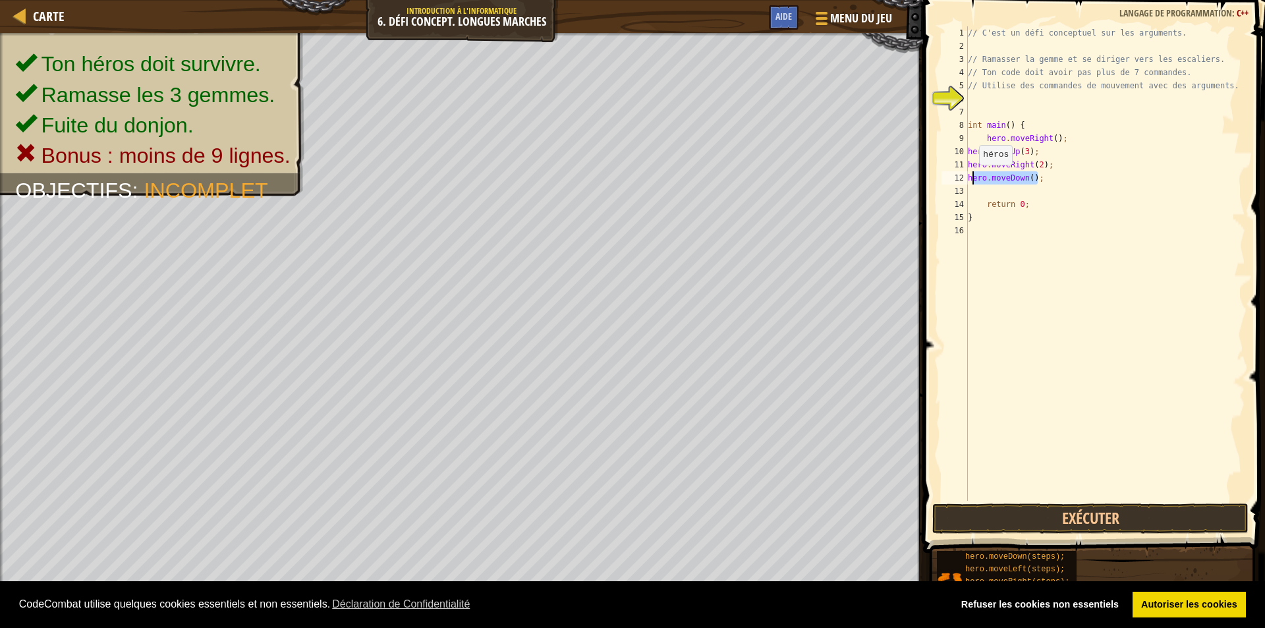
drag, startPoint x: 1116, startPoint y: 182, endPoint x: 966, endPoint y: 177, distance: 150.9
click at [966, 177] on div "1 2 3 4 5 6 7 8 9 10 11 12 13 14 15 16 // C'est un défi conceptuel sur les argu…" at bounding box center [1092, 263] width 306 height 474
type textarea "hero.moveDown();"
click at [1039, 169] on div "// C'est un défi conceptuel sur les arguments. // Ramasser la gemme et se dirig…" at bounding box center [1105, 276] width 280 height 501
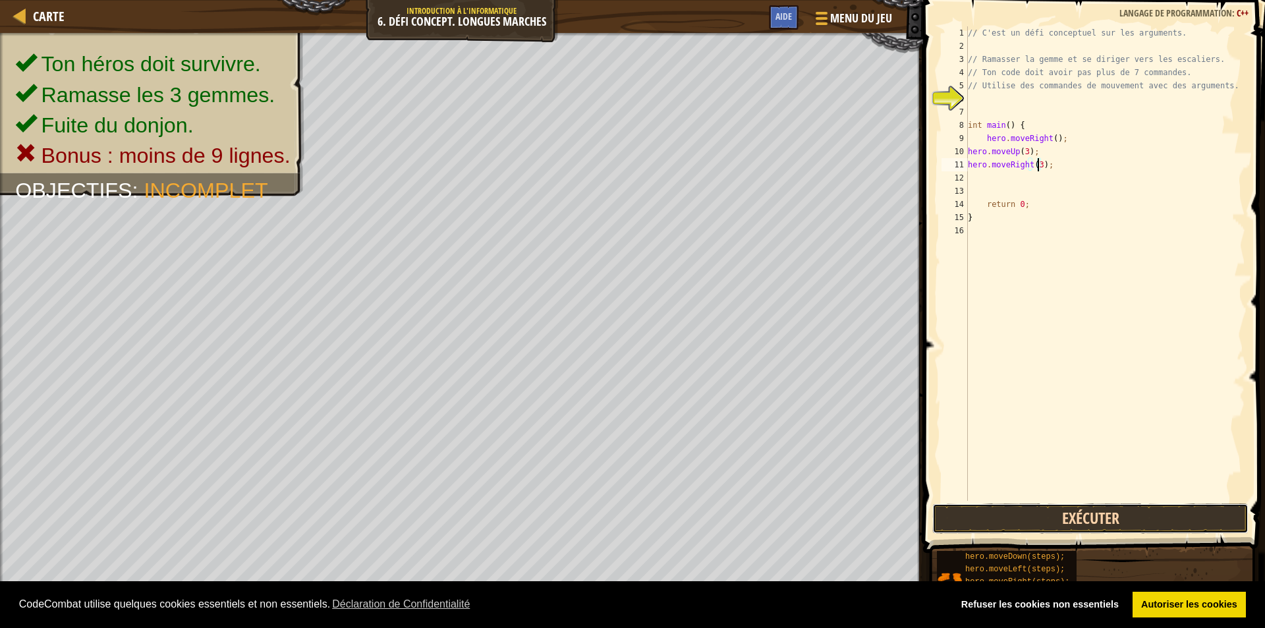
click at [1047, 512] on button "Exécuter" at bounding box center [1090, 518] width 316 height 30
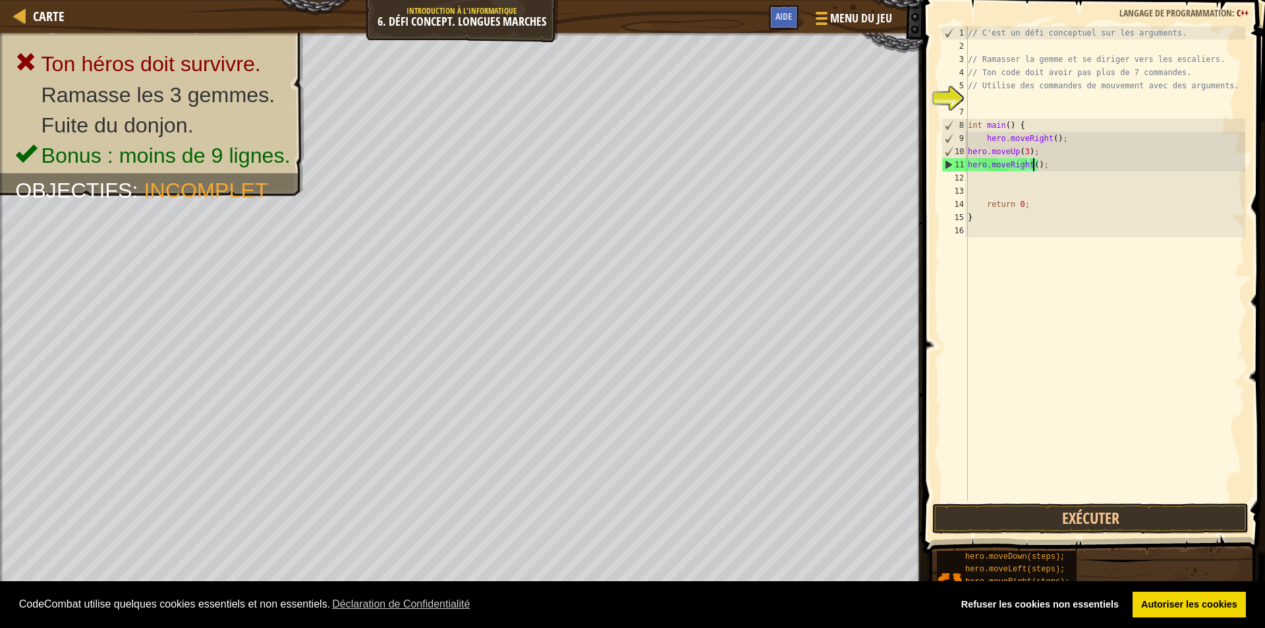
type textarea "hero.moveRight(2);"
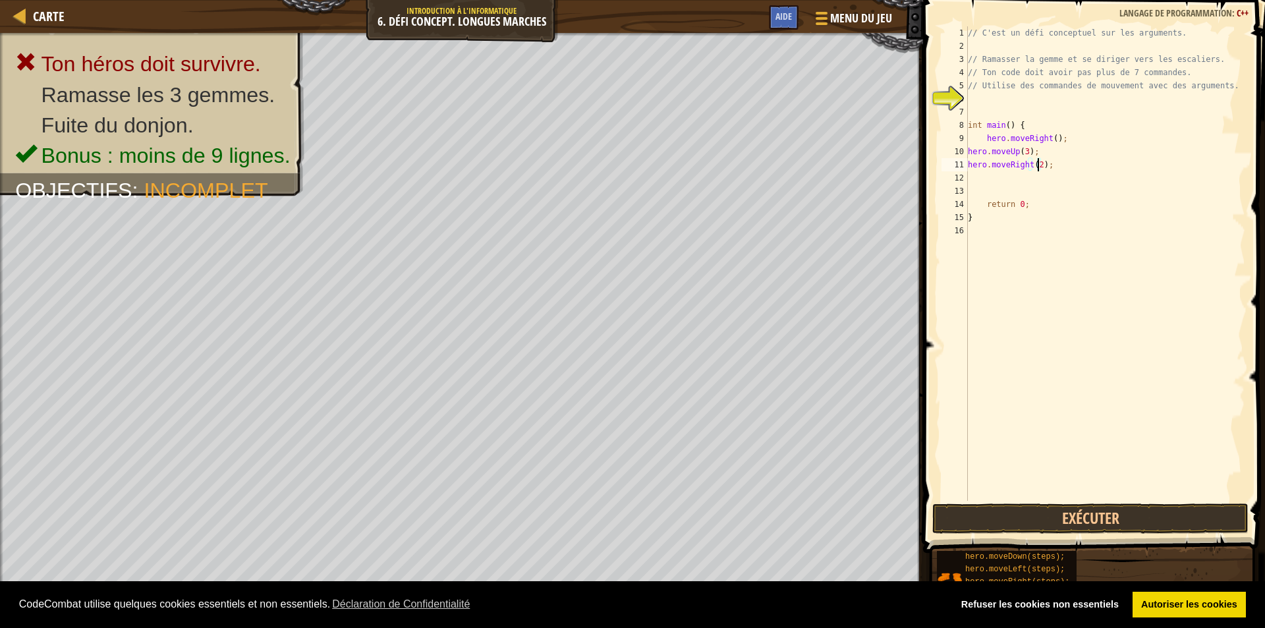
click at [983, 178] on div "// C'est un défi conceptuel sur les arguments. // Ramasser la gemme et se dirig…" at bounding box center [1105, 276] width 280 height 501
type textarea "ù"
type textarea "do"
type textarea "mo"
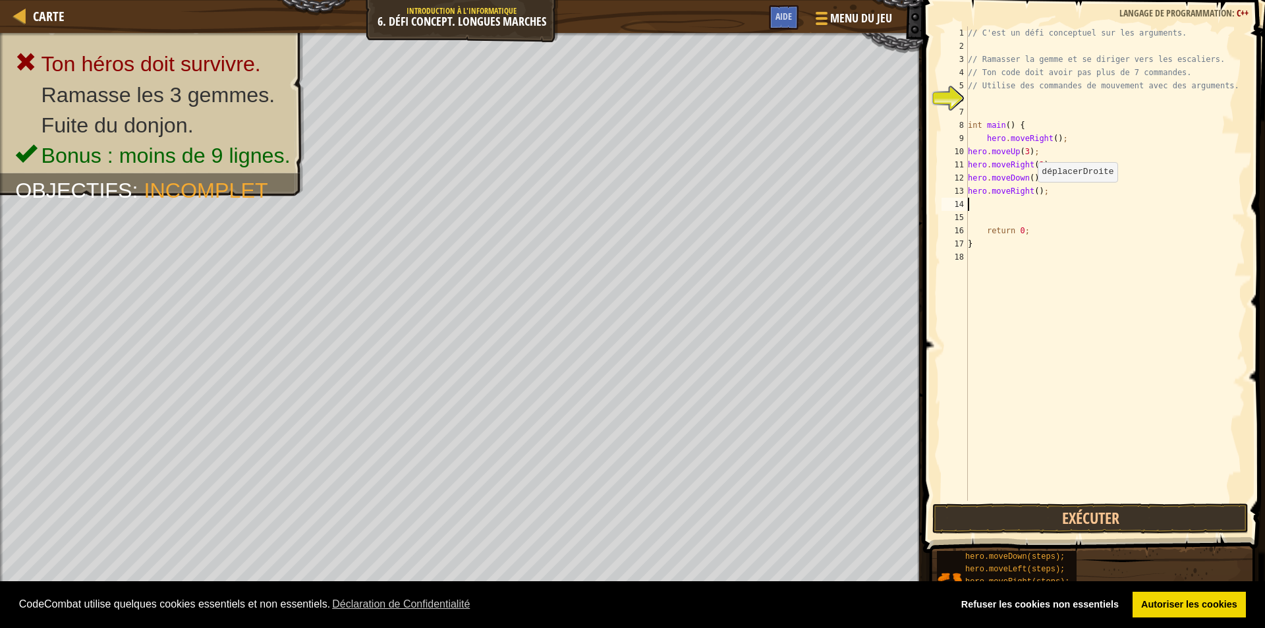
click at [1031, 195] on div "// C'est un défi conceptuel sur les arguments. // Ramasser la gemme et se dirig…" at bounding box center [1105, 276] width 280 height 501
type textarea "hero.moveRight(4);"
click at [1158, 530] on button "Exécuter" at bounding box center [1090, 518] width 316 height 30
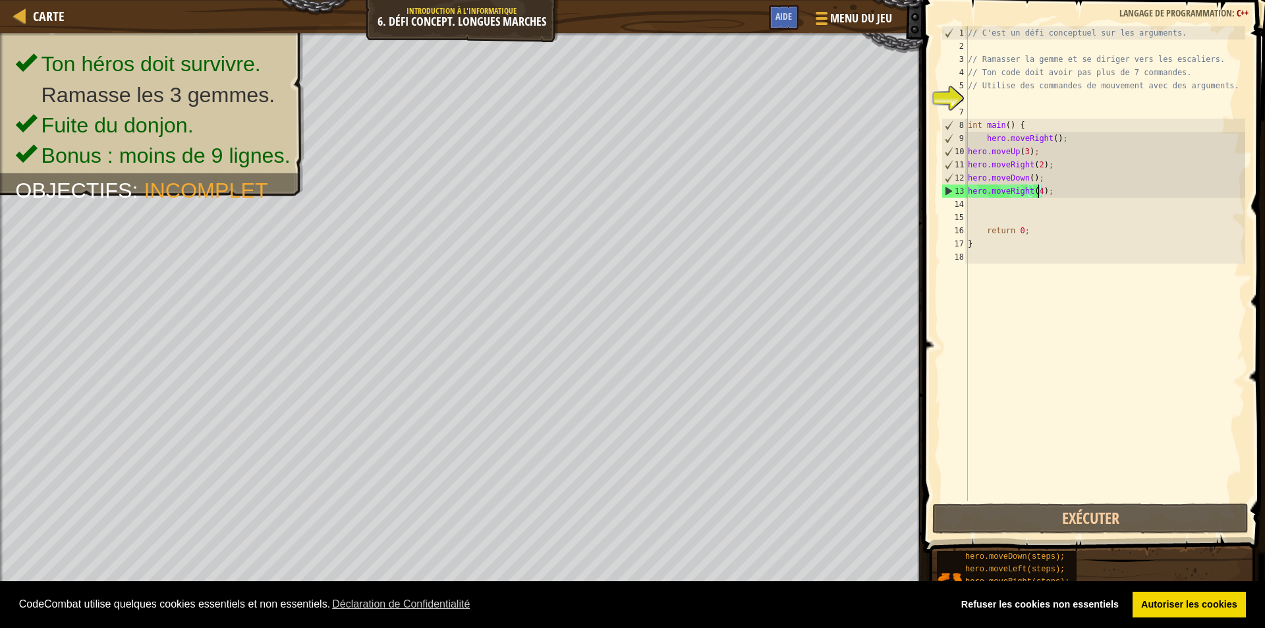
click at [1053, 362] on div "// C'est un défi conceptuel sur les arguments. // Ramasser la gemme et se dirig…" at bounding box center [1105, 276] width 280 height 501
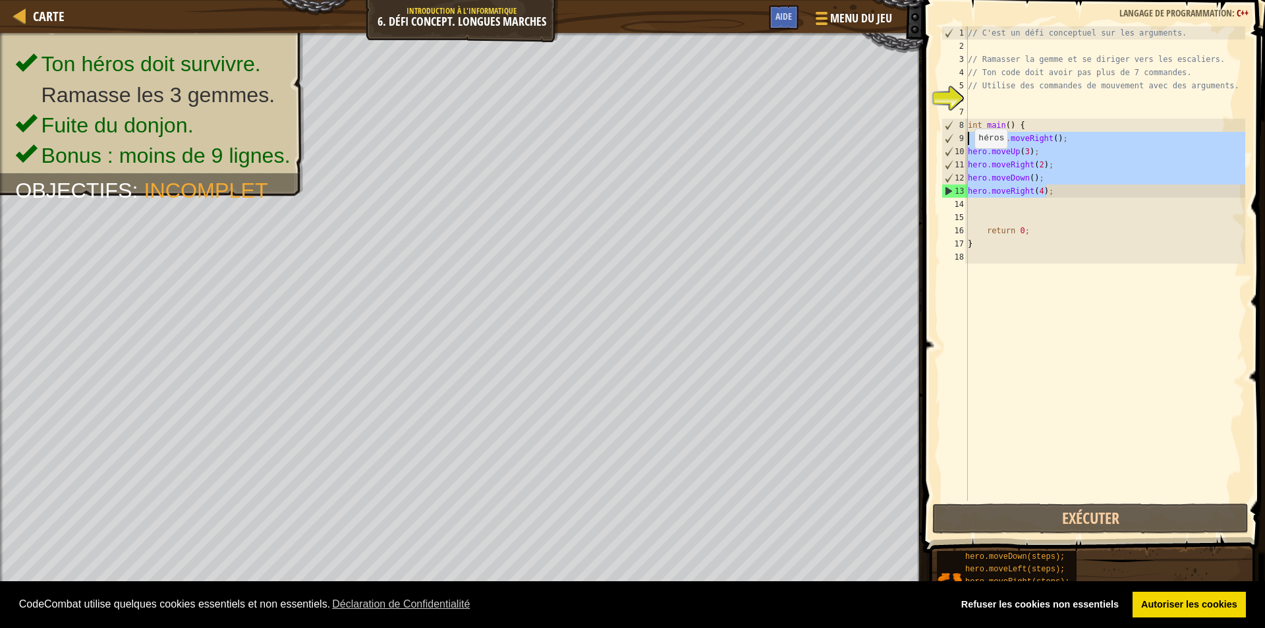
drag, startPoint x: 1053, startPoint y: 190, endPoint x: 964, endPoint y: 140, distance: 101.5
click at [964, 140] on div "1 2 3 4 5 6 7 8 9 10 11 12 13 14 15 16 17 18 // C'est un défi conceptuel sur le…" at bounding box center [1092, 263] width 306 height 474
type textarea "hero.moveRight(); hero.moveUp(3);"
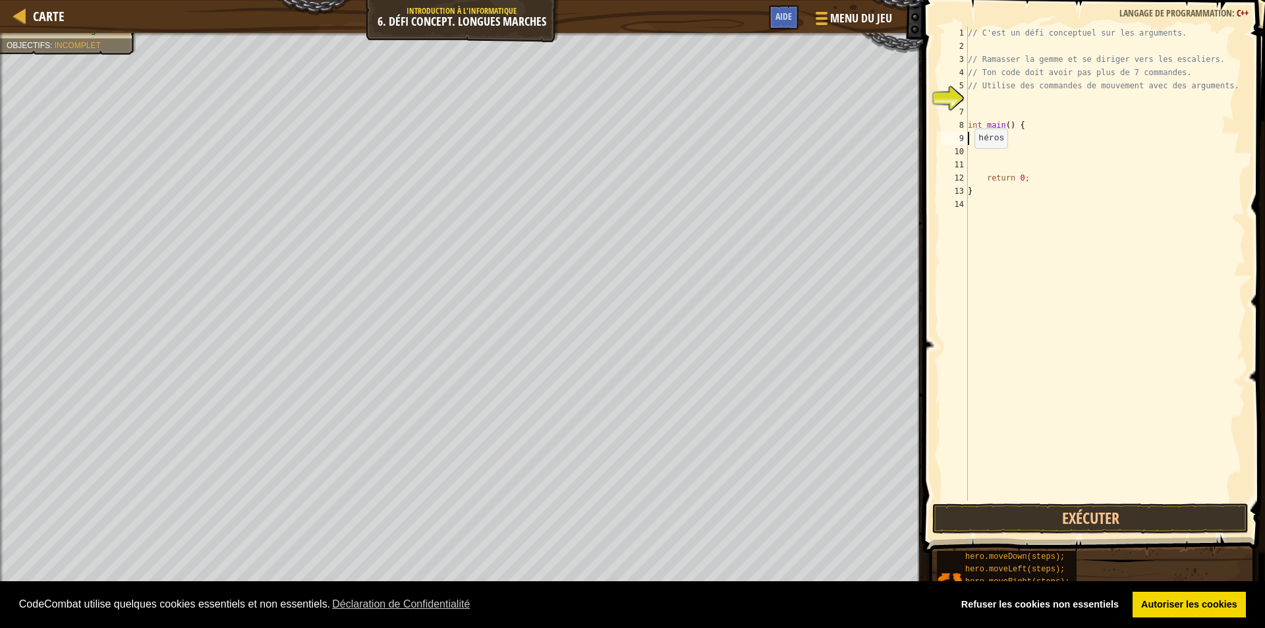
type textarea "ri"
type textarea "up"
click at [1024, 157] on div "// C'est un défi conceptuel sur les arguments. // Ramasser la gemme et se dirig…" at bounding box center [1105, 276] width 280 height 501
click at [1019, 154] on div "// C'est un défi conceptuel sur les arguments. // Ramasser la gemme et se dirig…" at bounding box center [1105, 276] width 280 height 501
type textarea "hero.moveUp(3);"
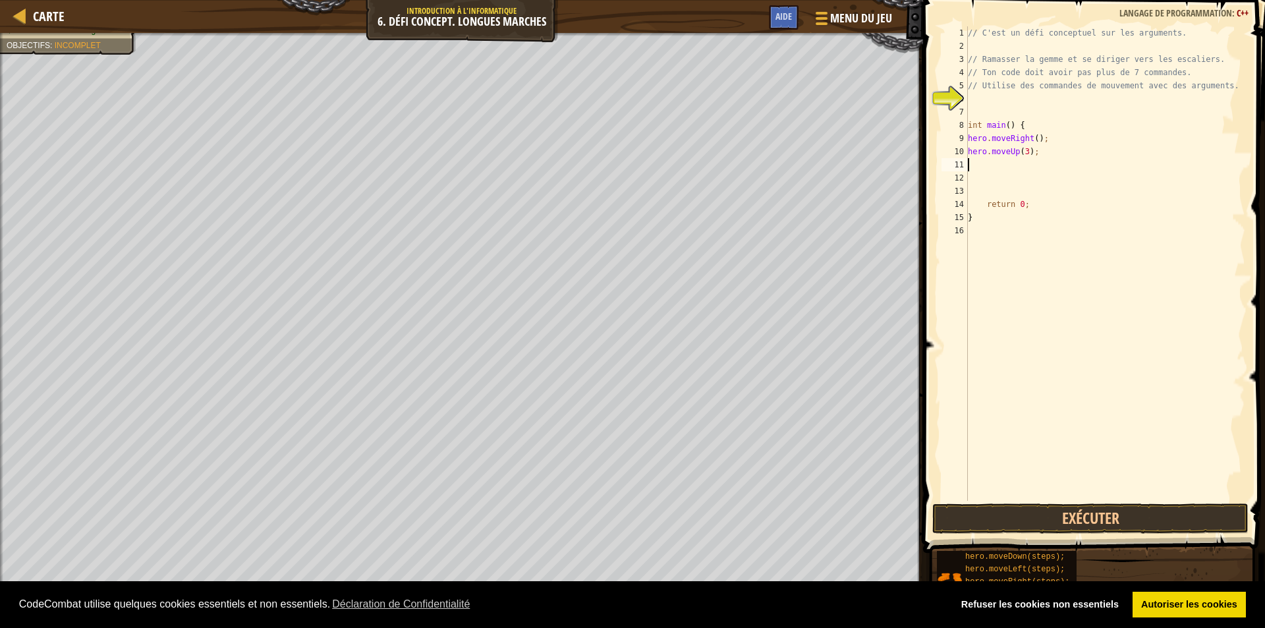
type textarea "ri"
click at [1031, 168] on div "// C'est un défi conceptuel sur les arguments. // Ramasser la gemme et se dirig…" at bounding box center [1105, 276] width 280 height 501
type textarea "hero.moveRight(2);"
type textarea "do"
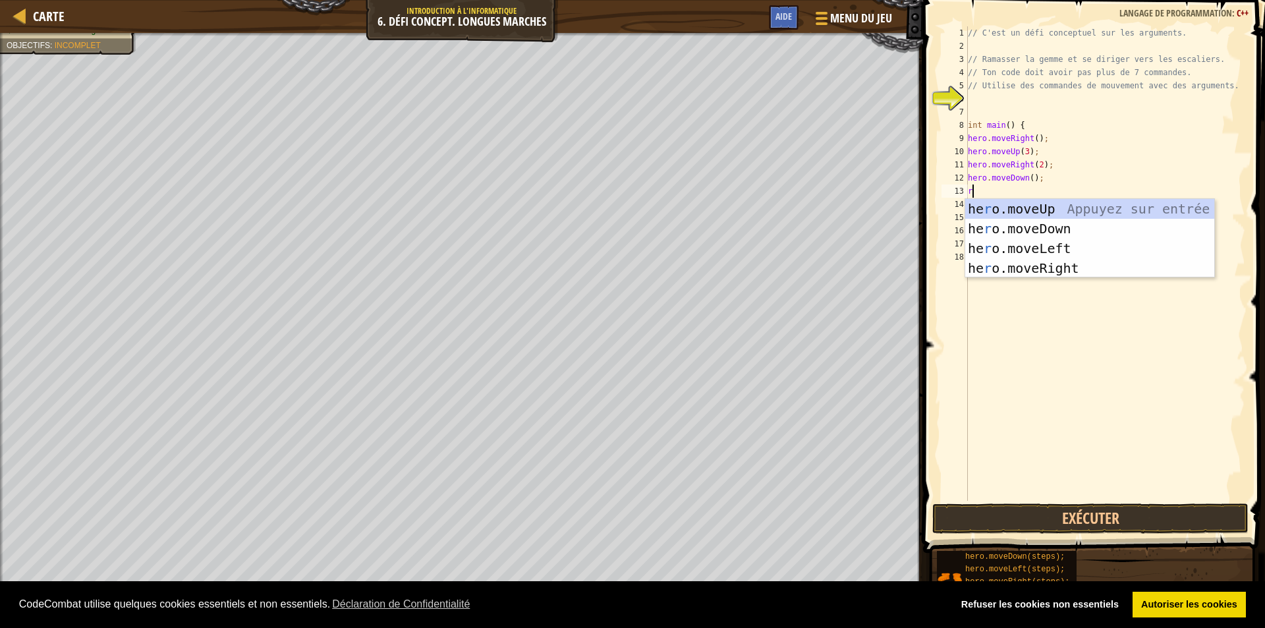
type textarea "ri"
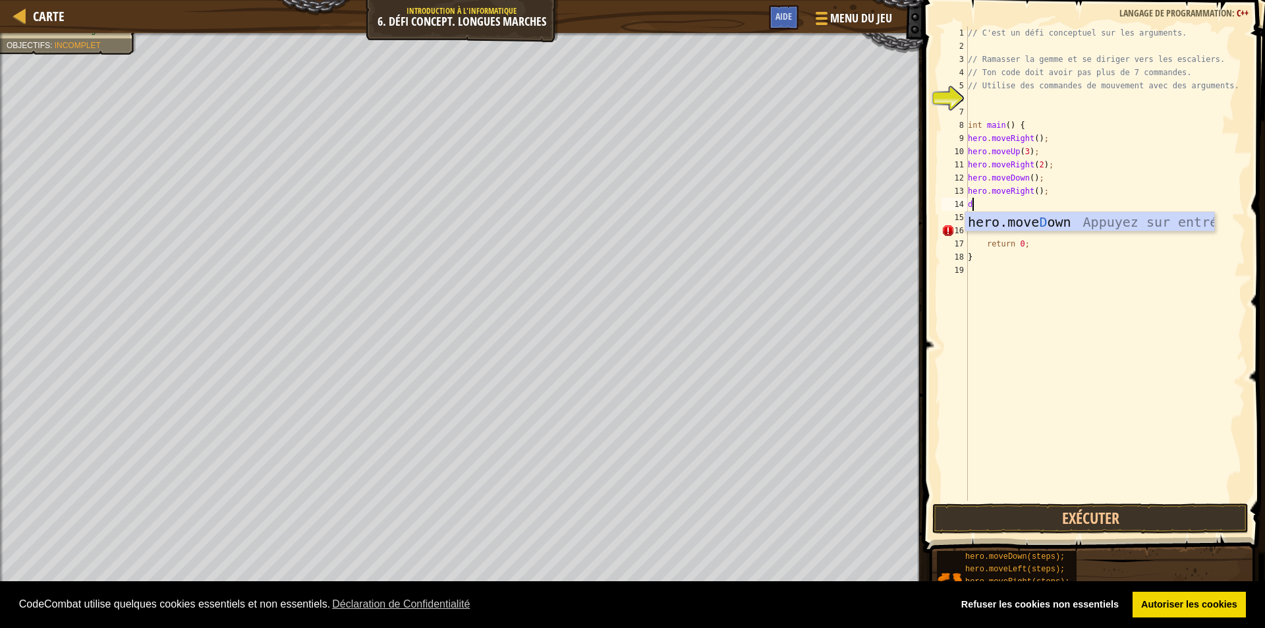
type textarea "do"
click at [1027, 209] on div "// C'est un défi conceptuel sur les arguments. // Ramasser la gemme et se dirig…" at bounding box center [1105, 276] width 280 height 501
type textarea "hero.moveDown(2);"
type textarea "l"
click at [1028, 223] on div "// C'est un défi conceptuel sur les arguments. // Ramasser la gemme et se dirig…" at bounding box center [1105, 276] width 280 height 501
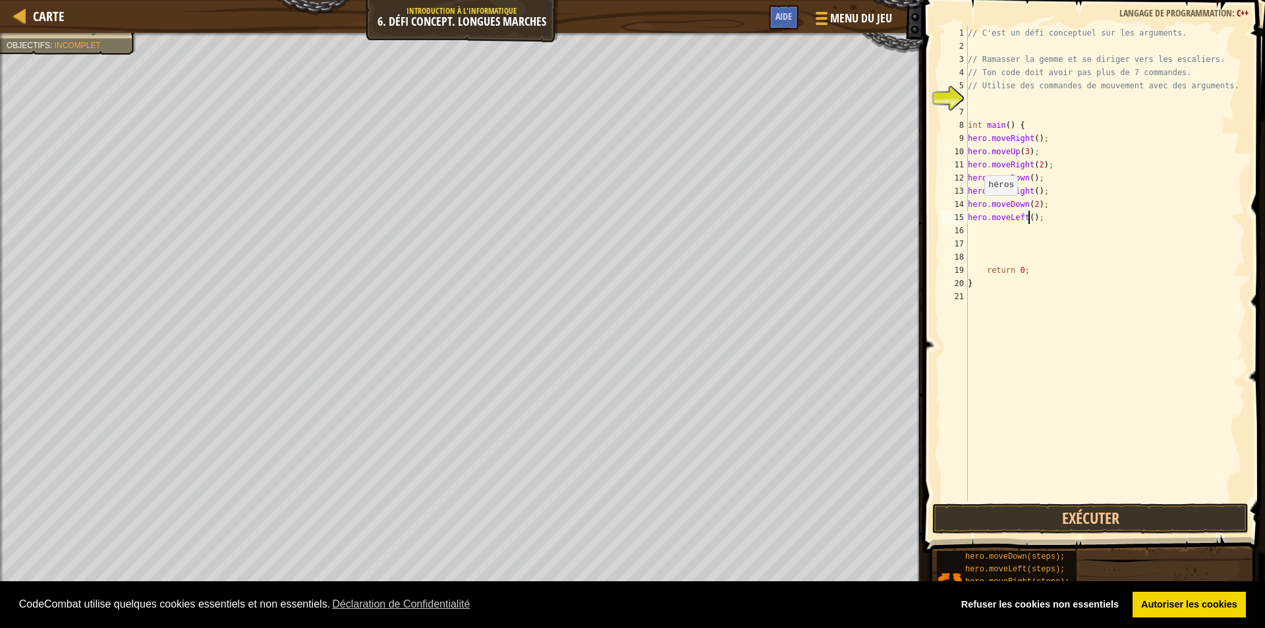
scroll to position [6, 5]
type textarea "hero.moveLeft(2);"
click at [1098, 521] on button "Exécuter" at bounding box center [1090, 518] width 316 height 30
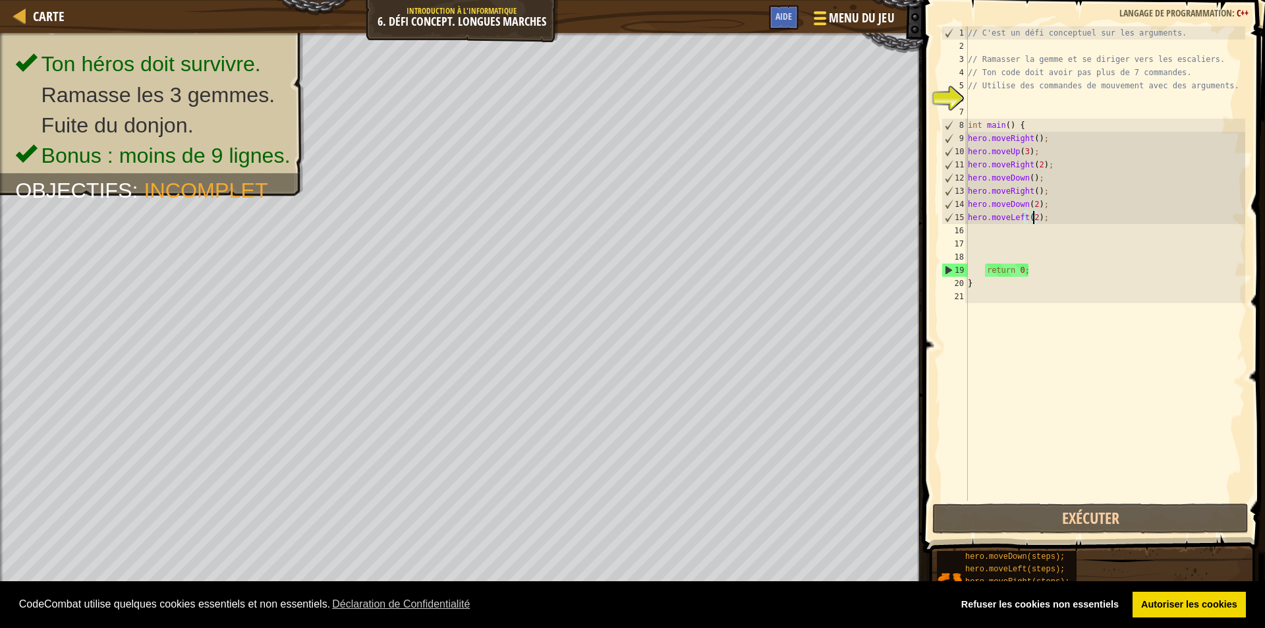
click at [871, 13] on span "Menu du jeu" at bounding box center [861, 18] width 65 height 18
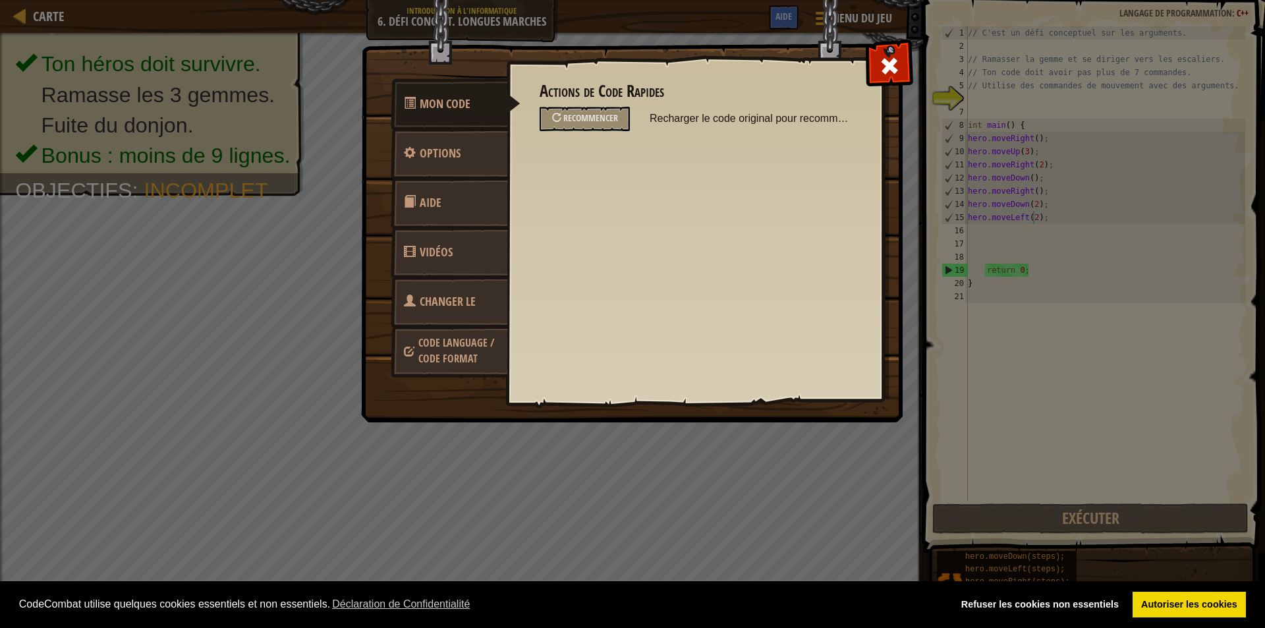
drag, startPoint x: 344, startPoint y: 150, endPoint x: 314, endPoint y: 103, distance: 55.7
click at [352, 136] on div "Mon Code Options Aide Vidéos Changer le héros Code Language / Code Format Actio…" at bounding box center [632, 314] width 1265 height 628
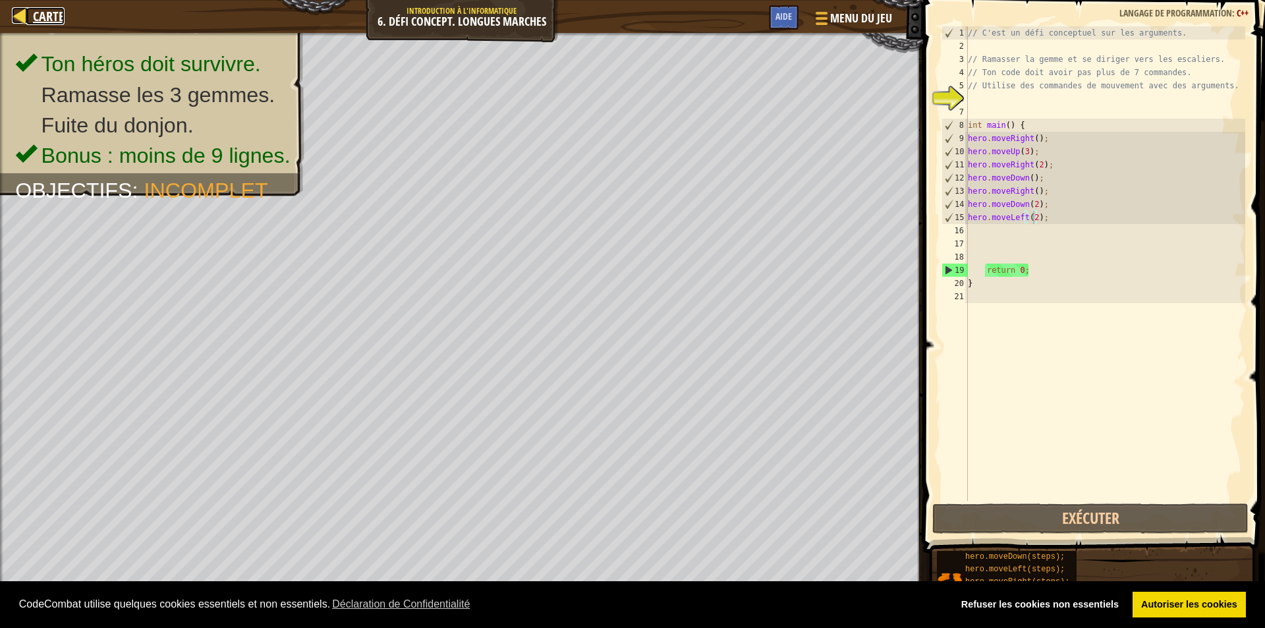
click at [59, 24] on span "Carte" at bounding box center [49, 16] width 32 height 18
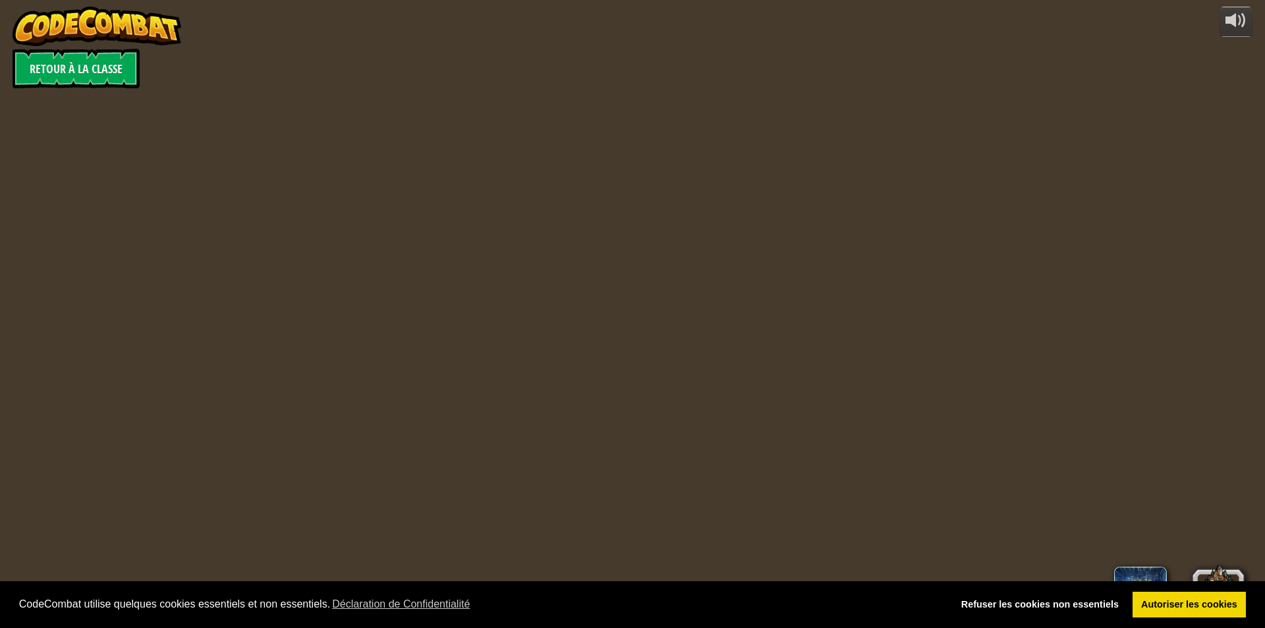
select select "fr"
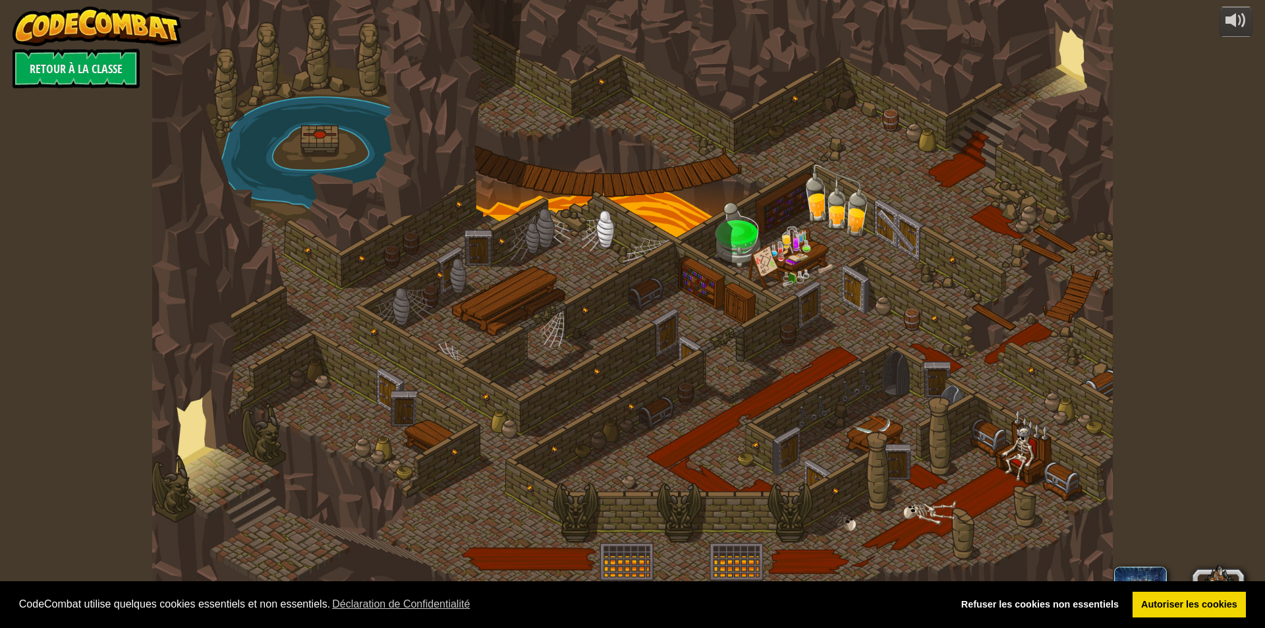
select select "fr"
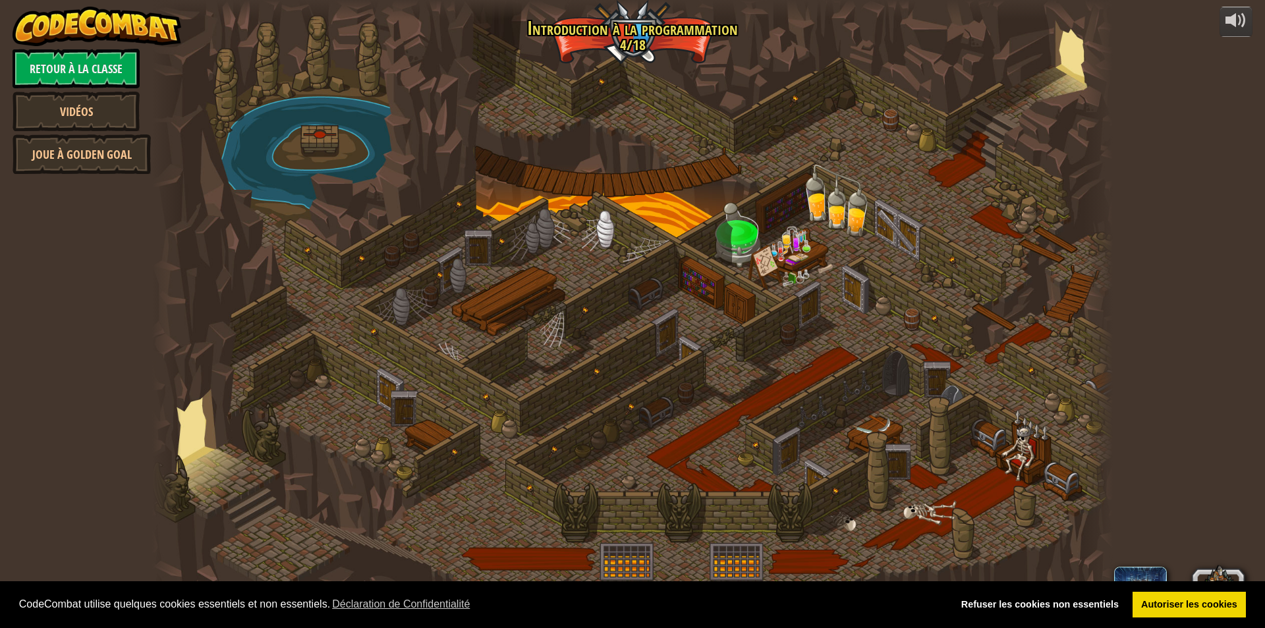
select select "fr"
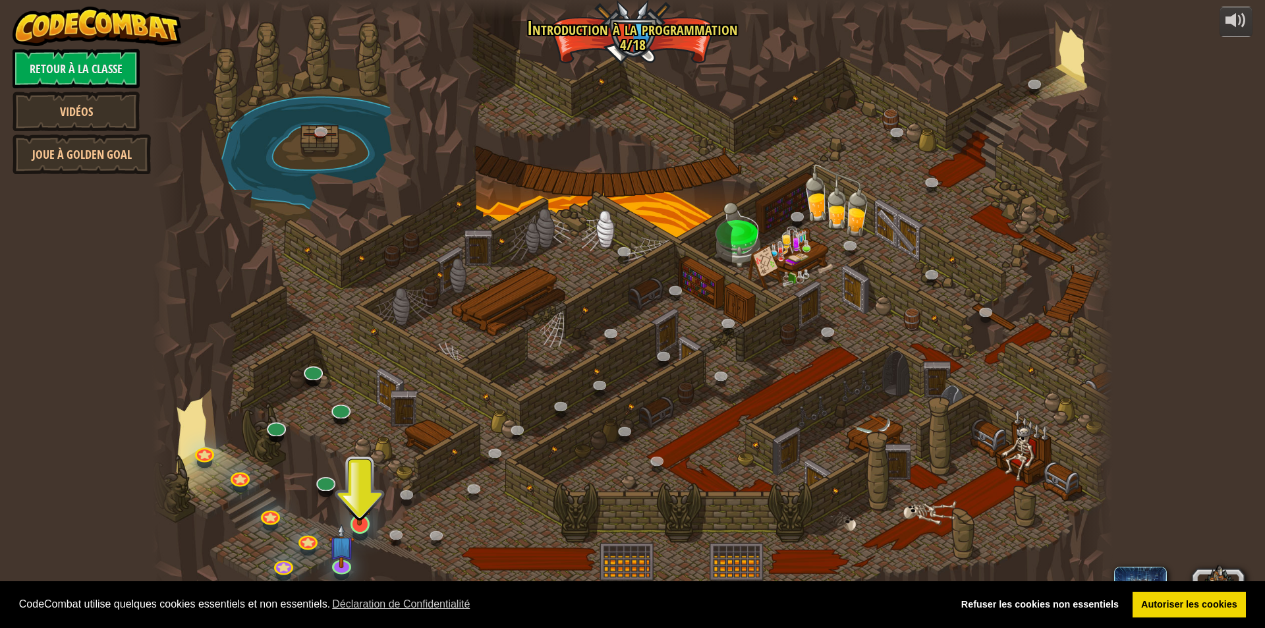
click at [356, 519] on img at bounding box center [359, 495] width 26 height 59
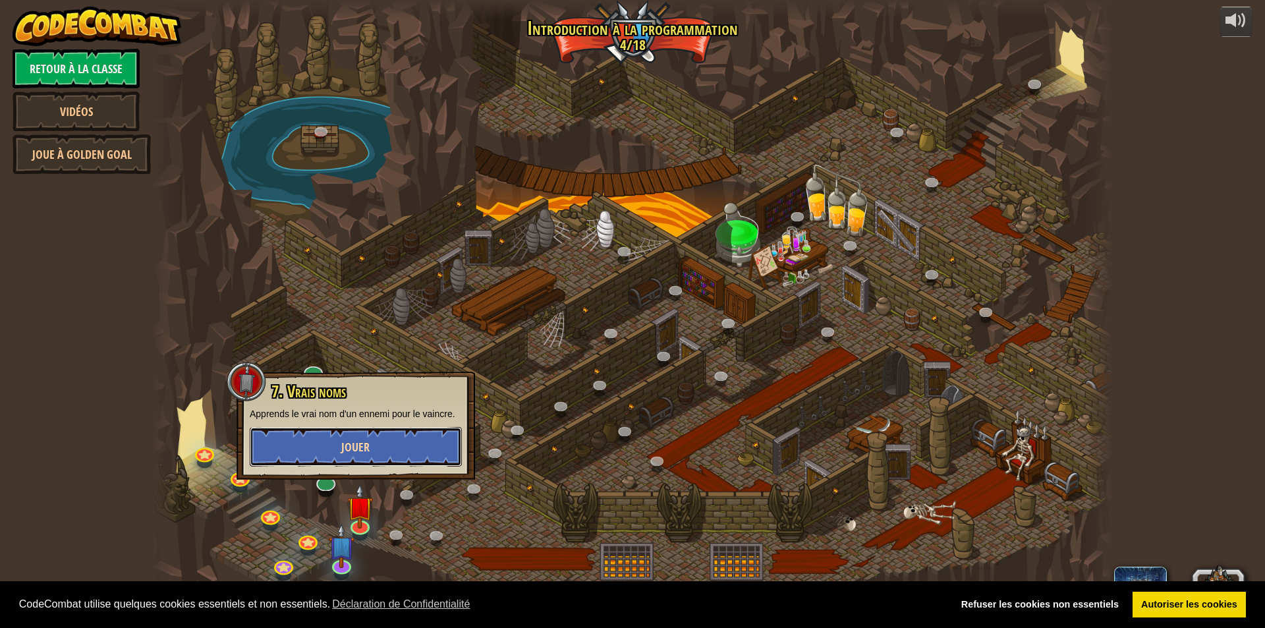
click at [360, 460] on button "Jouer" at bounding box center [356, 447] width 212 height 40
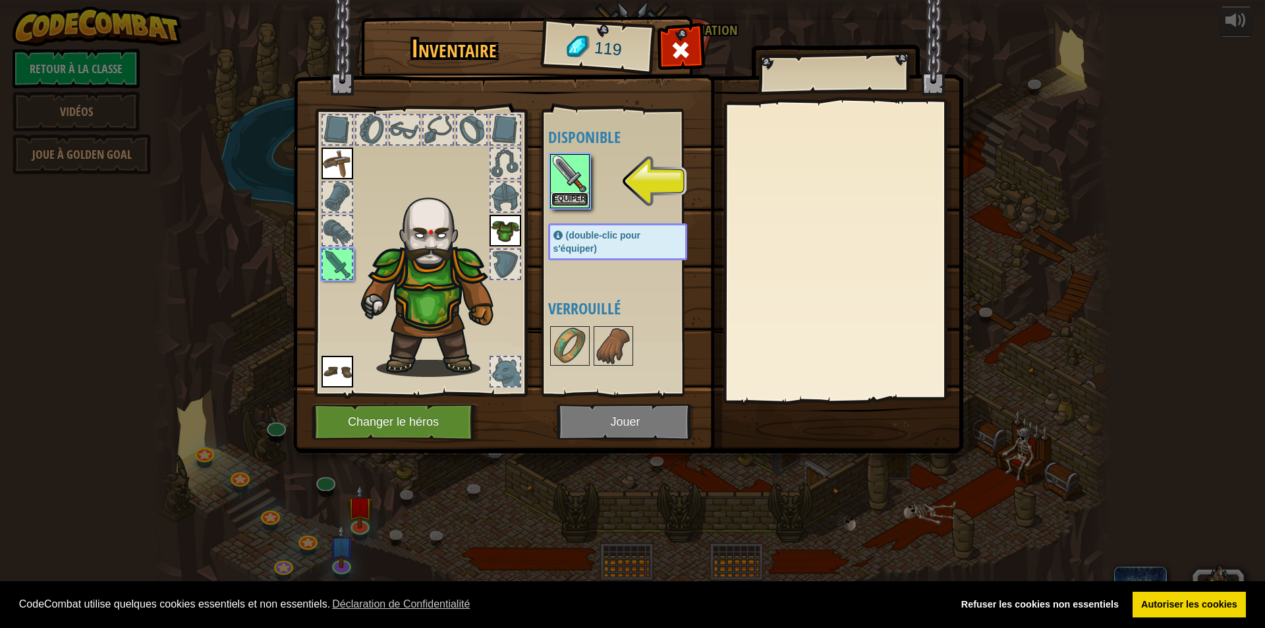
click at [567, 199] on button "Equiper" at bounding box center [569, 199] width 37 height 14
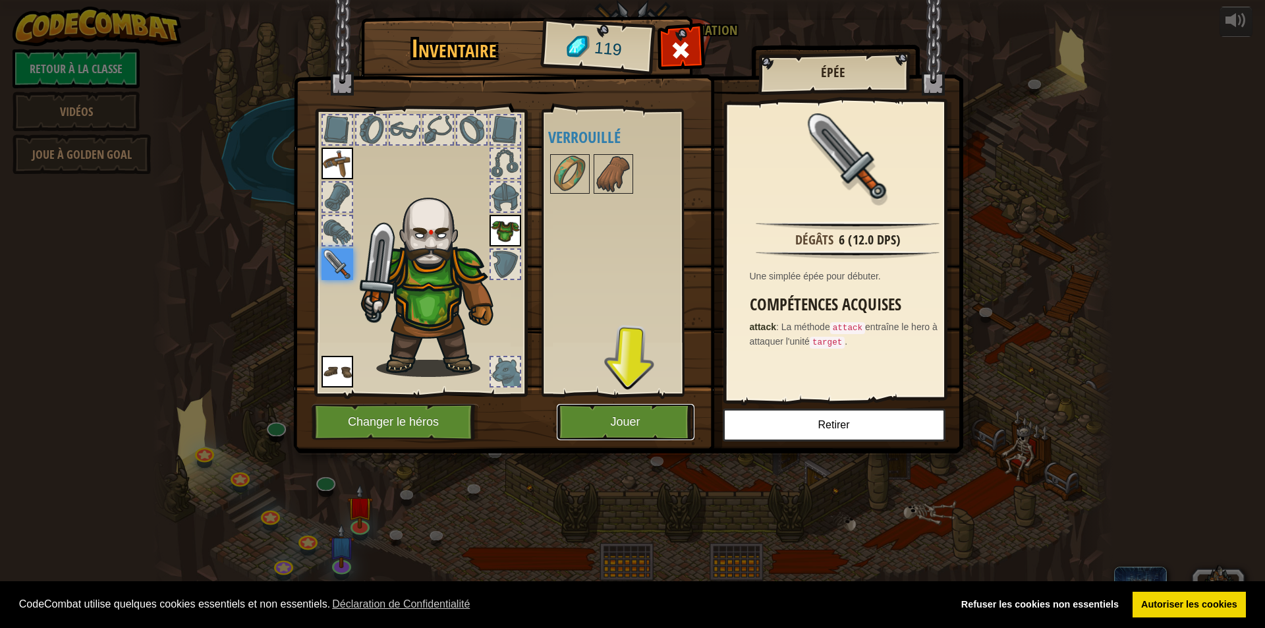
click at [587, 424] on button "Jouer" at bounding box center [626, 422] width 138 height 36
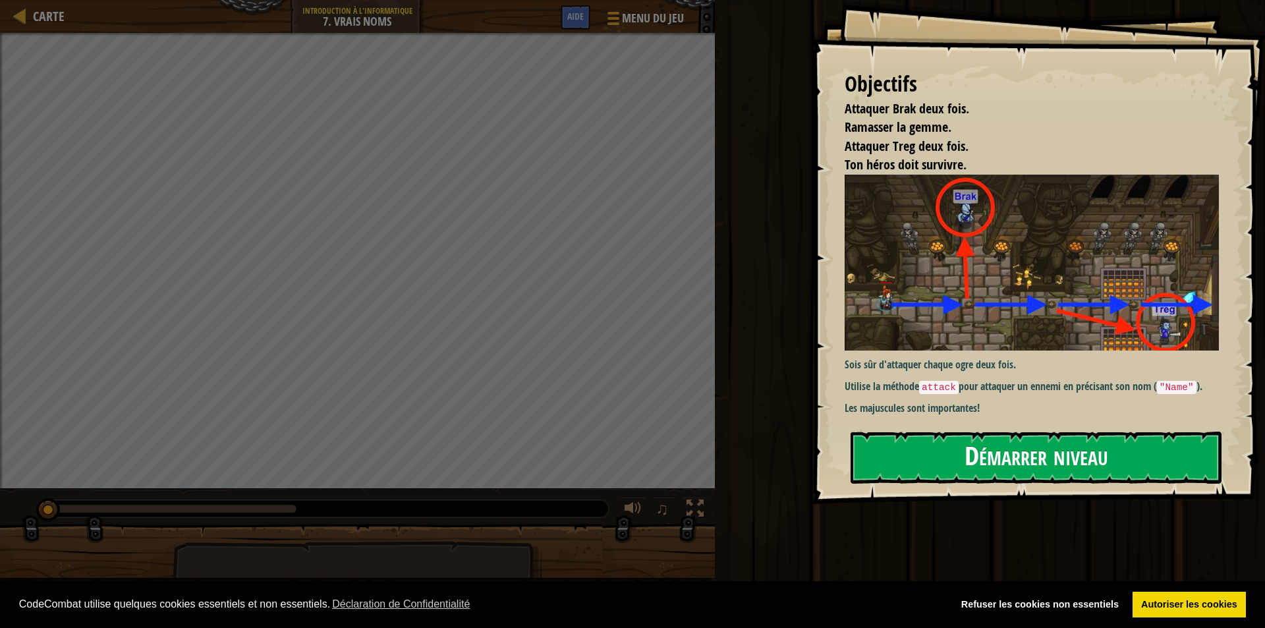
click at [1031, 476] on button "Démarrer niveau" at bounding box center [1035, 457] width 371 height 52
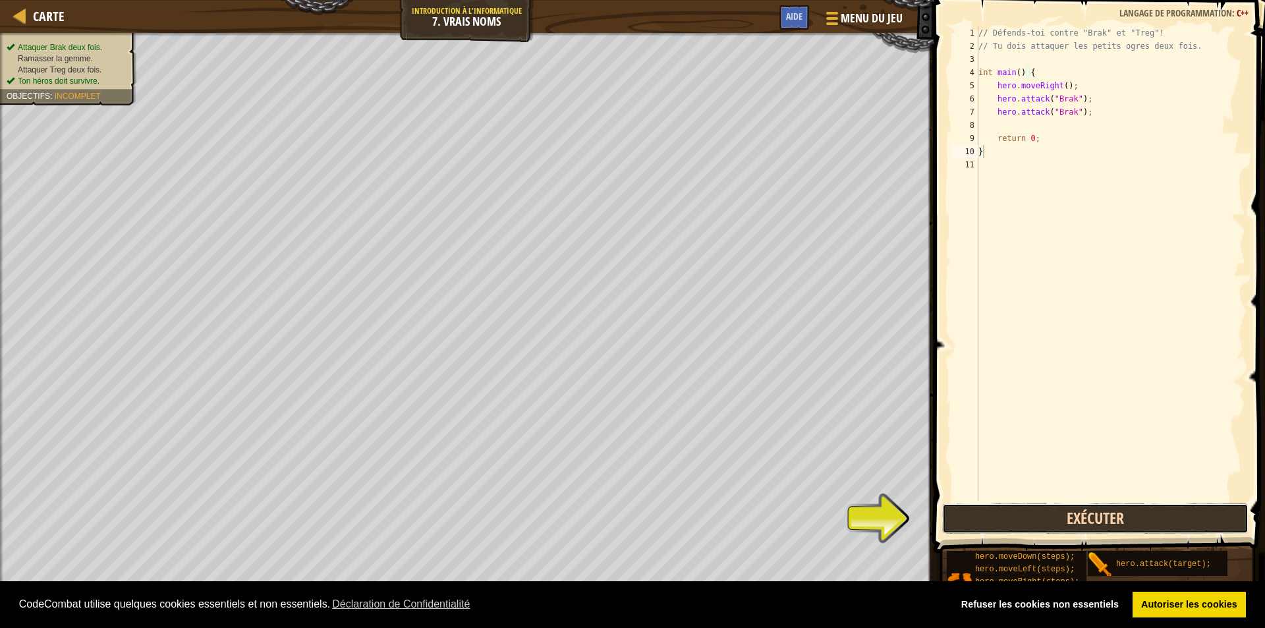
click at [1039, 522] on button "Exécuter" at bounding box center [1095, 518] width 306 height 30
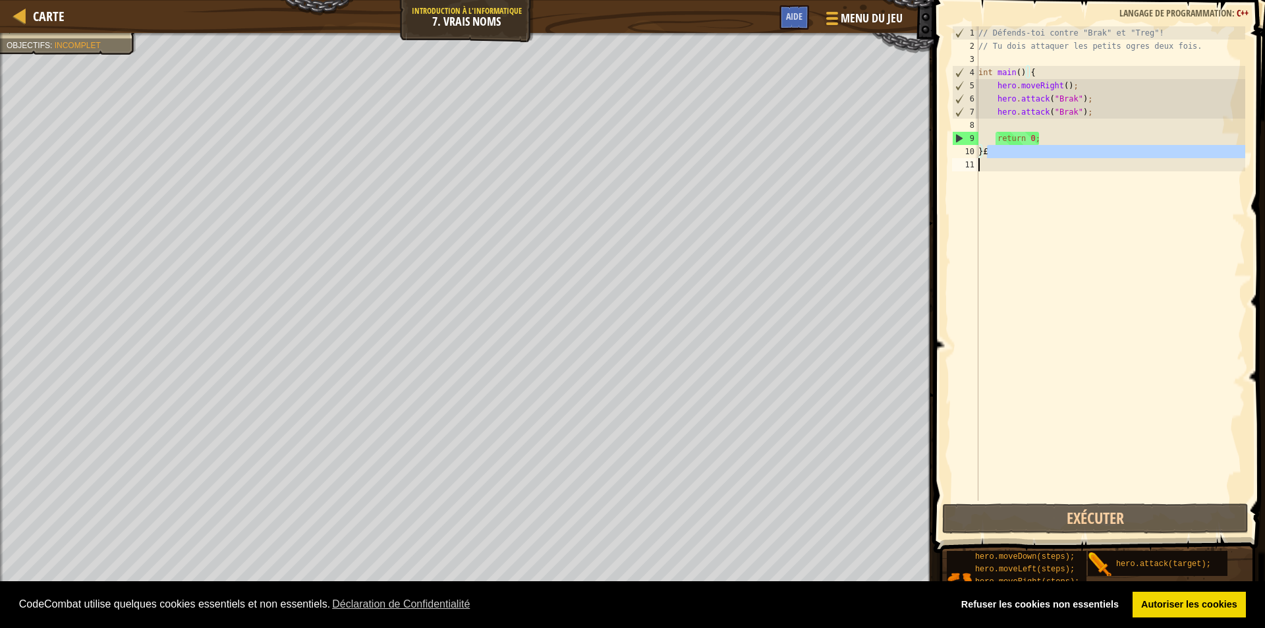
scroll to position [6, 0]
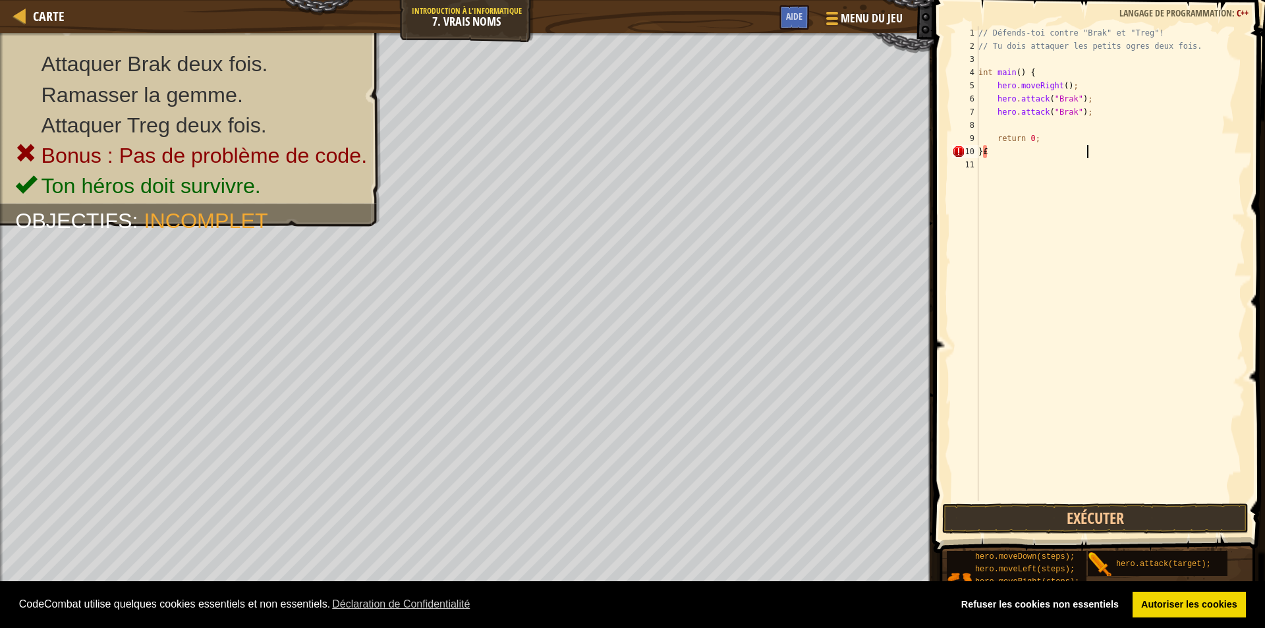
type textarea "}£"
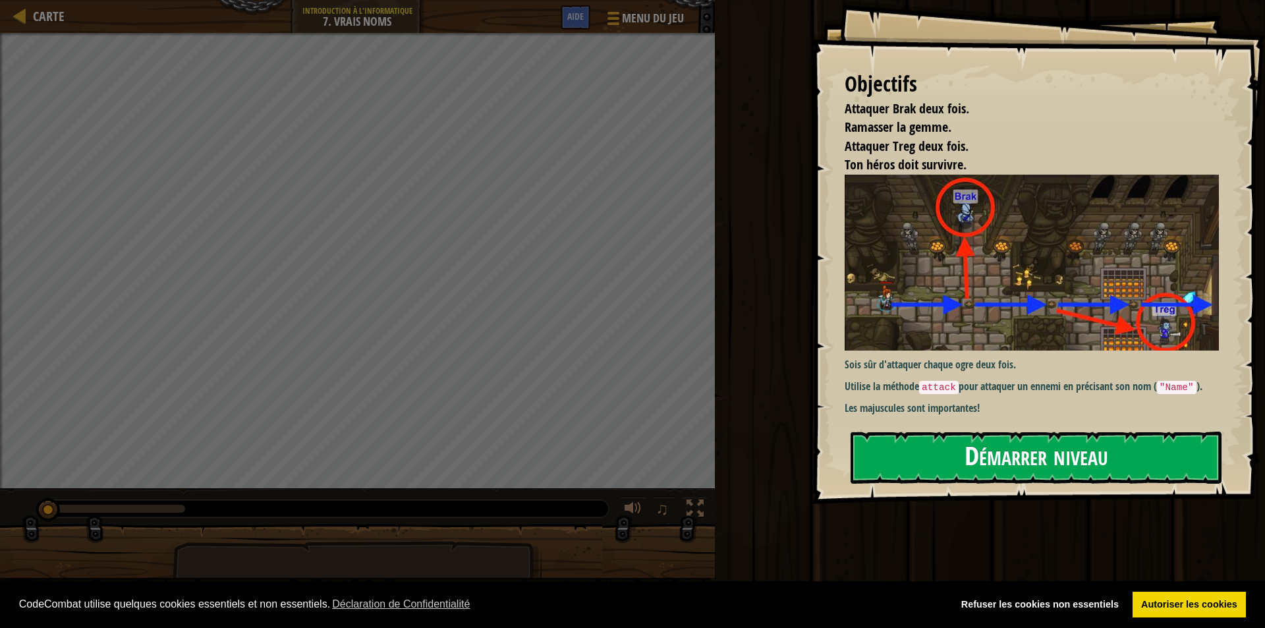
click at [948, 459] on button "Démarrer niveau" at bounding box center [1035, 457] width 371 height 52
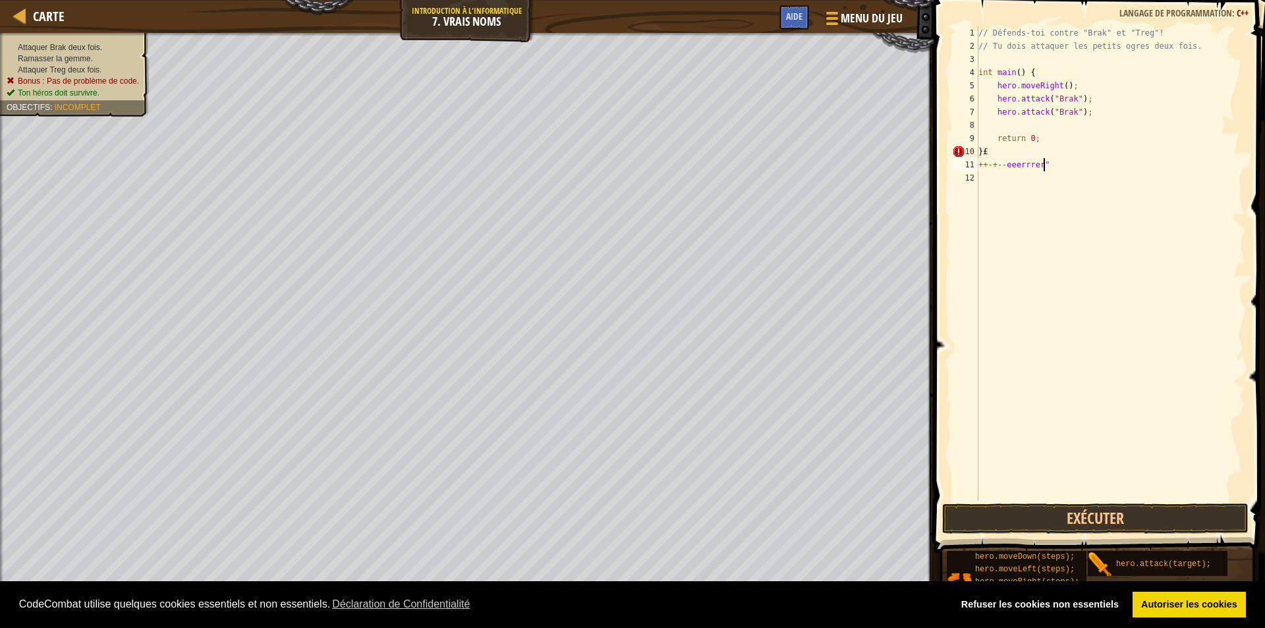
scroll to position [6, 5]
type textarea "++-+--eeerrrer""
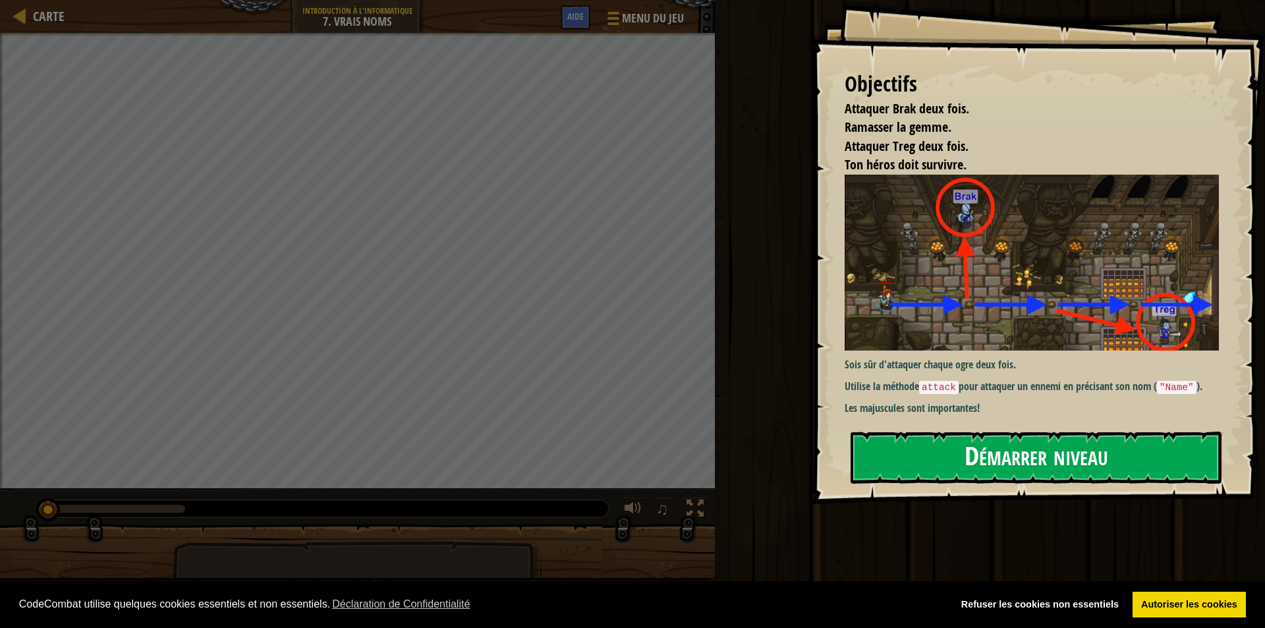
click at [971, 467] on button "Démarrer niveau" at bounding box center [1035, 457] width 371 height 52
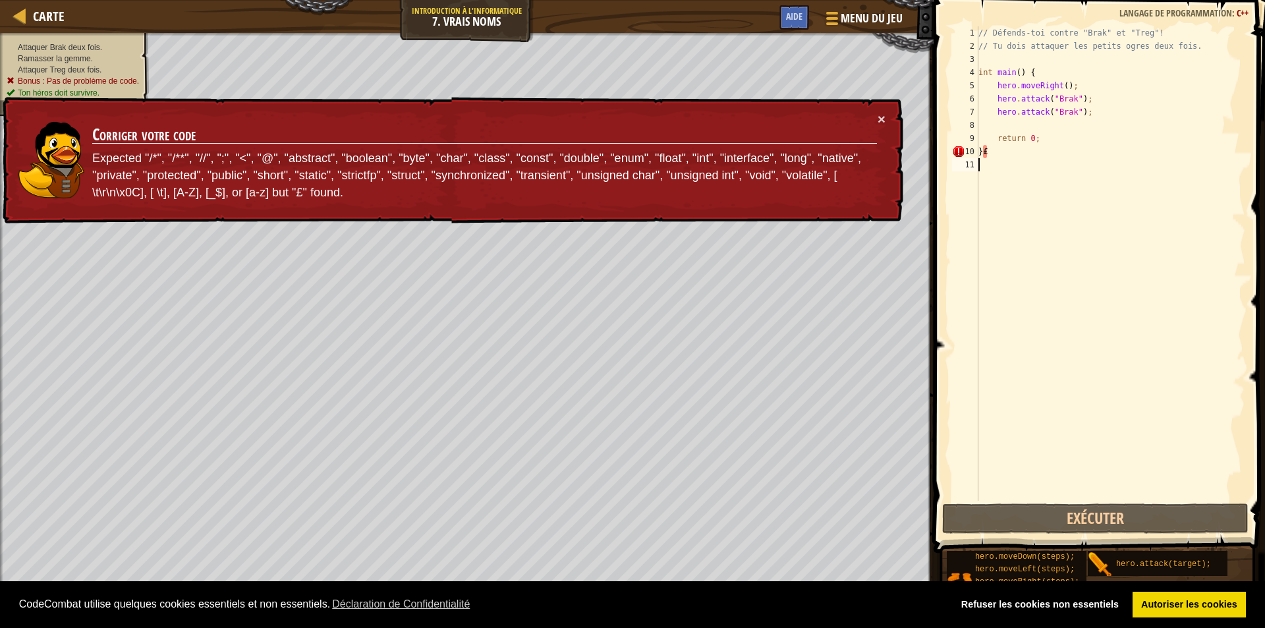
click at [1057, 140] on div "// Défends-toi contre "Brak" et "Treg"! // Tu dois attaquer les petits ogres de…" at bounding box center [1109, 276] width 269 height 501
click at [1058, 154] on div "// Défends-toi contre "Brak" et "Treg"! // Tu dois attaquer les petits ogres de…" at bounding box center [1109, 276] width 269 height 501
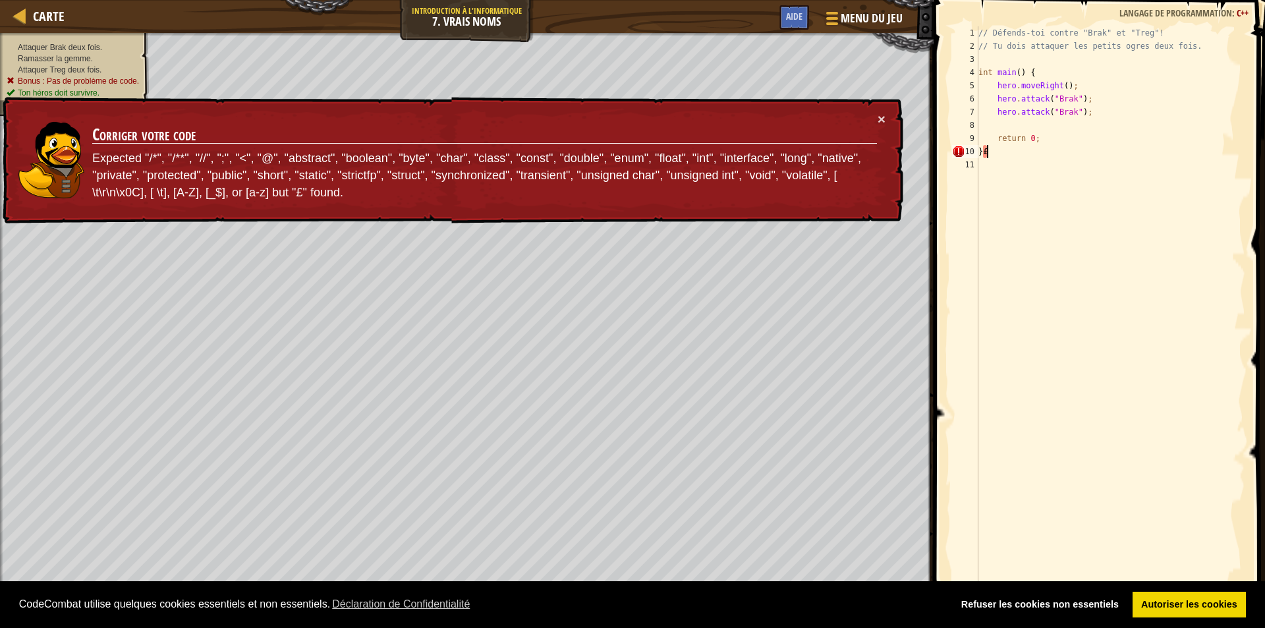
type textarea "}"
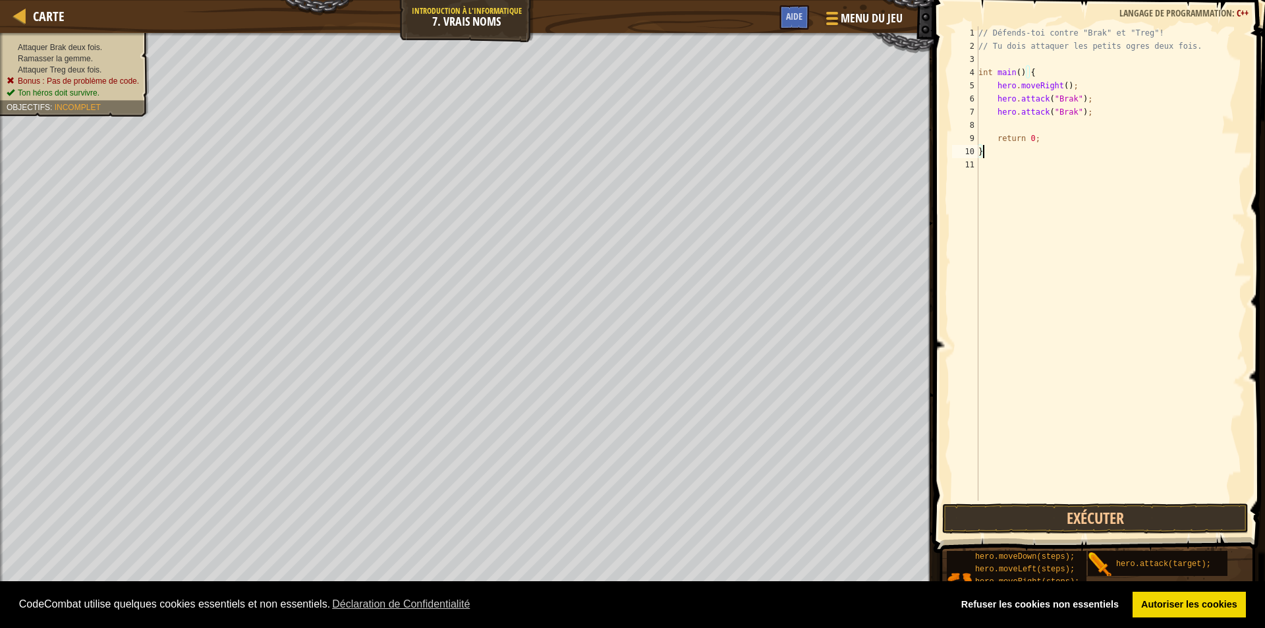
drag, startPoint x: 1094, startPoint y: 127, endPoint x: 1089, endPoint y: 133, distance: 7.9
click at [1093, 127] on div "// Défends-toi contre "Brak" et "Treg"! // Tu dois attaquer les petits ogres de…" at bounding box center [1109, 276] width 269 height 501
click at [1074, 174] on div "// Défends-toi contre "Brak" et "Treg"! // Tu dois attaquer les petits ogres de…" at bounding box center [1109, 276] width 269 height 501
click at [1095, 123] on div "// Défends-toi contre "Brak" et "Treg"! // Tu dois attaquer les petits ogres de…" at bounding box center [1109, 276] width 269 height 501
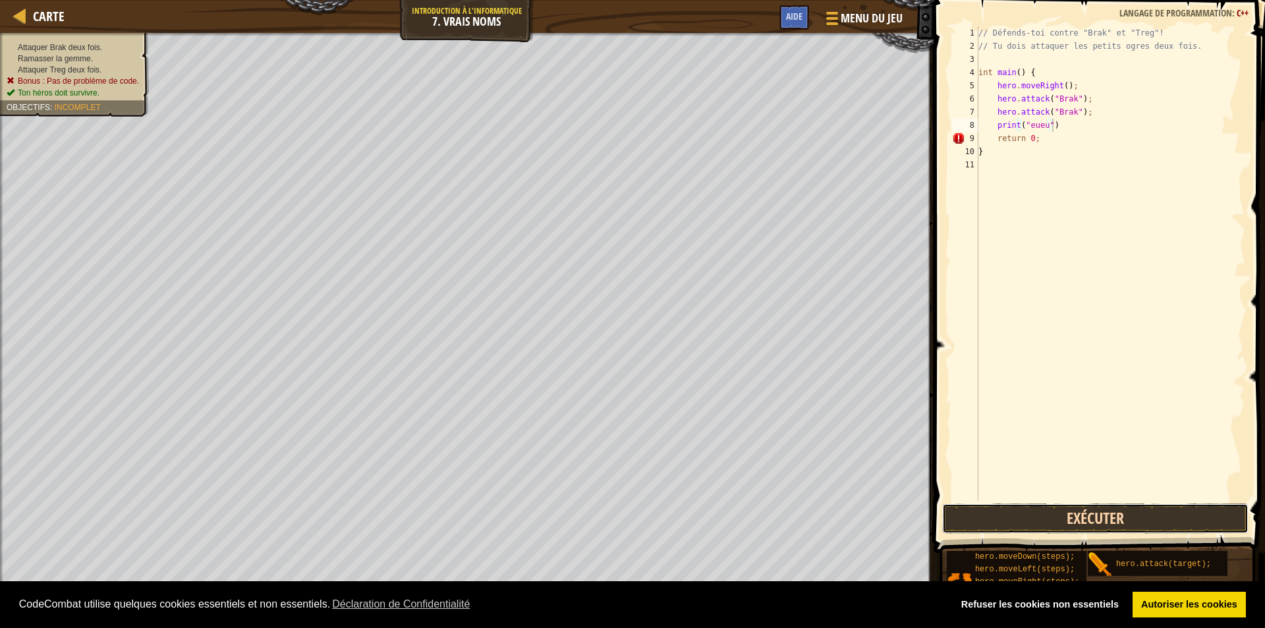
click at [1106, 523] on button "Exécuter" at bounding box center [1095, 518] width 306 height 30
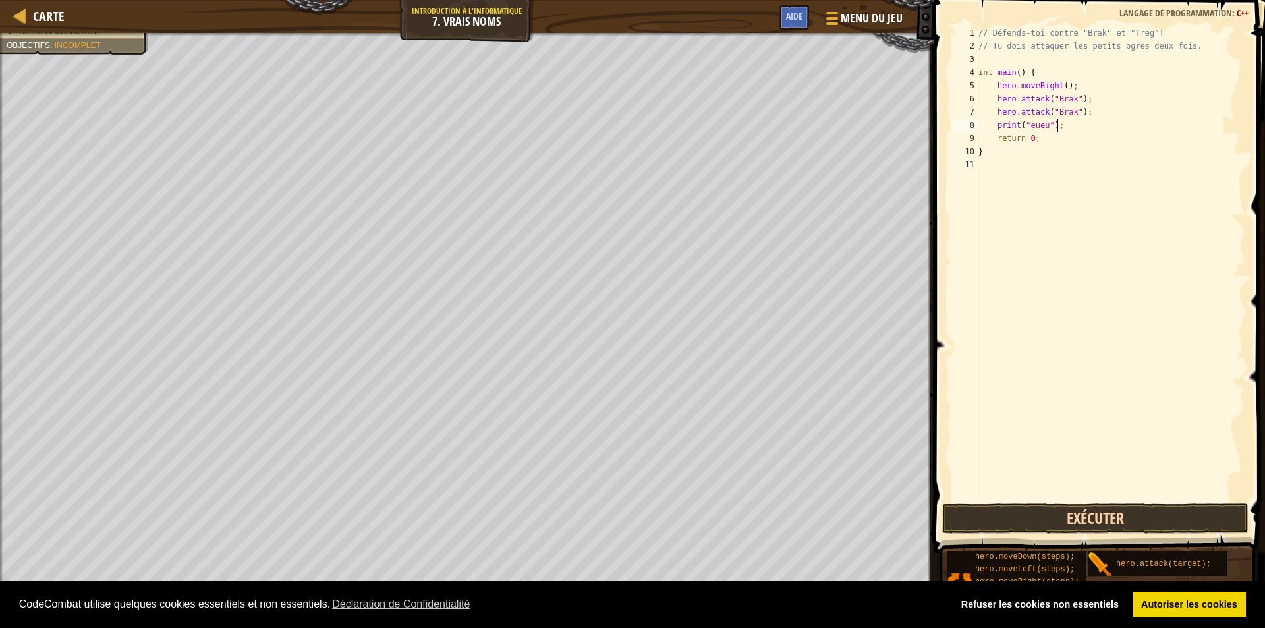
type textarea "print("eueu");"
click at [1014, 516] on button "Exécuter" at bounding box center [1095, 518] width 306 height 30
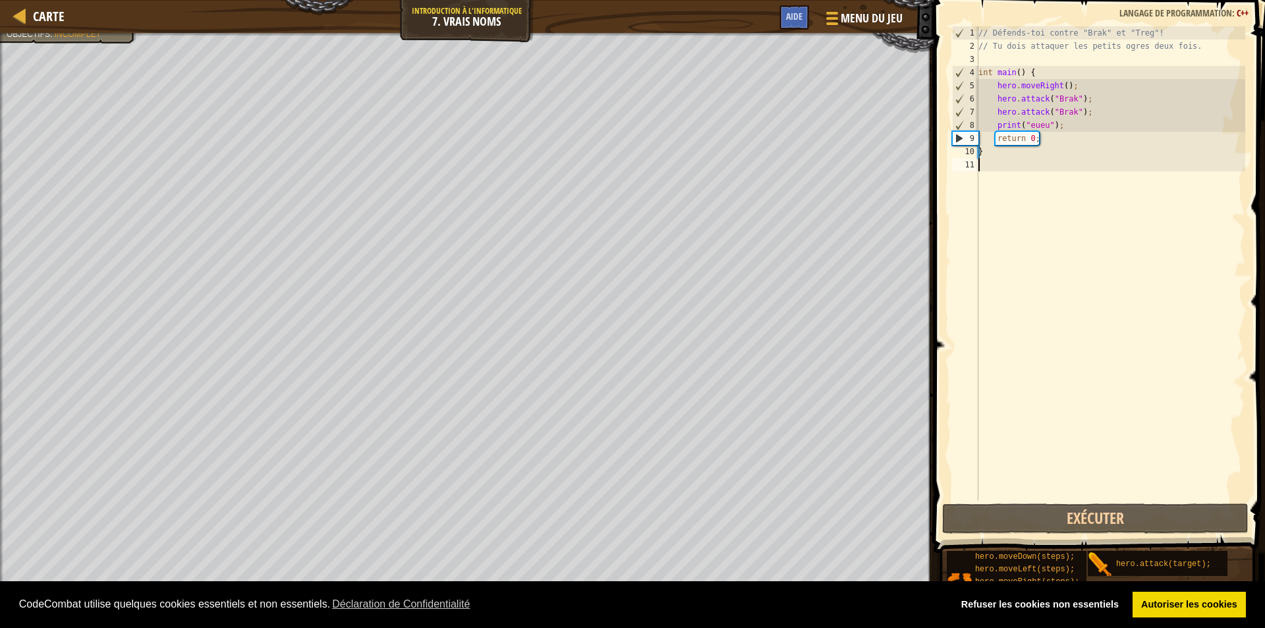
click at [1014, 396] on div "// Défends-toi contre "Brak" et "Treg"! // Tu dois attaquer les petits ogres de…" at bounding box center [1109, 276] width 269 height 501
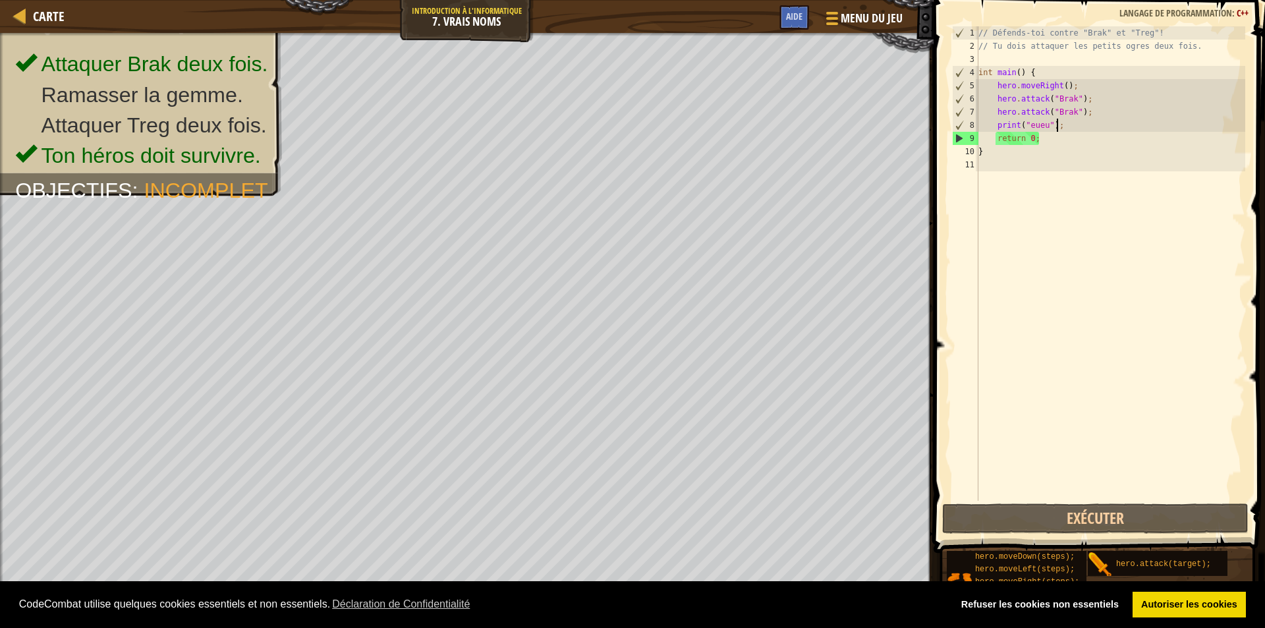
click at [1069, 131] on div "// Défends-toi contre "Brak" et "Treg"! // Tu dois attaquer les petits ogres de…" at bounding box center [1109, 276] width 269 height 501
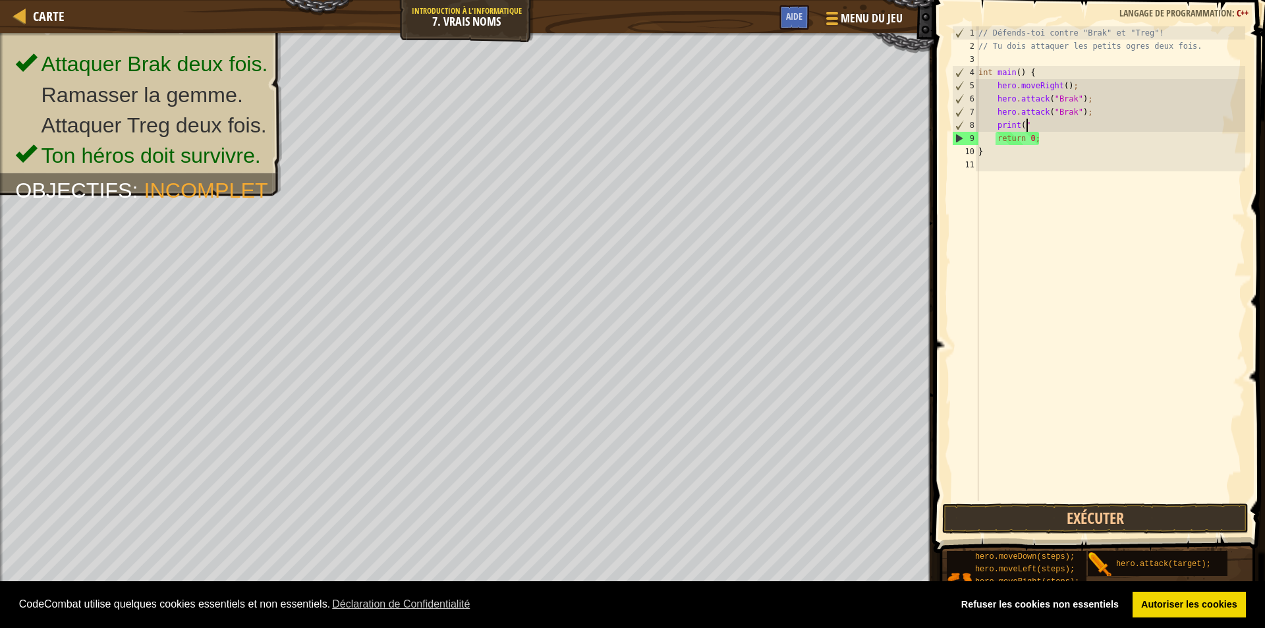
type textarea "print"
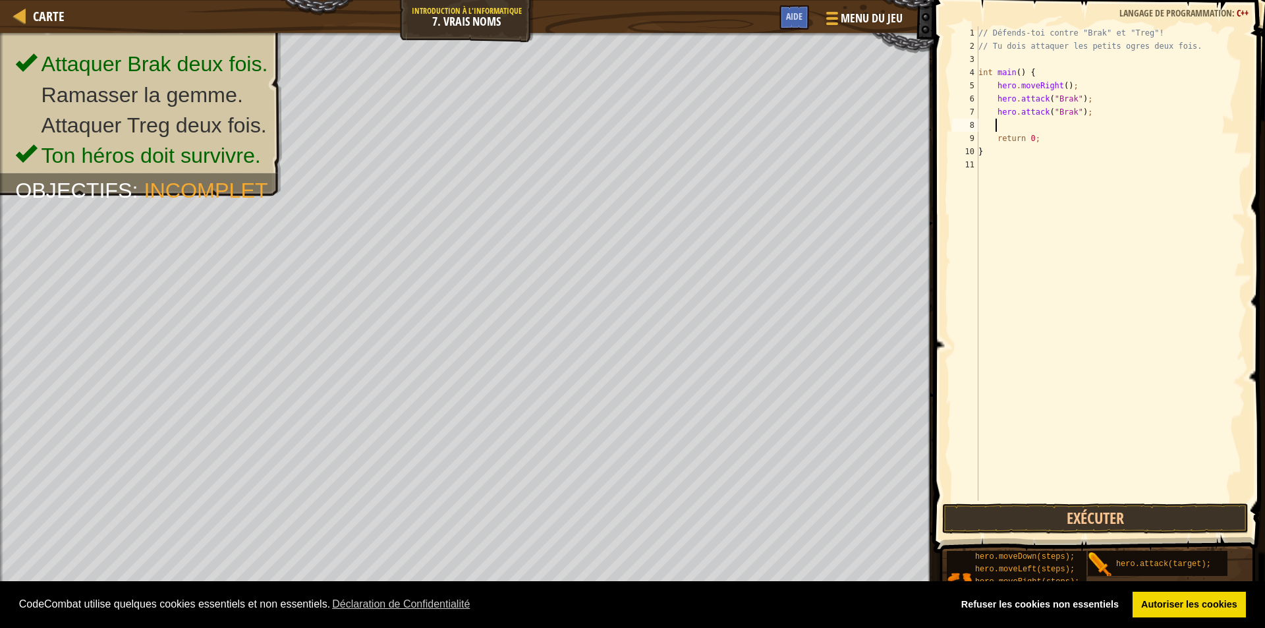
type textarea "ri"
type textarea "hero.attack("treg");"
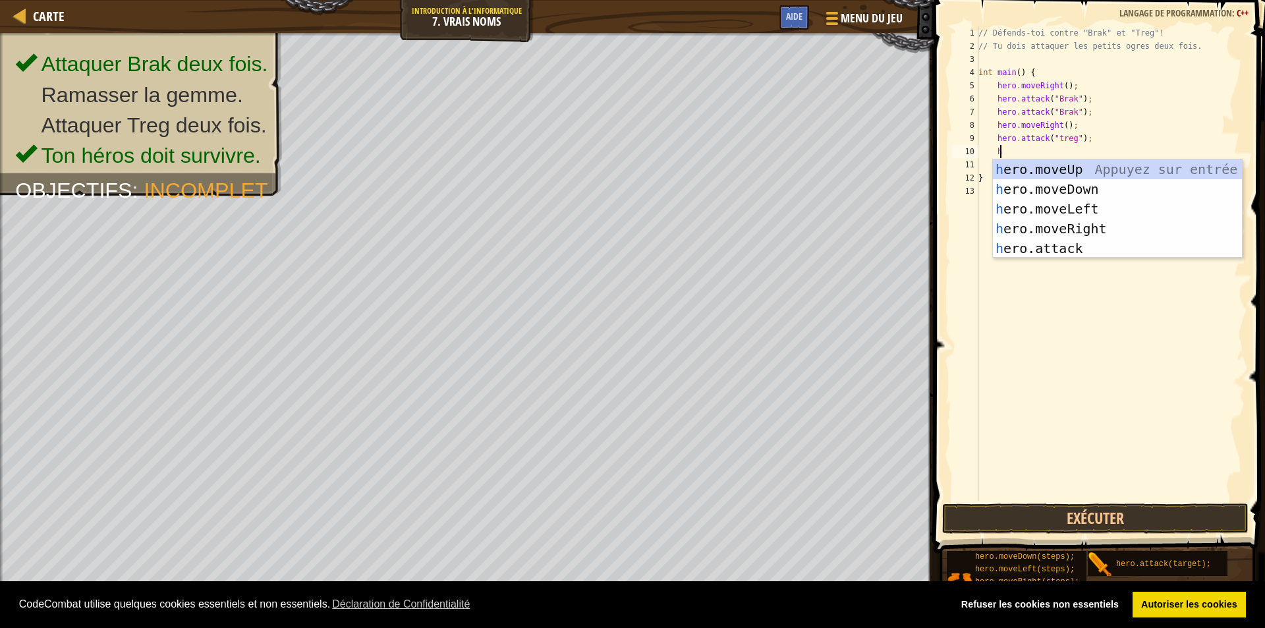
scroll to position [6, 1]
type textarea "h"
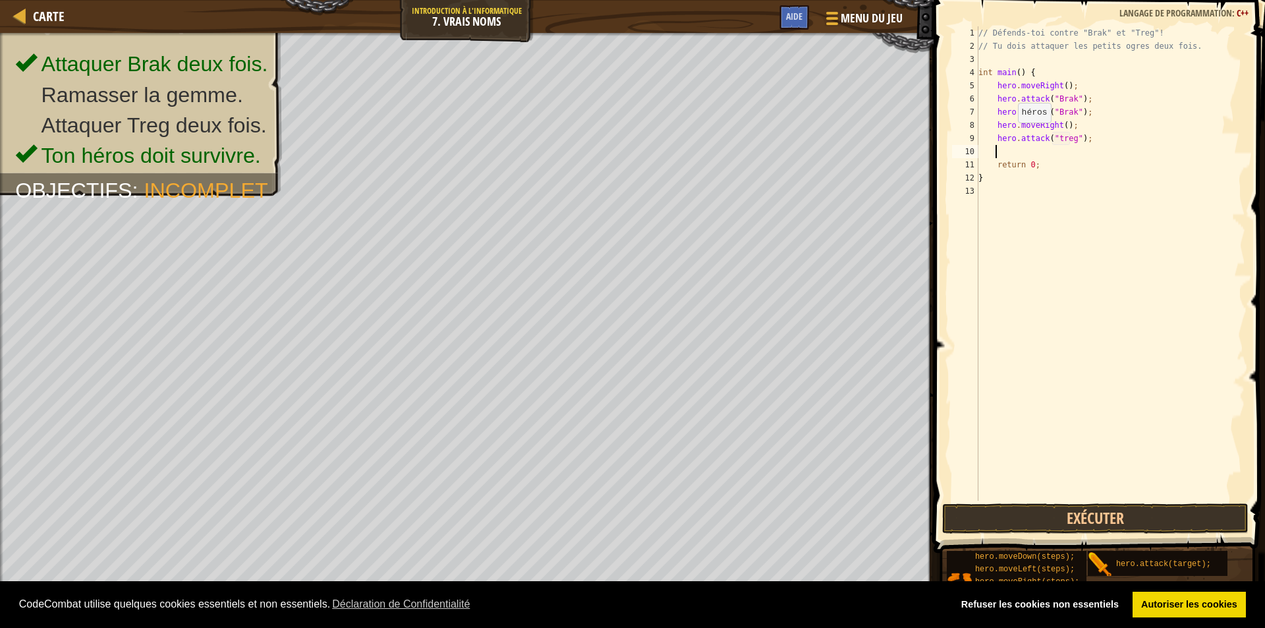
click at [1011, 136] on div "// Défends-toi contre "Brak" et "Treg"! // Tu dois attaquer les petits ogres de…" at bounding box center [1109, 276] width 269 height 501
type textarea "hero.attack("treg");"
click at [1032, 153] on div "// Défends-toi contre "Brak" et "Treg"! // Tu dois attaquer les petits ogres de…" at bounding box center [1109, 276] width 269 height 501
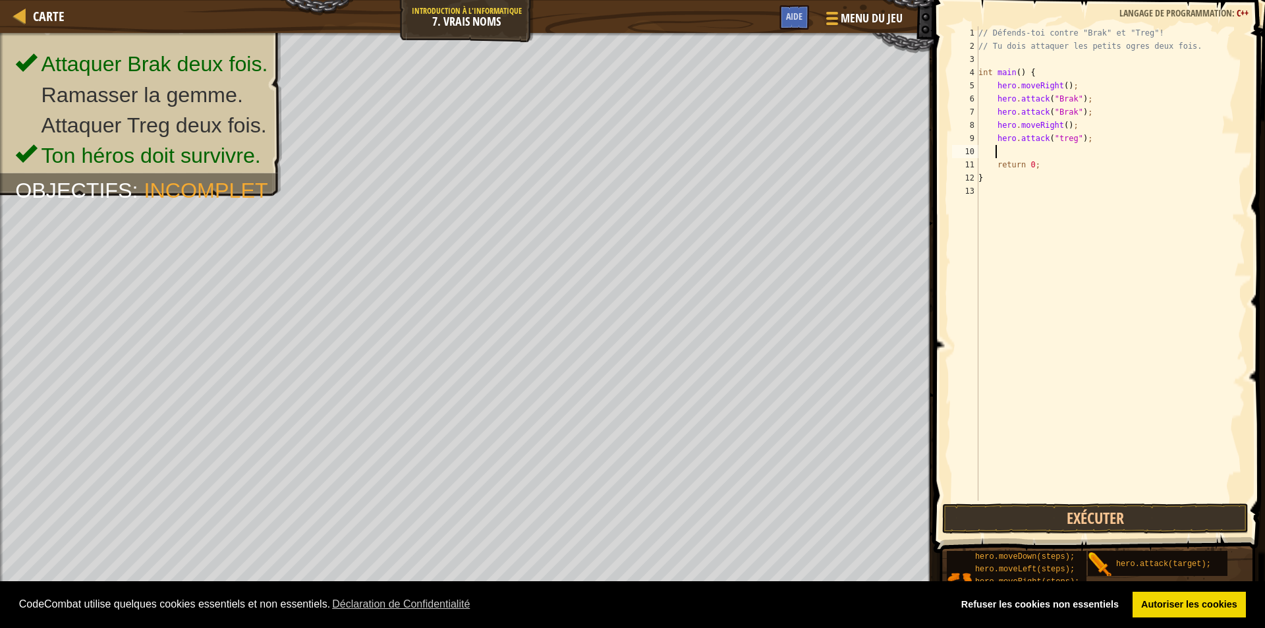
paste textarea
click at [1022, 522] on button "Exécuter" at bounding box center [1095, 518] width 306 height 30
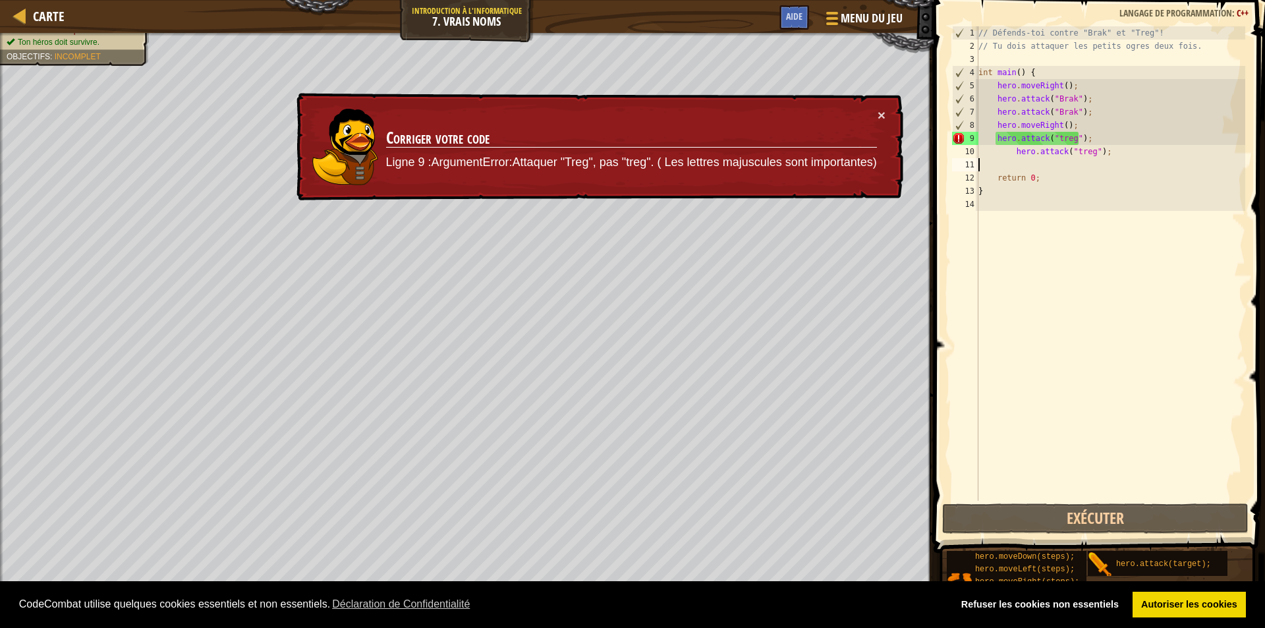
click at [995, 156] on div "// Défends-toi contre "Brak" et "Treg"! // Tu dois attaquer les petits ogres de…" at bounding box center [1109, 276] width 269 height 501
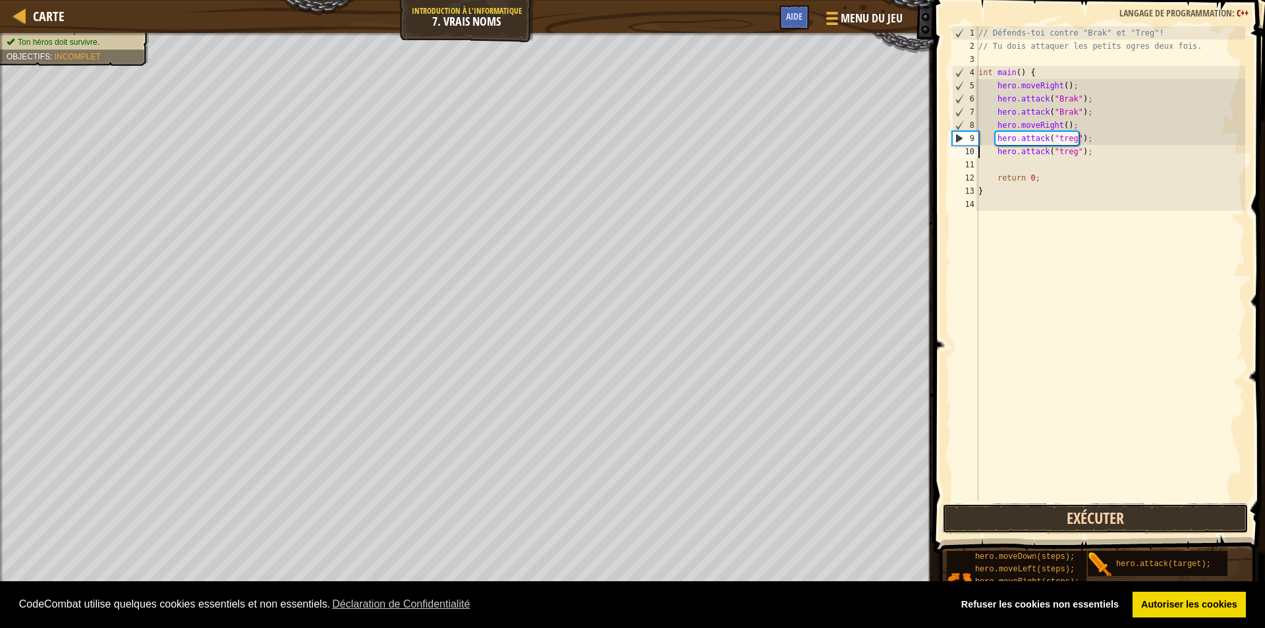
click at [1151, 524] on button "Exécuter" at bounding box center [1095, 518] width 306 height 30
click at [1151, 524] on button "En cours d'exécution" at bounding box center [1095, 518] width 306 height 30
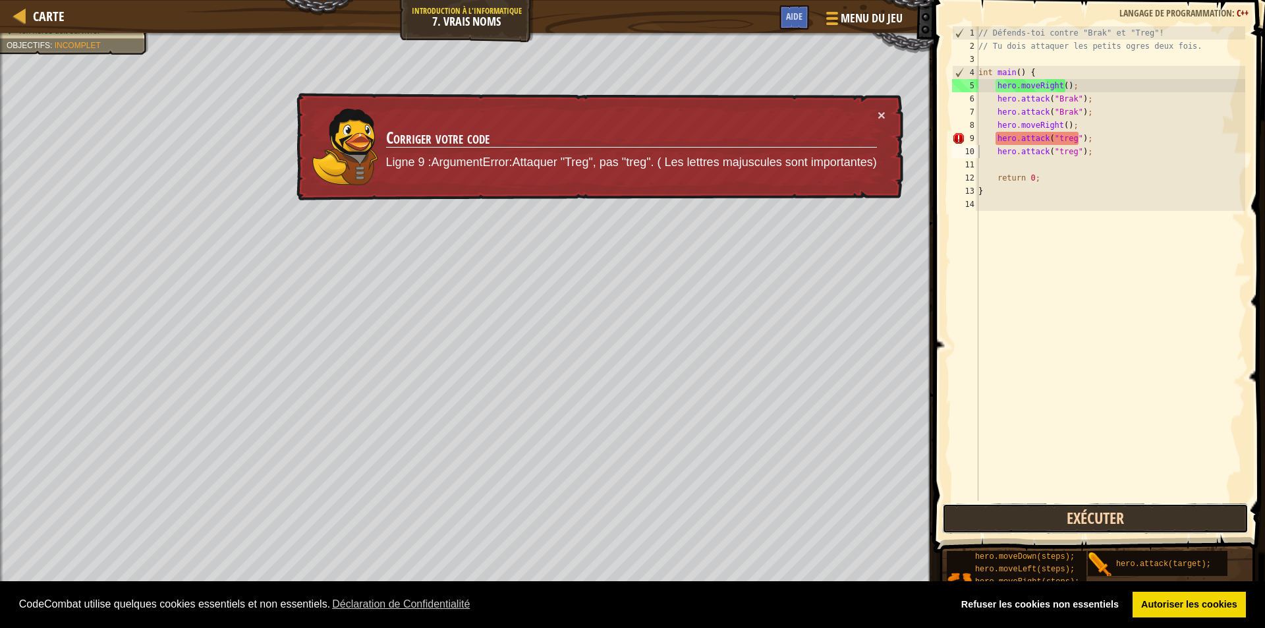
click at [1147, 518] on button "Exécuter" at bounding box center [1095, 518] width 306 height 30
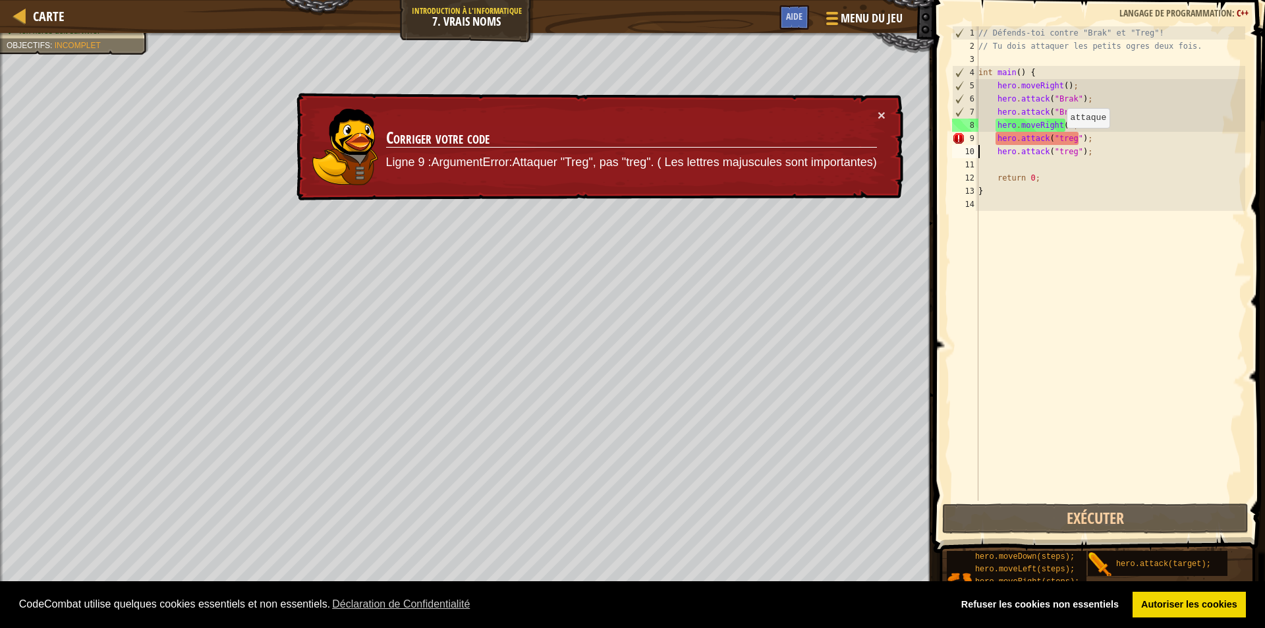
click at [1060, 141] on div "// Défends-toi contre "Brak" et "Treg"! // Tu dois attaquer les petits ogres de…" at bounding box center [1109, 276] width 269 height 501
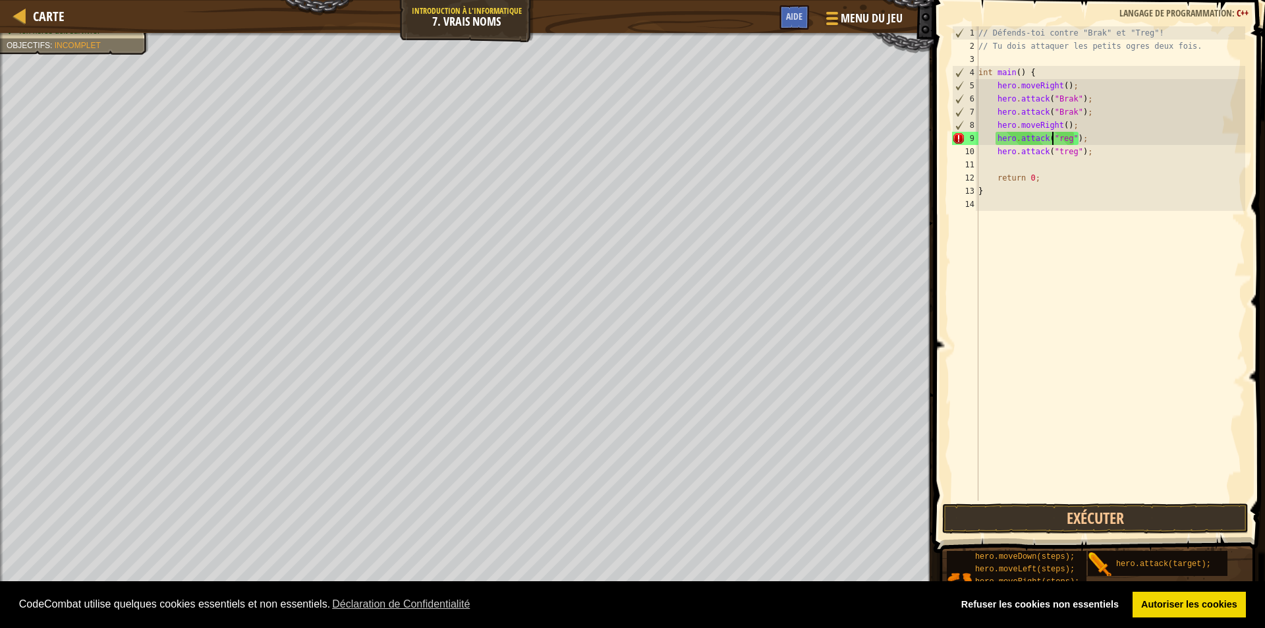
scroll to position [6, 6]
type textarea "hero.attack("Treg");"
click at [1046, 534] on span at bounding box center [1100, 257] width 342 height 591
click at [1047, 518] on button "Exécuter" at bounding box center [1095, 518] width 306 height 30
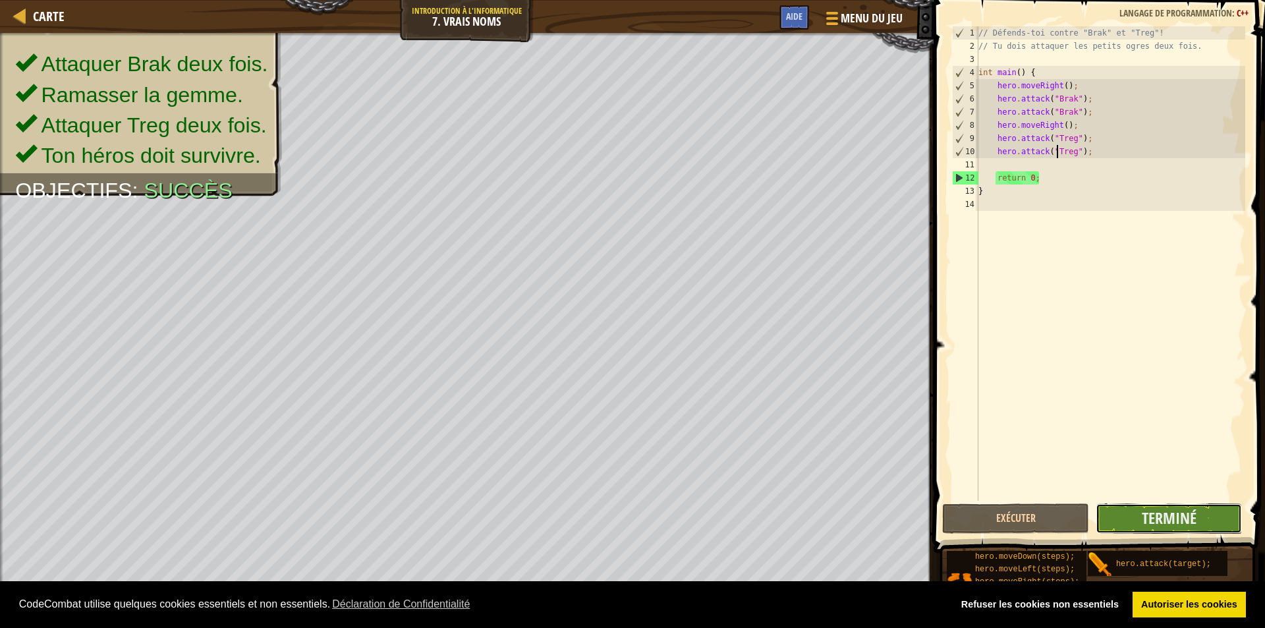
click at [1134, 516] on button "Terminé" at bounding box center [1168, 518] width 147 height 30
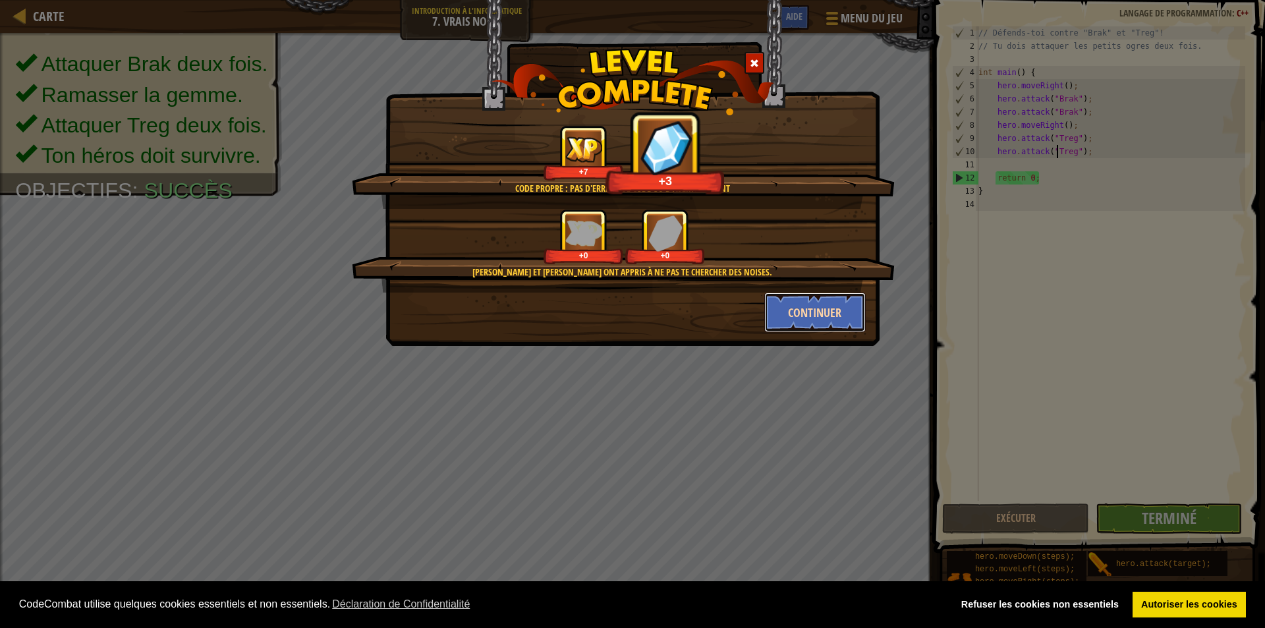
click at [822, 300] on button "Continuer" at bounding box center [815, 312] width 102 height 40
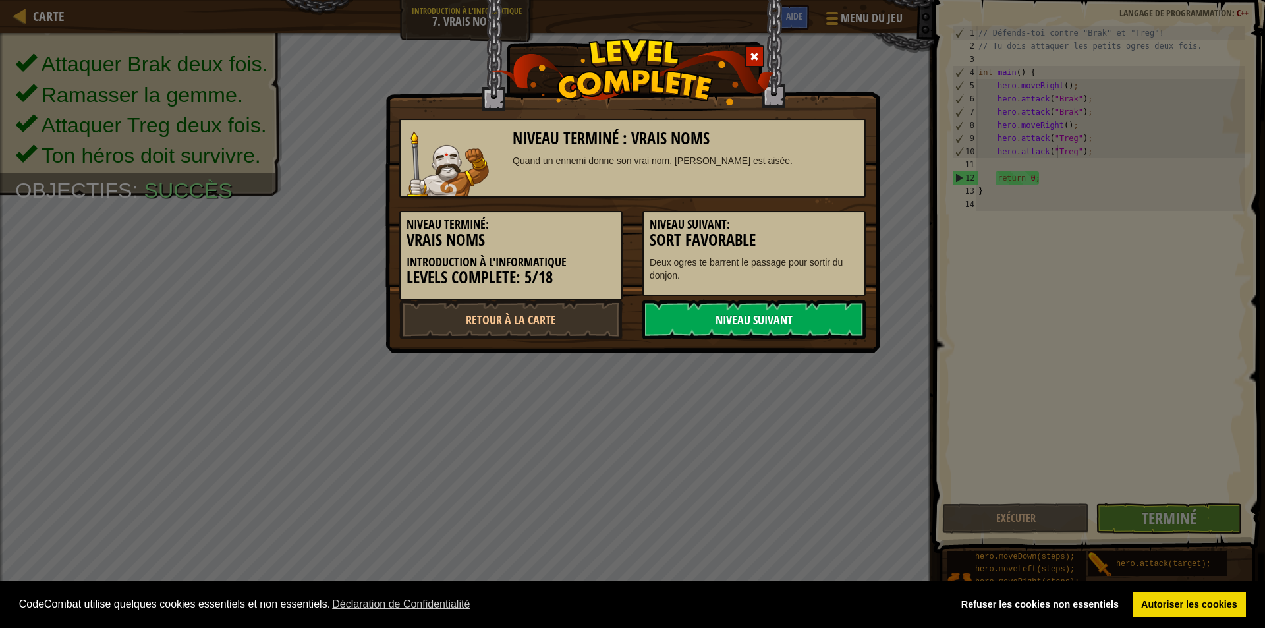
click at [821, 301] on link "Niveau Suivant" at bounding box center [753, 320] width 223 height 40
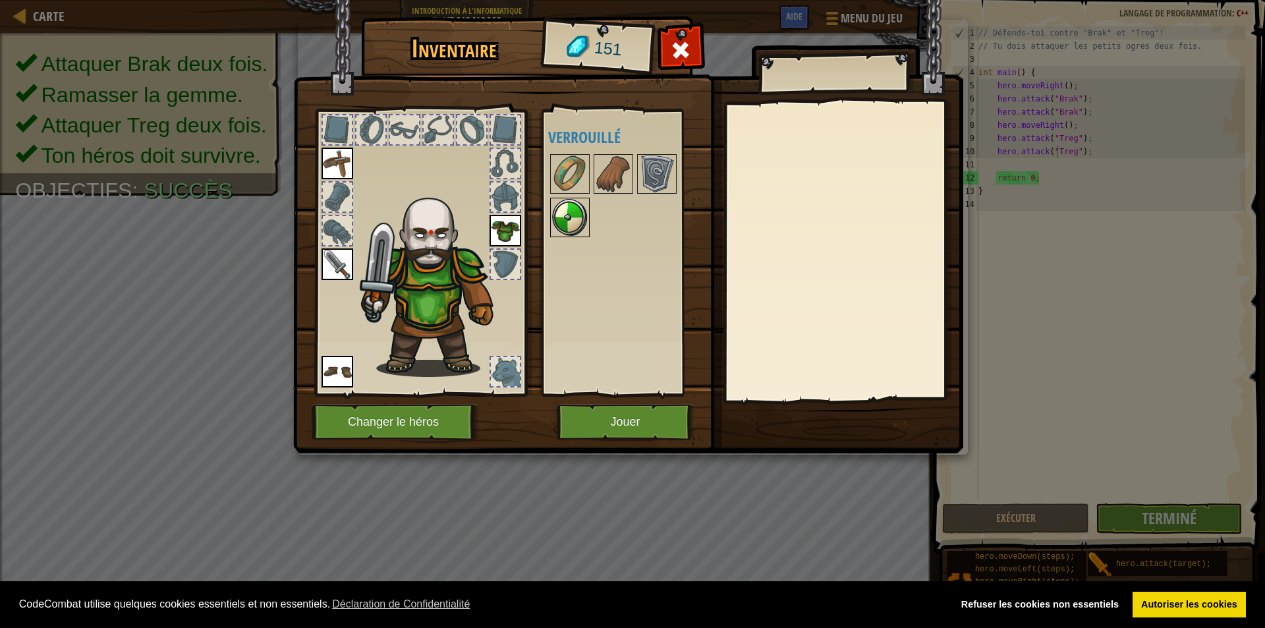
click at [578, 233] on img at bounding box center [569, 217] width 37 height 37
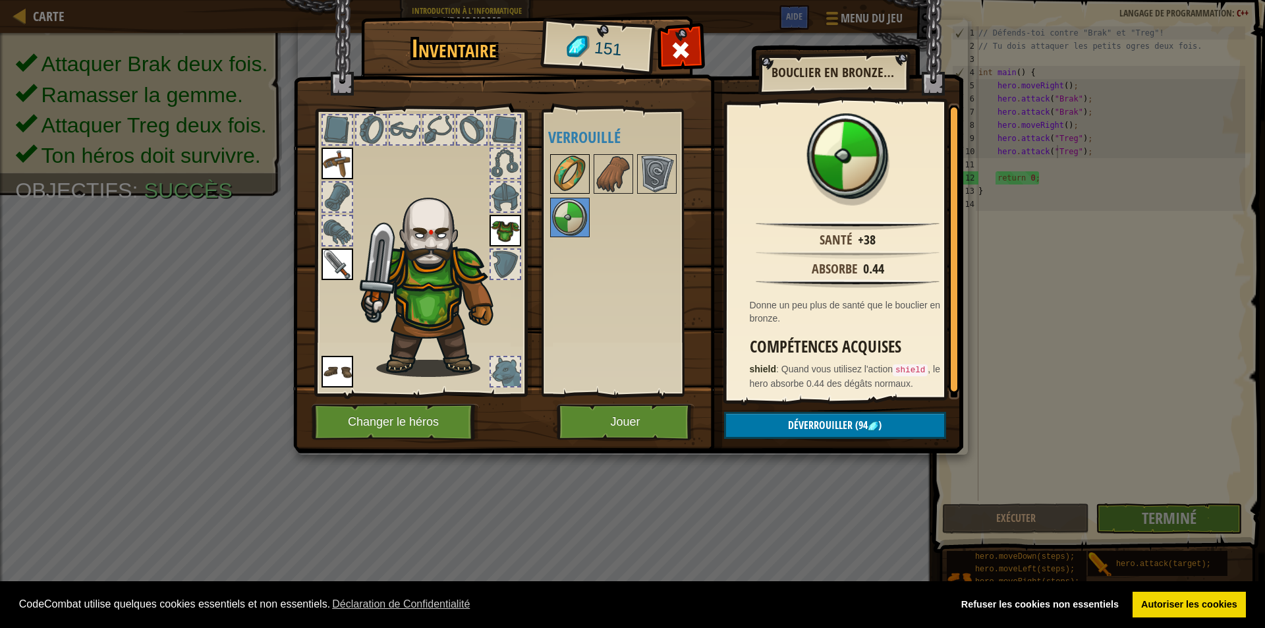
click at [555, 169] on img at bounding box center [569, 173] width 37 height 37
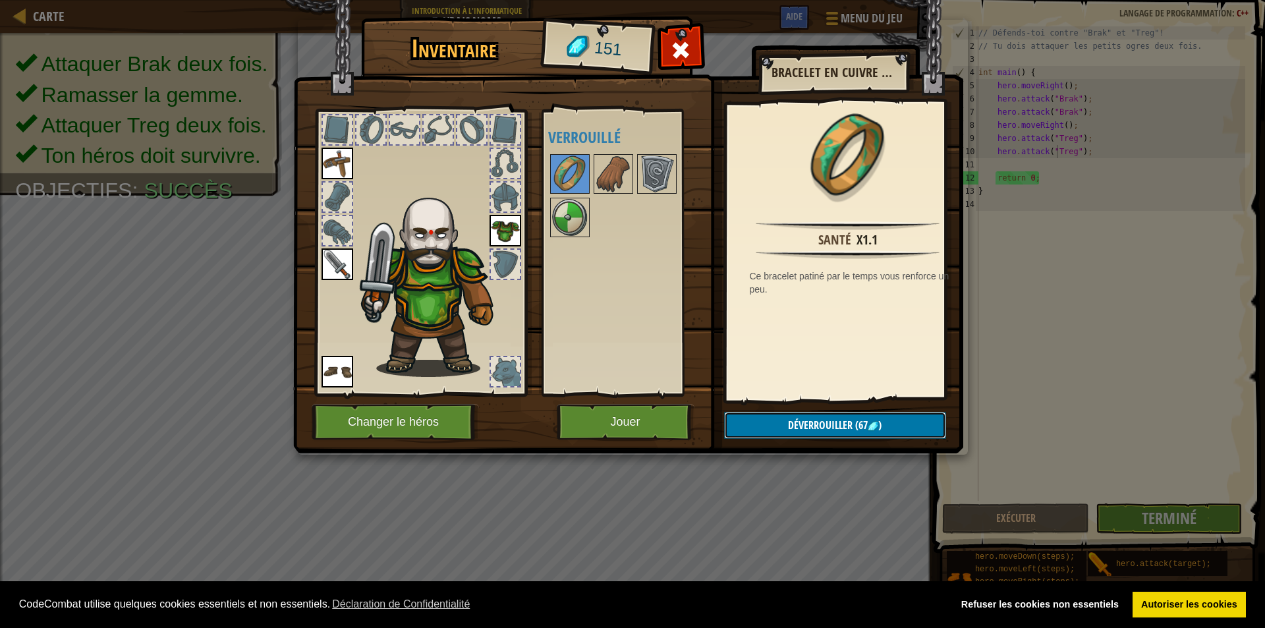
click at [825, 431] on span "Déverrouiller" at bounding box center [820, 425] width 65 height 14
click at [826, 431] on button "Confirmer" at bounding box center [835, 425] width 222 height 27
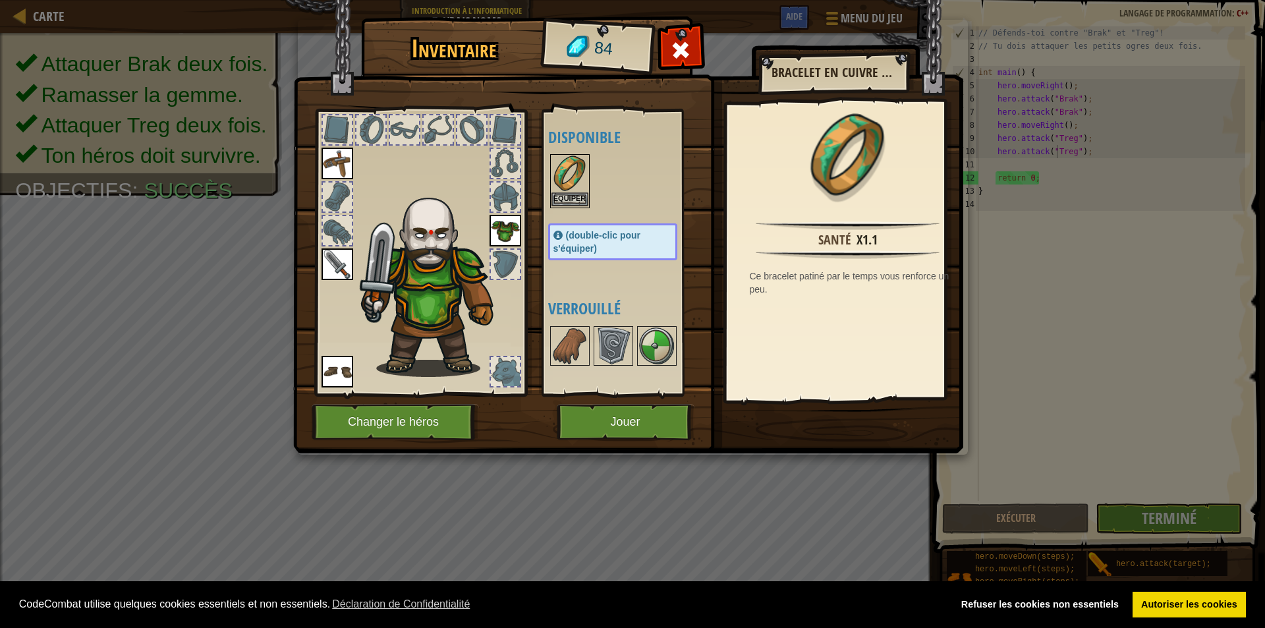
click at [560, 174] on img at bounding box center [569, 173] width 37 height 37
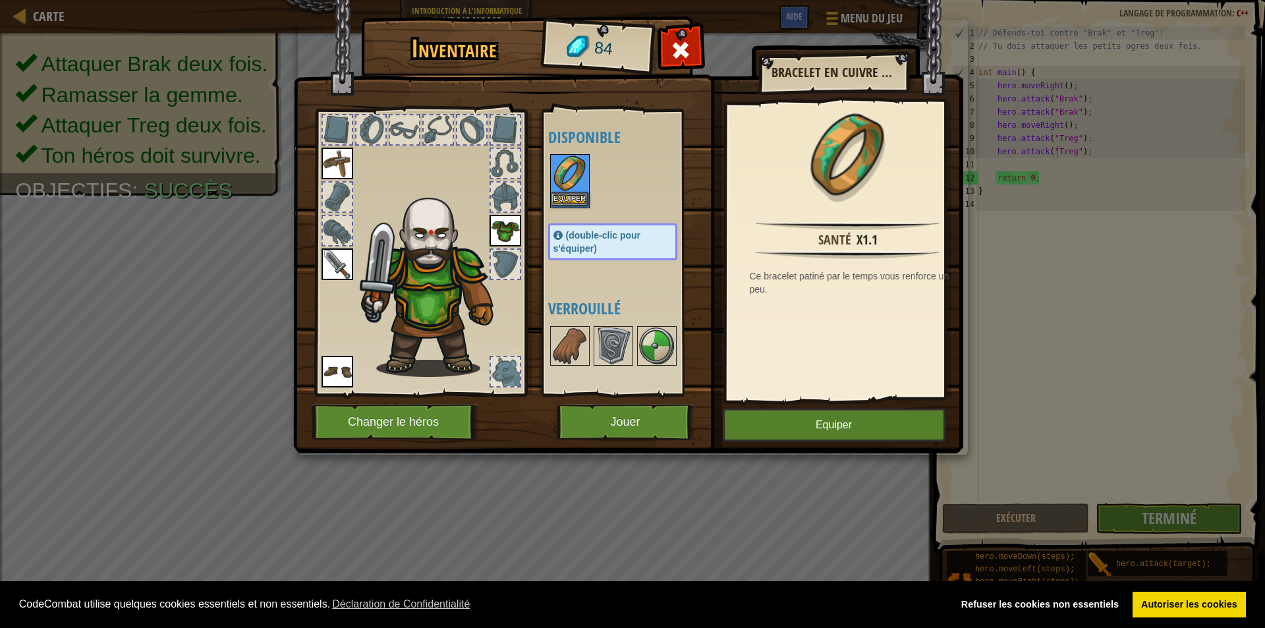
click at [560, 174] on img at bounding box center [569, 173] width 37 height 37
click at [582, 198] on button "Equiper" at bounding box center [569, 199] width 37 height 14
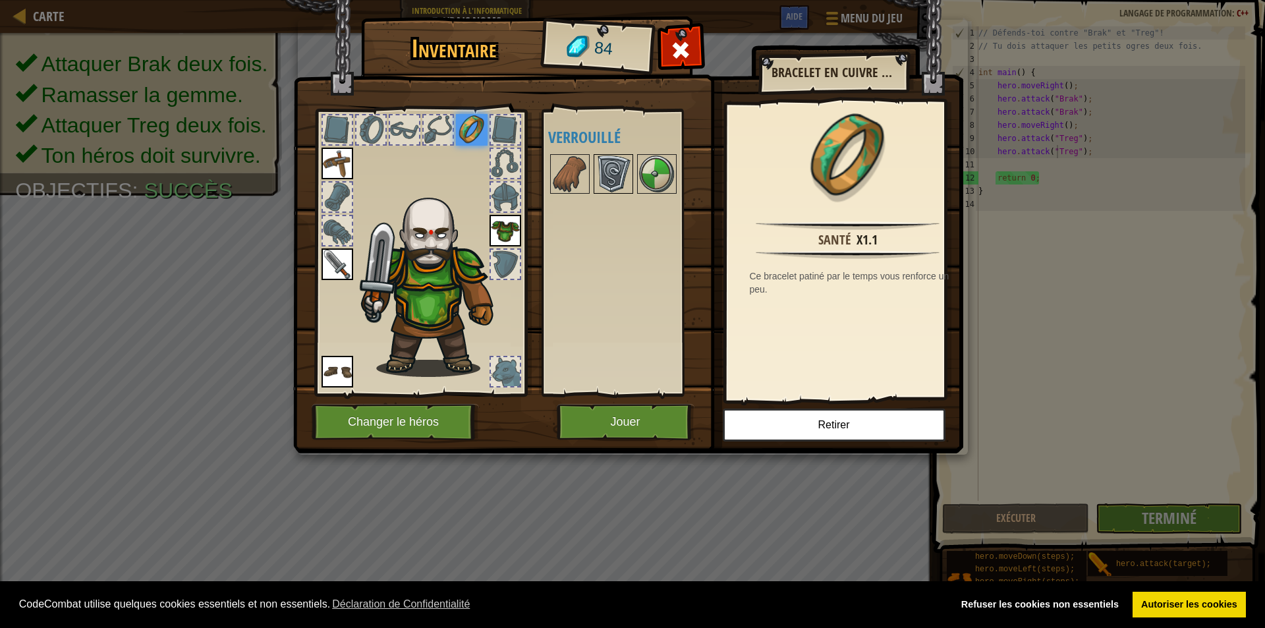
click at [596, 156] on img at bounding box center [613, 173] width 37 height 37
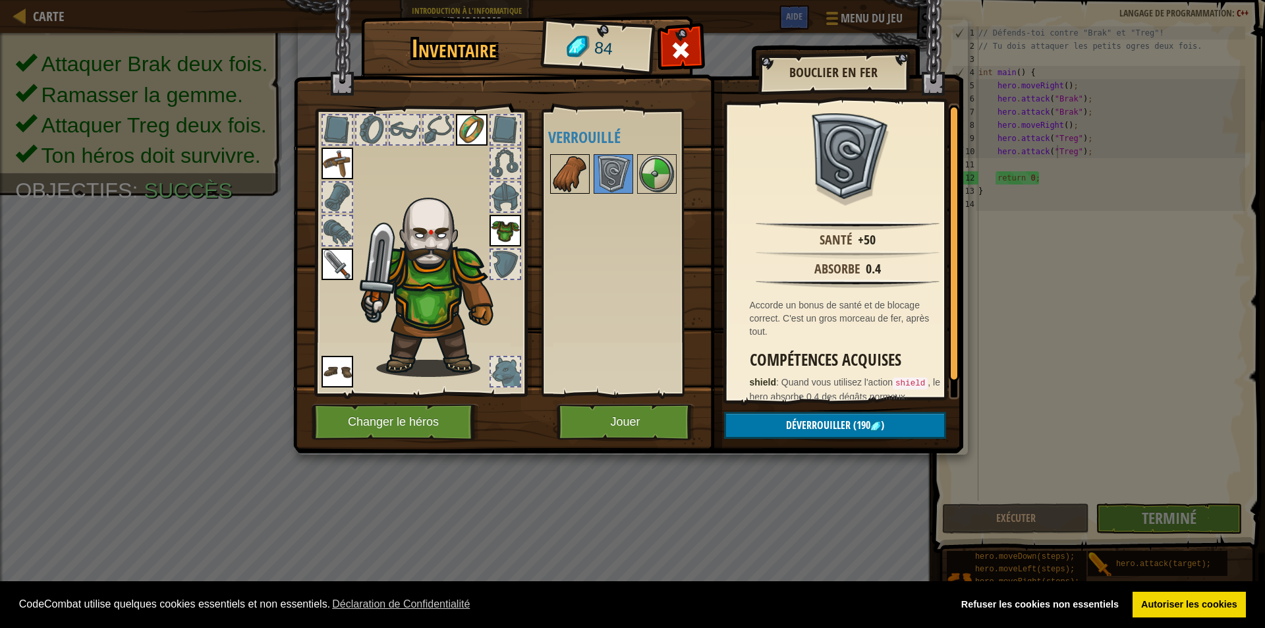
click at [572, 183] on img at bounding box center [569, 173] width 37 height 37
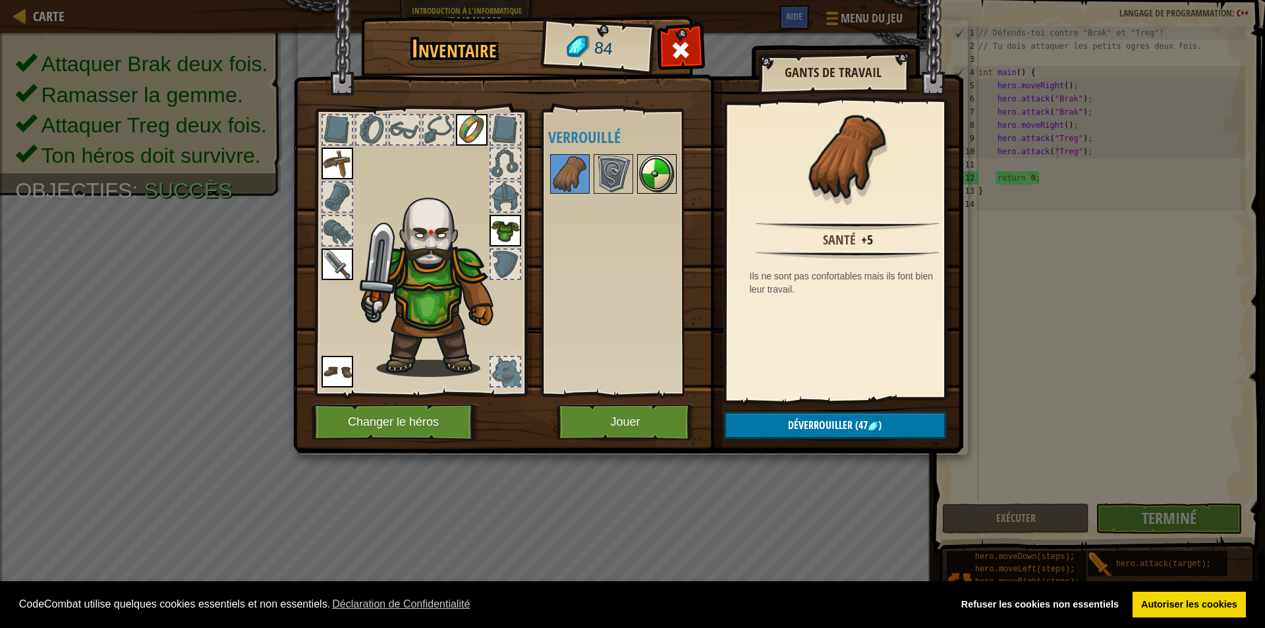
click at [651, 185] on img at bounding box center [656, 173] width 37 height 37
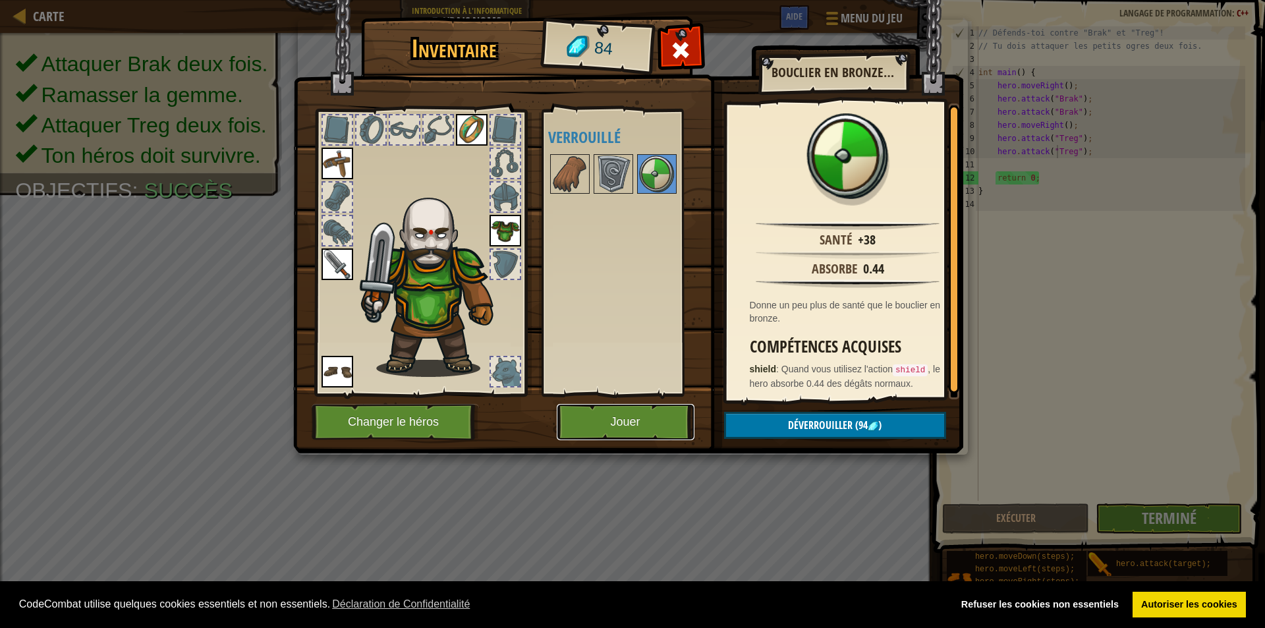
click at [674, 424] on button "Jouer" at bounding box center [626, 422] width 138 height 36
